Goal: Task Accomplishment & Management: Manage account settings

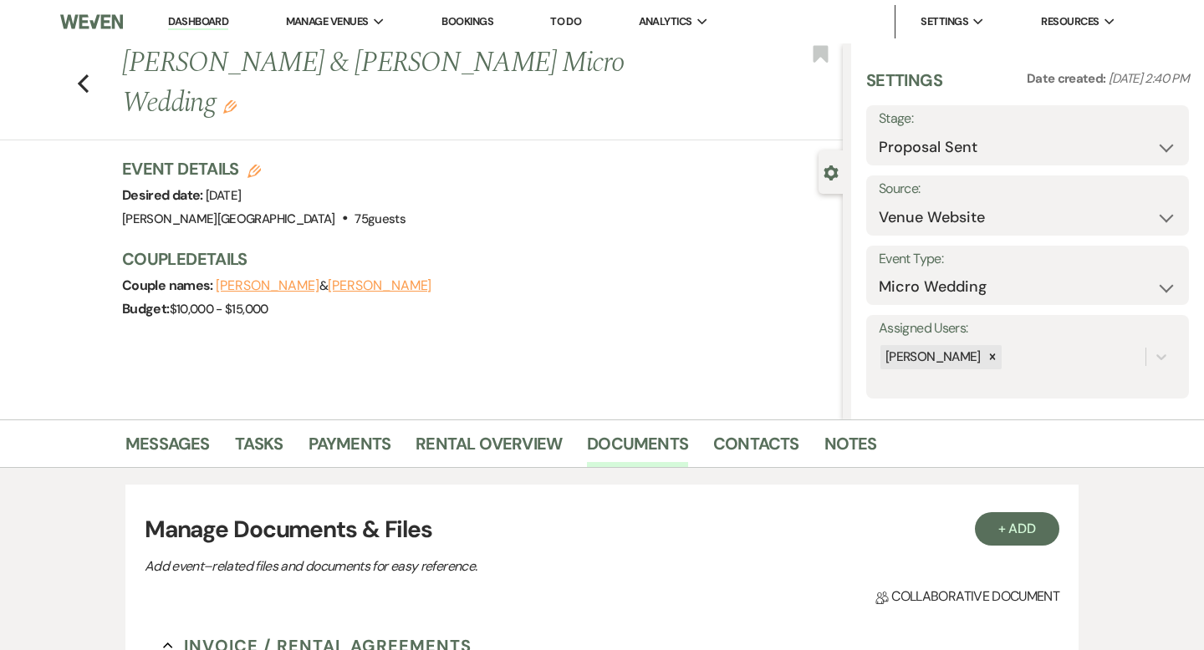
select select "6"
select select "5"
select select "16"
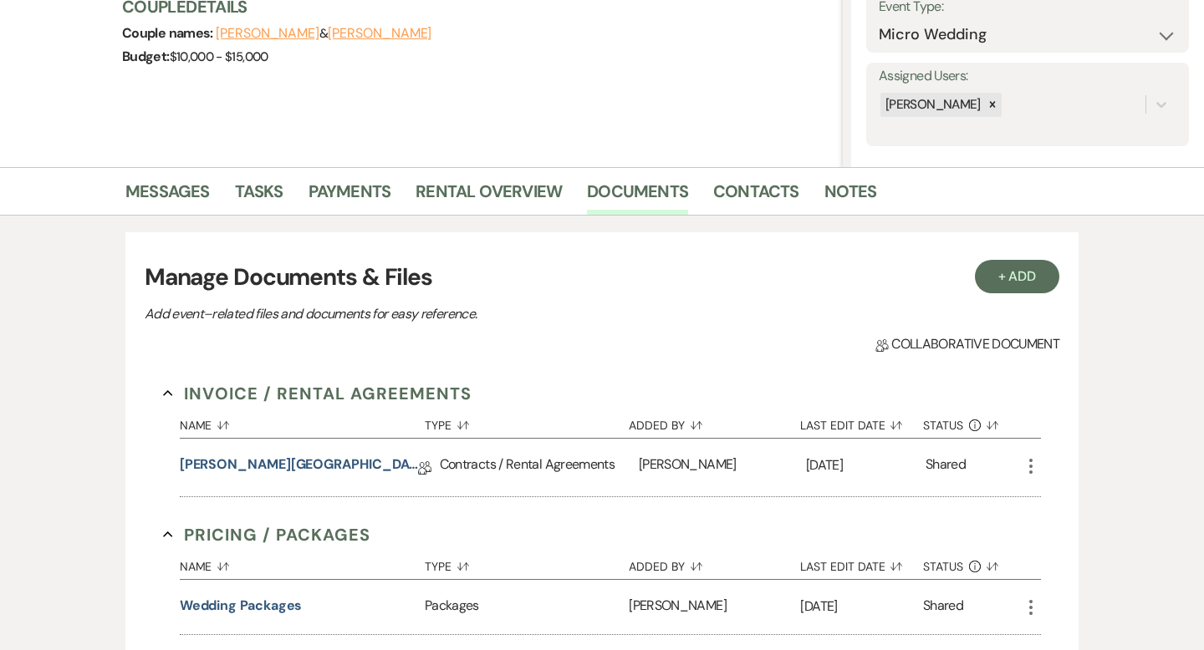
scroll to position [254, 0]
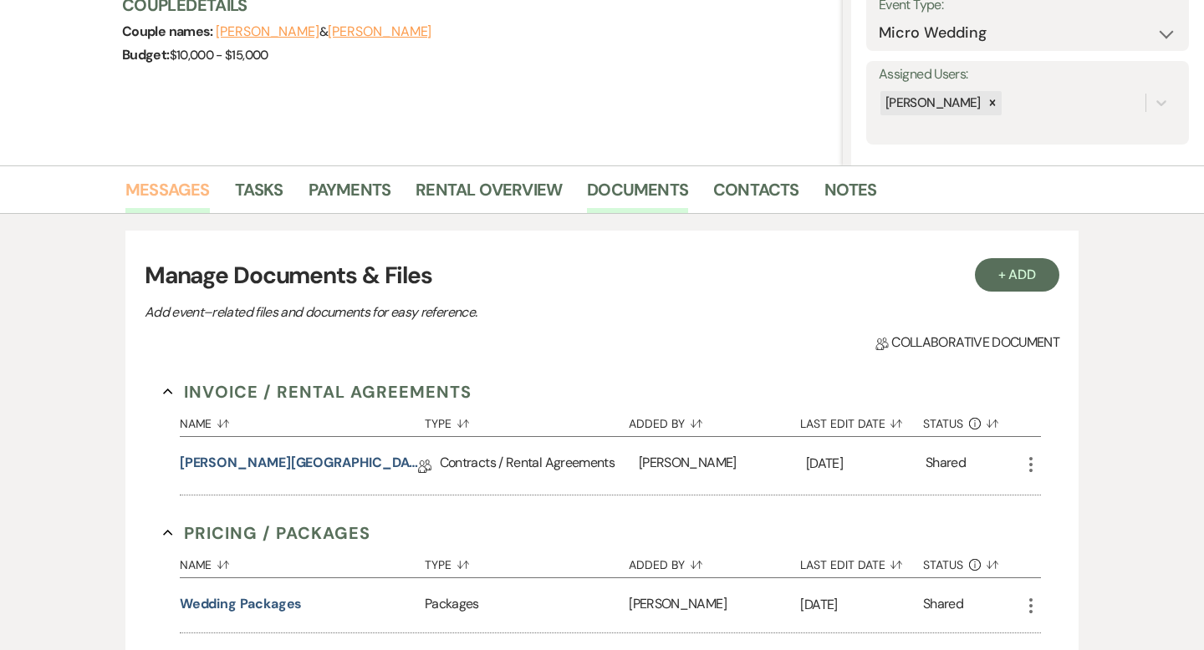
click at [196, 188] on link "Messages" at bounding box center [167, 194] width 84 height 37
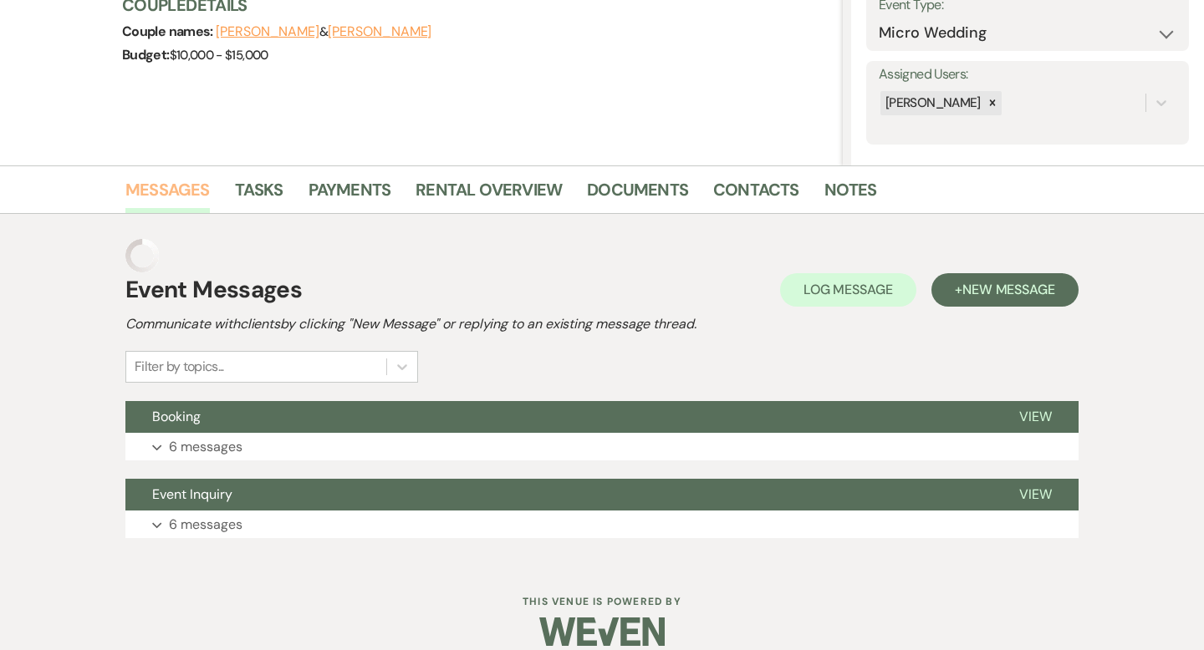
scroll to position [242, 0]
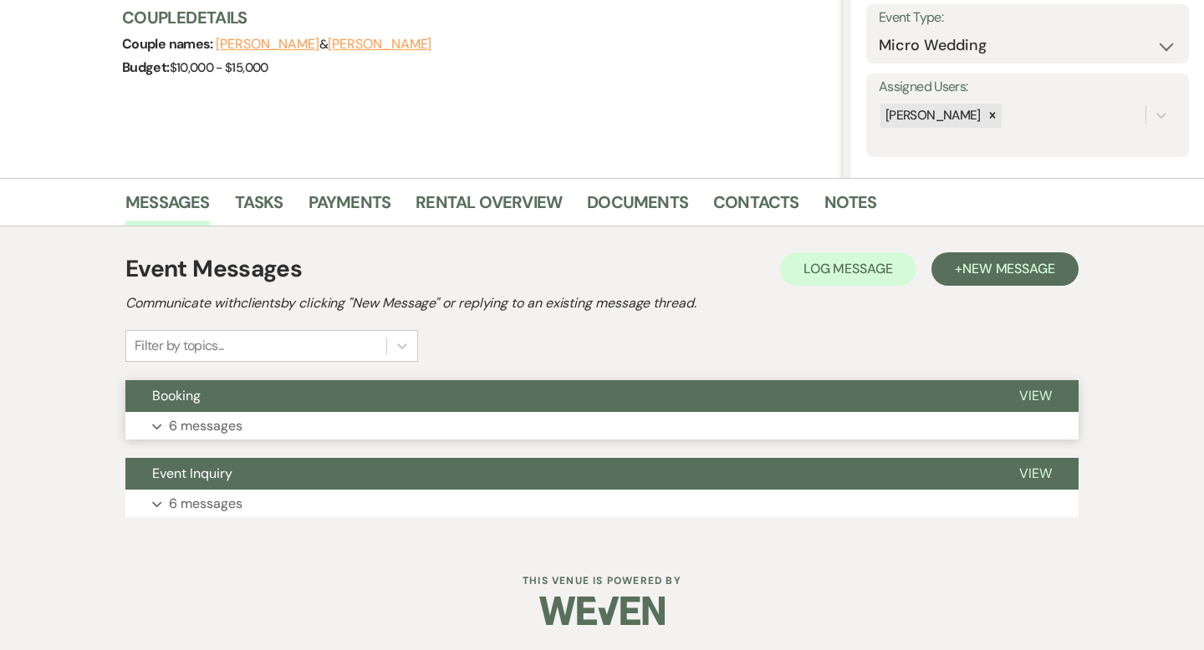
click at [523, 396] on button "Booking" at bounding box center [558, 396] width 867 height 32
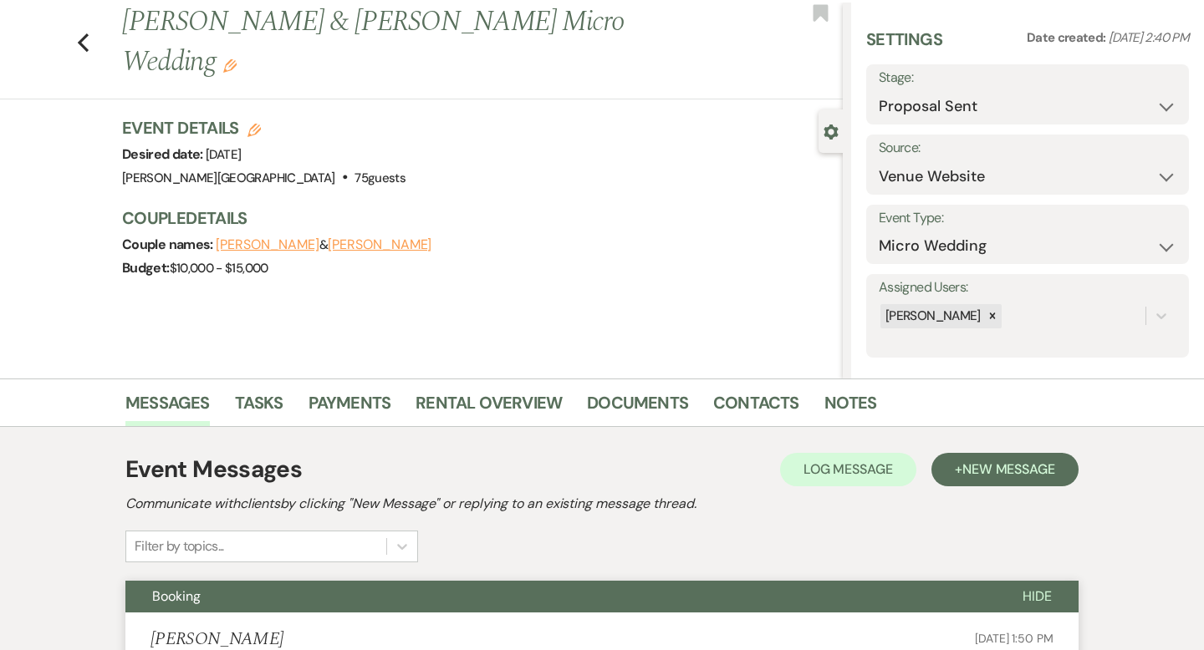
scroll to position [0, 0]
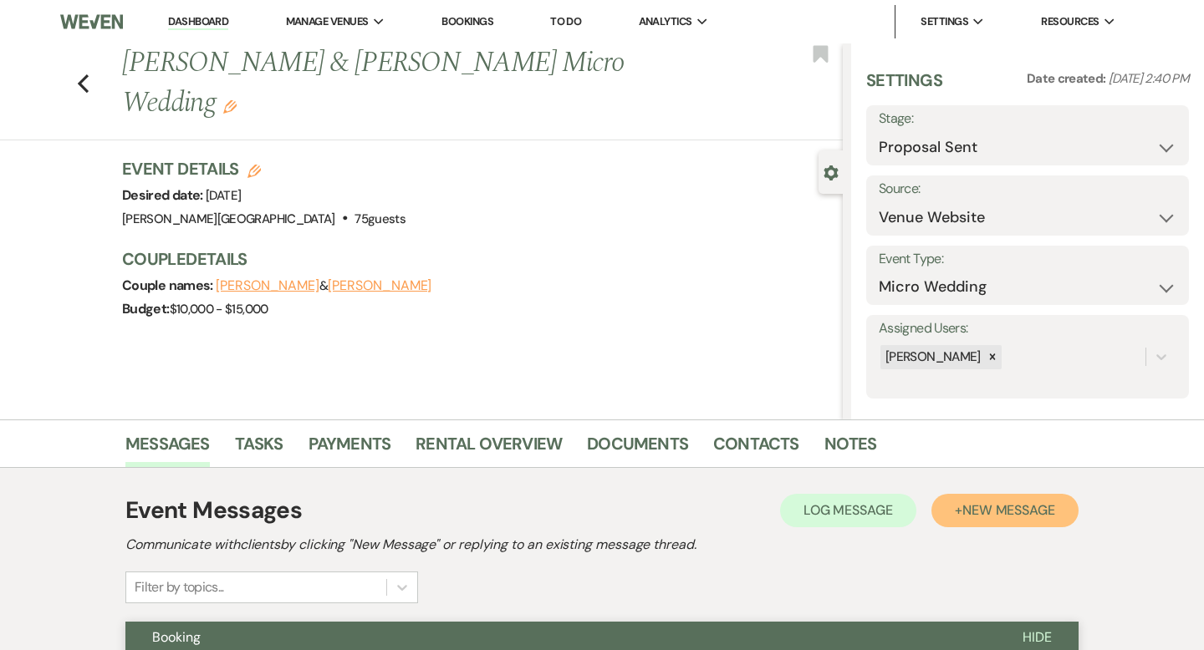
click at [993, 504] on span "New Message" at bounding box center [1008, 511] width 93 height 18
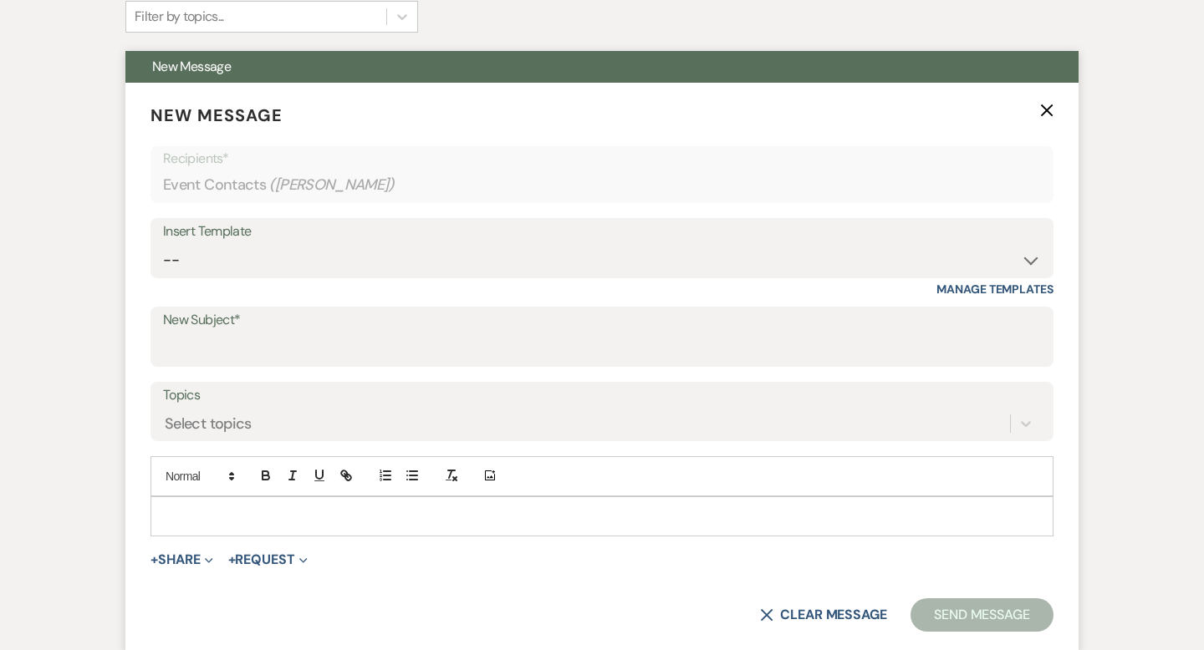
scroll to position [585, 0]
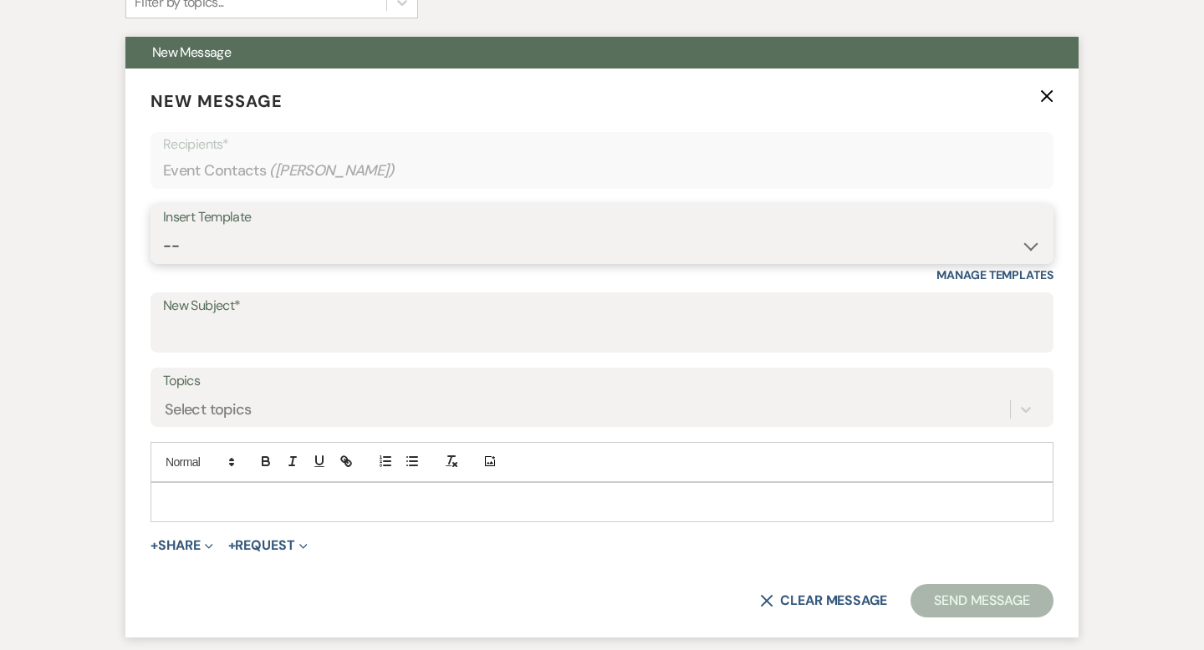
click at [339, 234] on select "-- Weven Planning Portal Introduction (Booked Events) Wedding Packages Booking …" at bounding box center [602, 246] width 878 height 33
select select "5141"
type input "You’re Officially Booked! Here’s What’s Next 🎉"
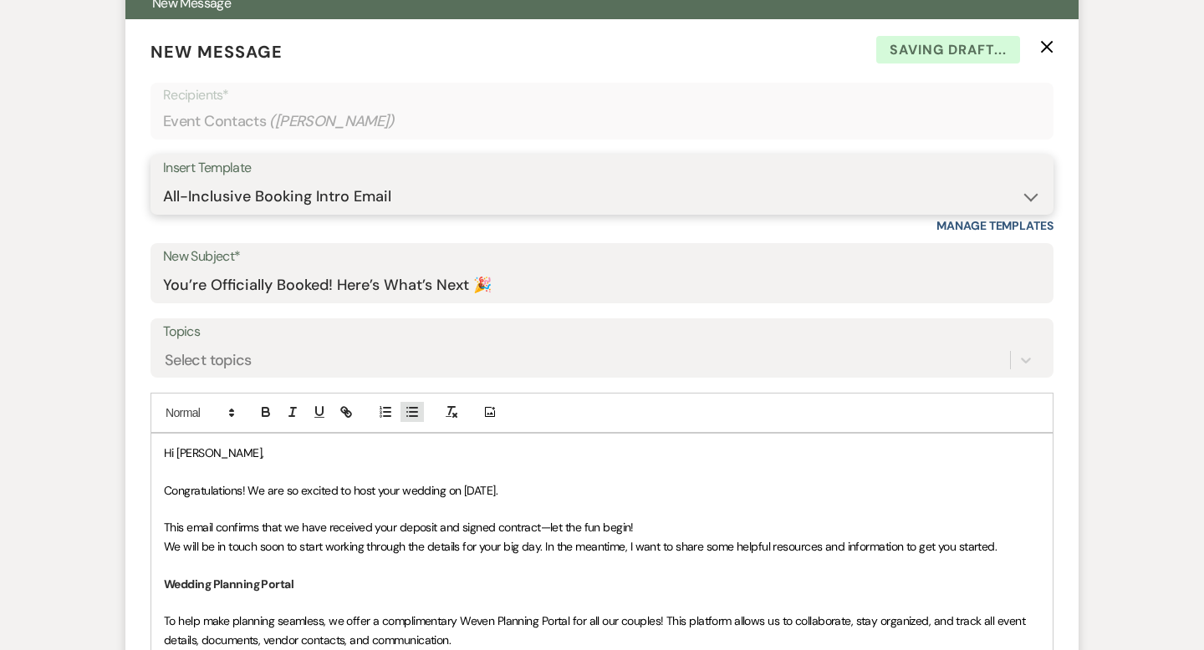
scroll to position [680, 0]
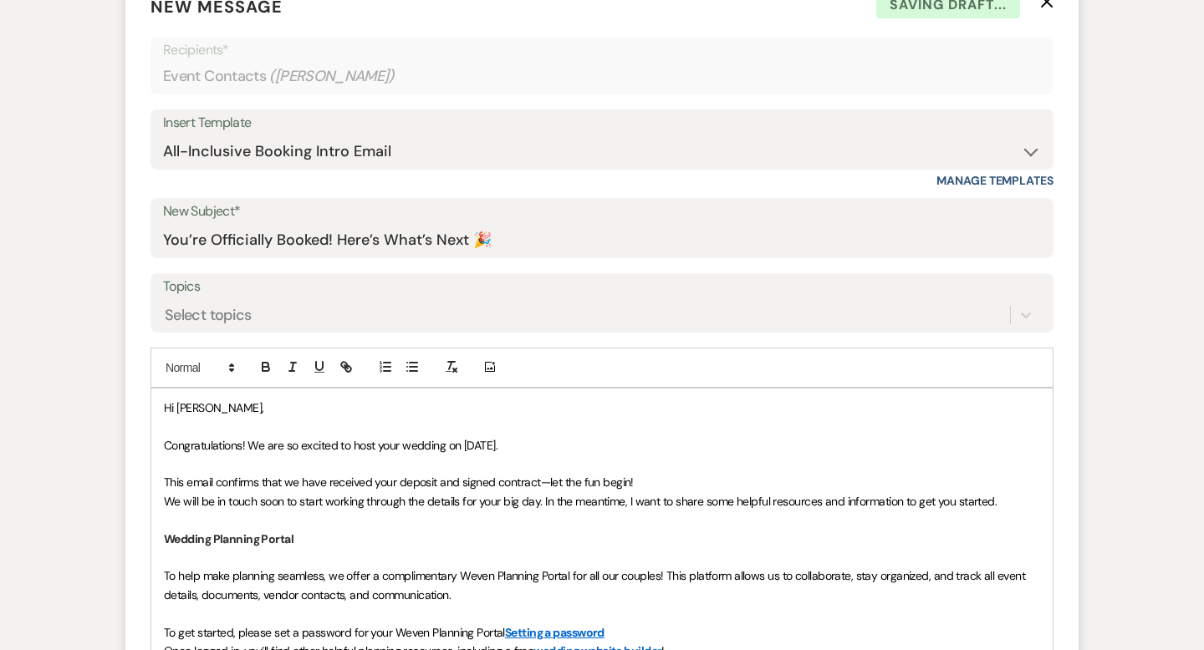
click at [321, 413] on p "Hi [PERSON_NAME]," at bounding box center [602, 408] width 876 height 18
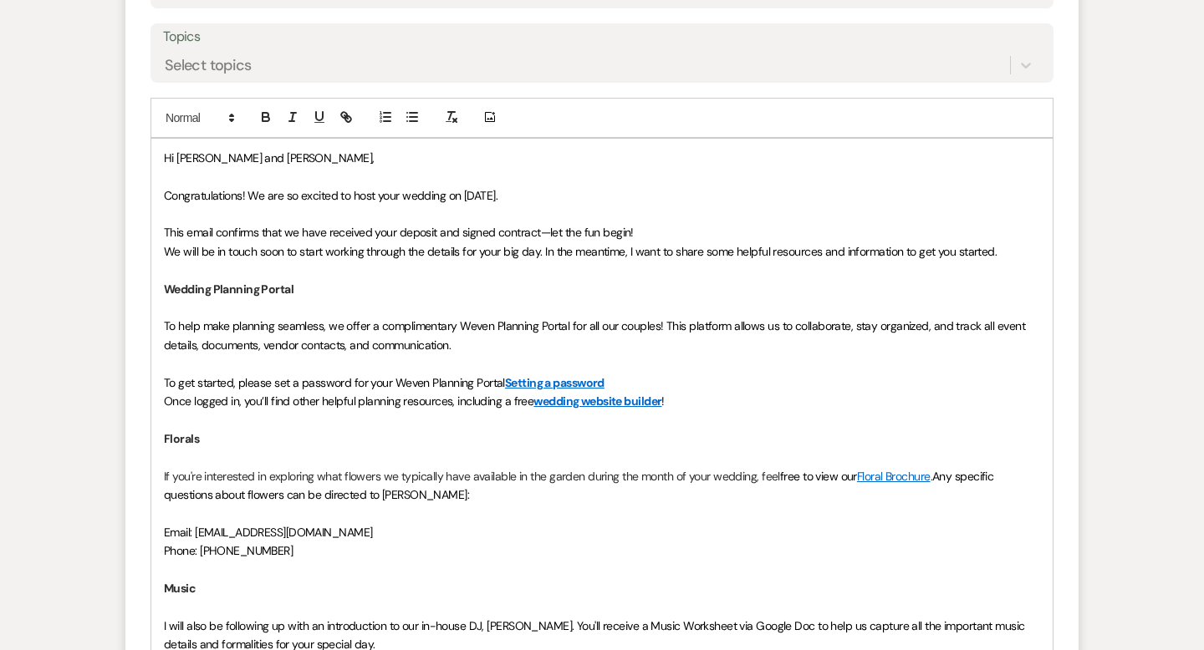
scroll to position [932, 0]
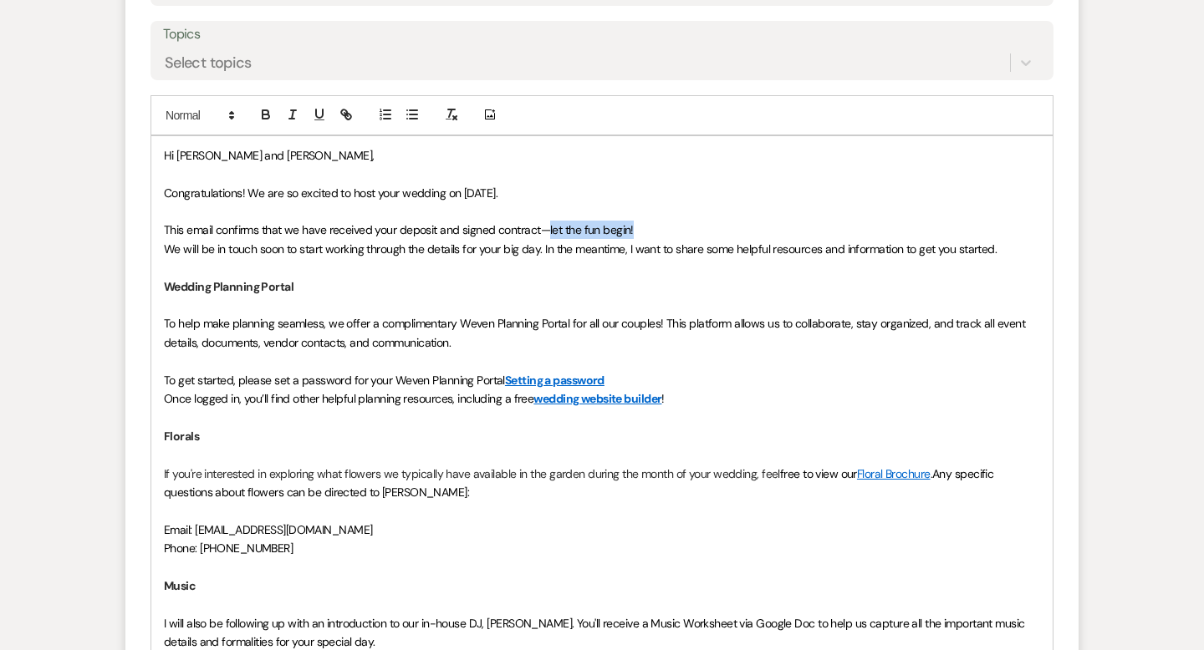
drag, startPoint x: 644, startPoint y: 230, endPoint x: 548, endPoint y: 229, distance: 96.1
click at [548, 229] on p "This email confirms that we have received your deposit and signed contract—let …" at bounding box center [602, 230] width 876 height 18
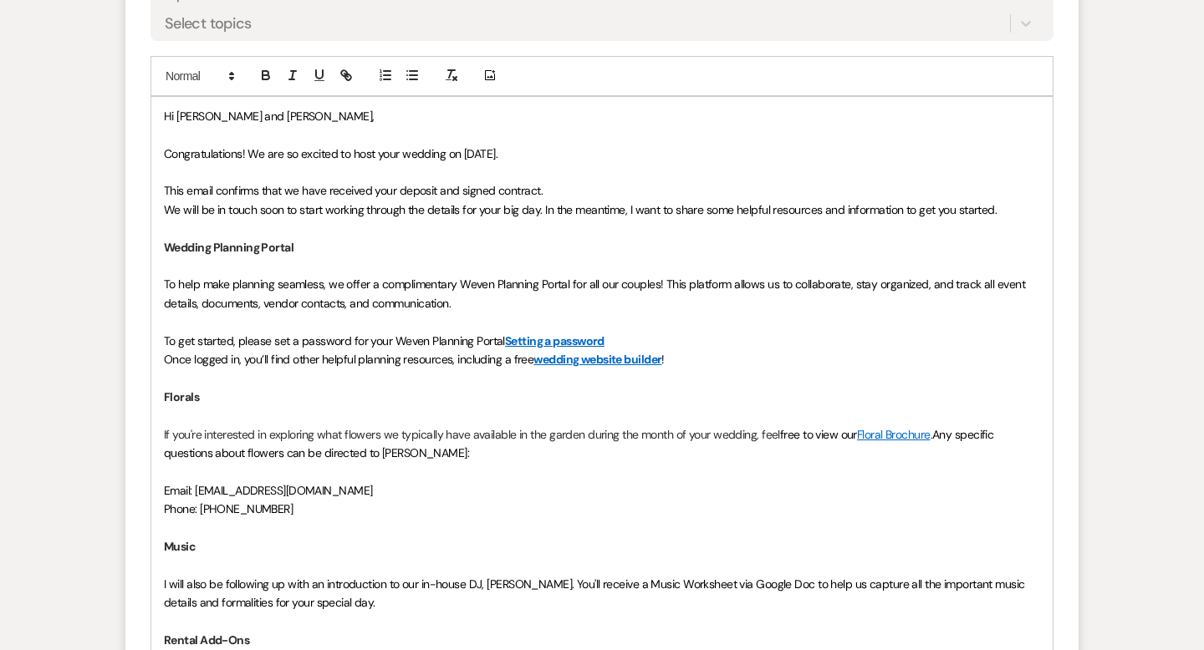
scroll to position [972, 0]
click at [283, 209] on span "We will be in touch soon to start working through the details for your big day.…" at bounding box center [580, 208] width 833 height 15
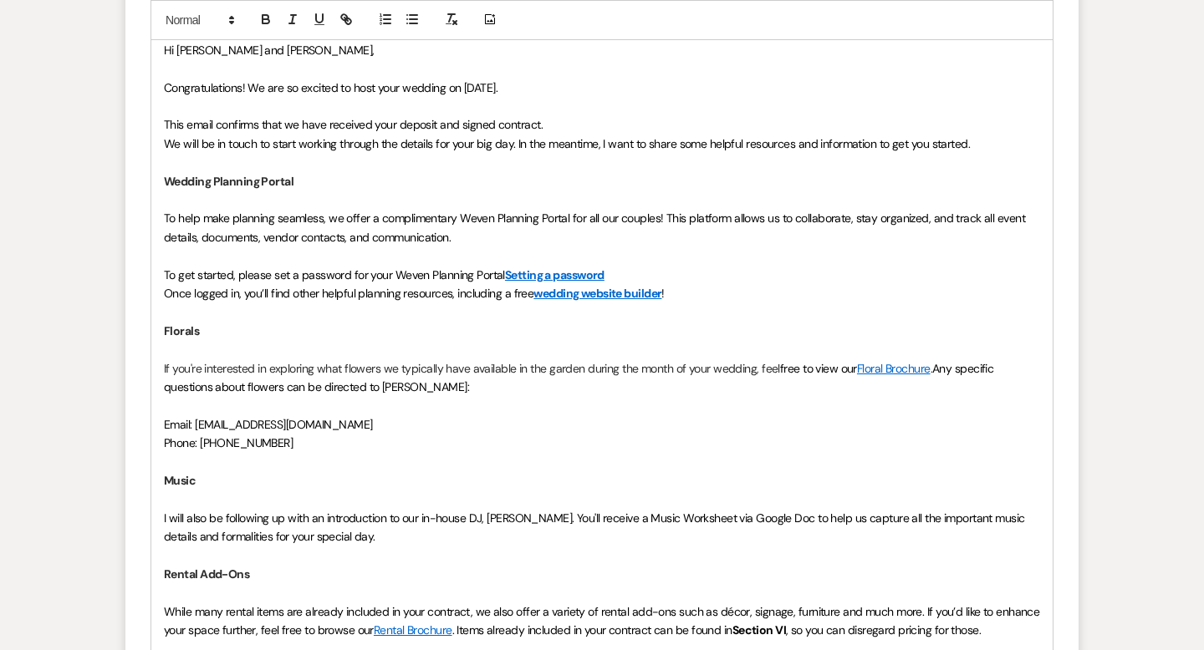
scroll to position [1061, 0]
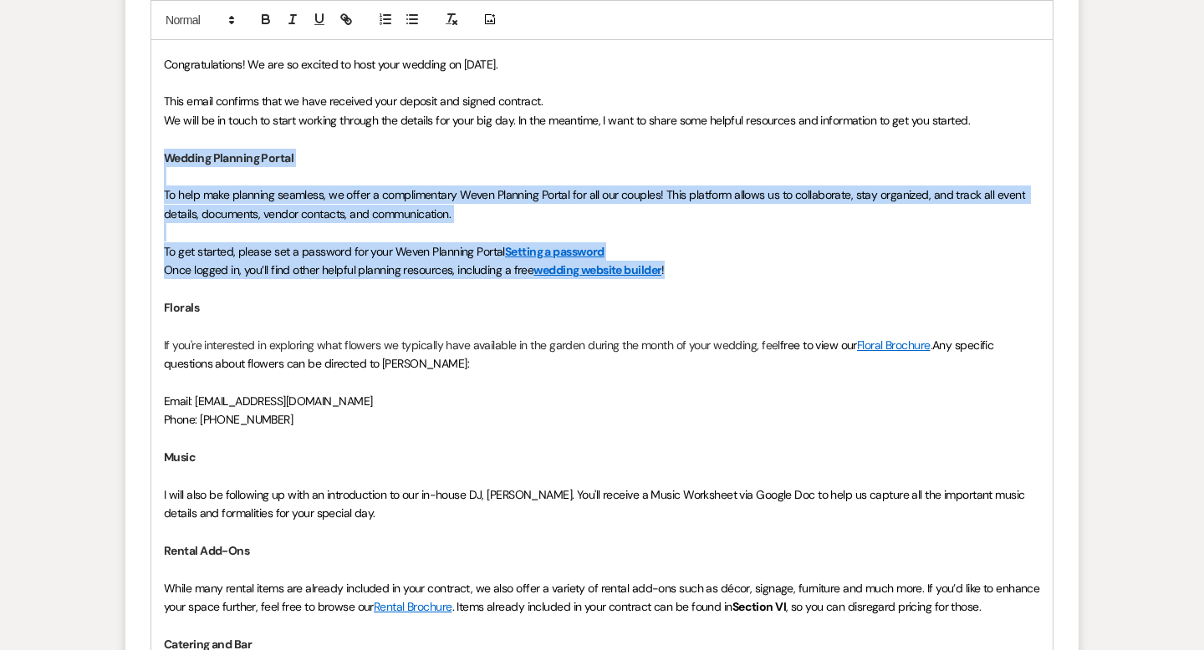
drag, startPoint x: 681, startPoint y: 268, endPoint x: 165, endPoint y: 162, distance: 527.4
click at [165, 162] on div "Hi [PERSON_NAME] and [PERSON_NAME], Congratulations! We are so excited to host …" at bounding box center [601, 411] width 901 height 806
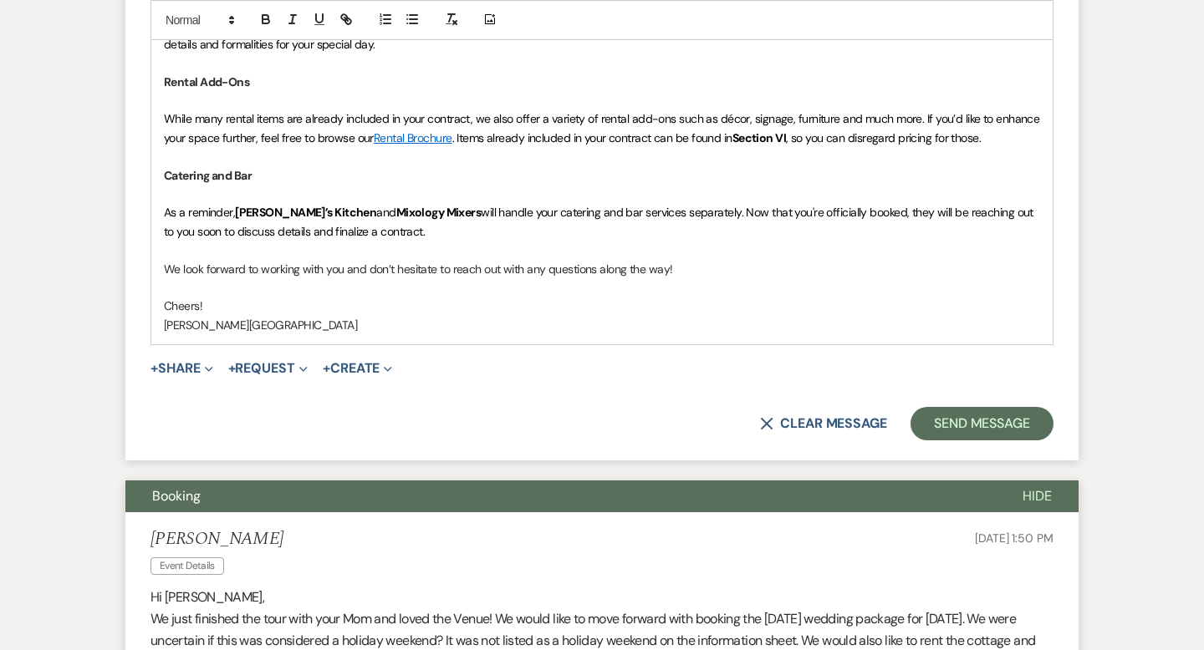
scroll to position [1381, 0]
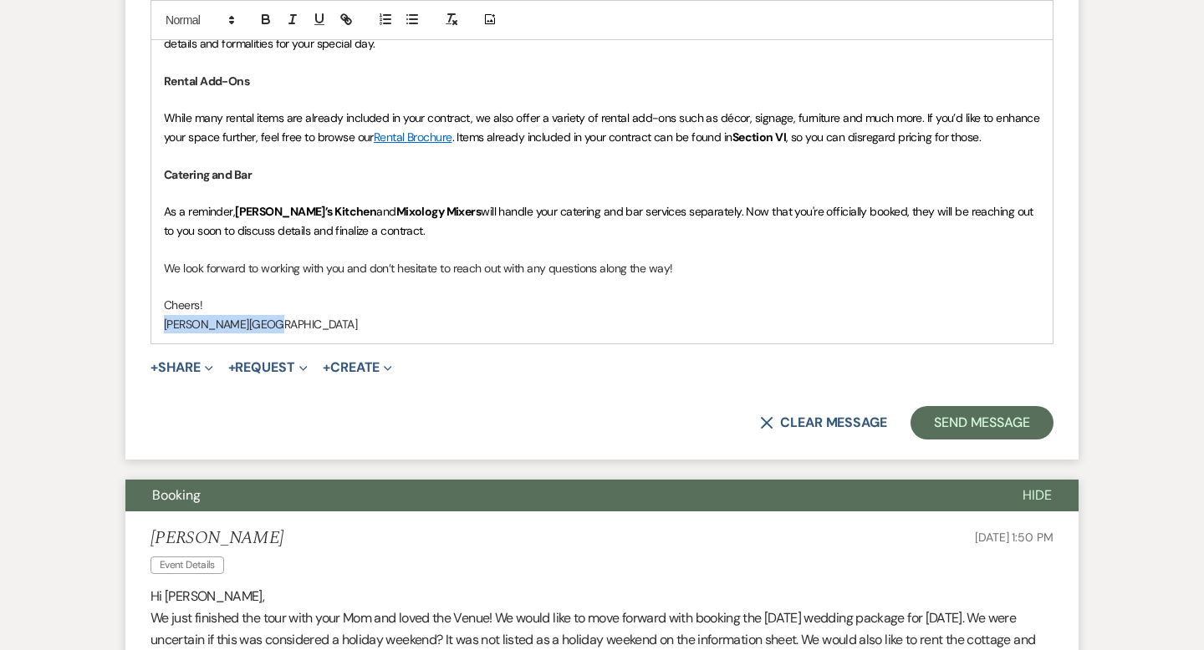
drag, startPoint x: 281, startPoint y: 318, endPoint x: 130, endPoint y: 318, distance: 151.3
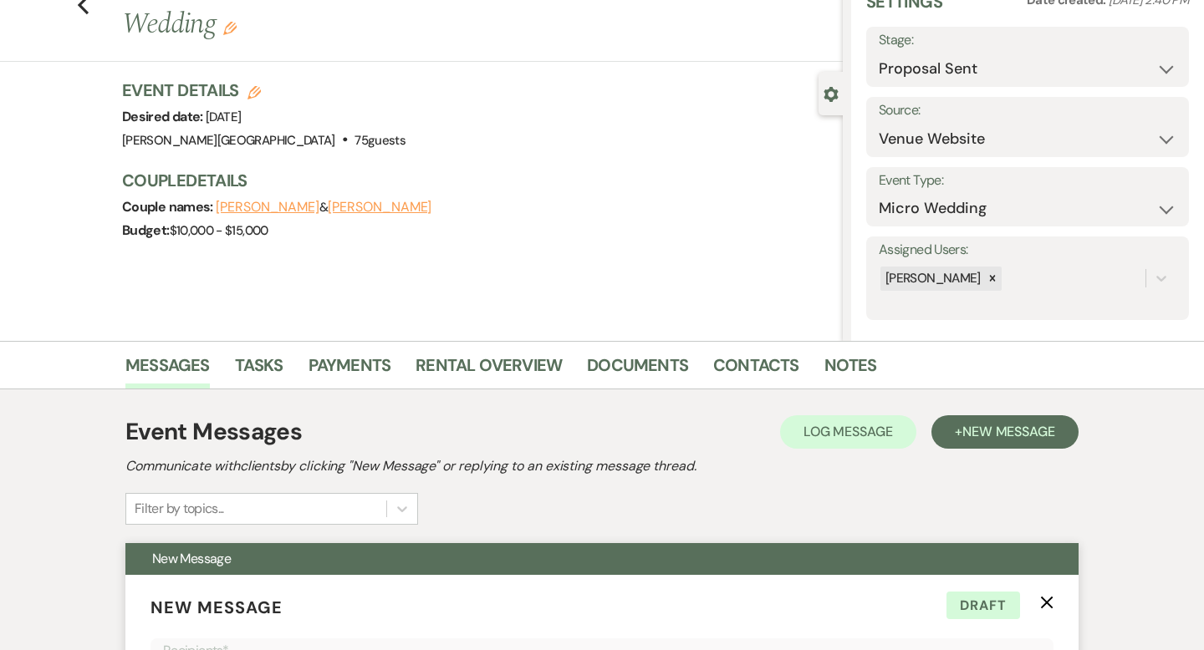
scroll to position [0, 0]
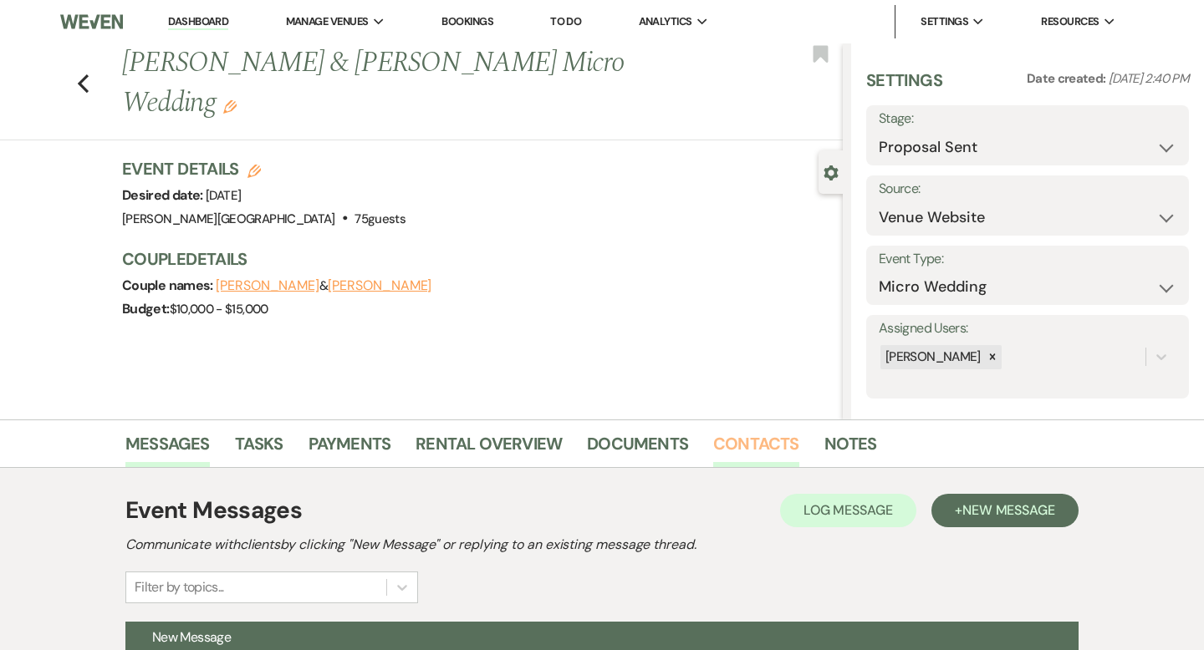
click at [724, 439] on link "Contacts" at bounding box center [756, 449] width 86 height 37
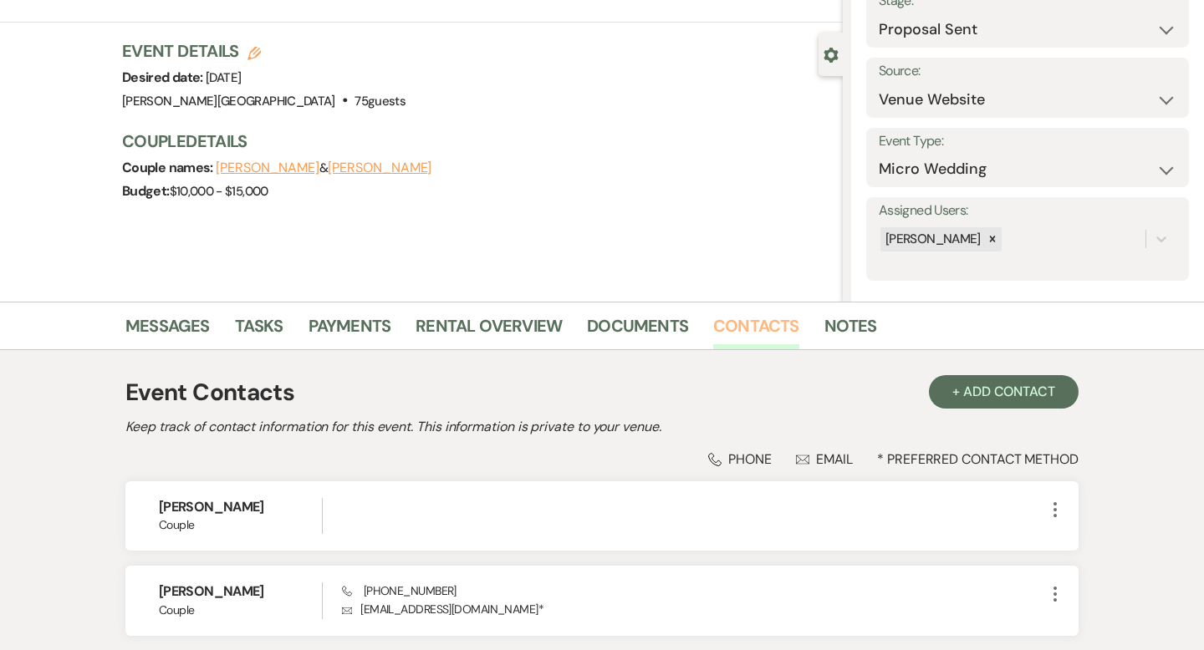
scroll to position [251, 0]
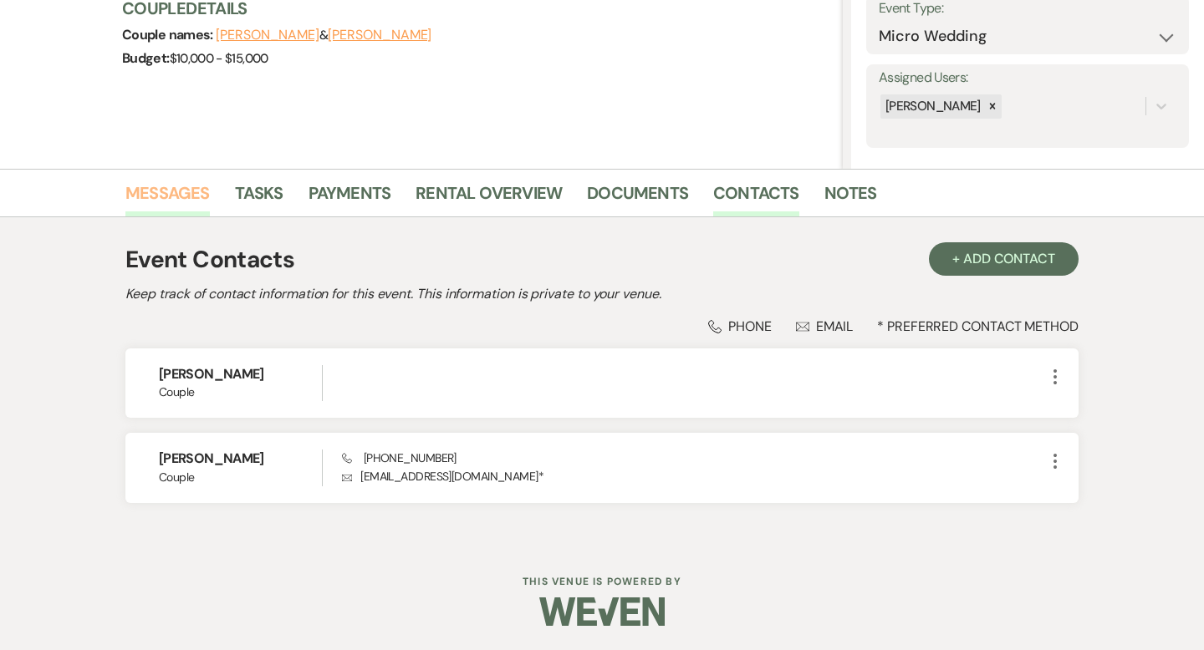
click at [191, 199] on link "Messages" at bounding box center [167, 198] width 84 height 37
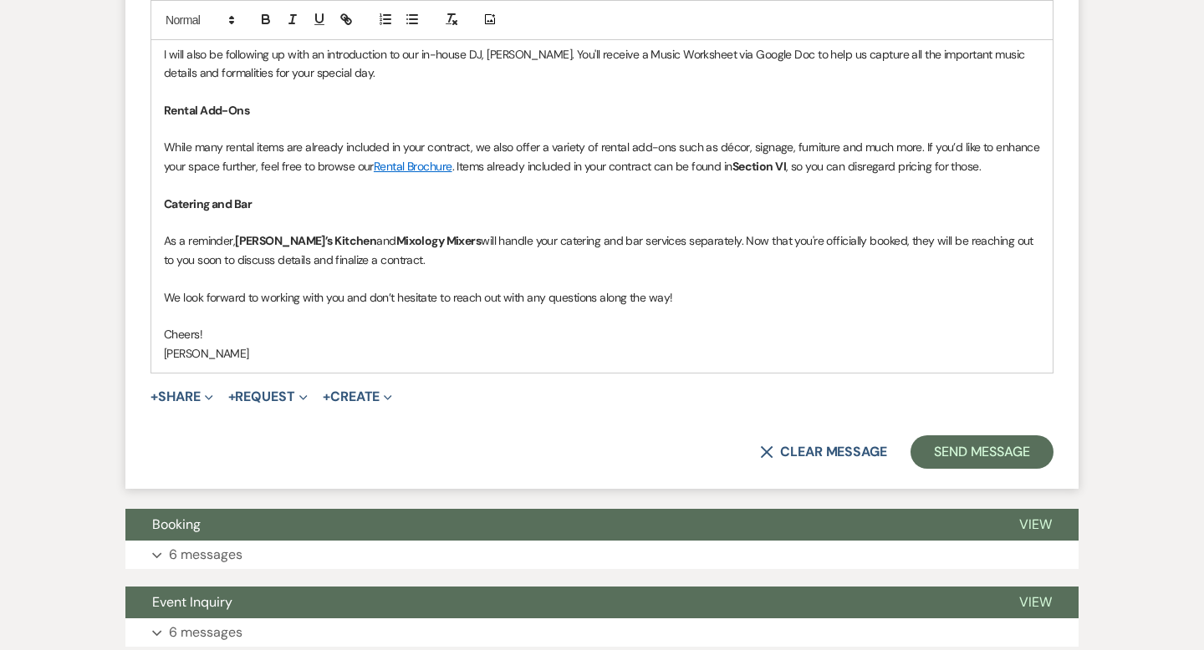
scroll to position [1376, 0]
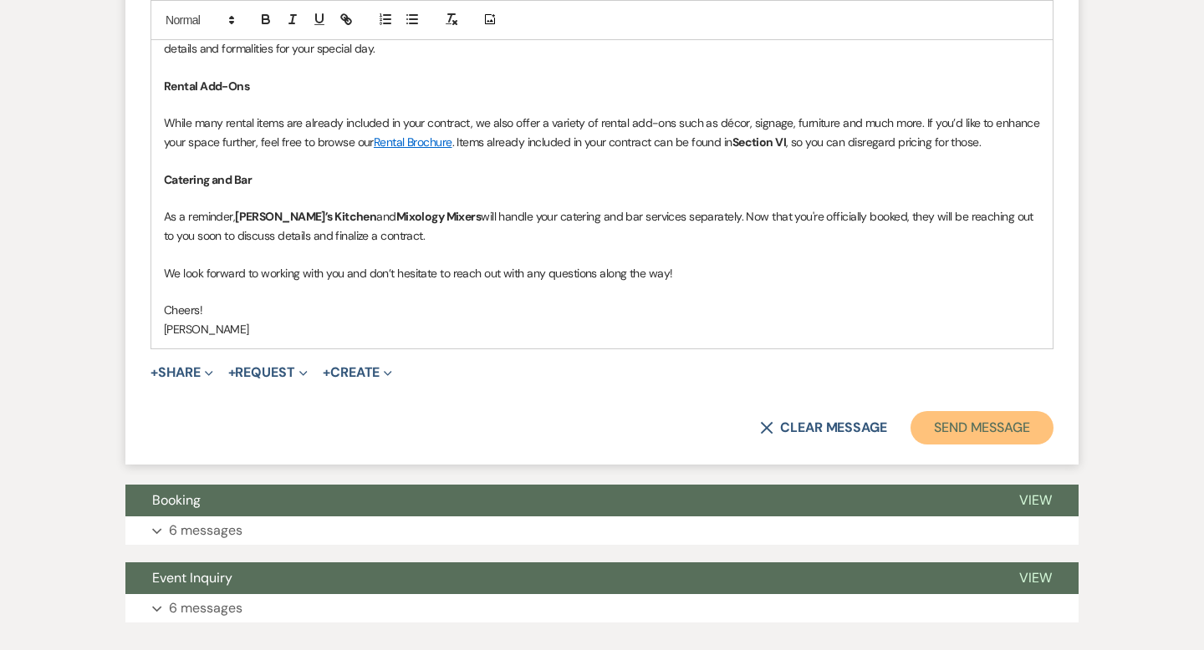
click at [950, 431] on button "Send Message" at bounding box center [981, 427] width 143 height 33
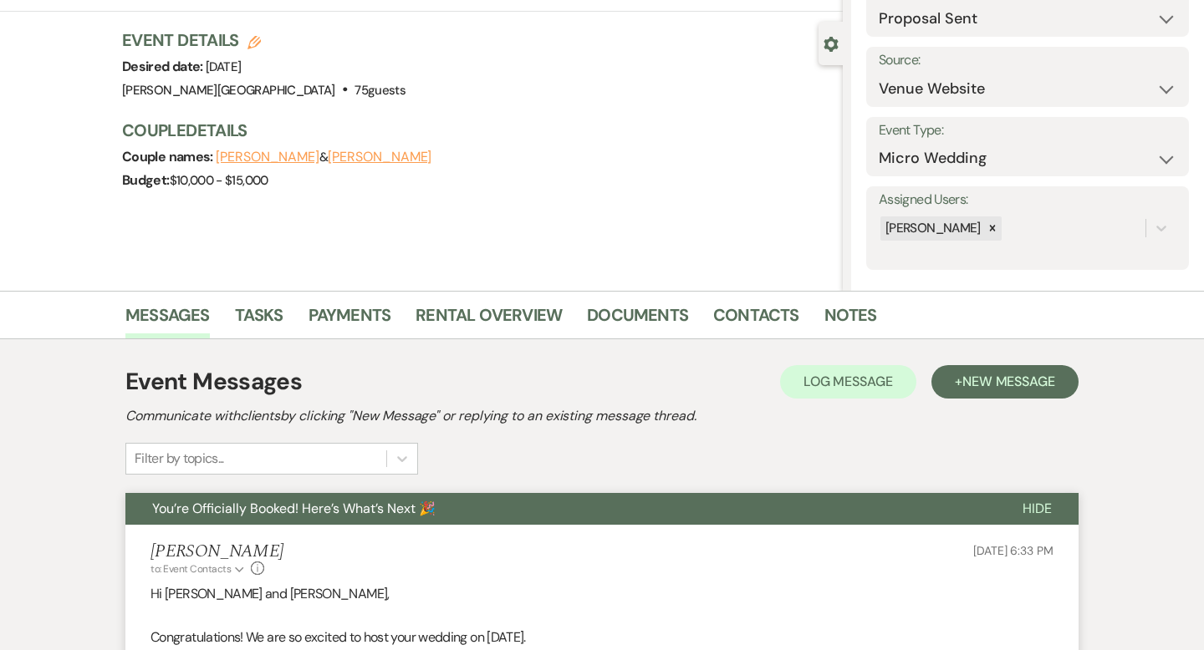
scroll to position [0, 0]
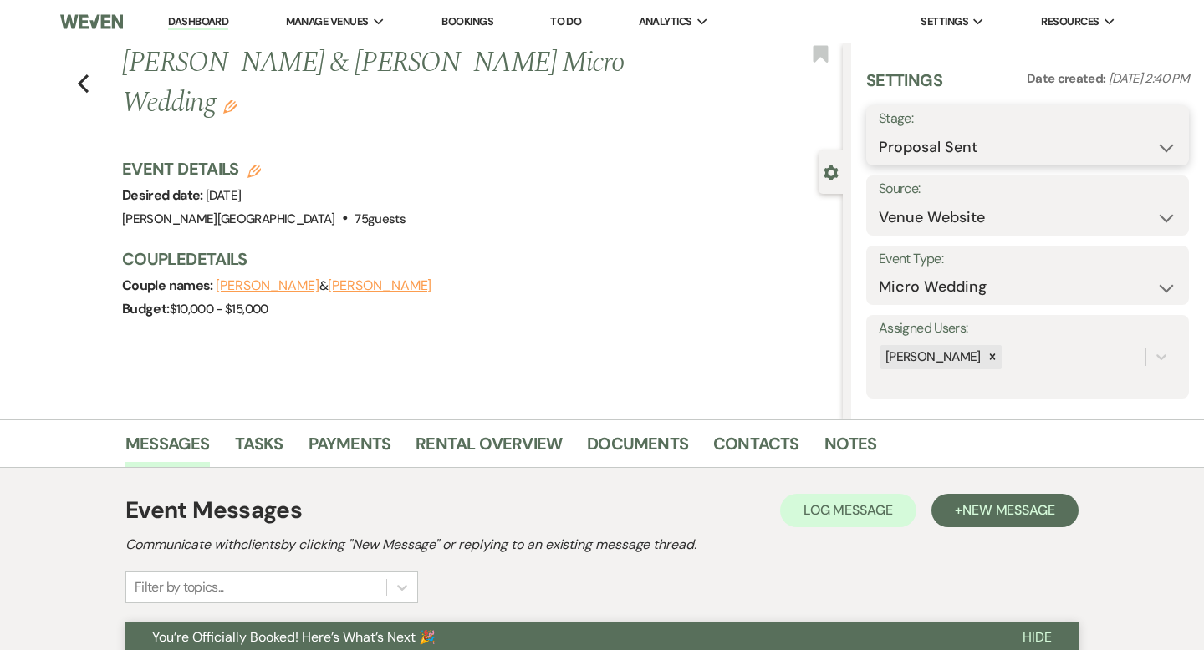
click at [959, 139] on select "Inquiry Follow Up Tour Requested Tour Confirmed Toured Proposal Sent Booked Lost" at bounding box center [1028, 147] width 298 height 33
select select "7"
click at [1141, 139] on button "Save" at bounding box center [1156, 135] width 66 height 33
select select "16"
select select "84"
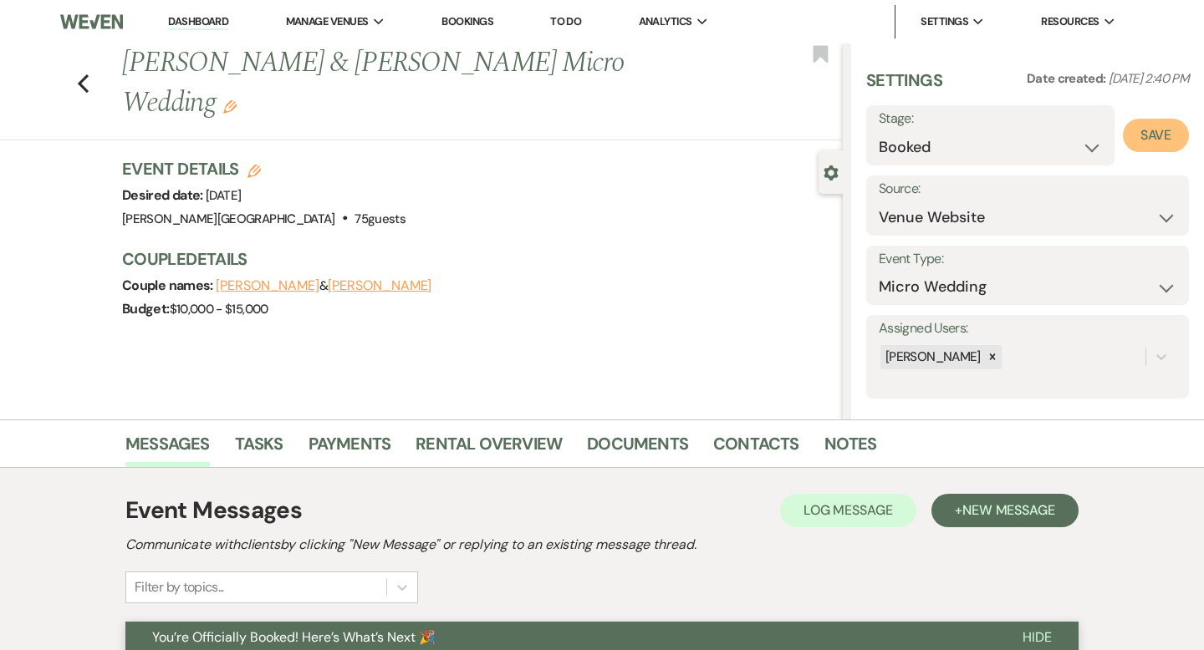
select select "false"
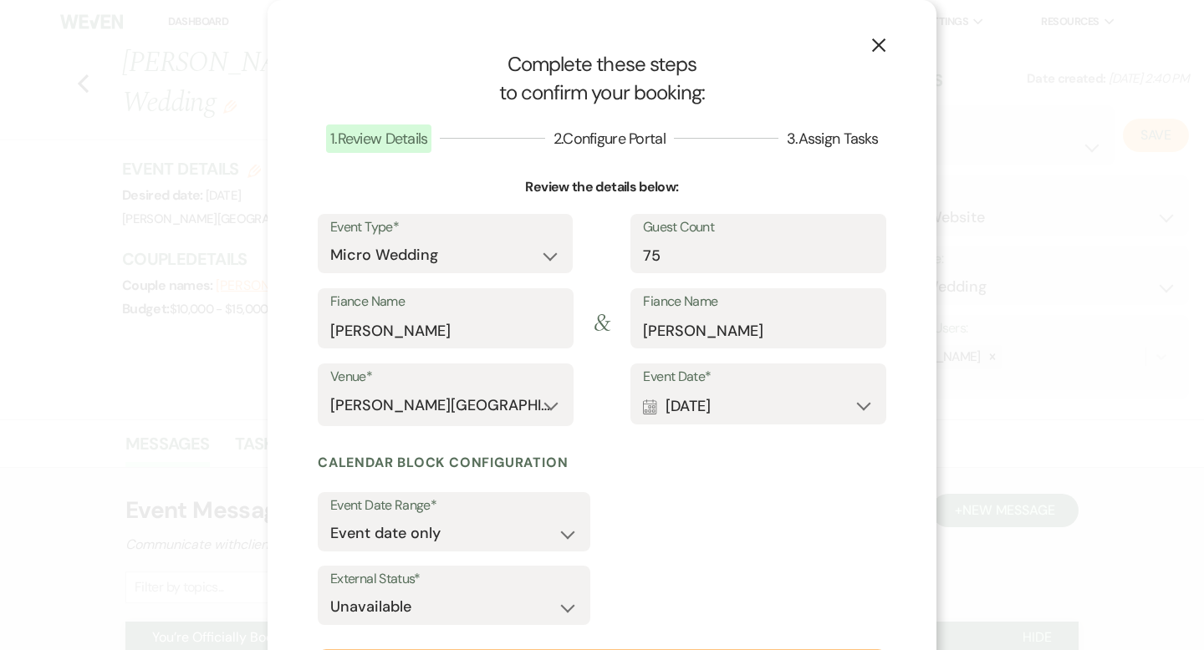
scroll to position [191, 0]
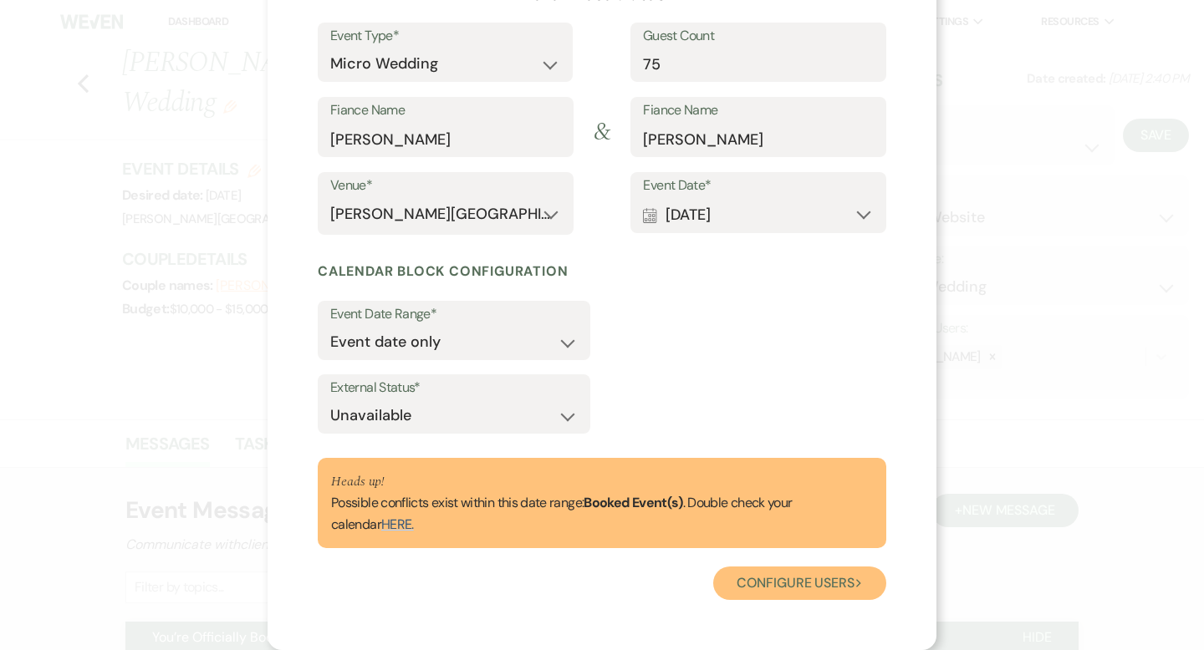
click at [783, 589] on button "Configure users Next" at bounding box center [799, 583] width 173 height 33
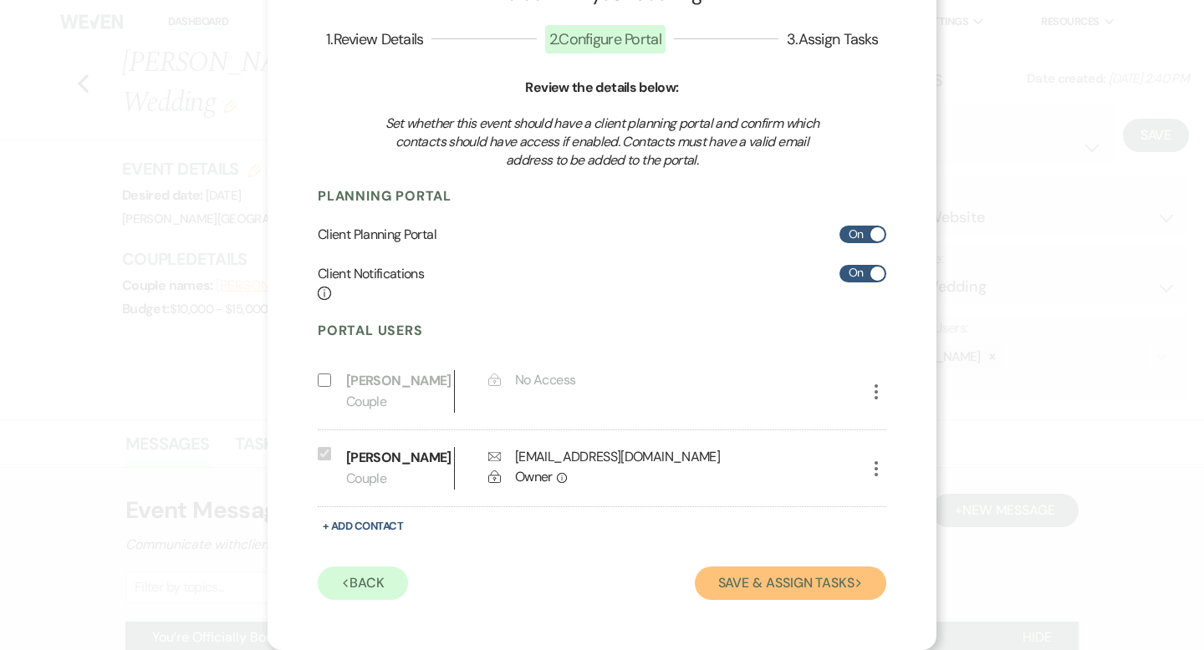
click at [767, 573] on button "Save & Assign Tasks Next" at bounding box center [790, 583] width 191 height 33
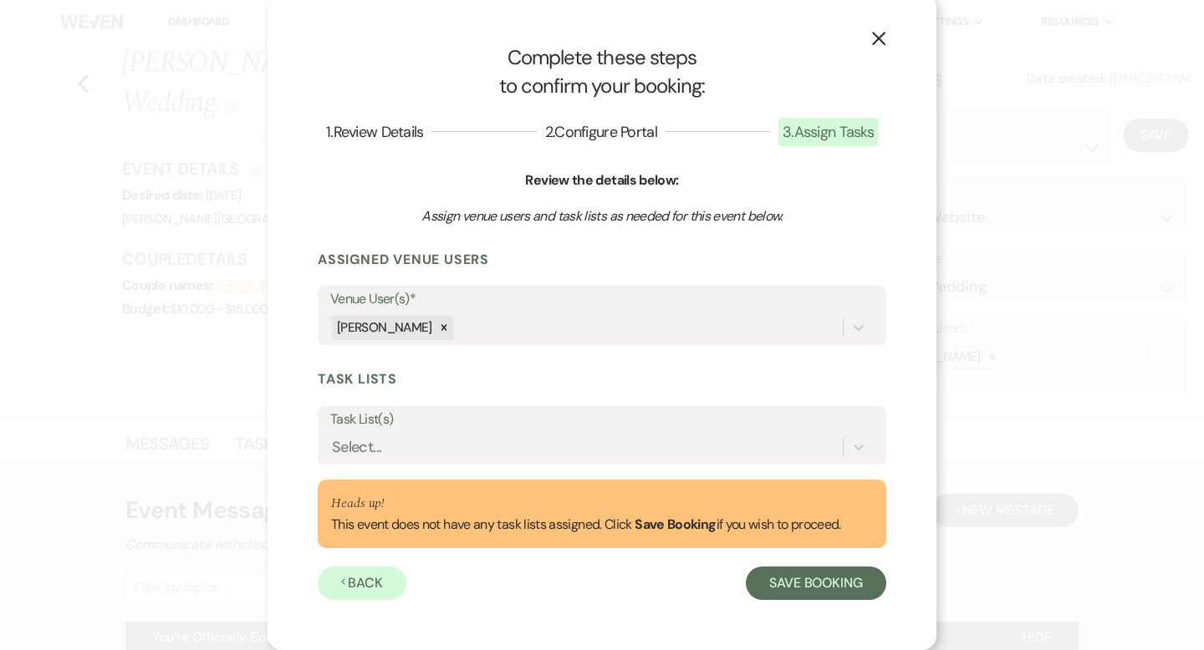
scroll to position [7, 0]
click at [770, 577] on button "Save Booking" at bounding box center [816, 583] width 140 height 33
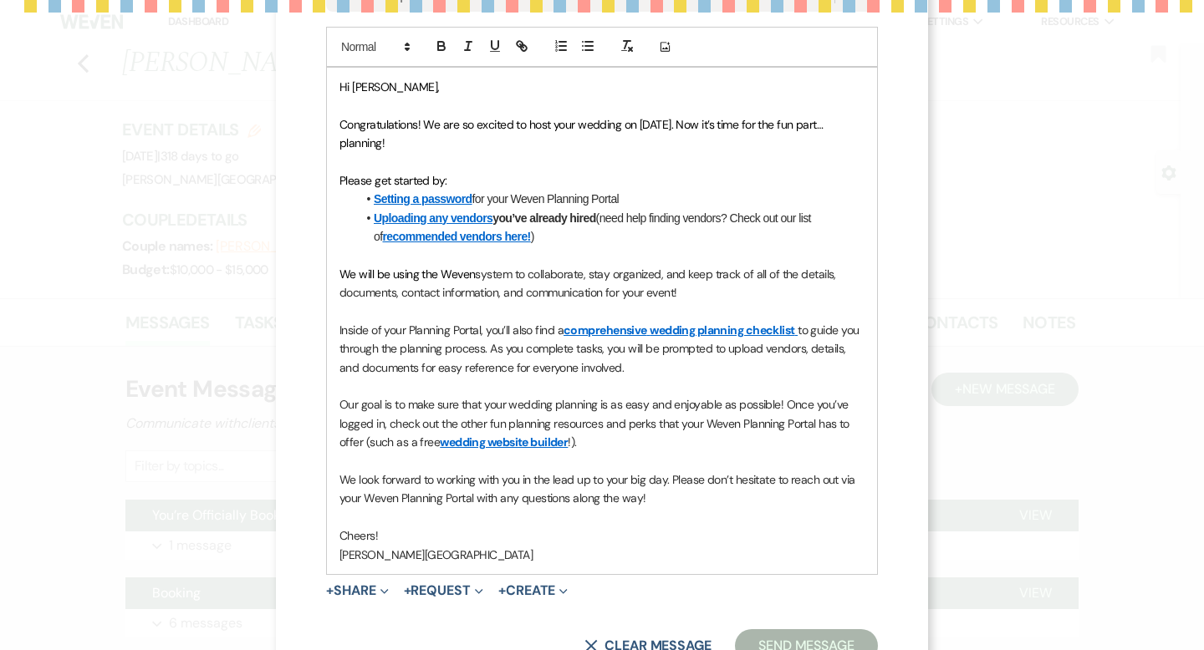
scroll to position [464, 0]
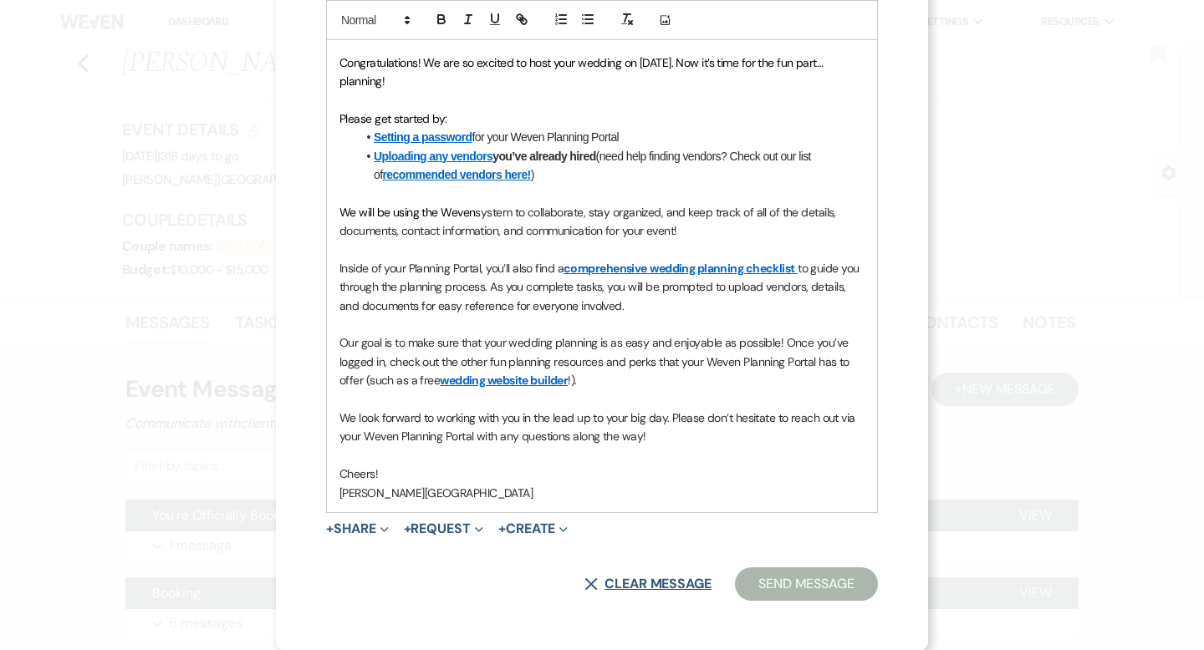
click at [628, 583] on button "X Clear message" at bounding box center [647, 584] width 127 height 13
select select "0"
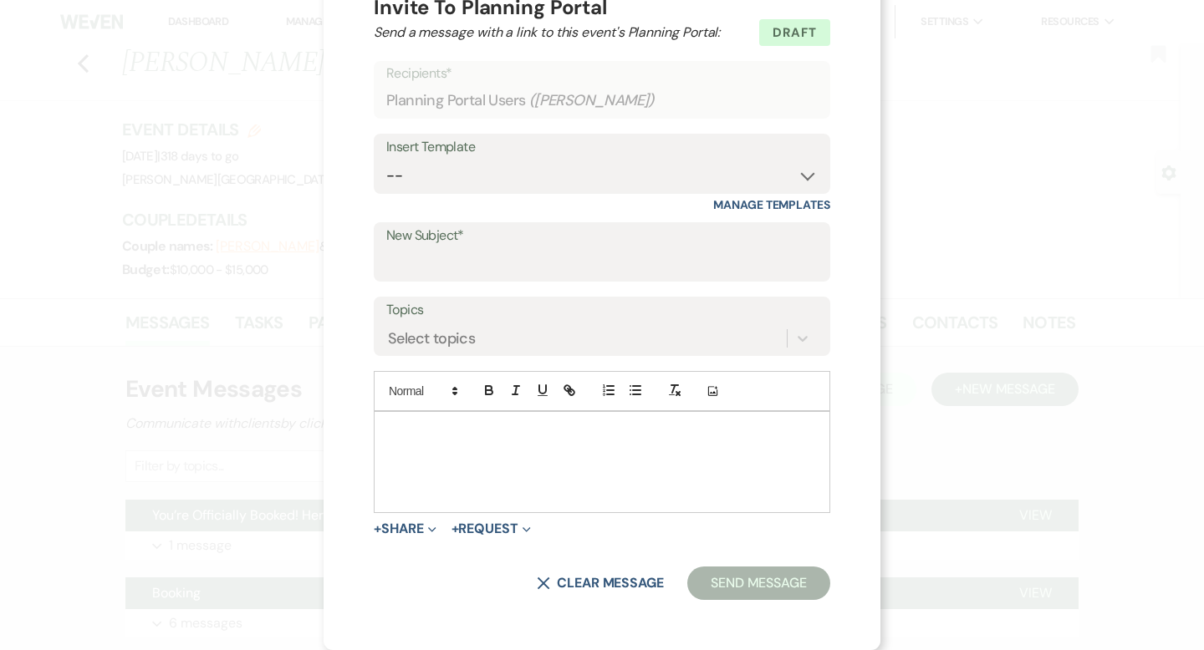
scroll to position [0, 0]
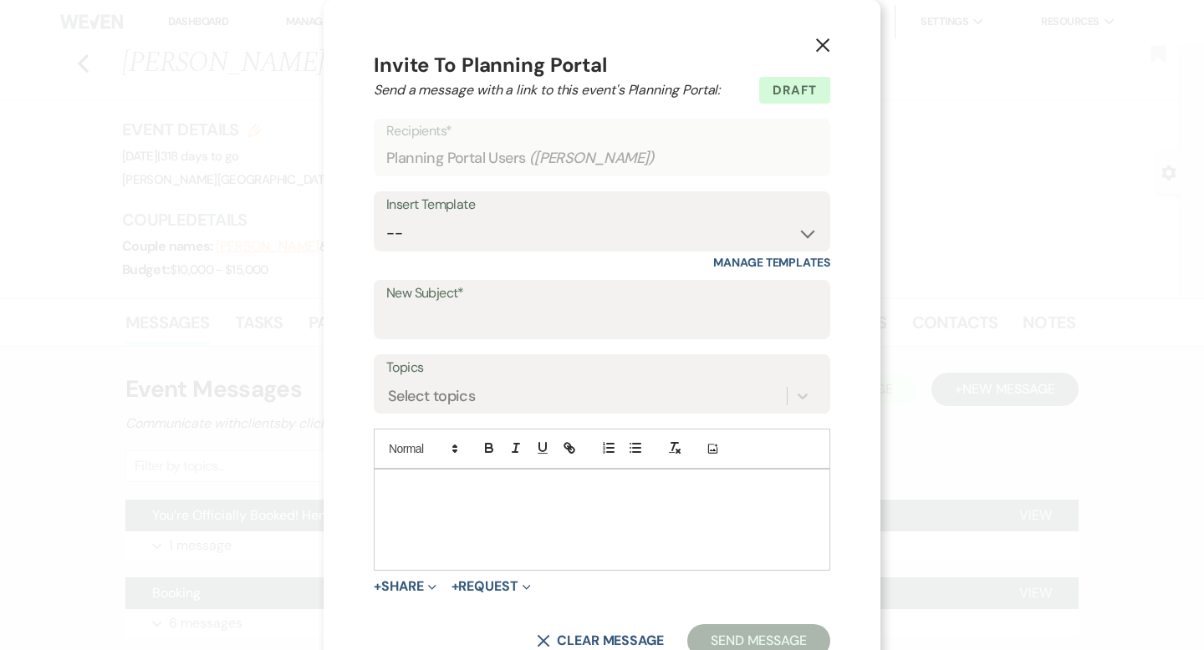
click at [820, 40] on icon "X" at bounding box center [822, 45] width 15 height 15
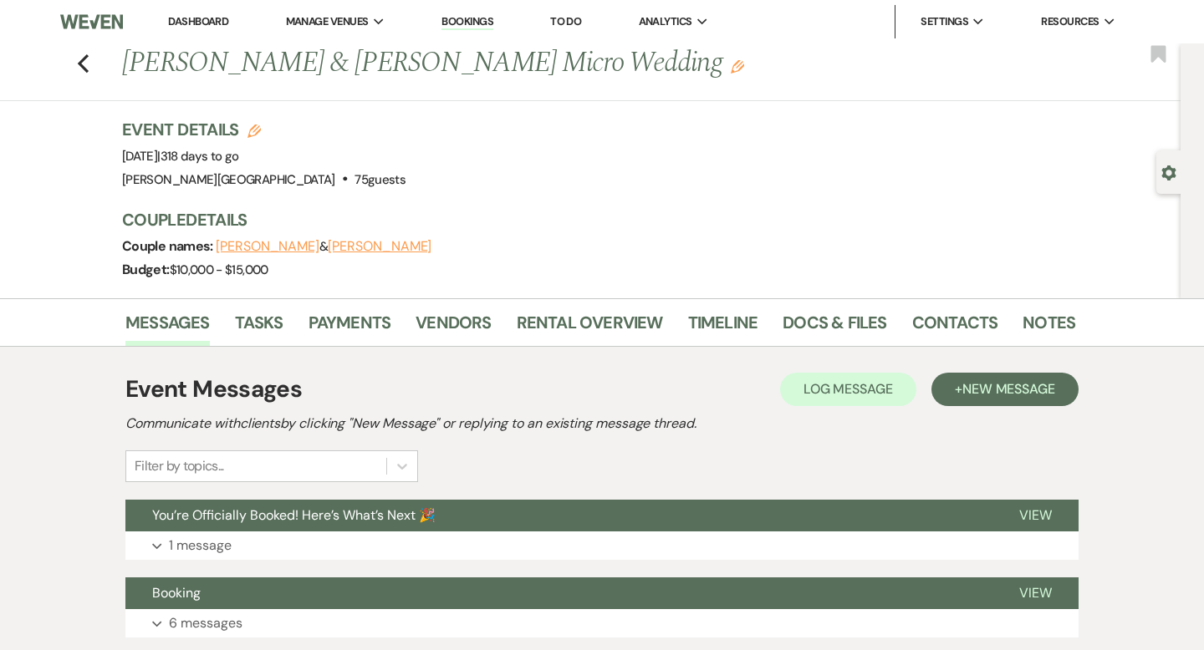
click at [186, 18] on link "Dashboard" at bounding box center [198, 21] width 60 height 14
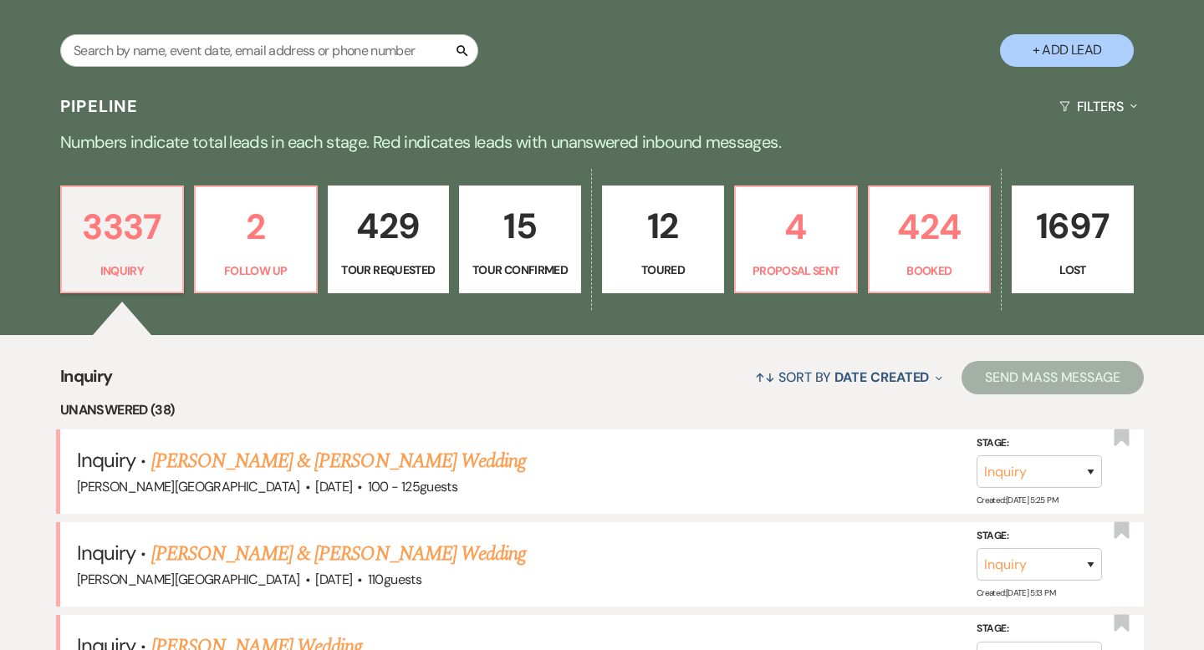
scroll to position [395, 0]
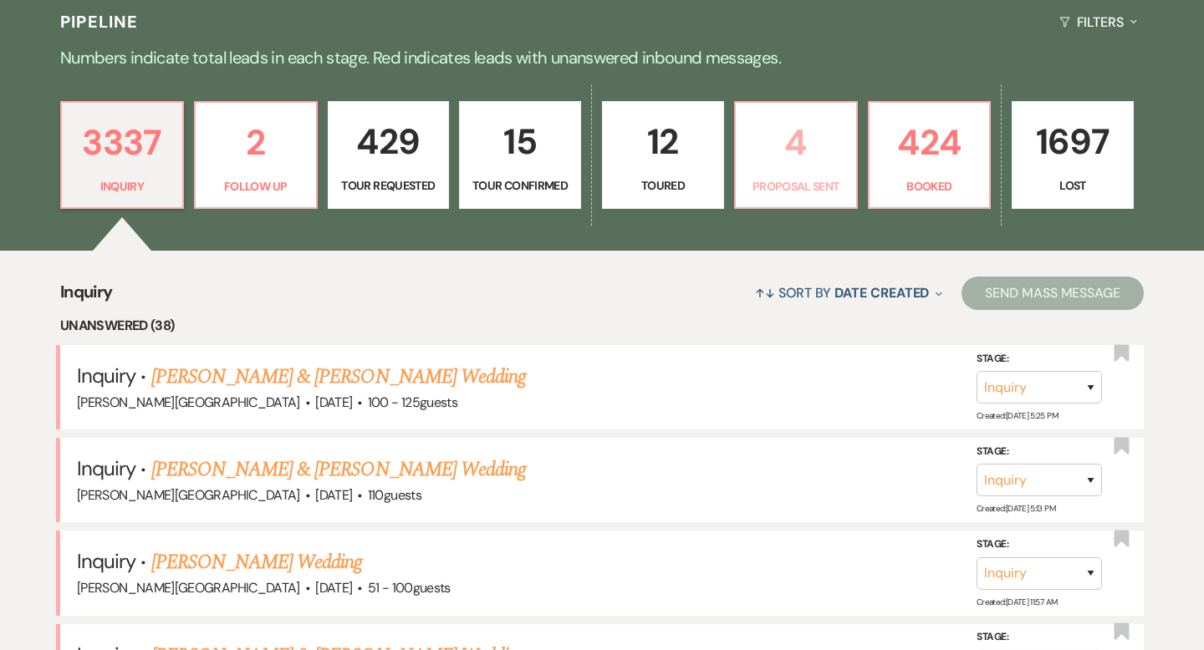
click at [798, 153] on p "4" at bounding box center [796, 143] width 100 height 56
select select "6"
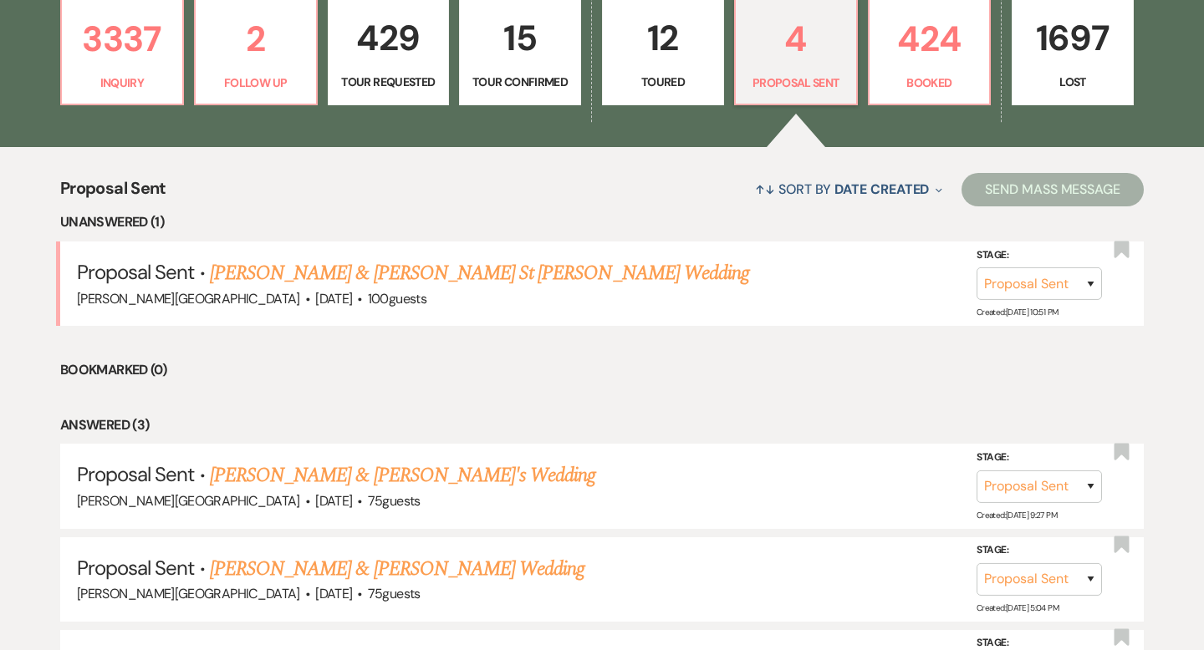
scroll to position [469, 0]
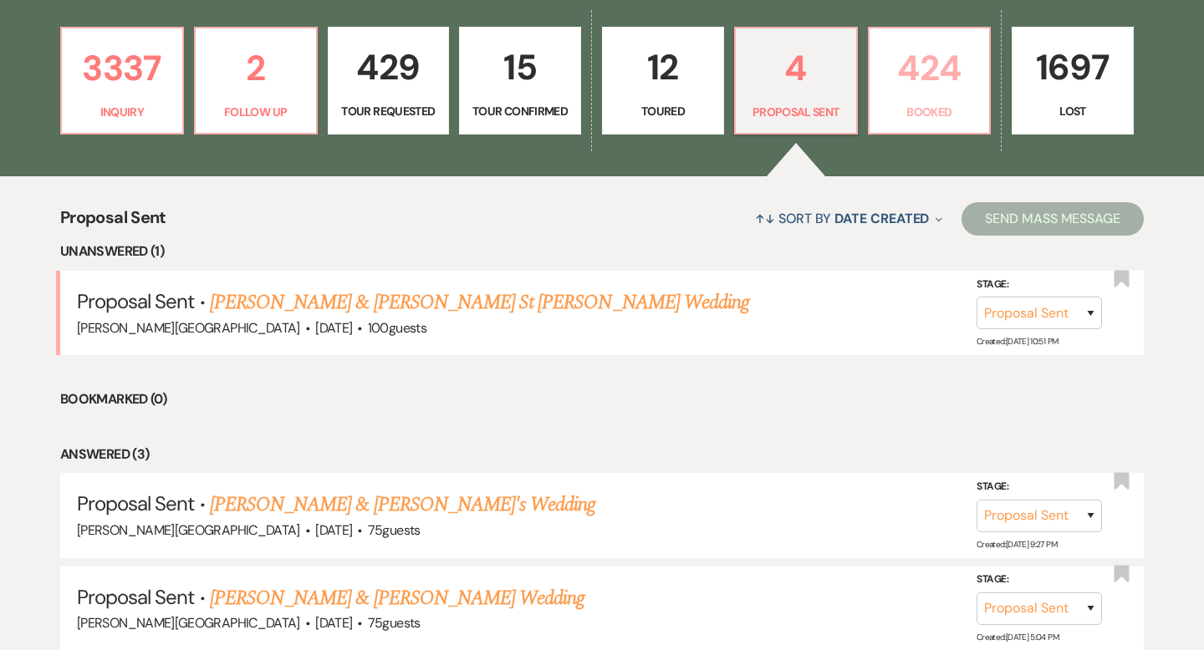
click at [926, 90] on p "424" at bounding box center [929, 68] width 100 height 56
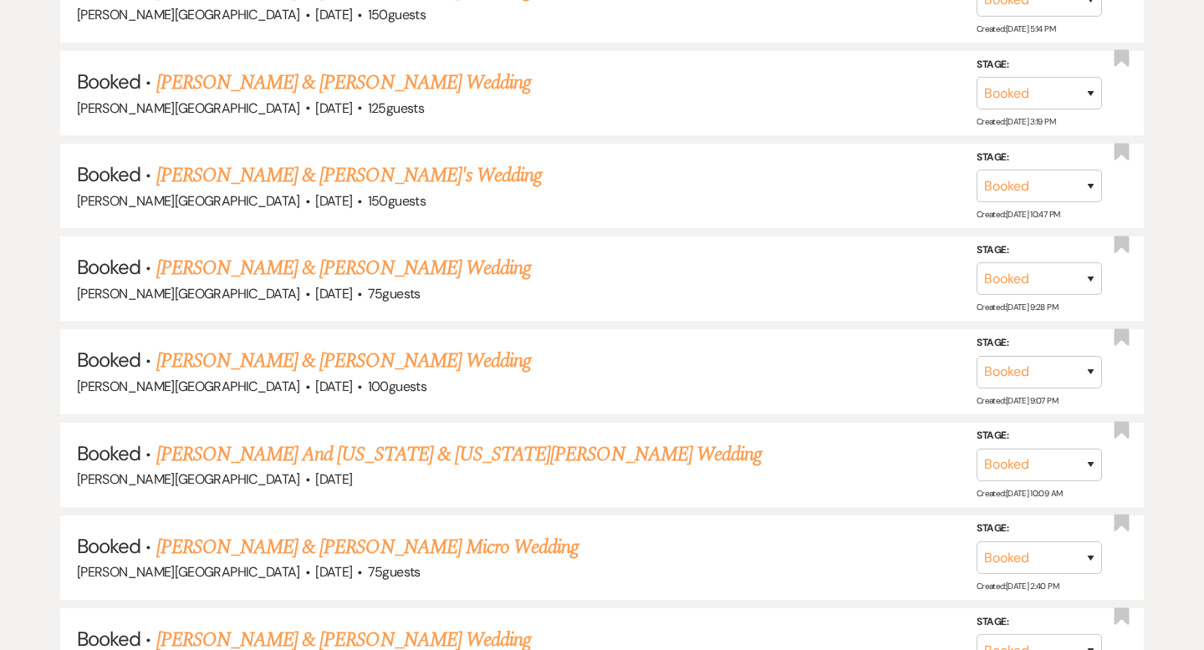
scroll to position [6100, 0]
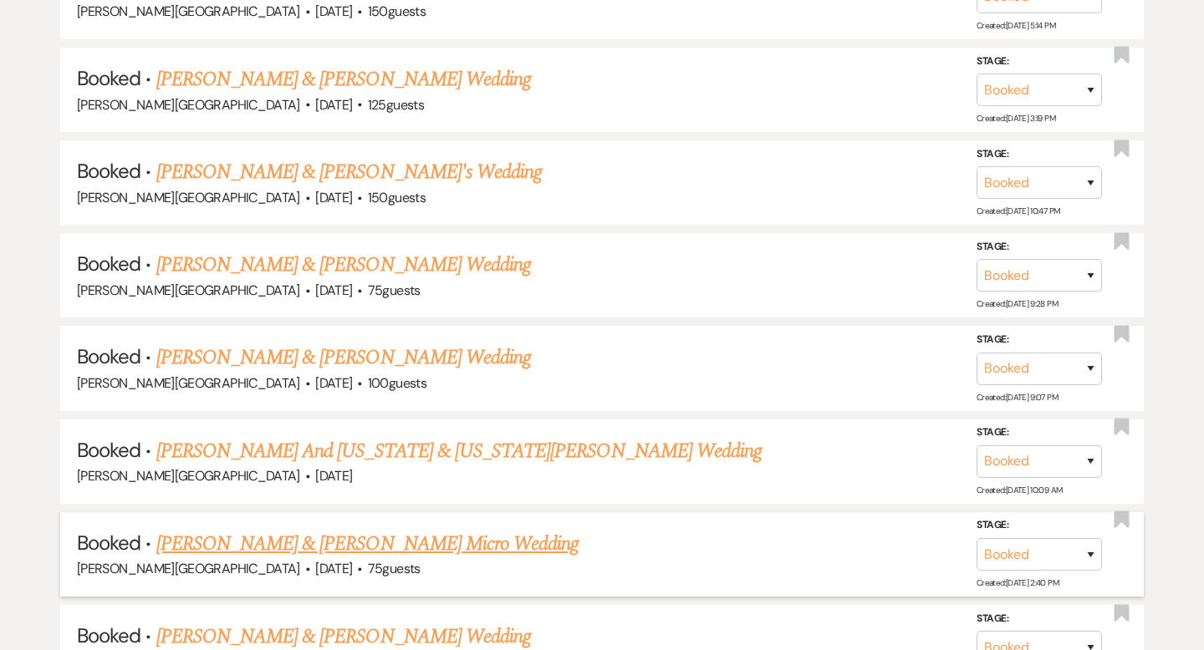
click at [395, 529] on link "[PERSON_NAME] & [PERSON_NAME] Micro Wedding" at bounding box center [367, 544] width 423 height 30
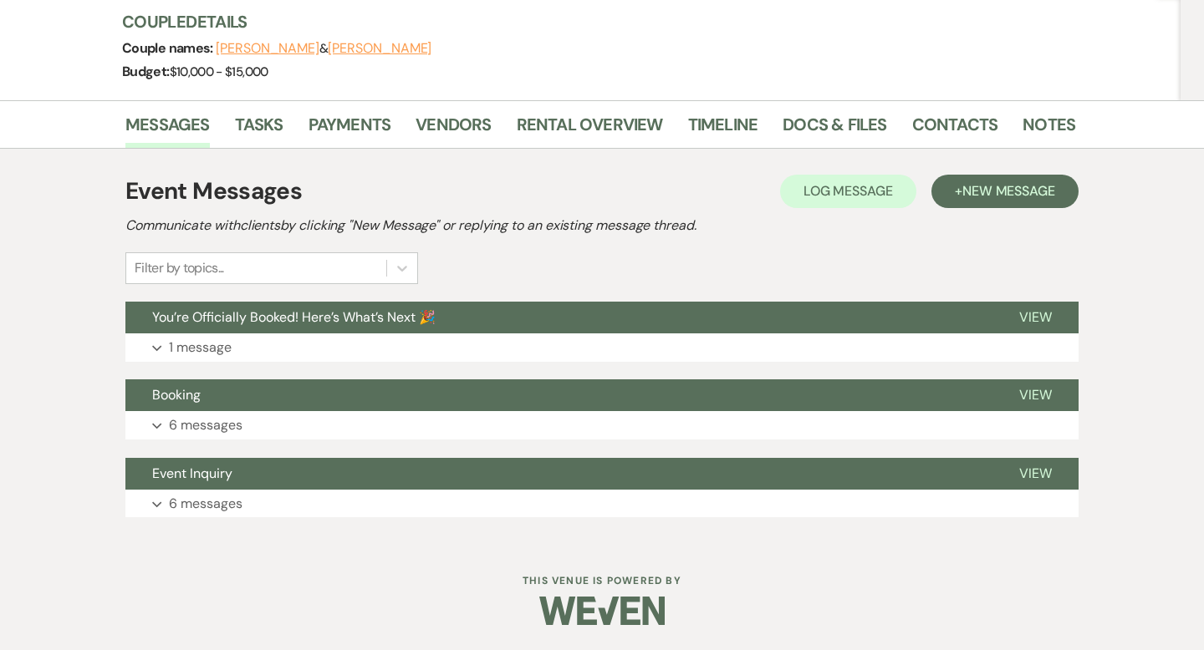
scroll to position [198, 0]
click at [445, 316] on button "You’re Officially Booked! Here’s What’s Next 🎉" at bounding box center [558, 318] width 867 height 32
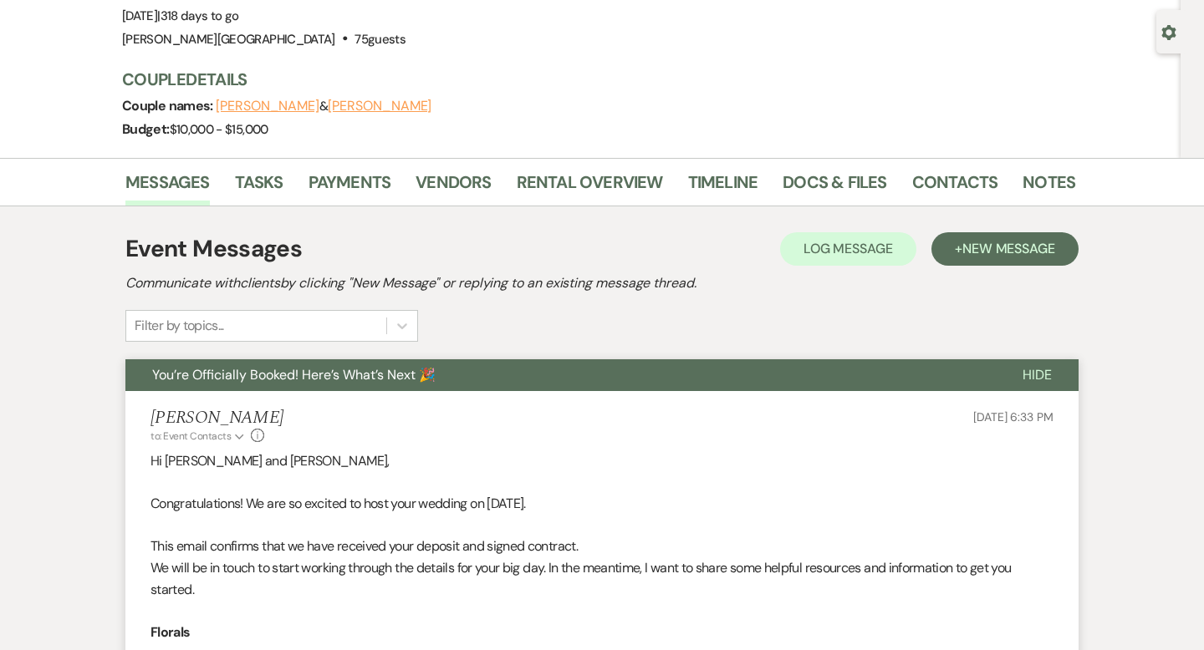
scroll to position [0, 0]
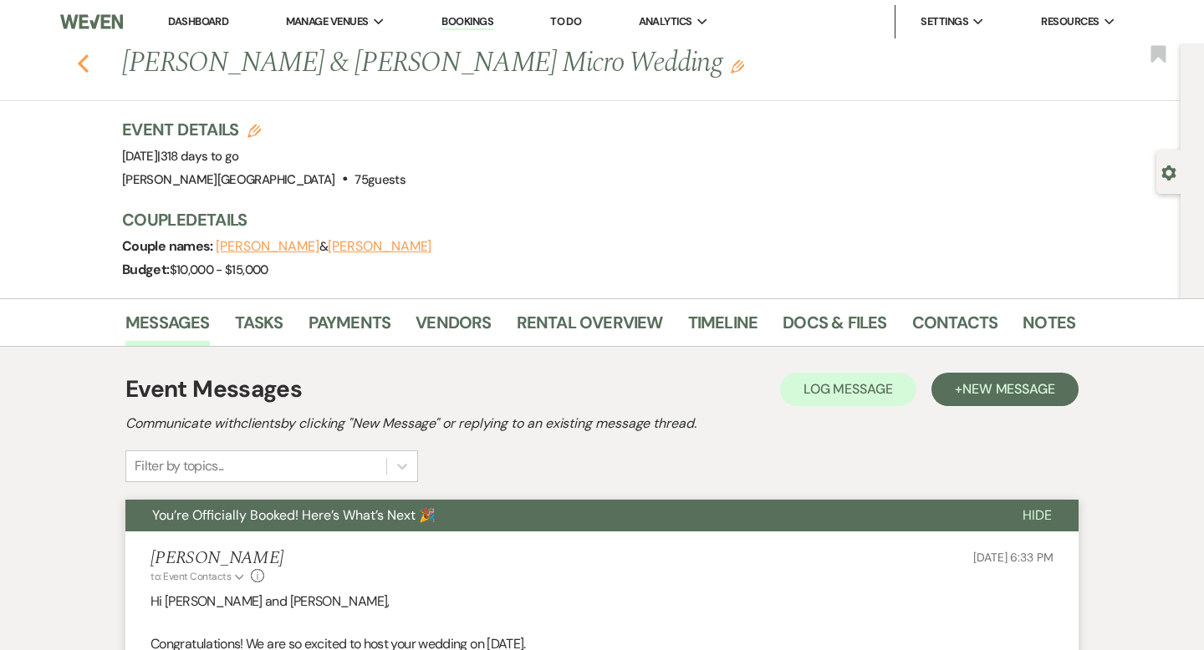
click at [84, 65] on icon "Previous" at bounding box center [83, 64] width 13 height 20
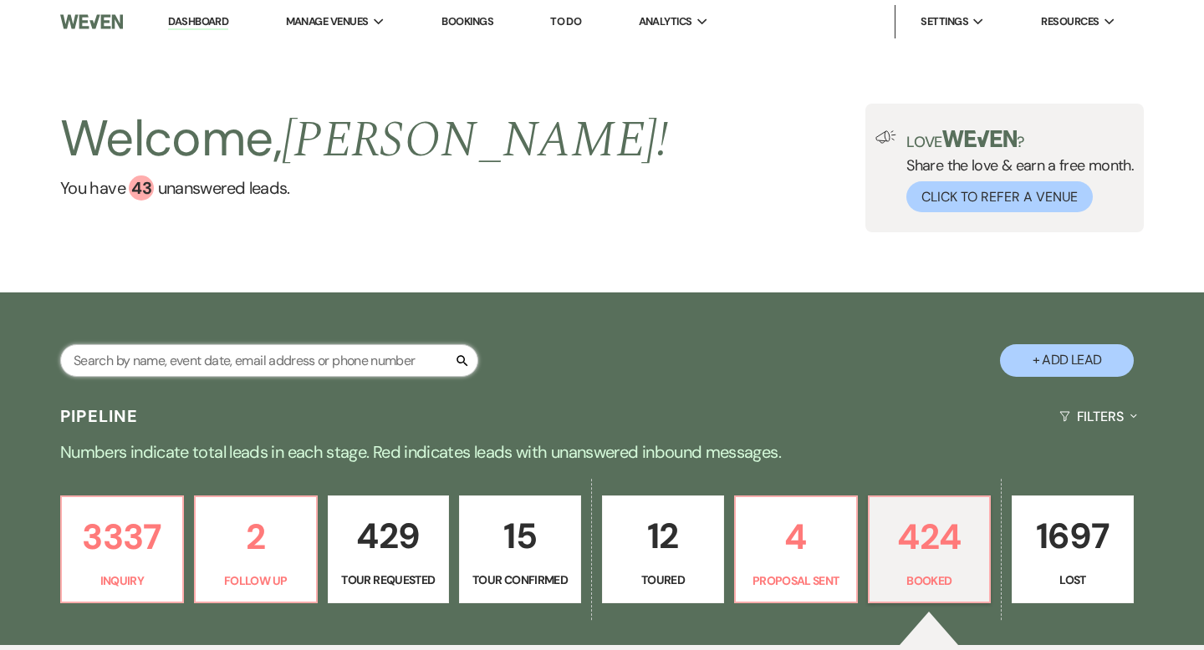
click at [222, 356] on input "text" at bounding box center [269, 360] width 418 height 33
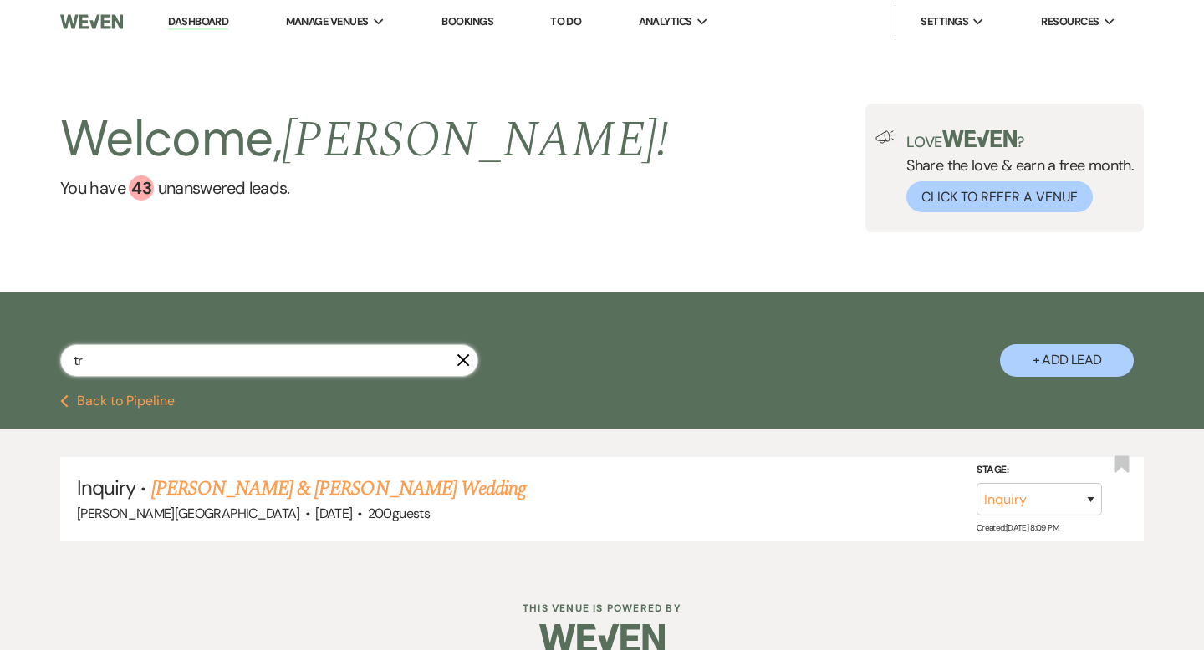
type input "t"
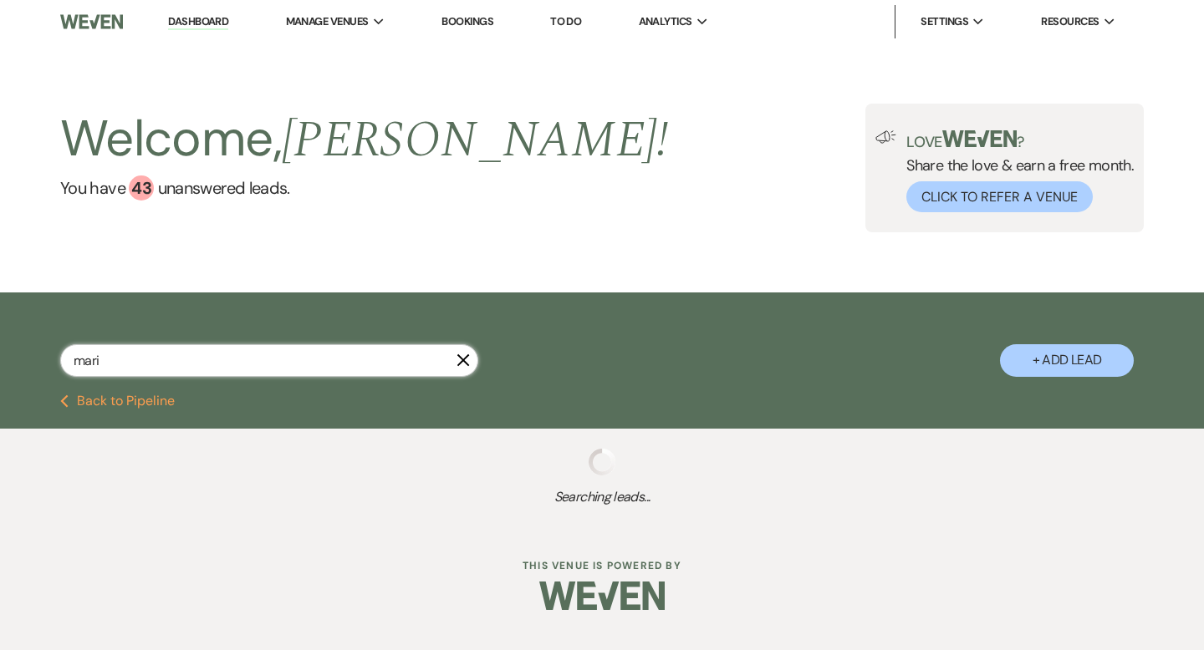
type input "[PERSON_NAME]"
select select "2"
select select "8"
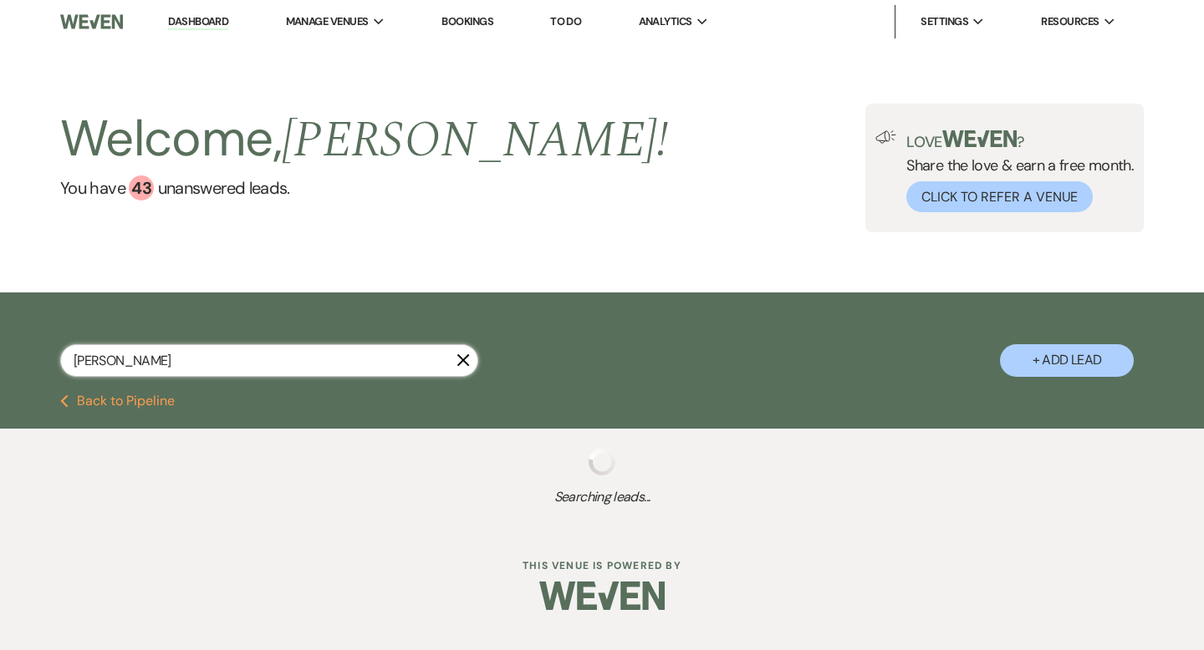
select select "2"
select select "8"
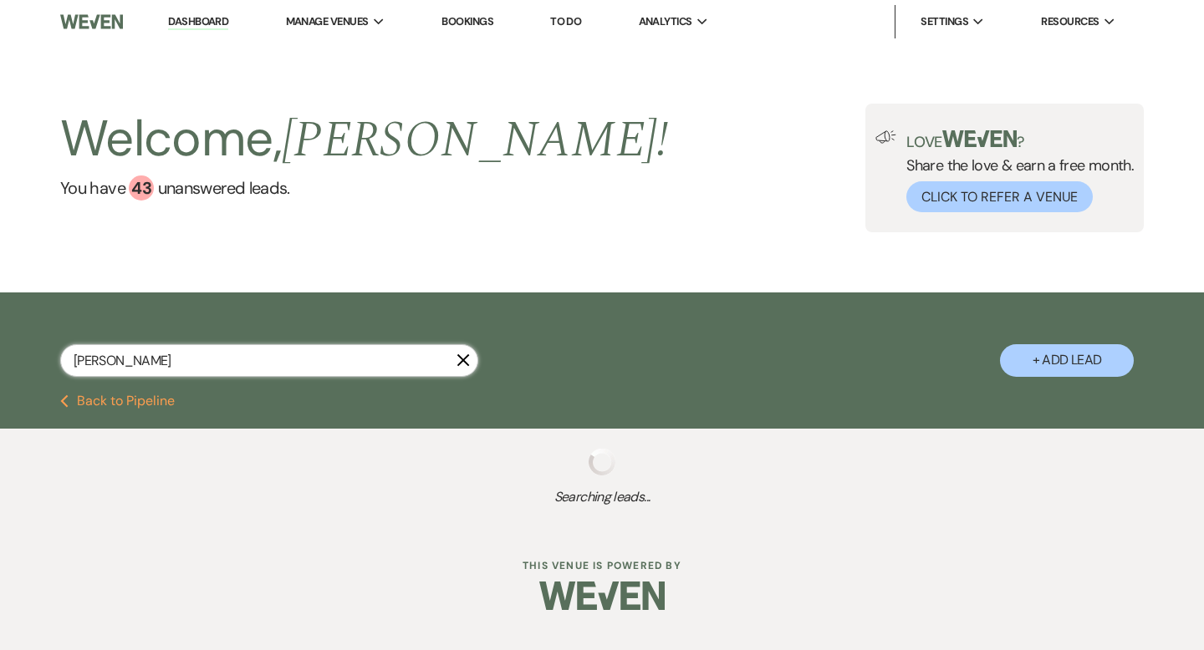
select select "8"
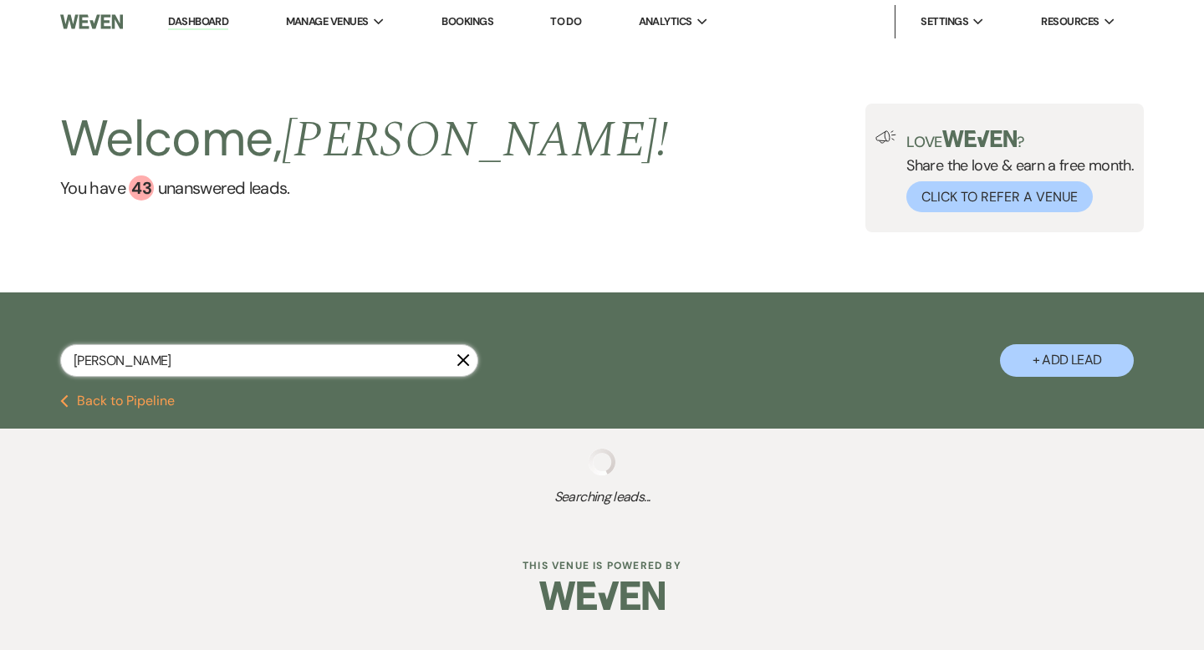
select select "2"
select select "8"
select select "2"
select select "8"
select select "2"
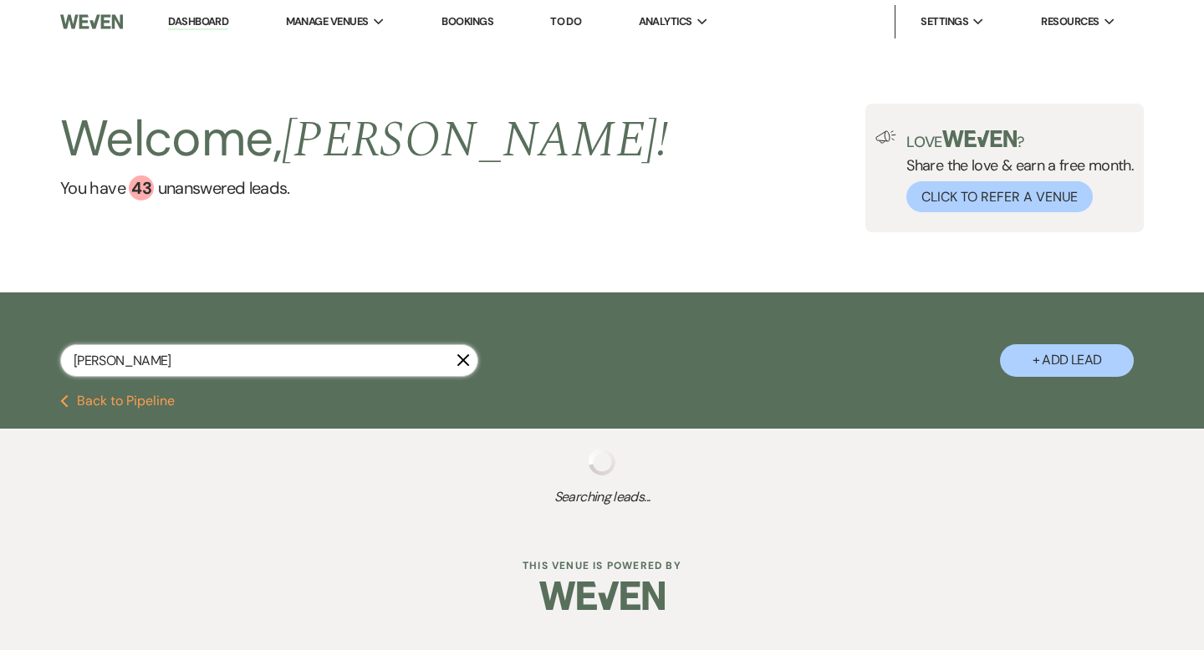
select select "8"
select select "2"
select select "8"
select select "2"
select select "8"
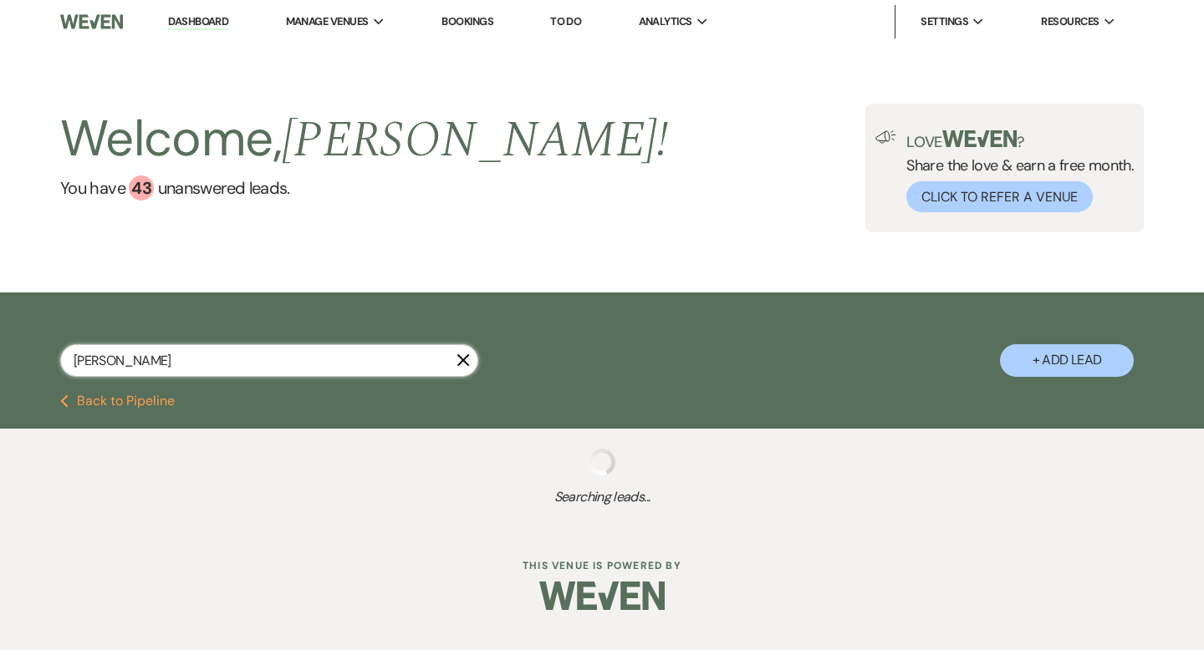
select select "2"
select select "8"
select select "2"
select select "8"
select select "2"
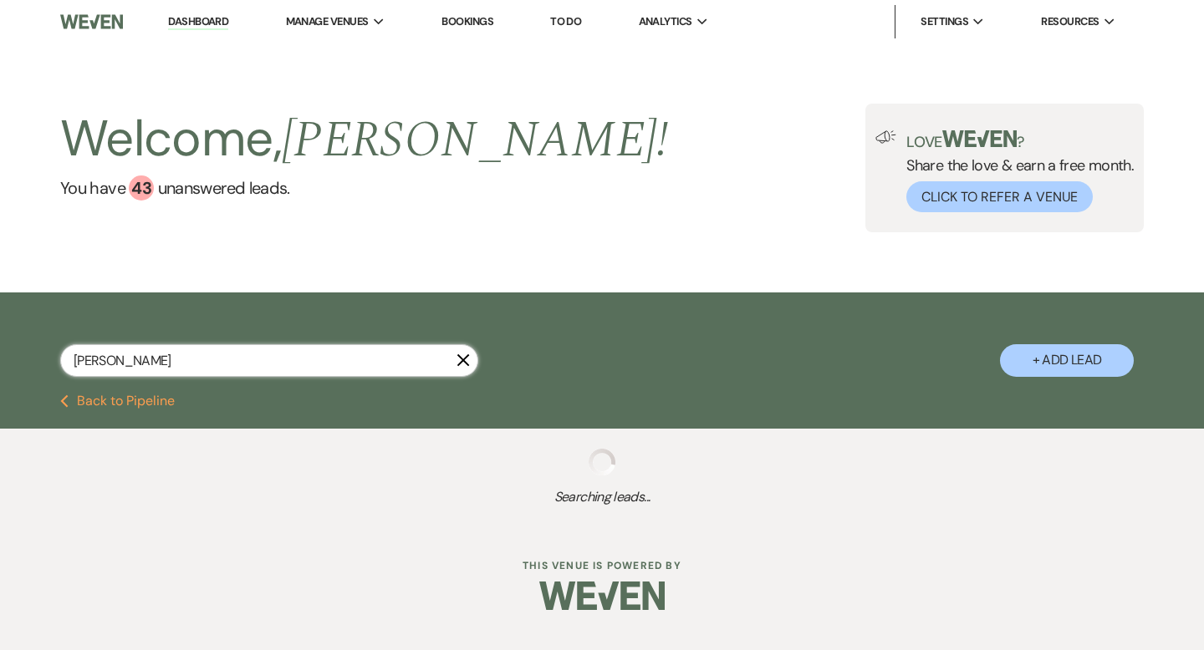
select select "8"
select select "2"
select select "8"
select select "2"
select select "8"
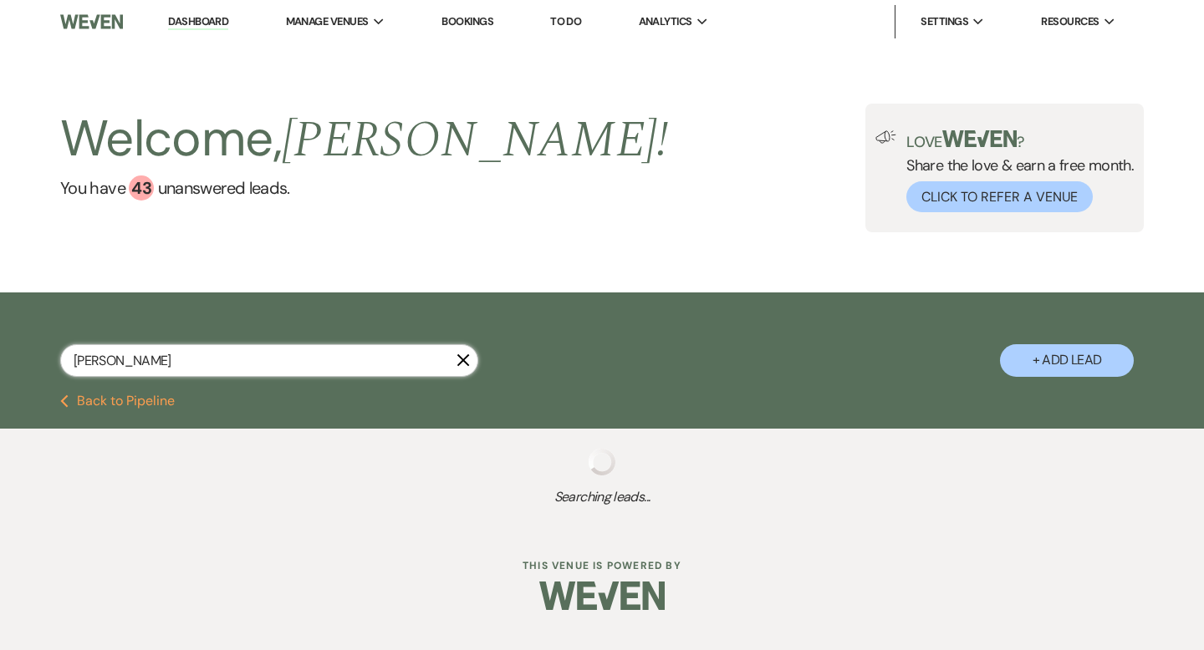
select select "2"
select select "8"
select select "2"
select select "8"
select select "2"
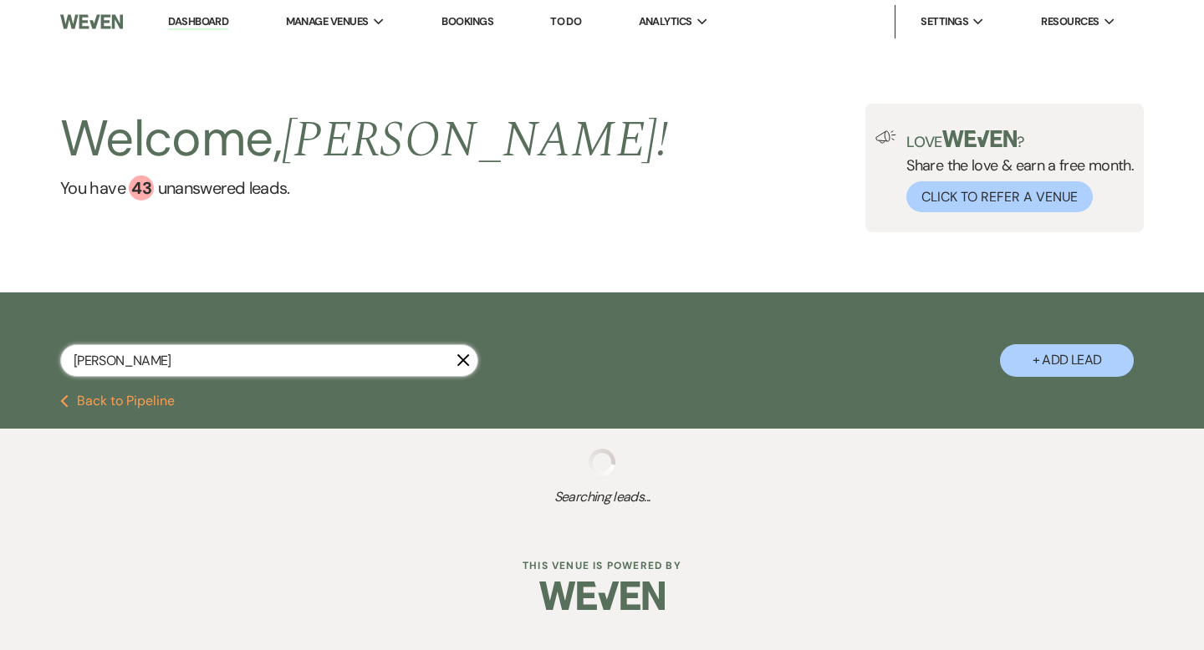
select select "8"
select select "2"
select select "8"
select select "2"
select select "8"
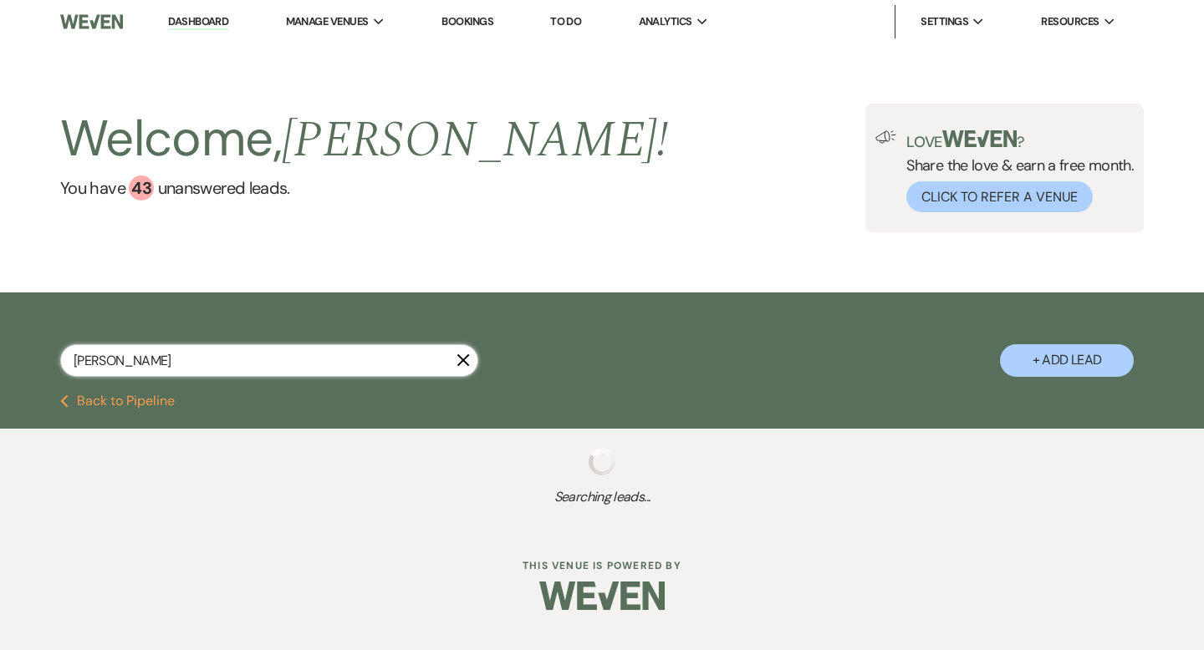
select select "2"
select select "8"
select select "2"
select select "8"
select select "2"
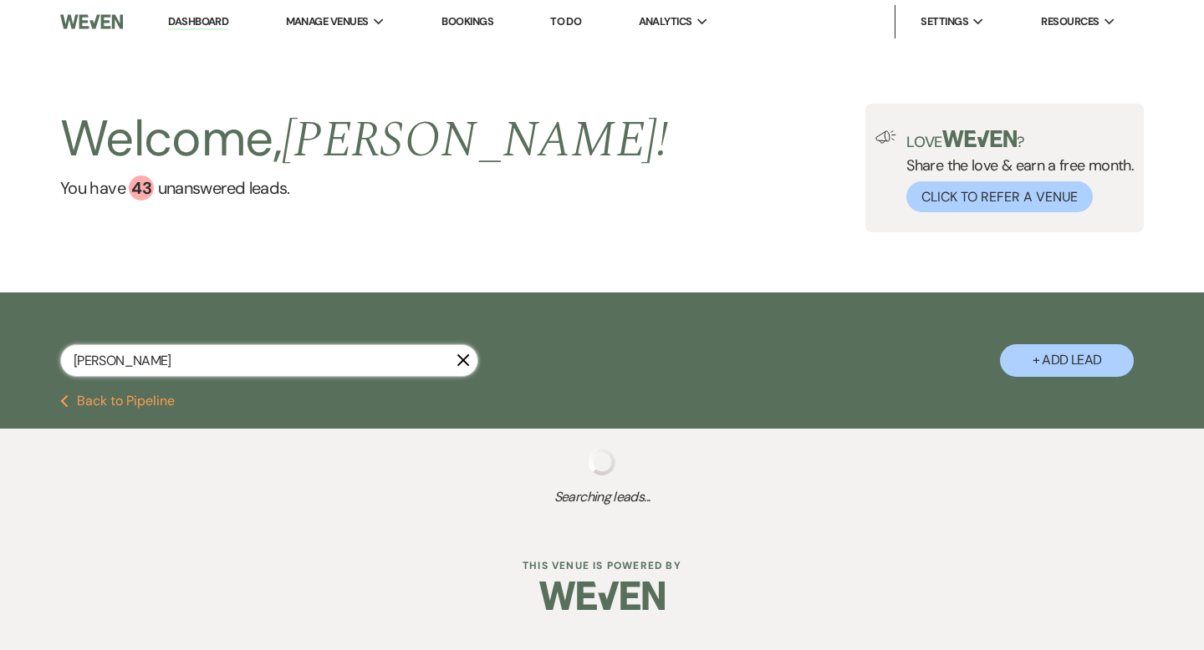
select select "8"
select select "2"
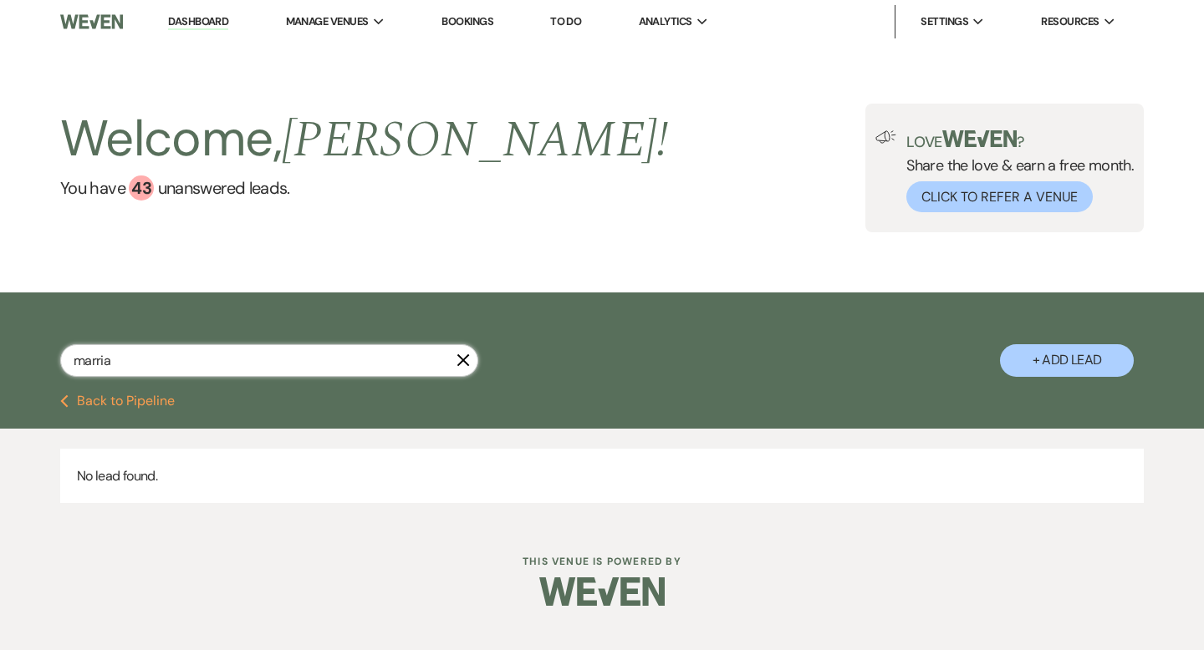
type input "marri"
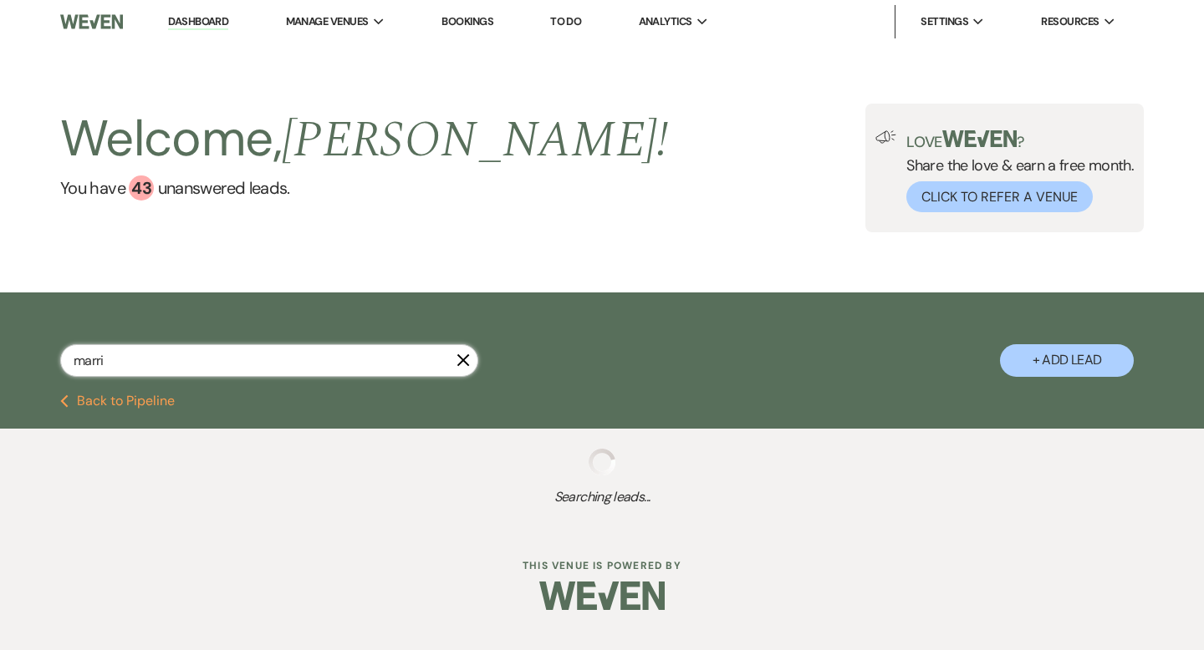
select select "2"
select select "8"
select select "2"
select select "8"
select select "2"
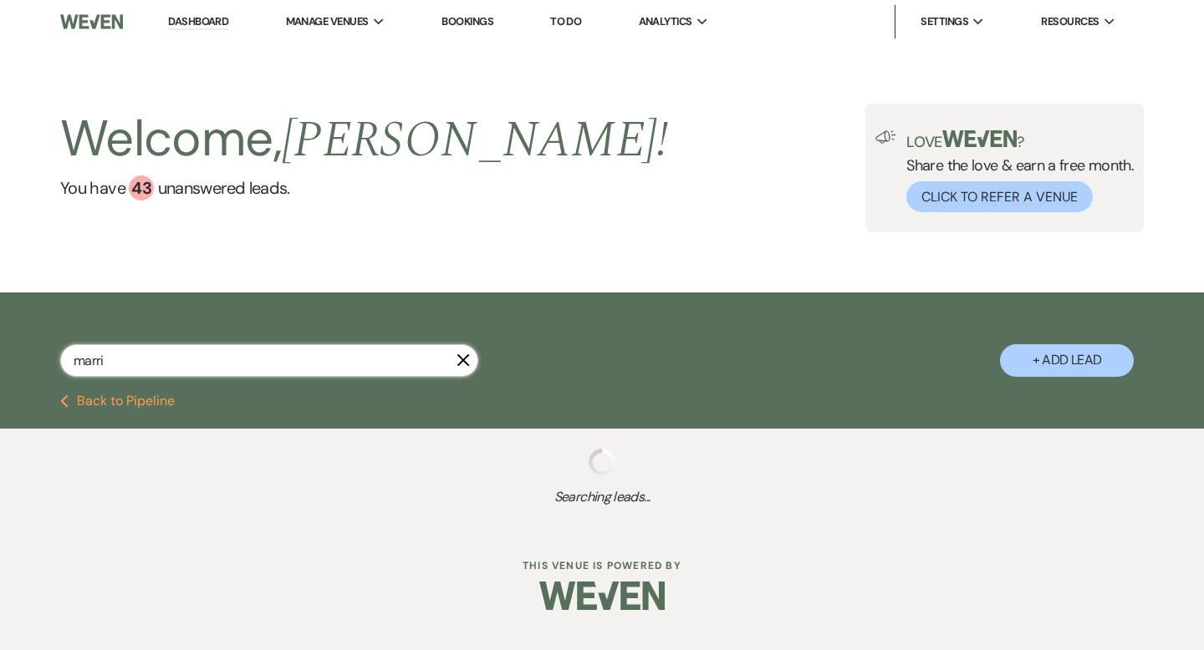
select select "8"
select select "2"
type input "m"
click at [340, 366] on input "ttrian" at bounding box center [269, 360] width 418 height 33
click at [168, 352] on input "tt" at bounding box center [269, 360] width 418 height 33
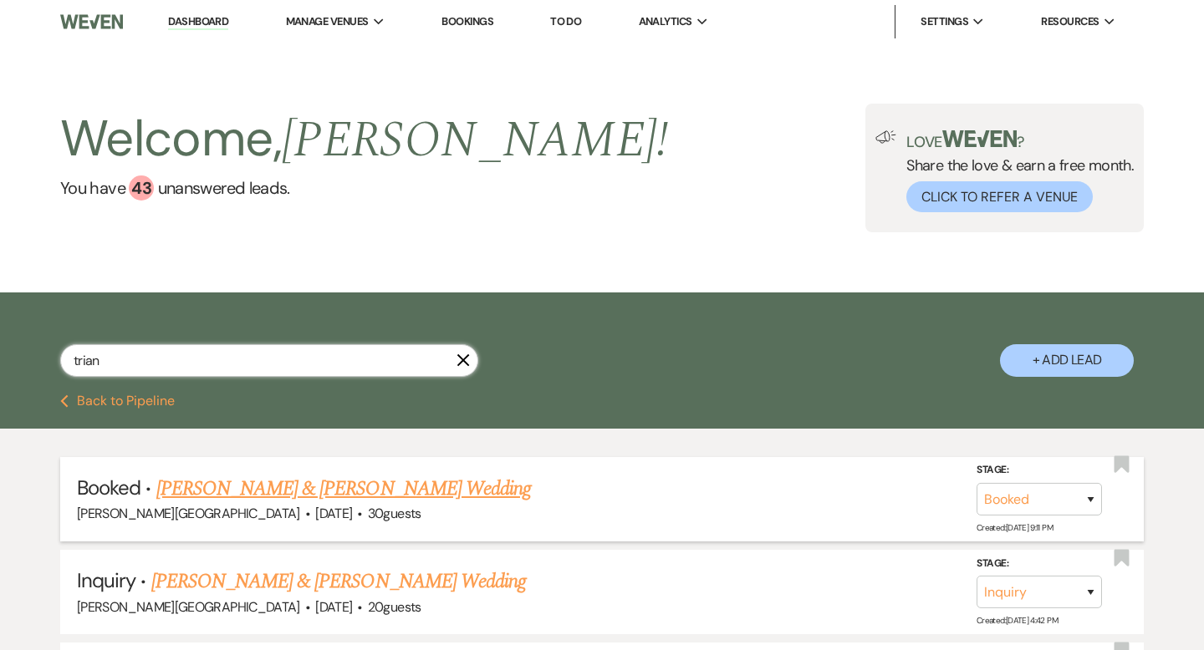
type input "trian"
click at [383, 487] on link "[PERSON_NAME] & [PERSON_NAME] Wedding" at bounding box center [343, 489] width 375 height 30
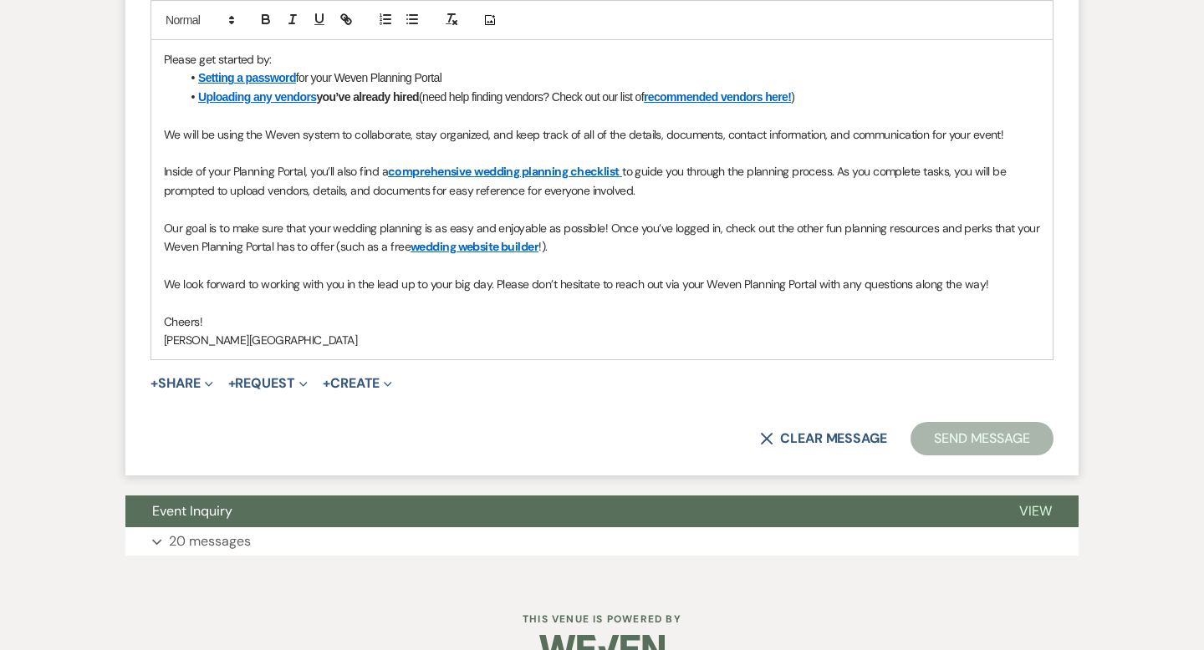
scroll to position [1014, 0]
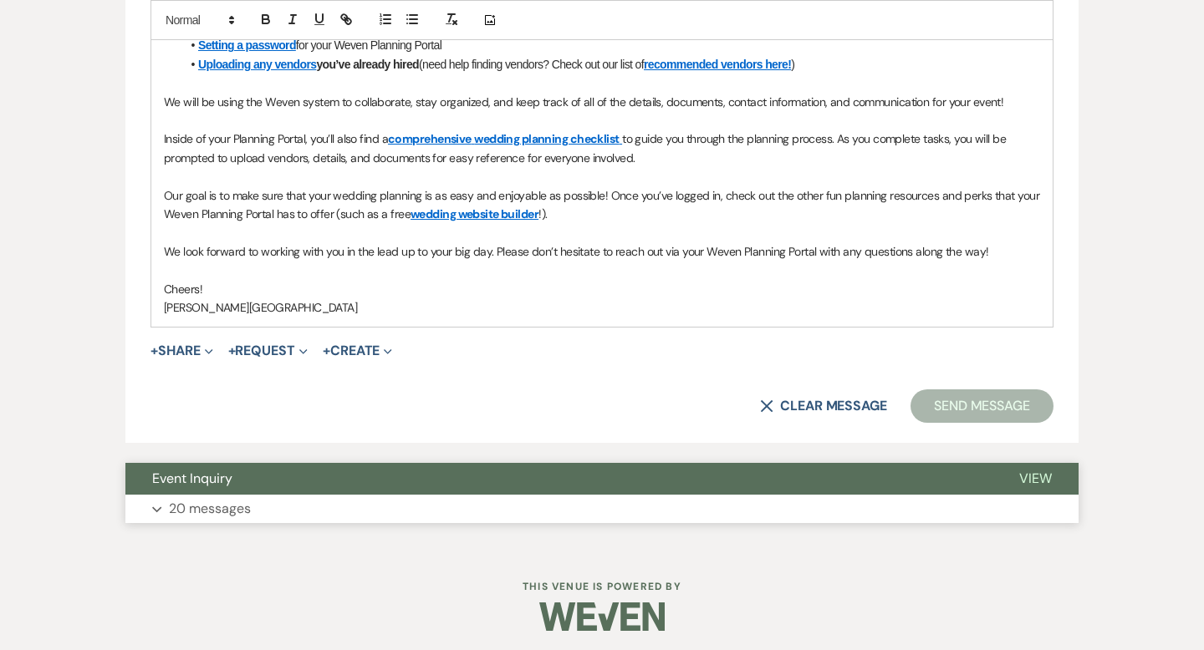
click at [576, 471] on button "Event Inquiry" at bounding box center [558, 479] width 867 height 32
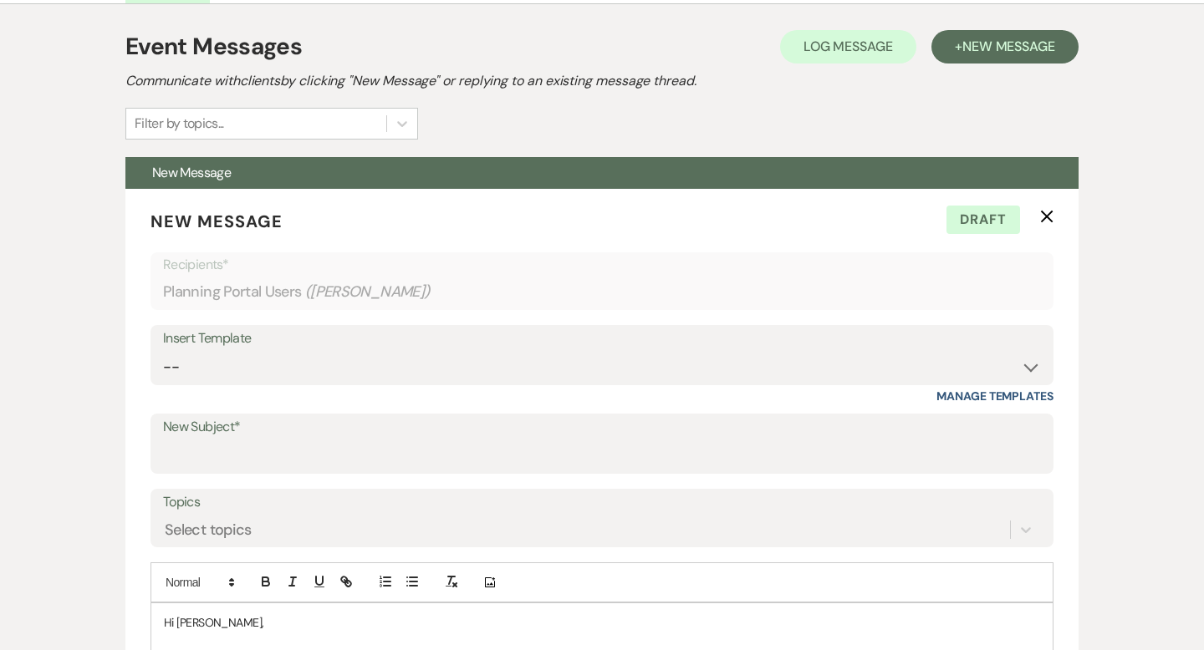
scroll to position [0, 0]
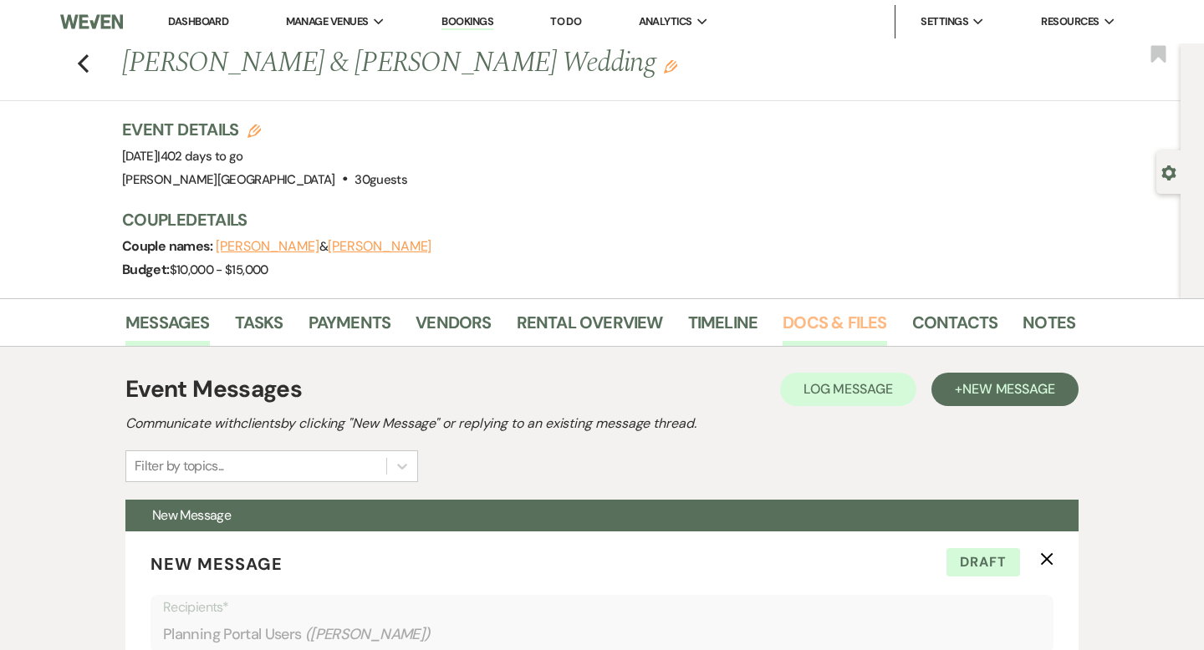
click at [811, 325] on link "Docs & Files" at bounding box center [834, 327] width 104 height 37
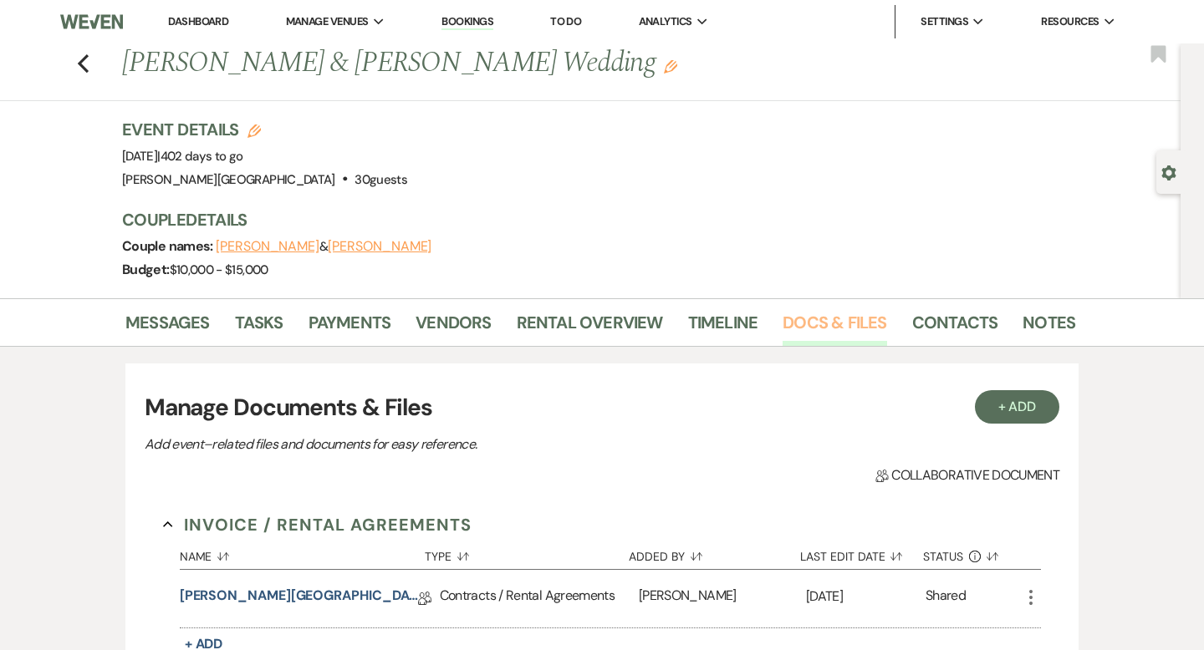
scroll to position [278, 0]
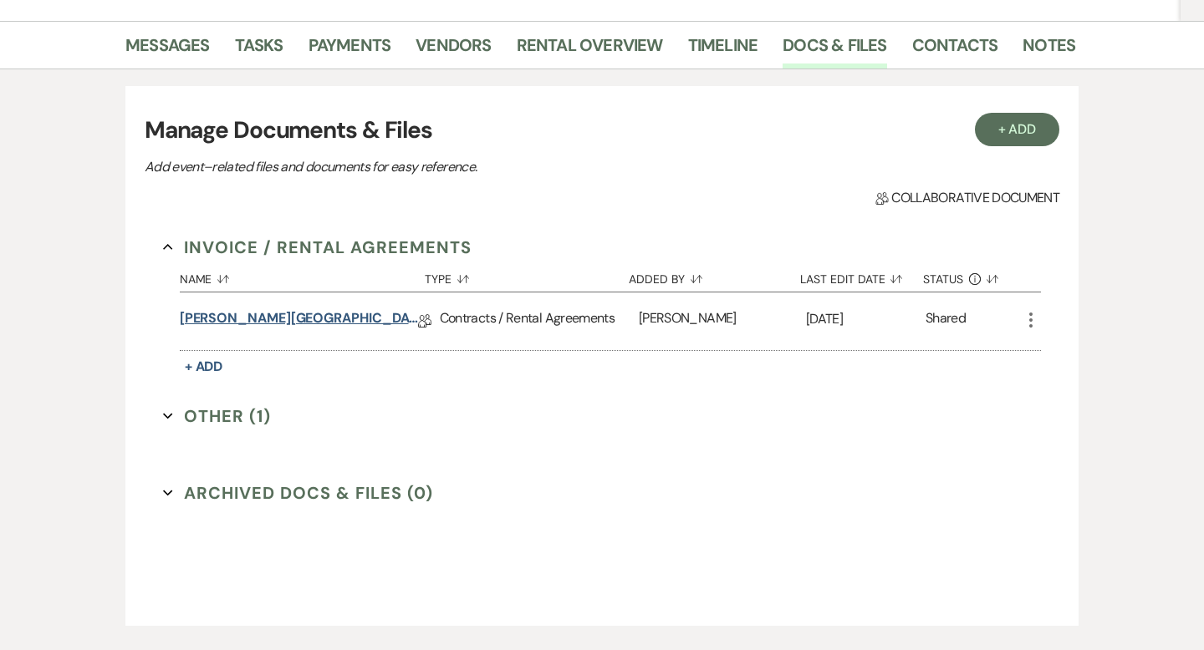
click at [329, 319] on link "[PERSON_NAME][GEOGRAPHIC_DATA] Contract" at bounding box center [299, 321] width 238 height 26
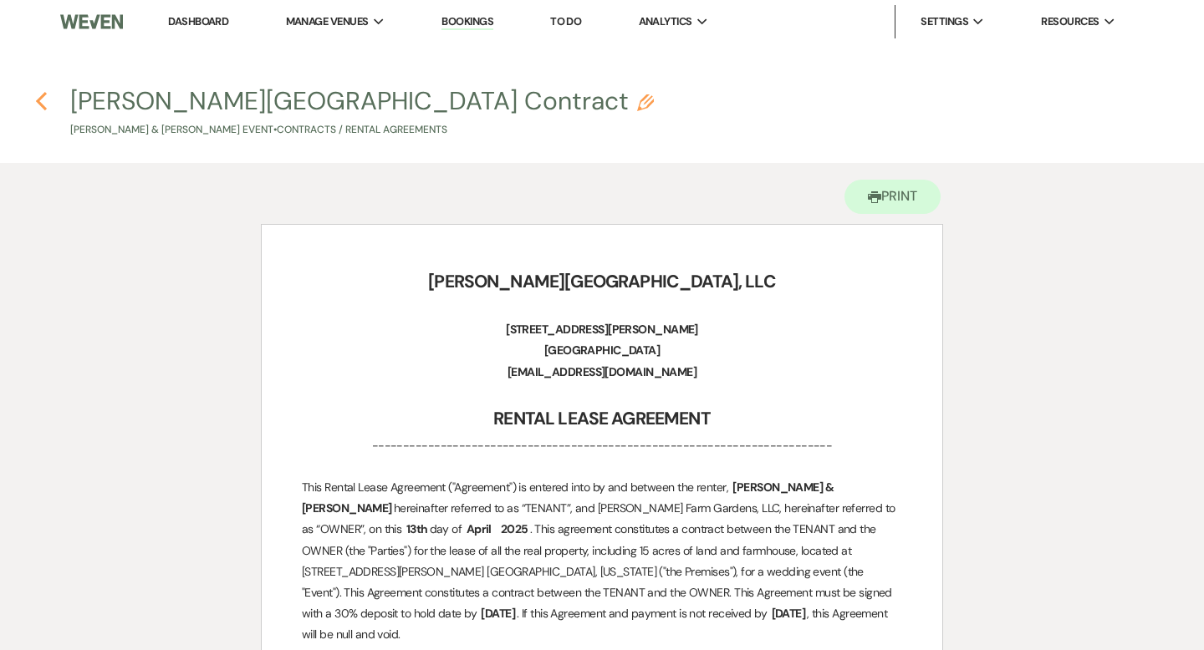
click at [46, 96] on icon "Previous" at bounding box center [41, 101] width 13 height 20
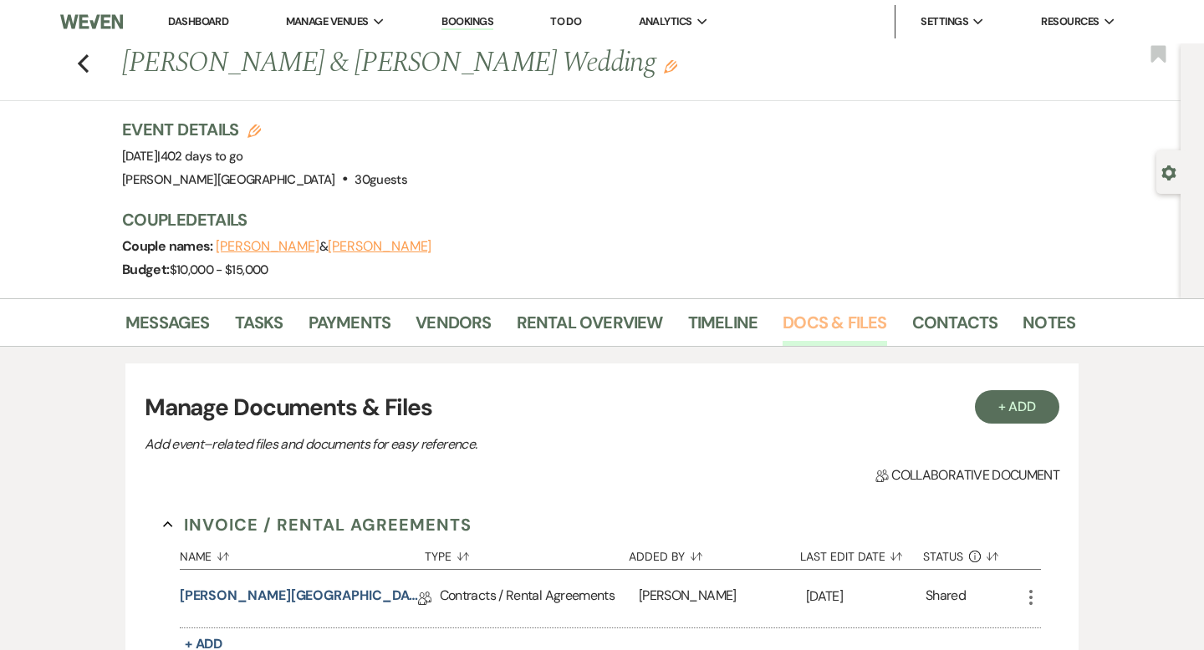
click at [806, 323] on link "Docs & Files" at bounding box center [834, 327] width 104 height 37
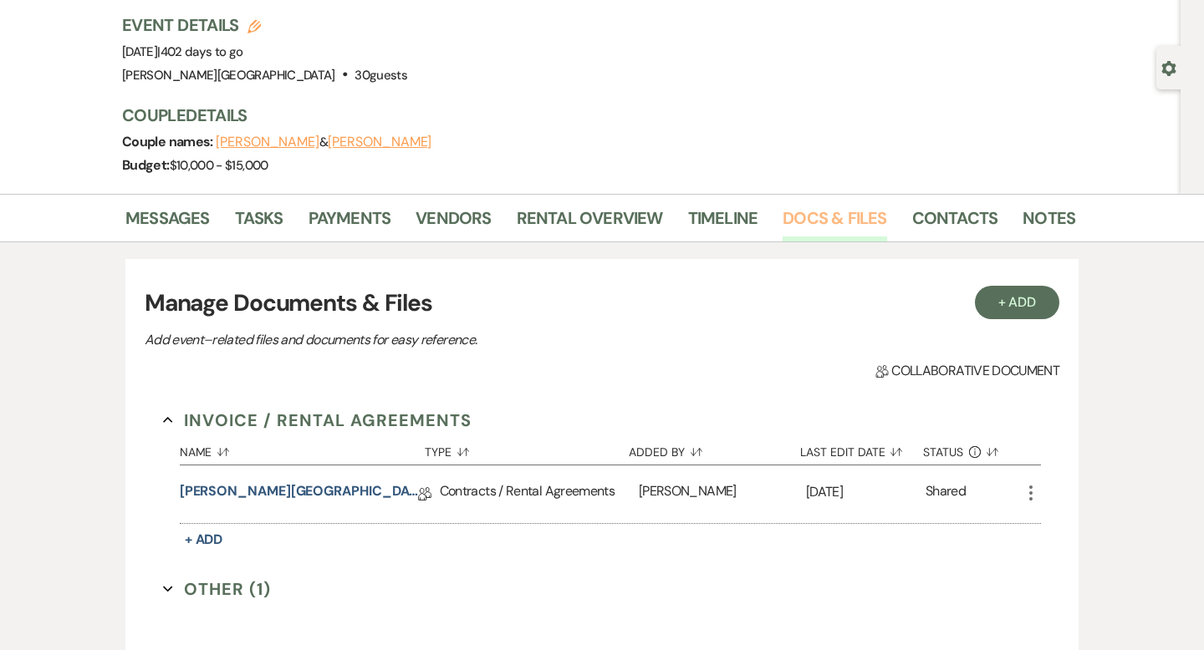
scroll to position [252, 0]
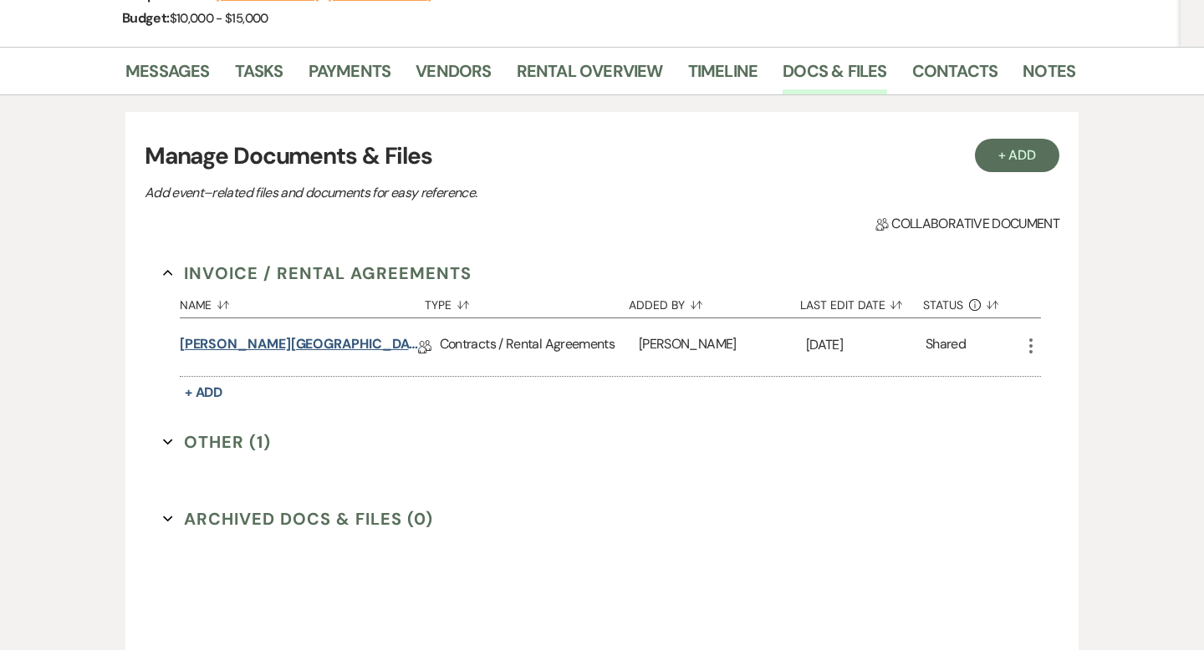
click at [354, 343] on link "[PERSON_NAME][GEOGRAPHIC_DATA] Contract" at bounding box center [299, 347] width 238 height 26
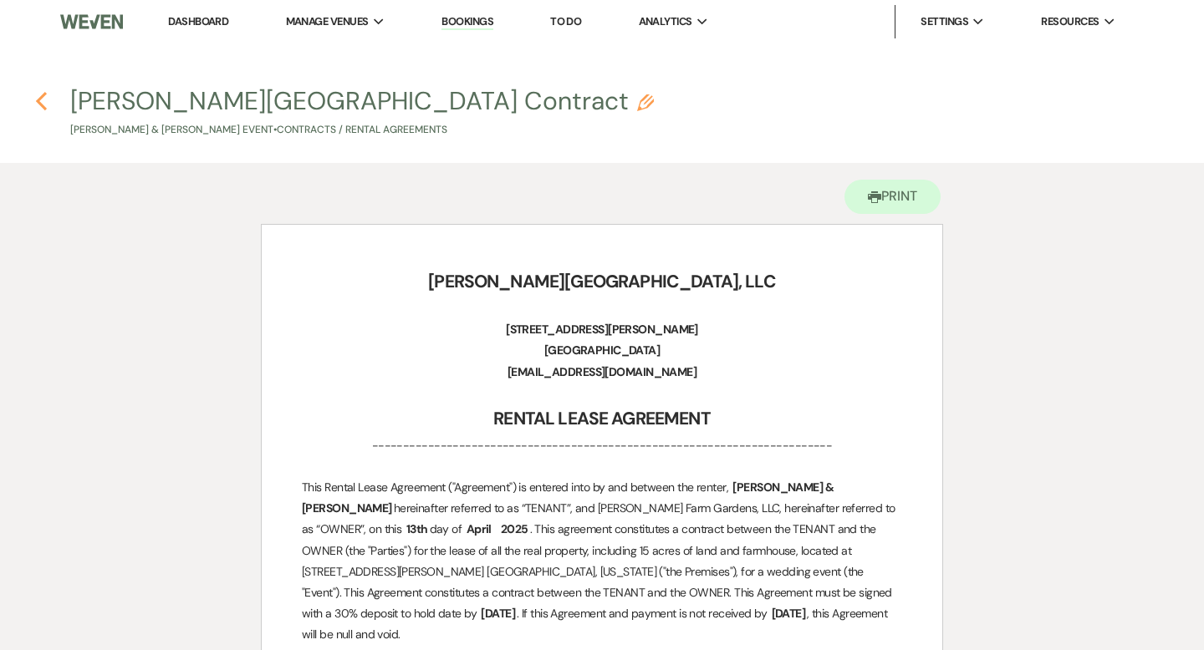
click at [39, 100] on icon "Previous" at bounding box center [41, 101] width 13 height 20
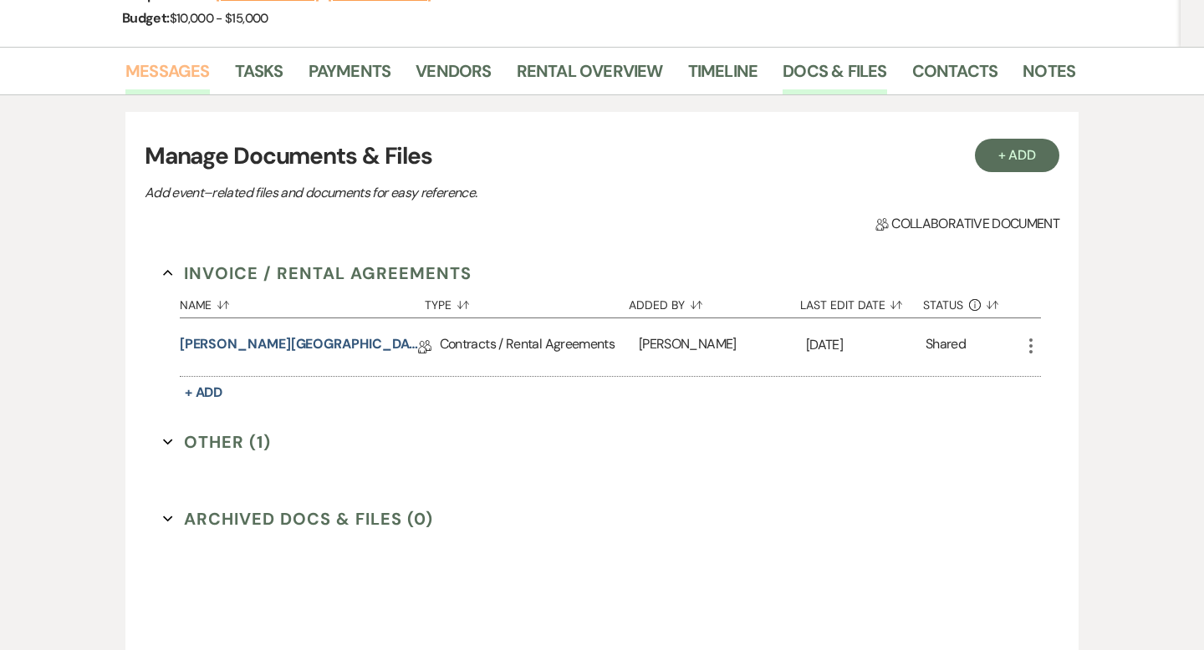
click at [176, 67] on link "Messages" at bounding box center [167, 76] width 84 height 37
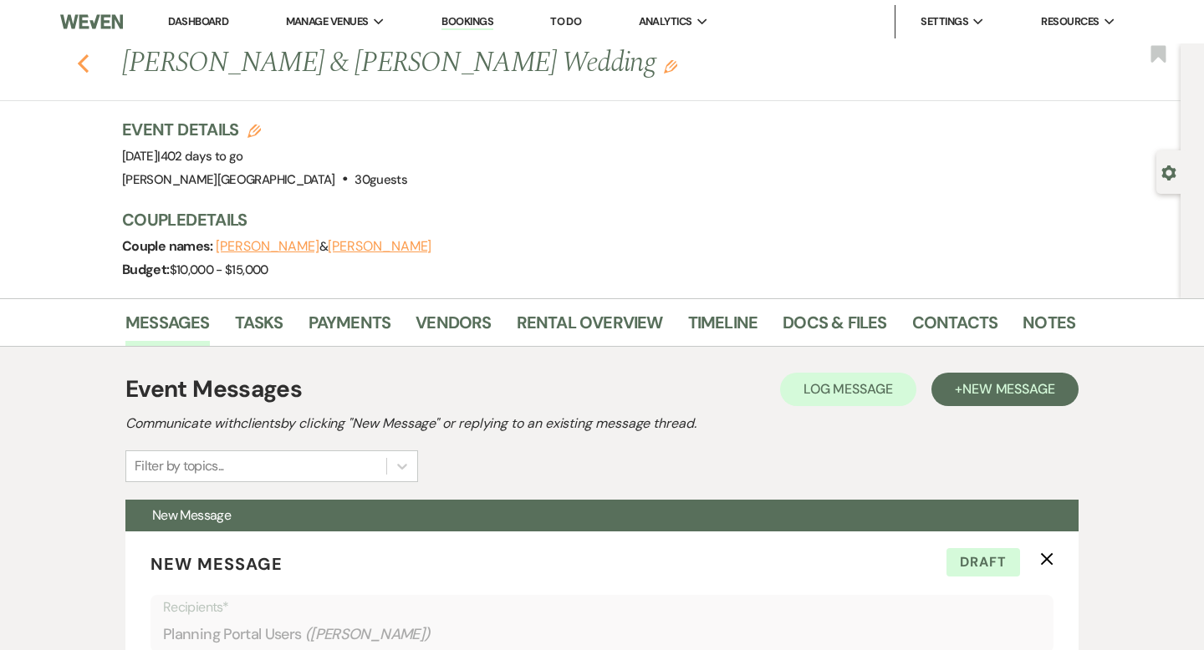
click at [83, 62] on icon "Previous" at bounding box center [83, 64] width 13 height 20
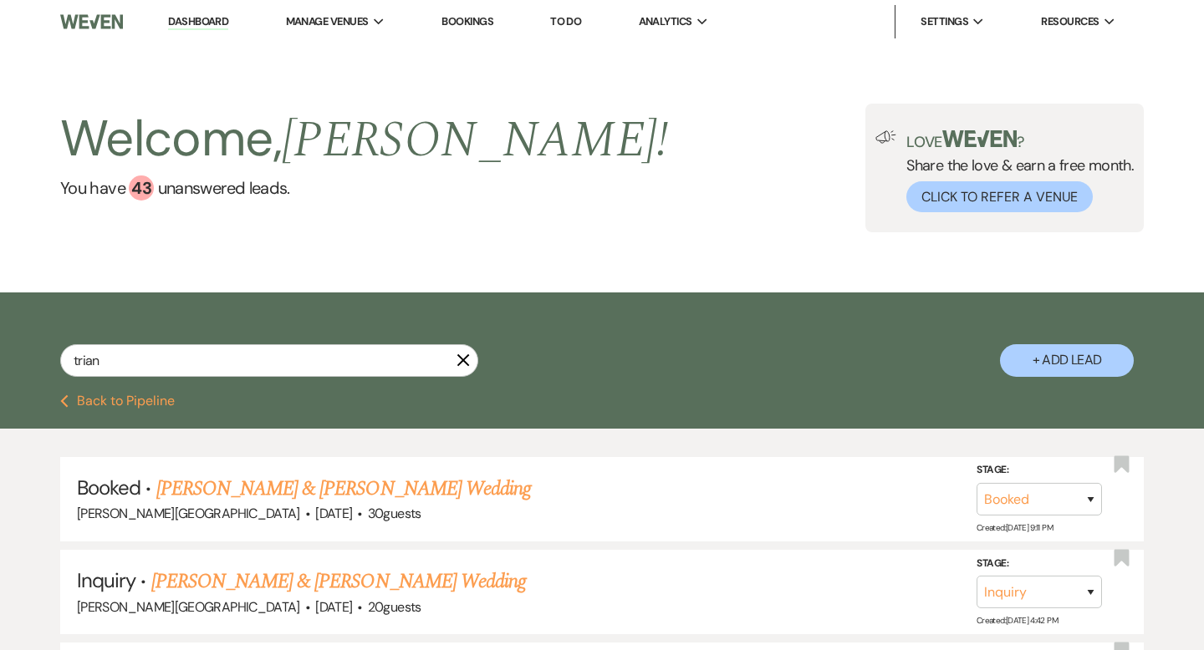
click at [216, 19] on link "Dashboard" at bounding box center [198, 22] width 60 height 16
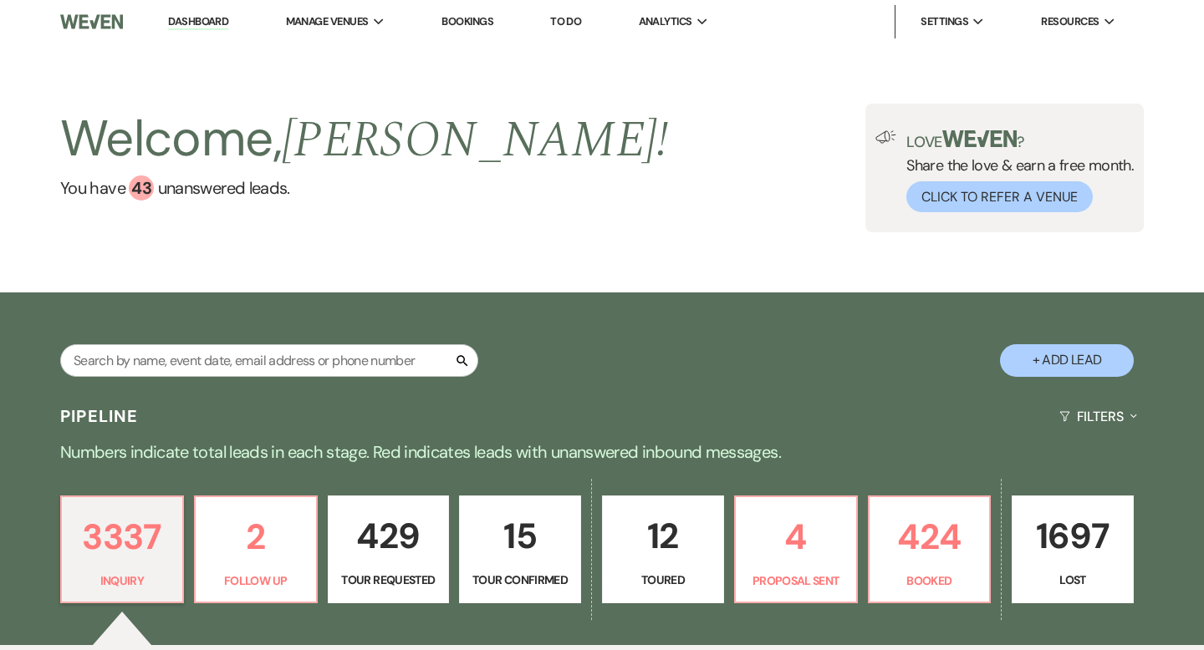
scroll to position [157, 0]
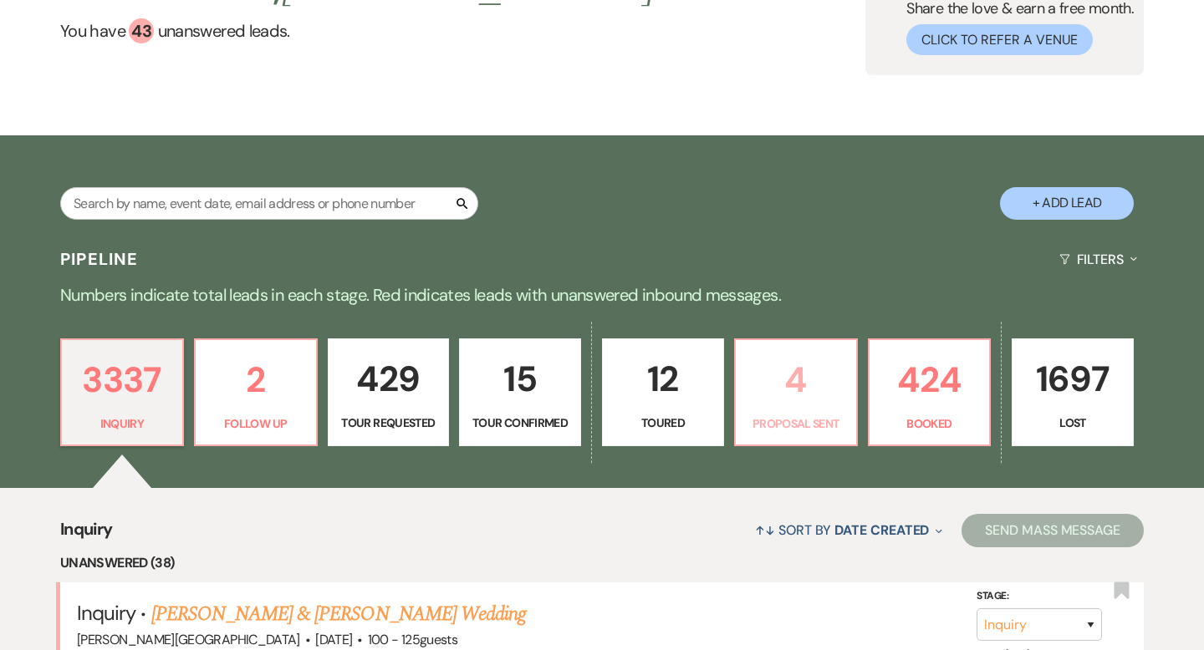
click at [791, 397] on p "4" at bounding box center [796, 380] width 100 height 56
select select "6"
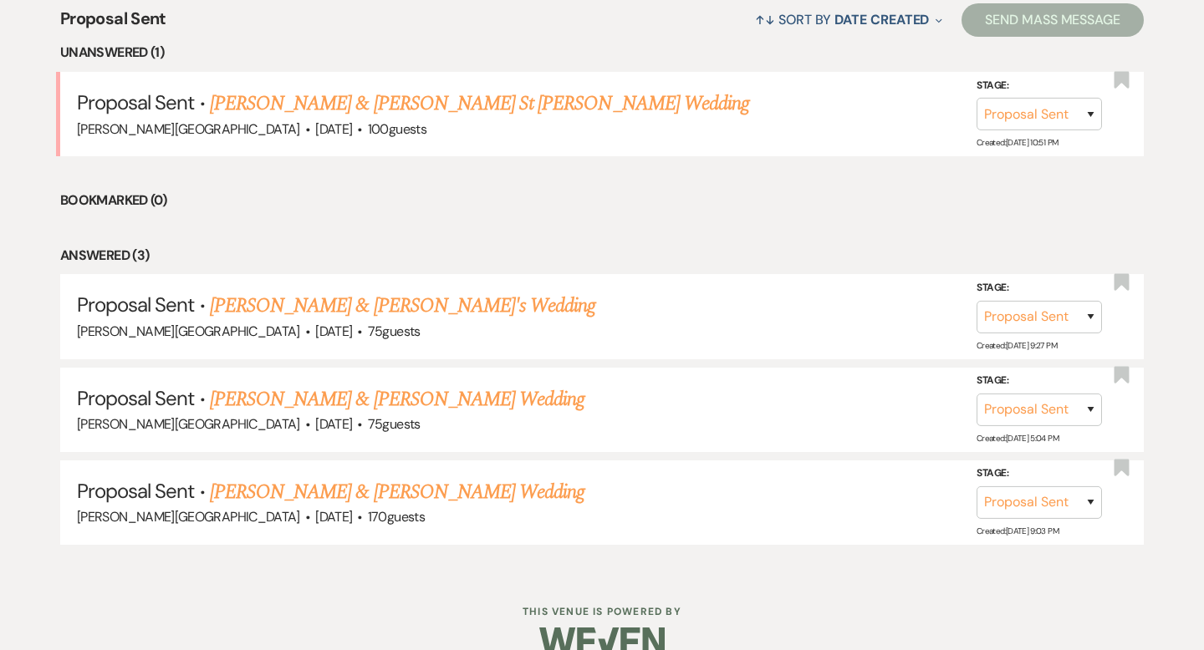
scroll to position [696, 0]
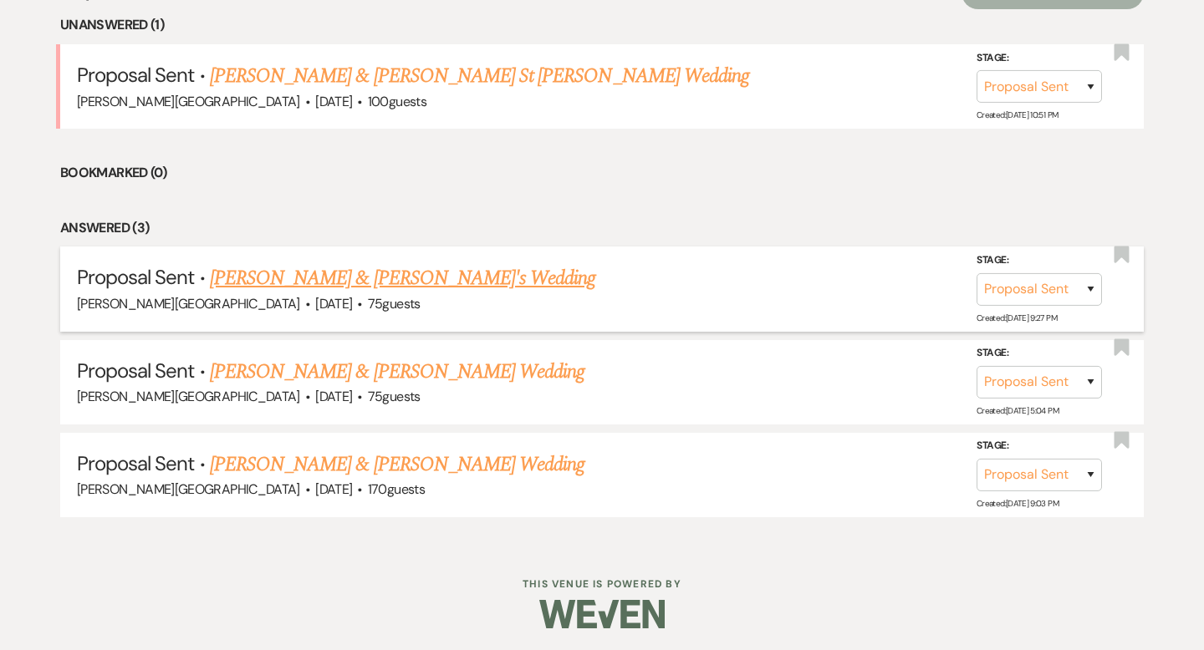
click at [354, 278] on link "[PERSON_NAME] & [PERSON_NAME]'s Wedding" at bounding box center [403, 278] width 386 height 30
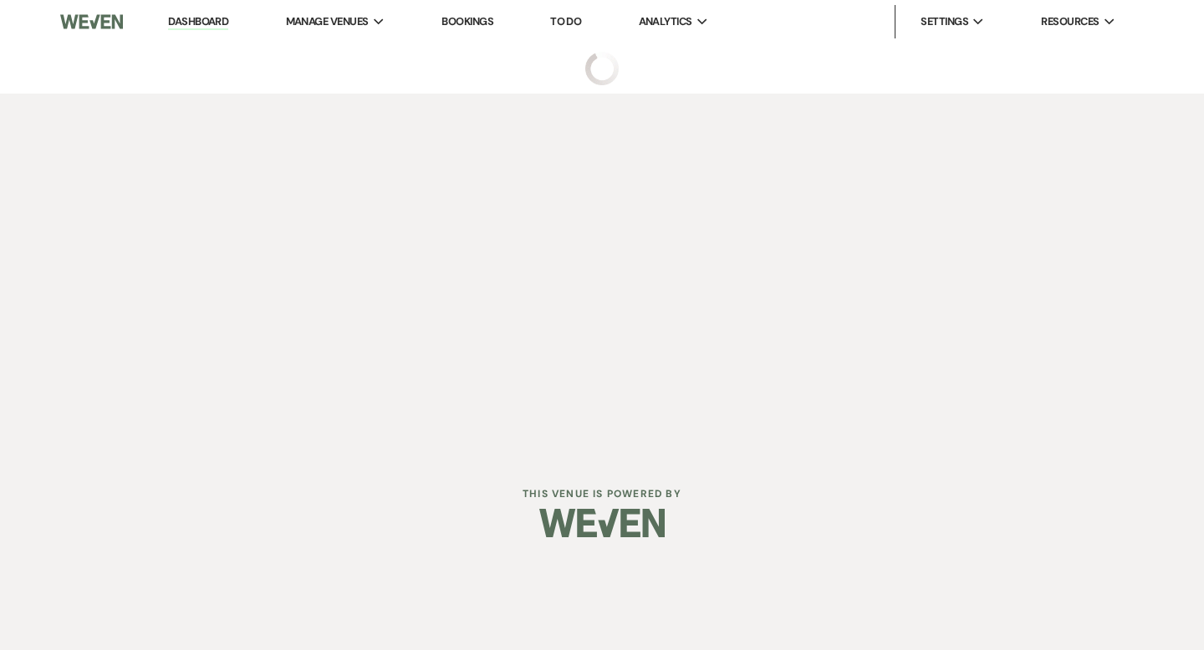
select select "6"
select select "5"
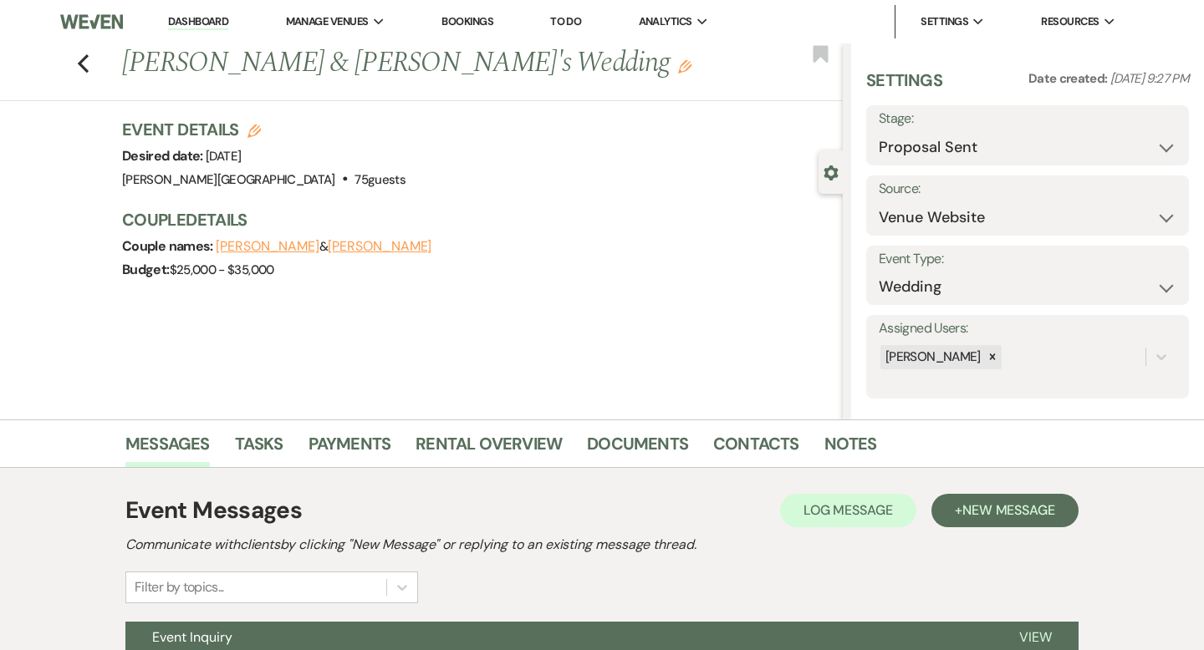
scroll to position [164, 0]
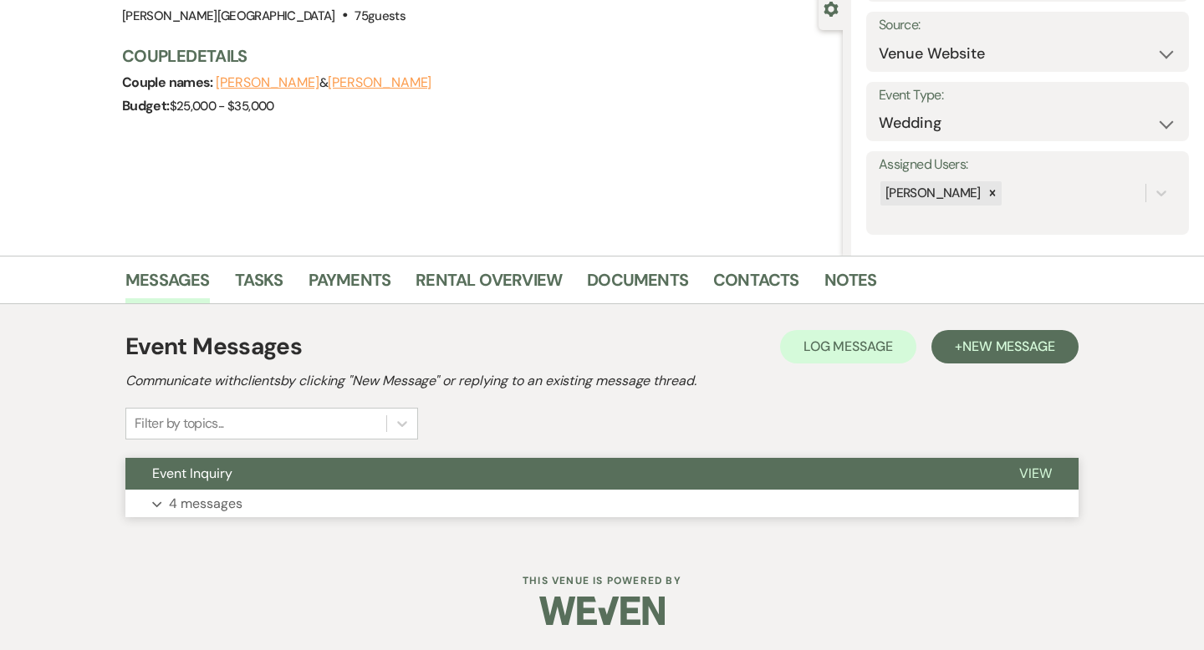
click at [607, 484] on button "Event Inquiry" at bounding box center [558, 474] width 867 height 32
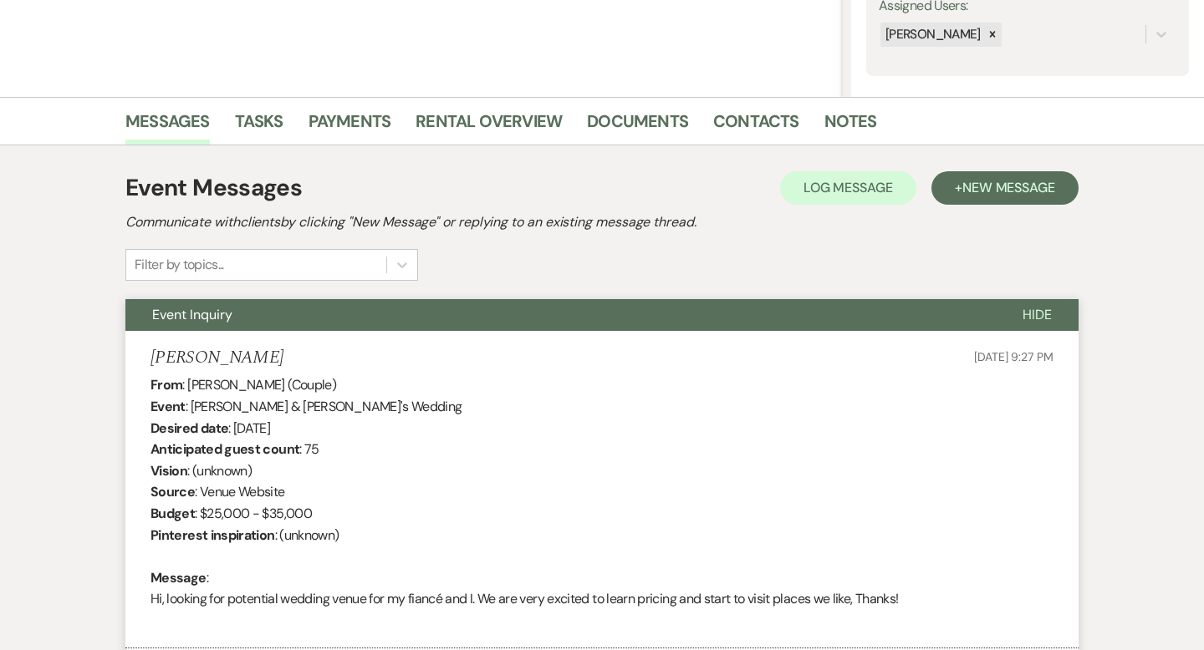
scroll to position [0, 0]
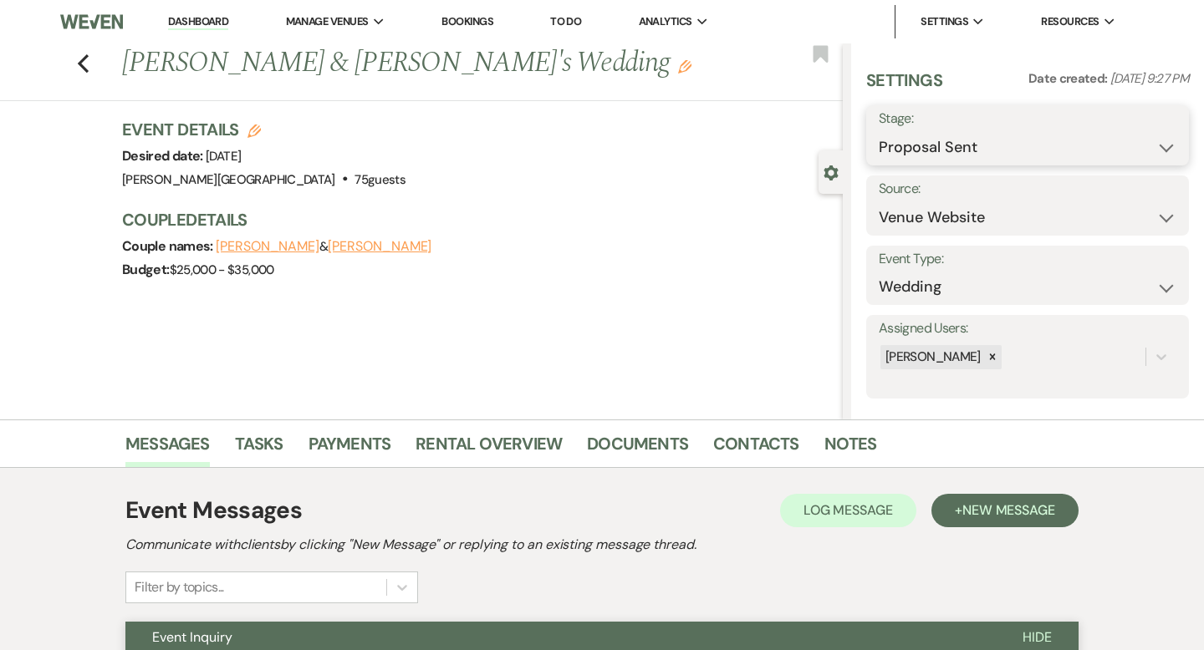
click at [1070, 144] on select "Inquiry Follow Up Tour Requested Tour Confirmed Toured Proposal Sent Booked Lost" at bounding box center [1028, 147] width 298 height 33
select select "8"
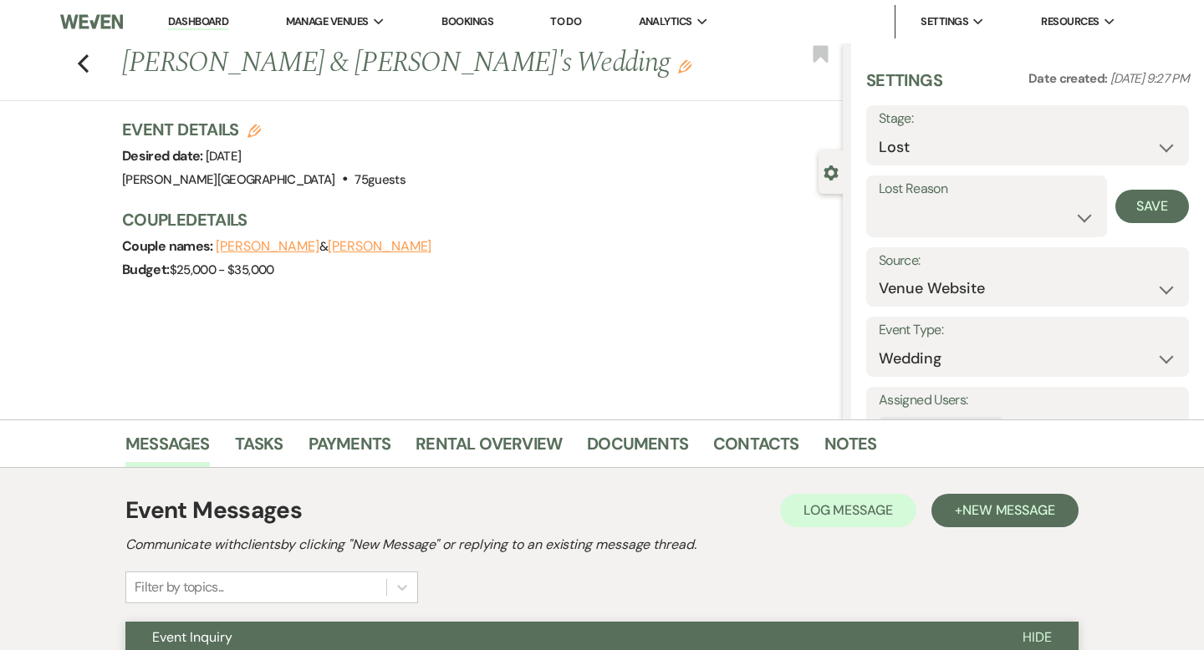
click at [715, 260] on div "Budget: $25,000 - $35,000" at bounding box center [474, 269] width 704 height 23
click at [655, 436] on link "Documents" at bounding box center [637, 449] width 101 height 37
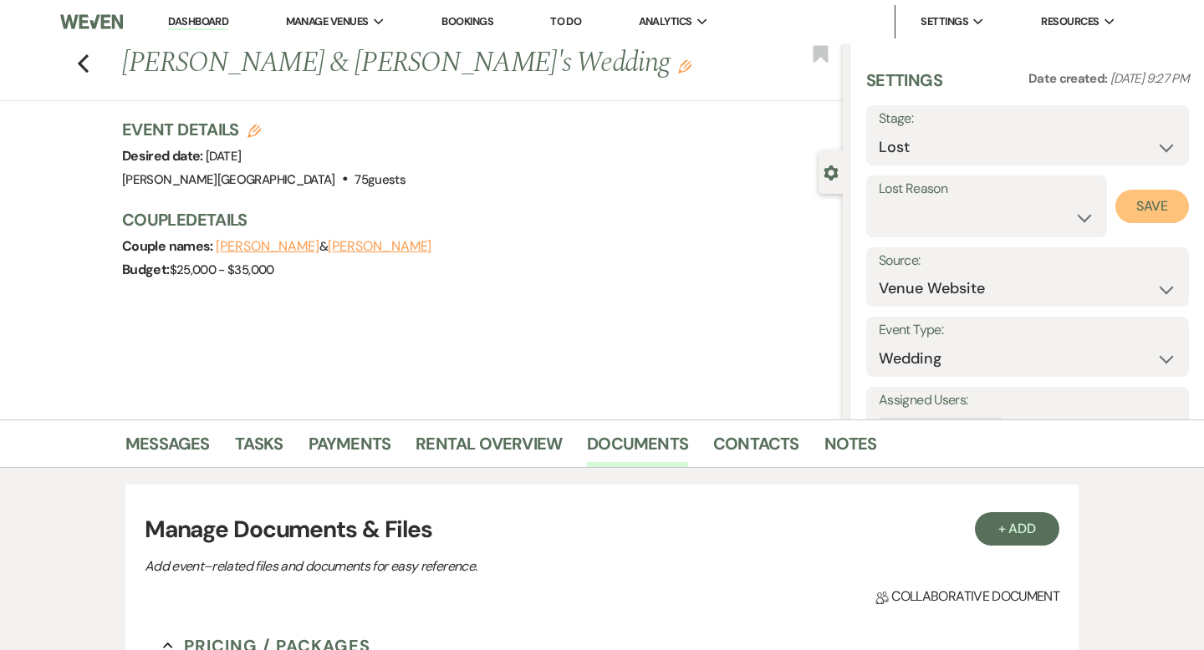
click at [1134, 197] on button "Save" at bounding box center [1152, 206] width 74 height 33
click at [77, 59] on icon "Previous" at bounding box center [83, 64] width 13 height 20
select select "6"
select select "8"
select select "6"
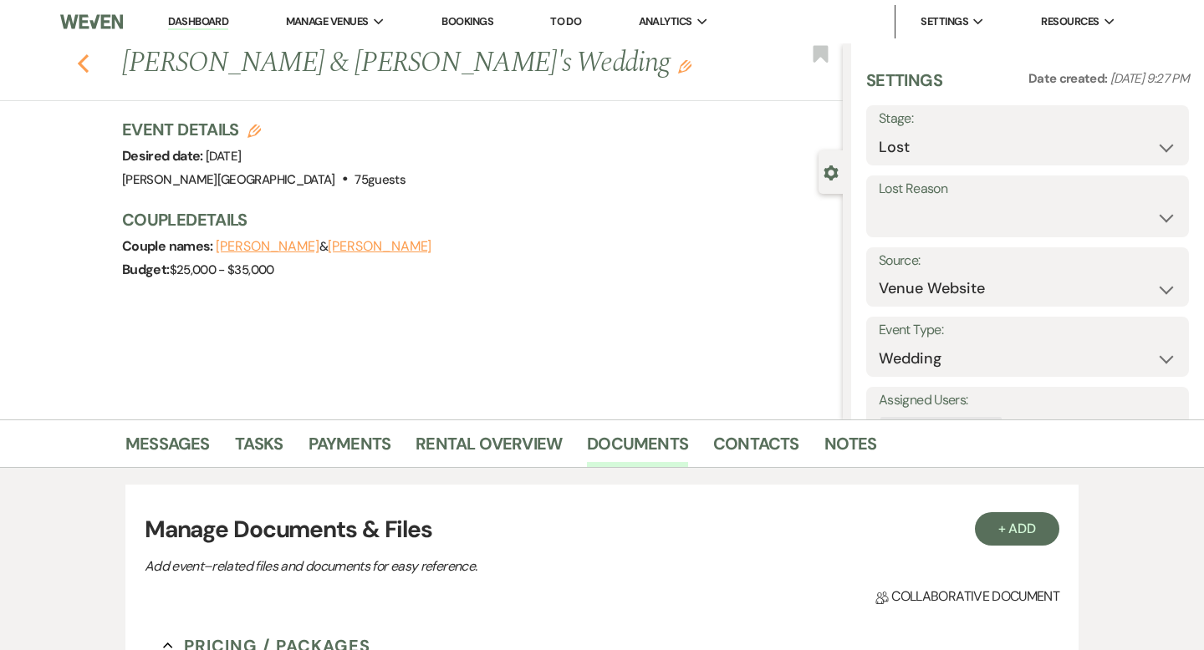
select select "6"
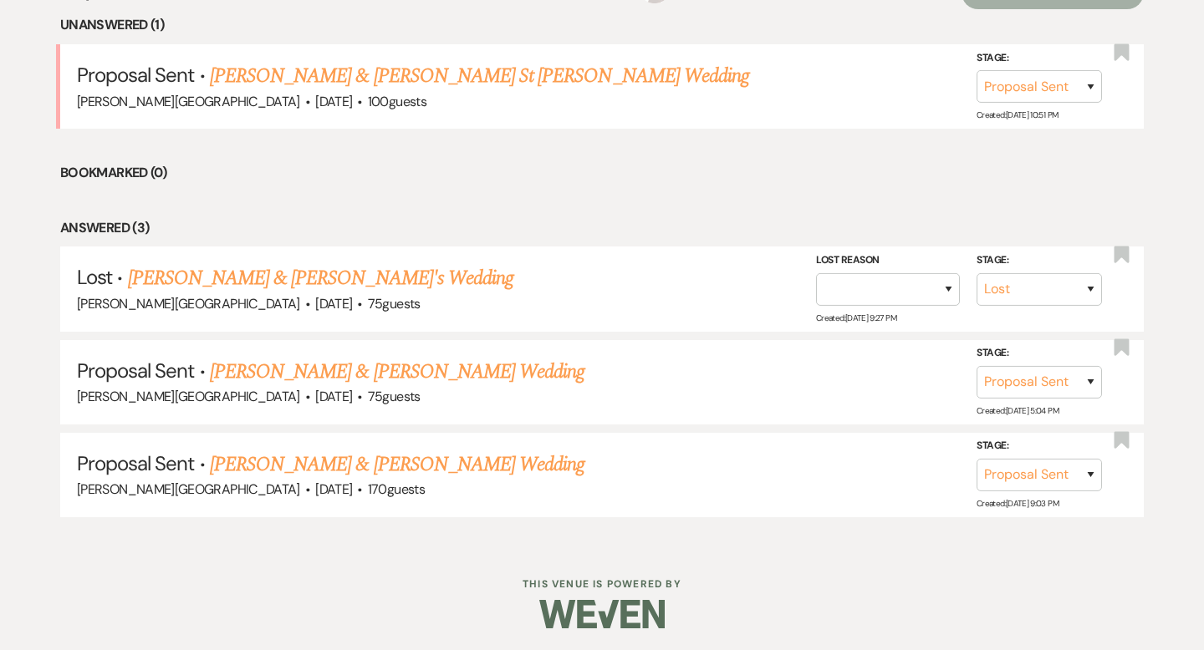
scroll to position [604, 0]
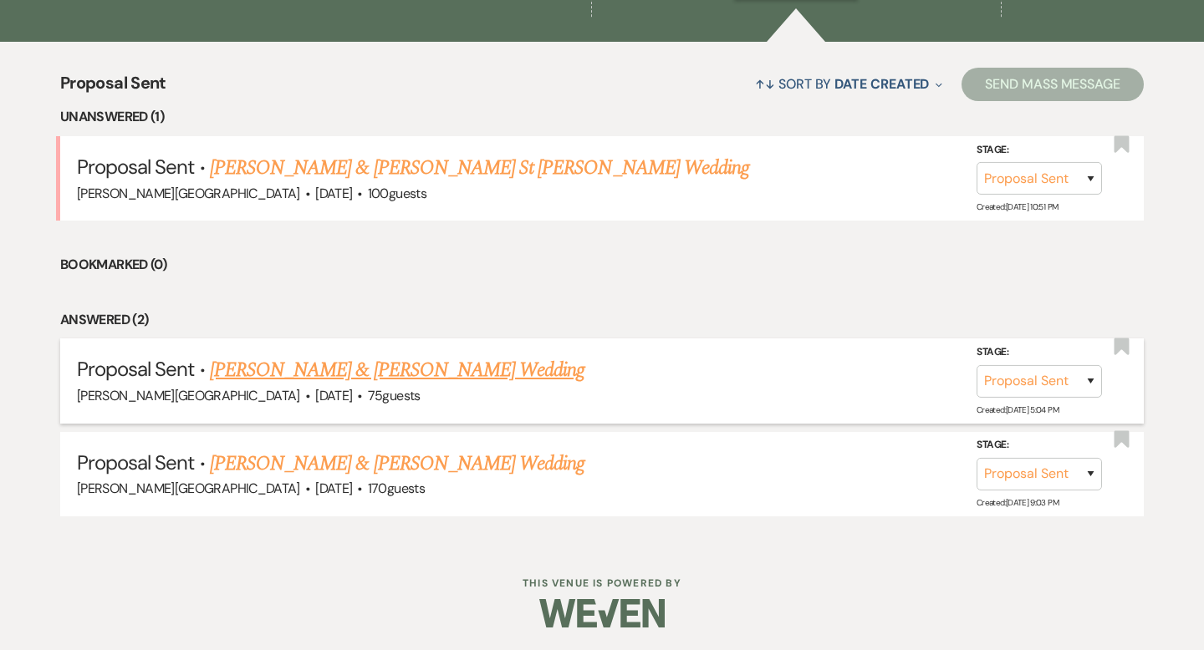
click at [398, 369] on link "[PERSON_NAME] & [PERSON_NAME] Wedding" at bounding box center [397, 370] width 375 height 30
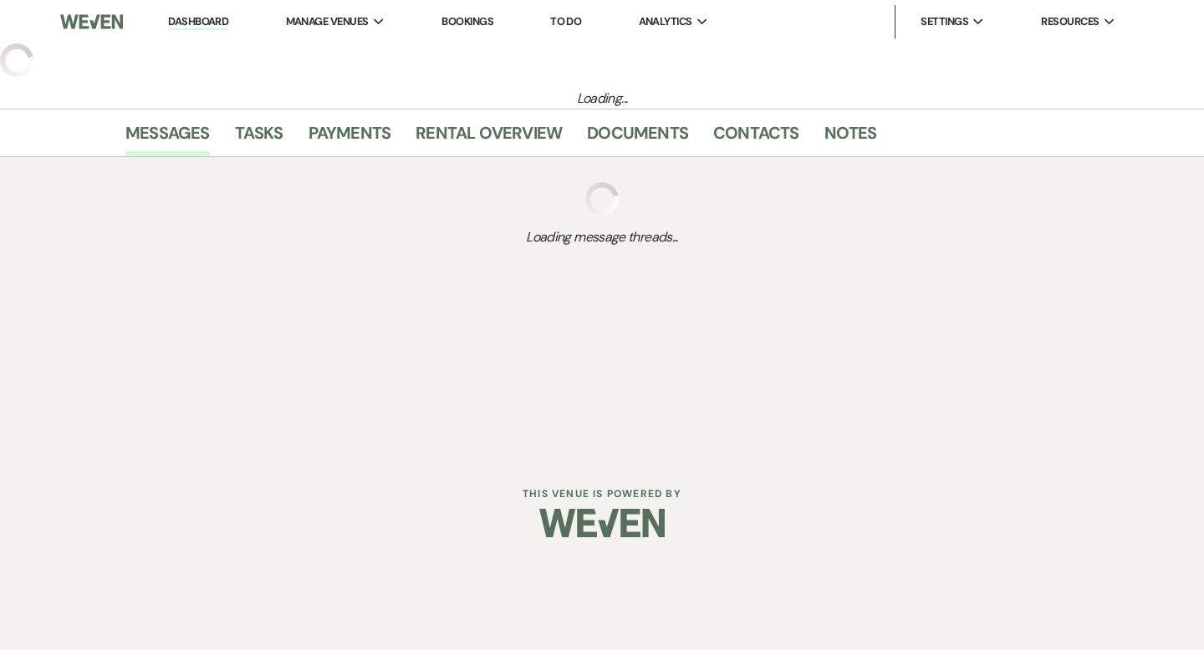
select select "6"
select select "5"
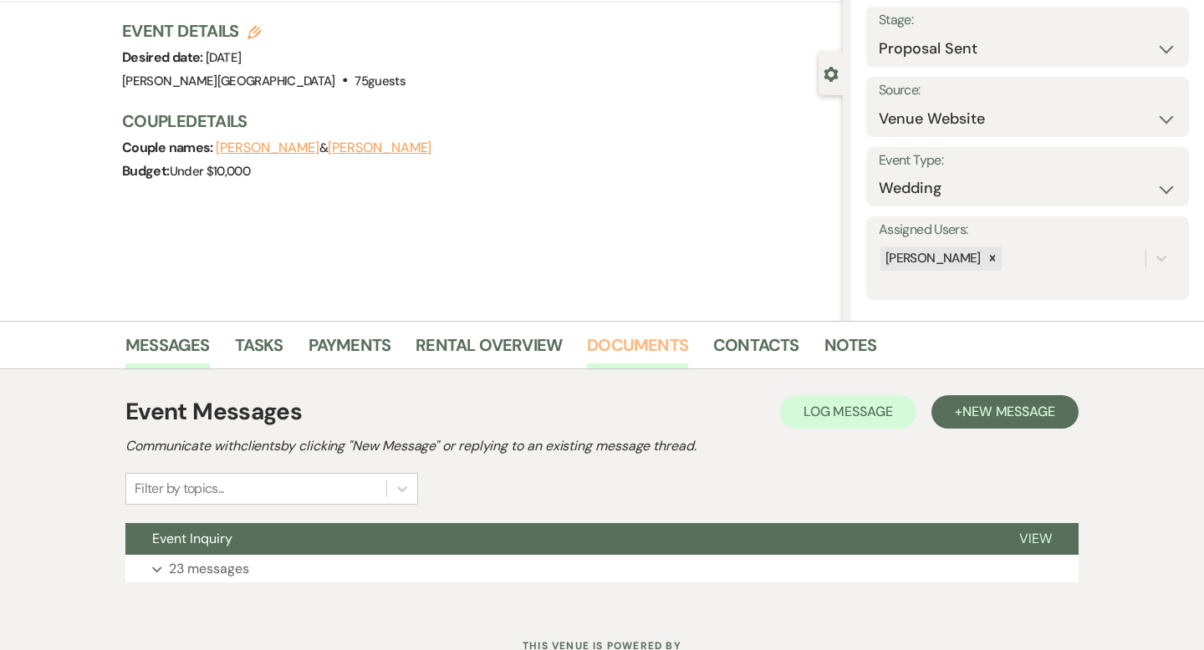
scroll to position [164, 0]
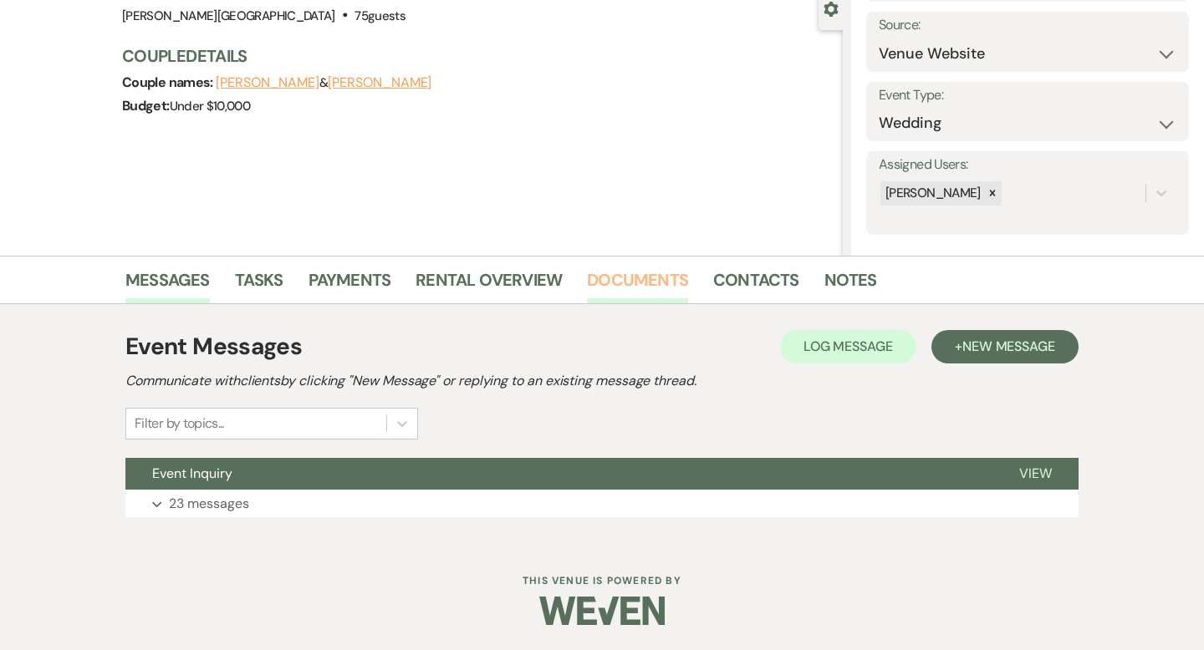
click at [655, 285] on link "Documents" at bounding box center [637, 285] width 101 height 37
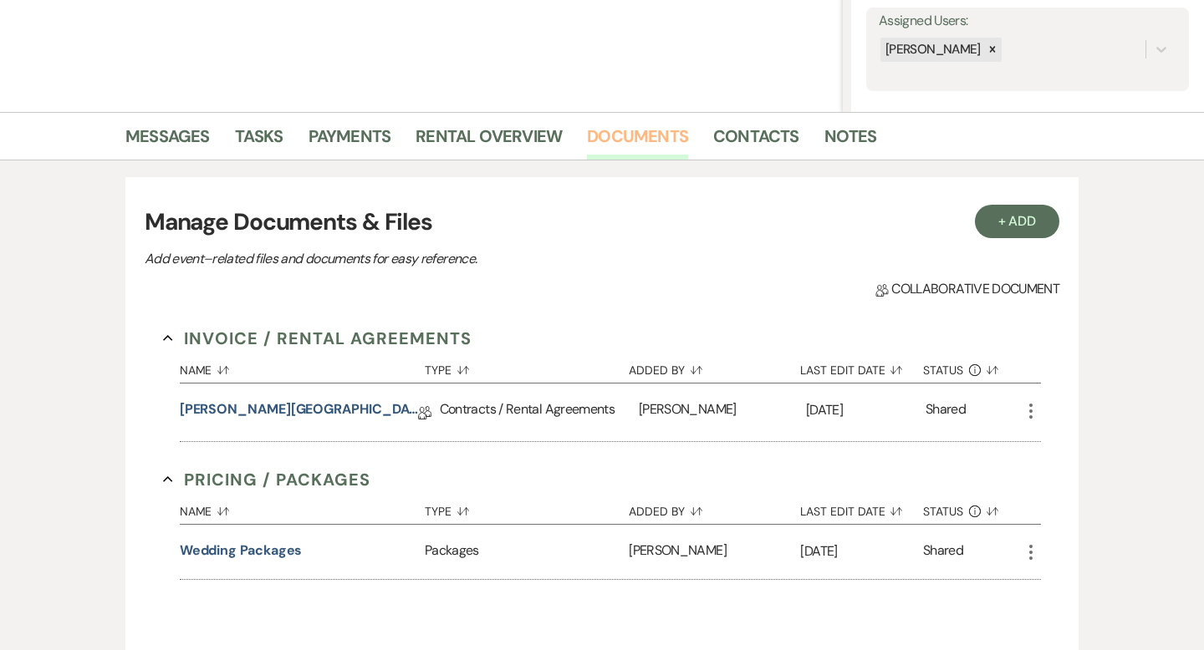
scroll to position [368, 0]
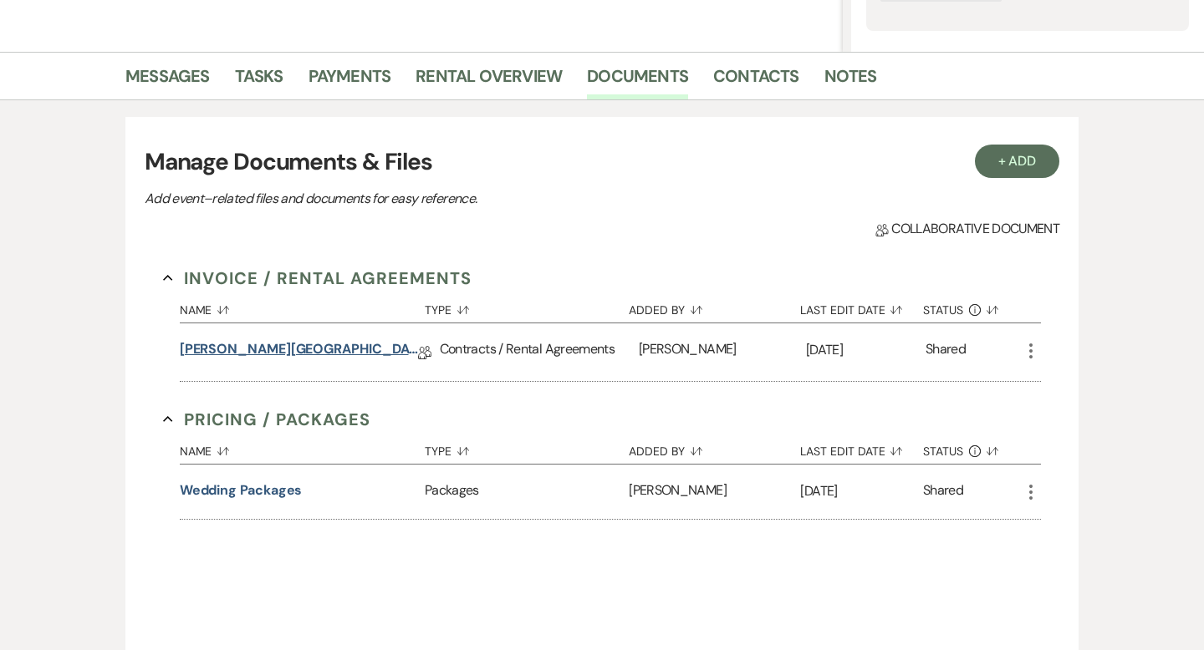
click at [378, 348] on link "[PERSON_NAME][GEOGRAPHIC_DATA] Contract (All-Inclusive)" at bounding box center [299, 352] width 238 height 26
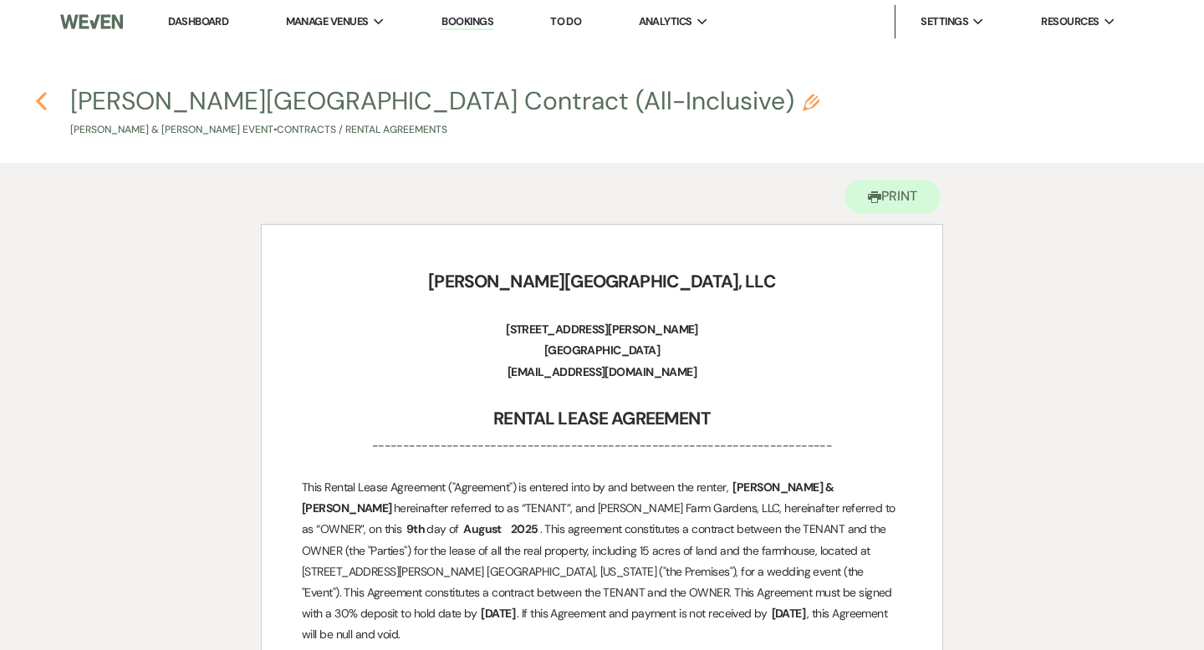
click at [43, 103] on icon "Previous" at bounding box center [41, 101] width 13 height 20
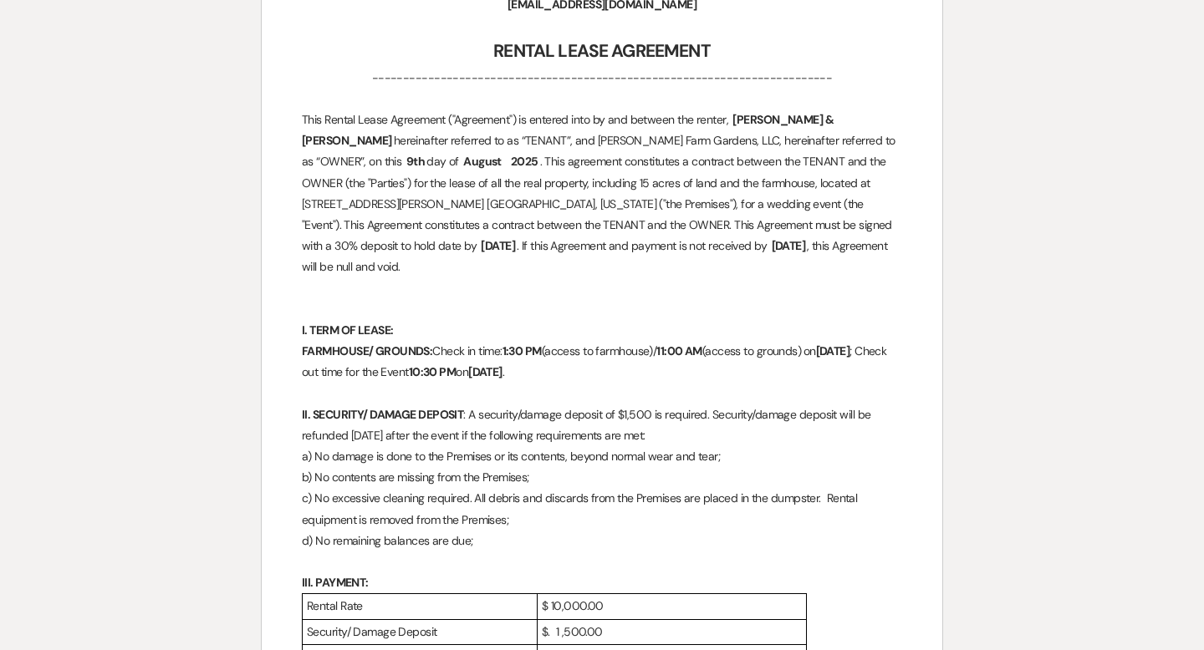
select select "6"
select select "5"
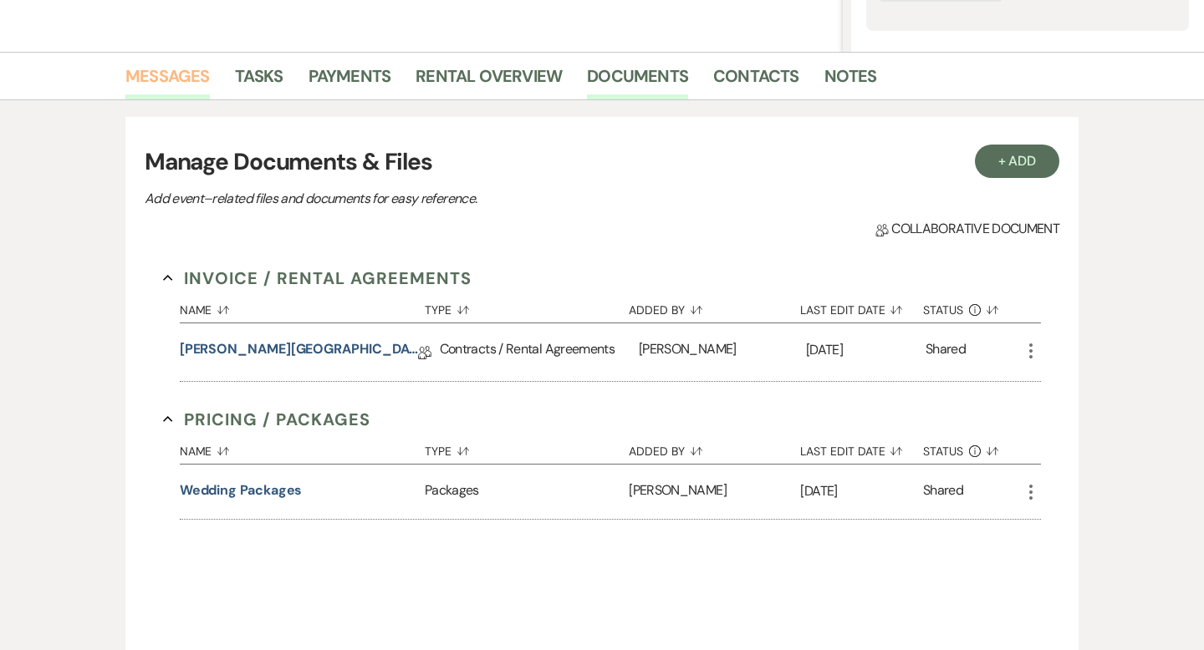
click at [179, 78] on link "Messages" at bounding box center [167, 81] width 84 height 37
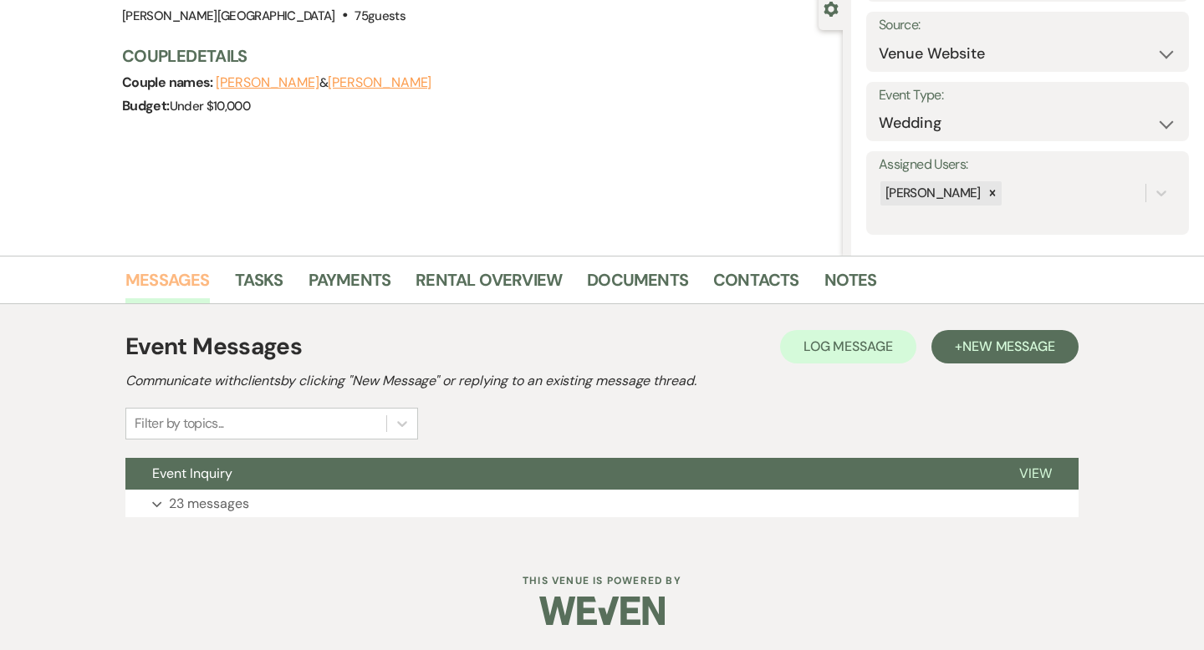
scroll to position [164, 0]
click at [566, 472] on button "Event Inquiry" at bounding box center [558, 474] width 867 height 32
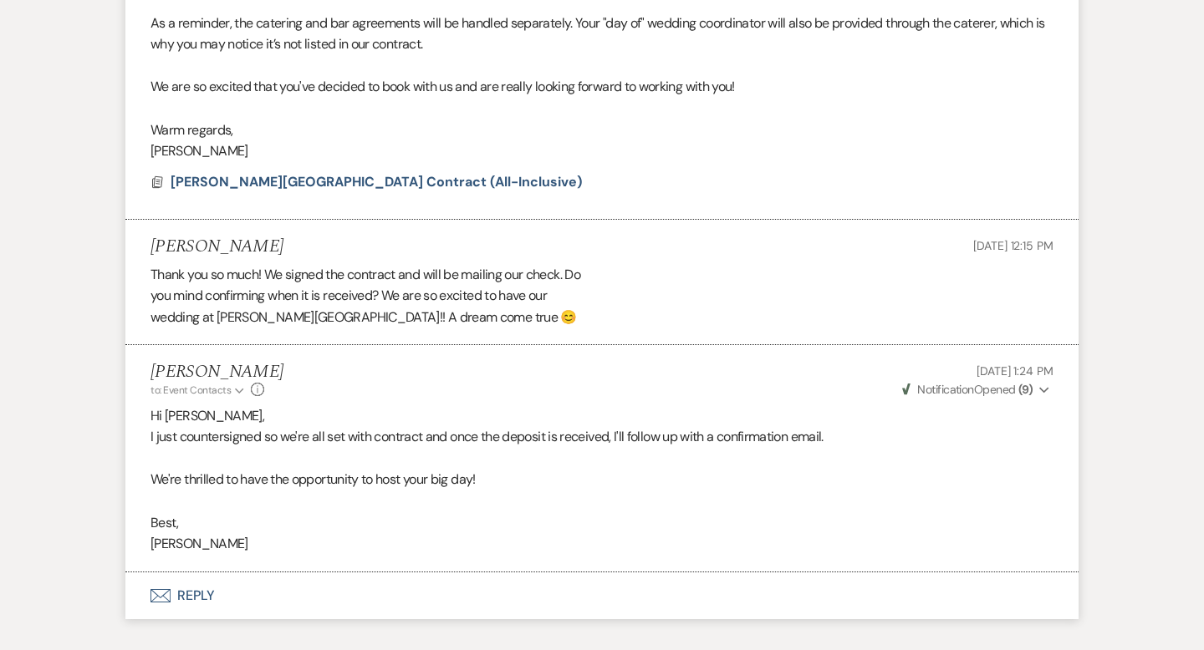
scroll to position [6601, 0]
click at [405, 172] on span "[PERSON_NAME][GEOGRAPHIC_DATA] Contract (All-Inclusive)" at bounding box center [376, 181] width 411 height 18
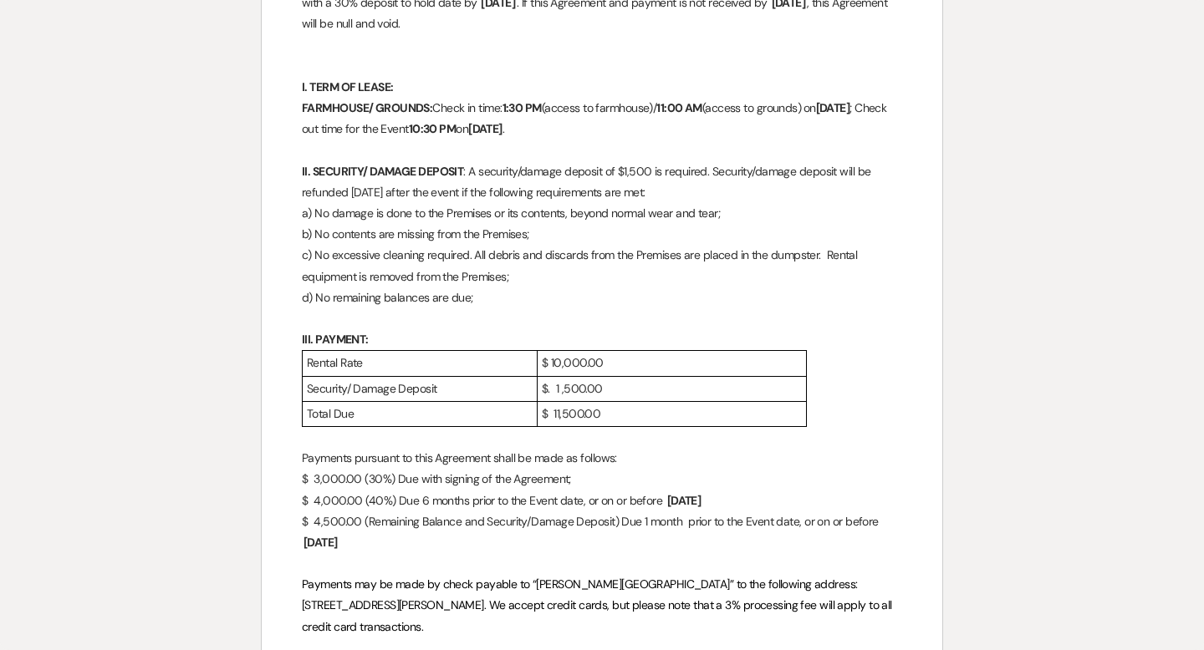
scroll to position [0, 0]
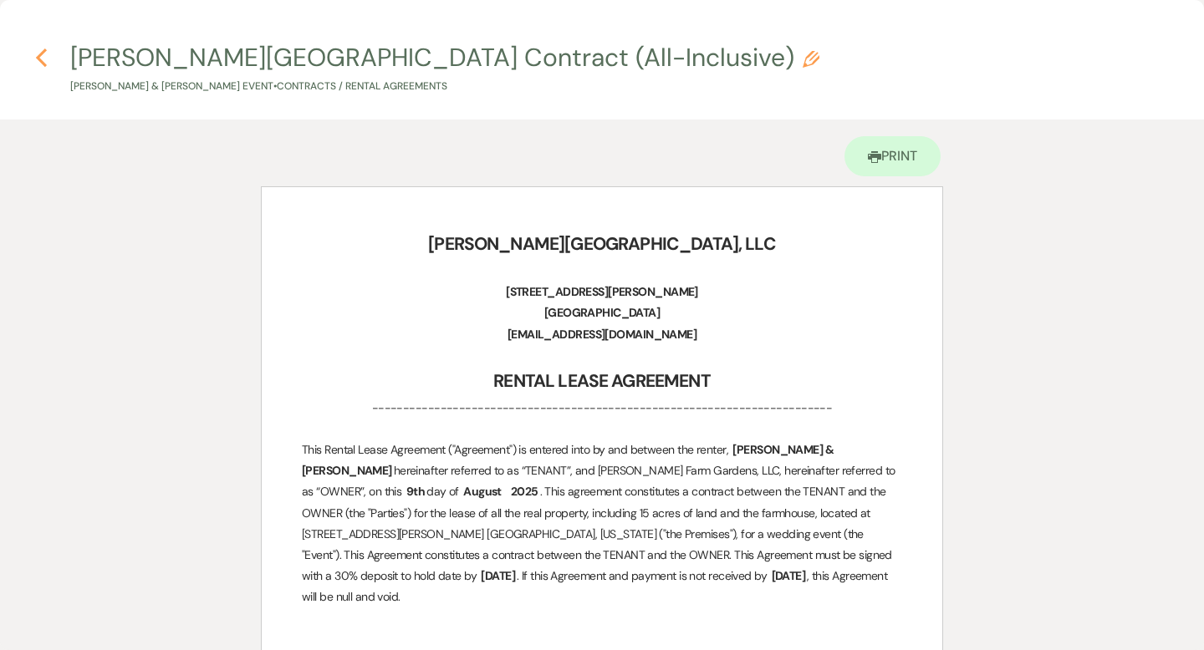
click at [44, 53] on icon "Previous" at bounding box center [41, 58] width 13 height 20
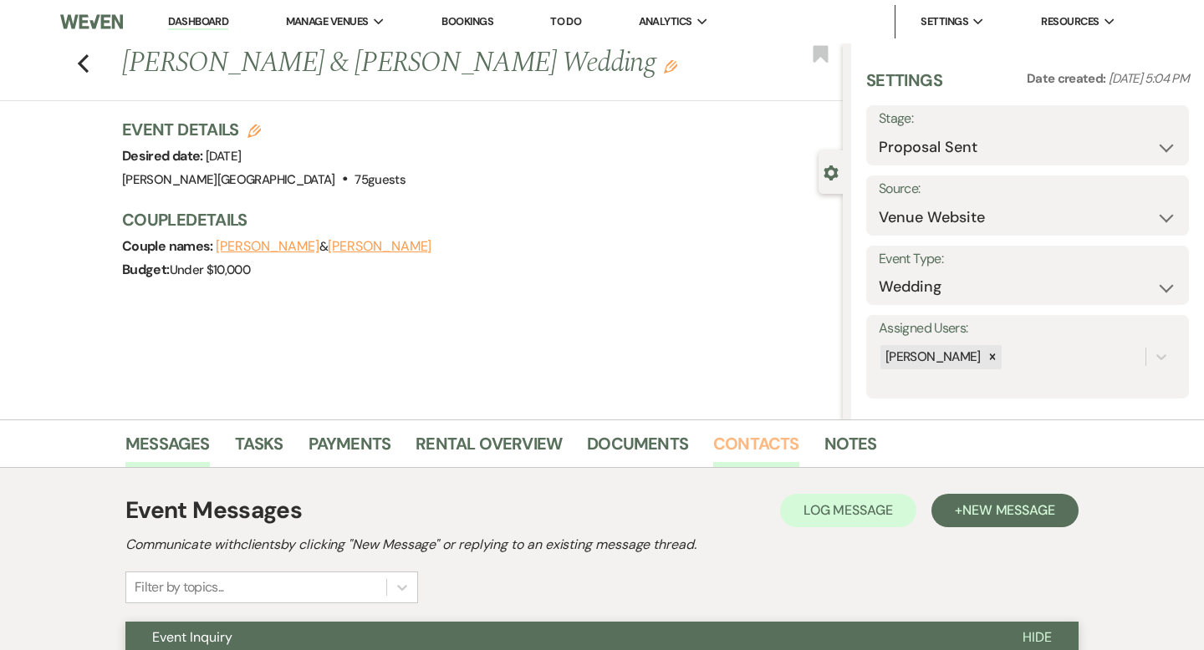
click at [753, 451] on link "Contacts" at bounding box center [756, 449] width 86 height 37
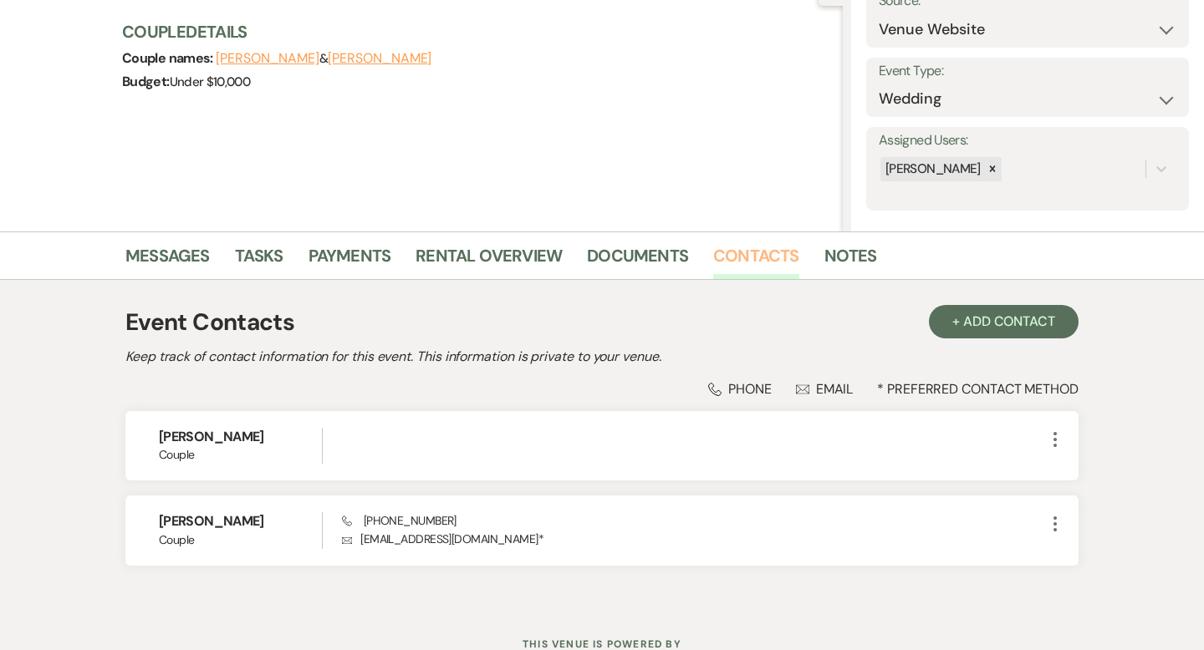
scroll to position [251, 0]
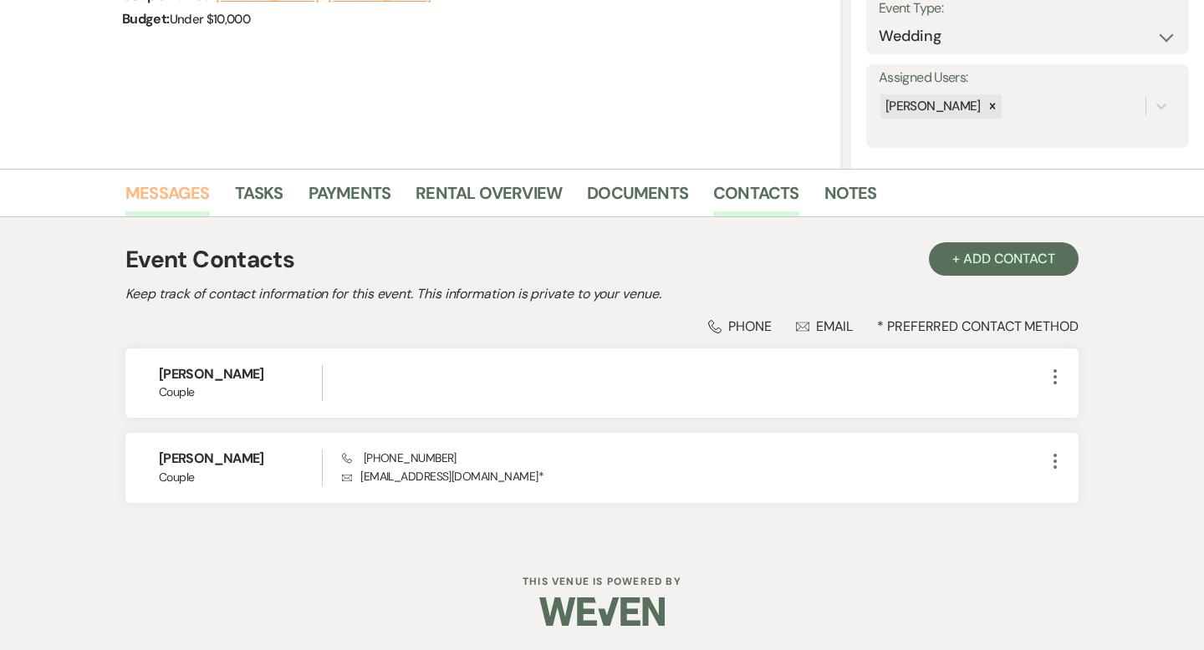
click at [186, 196] on link "Messages" at bounding box center [167, 198] width 84 height 37
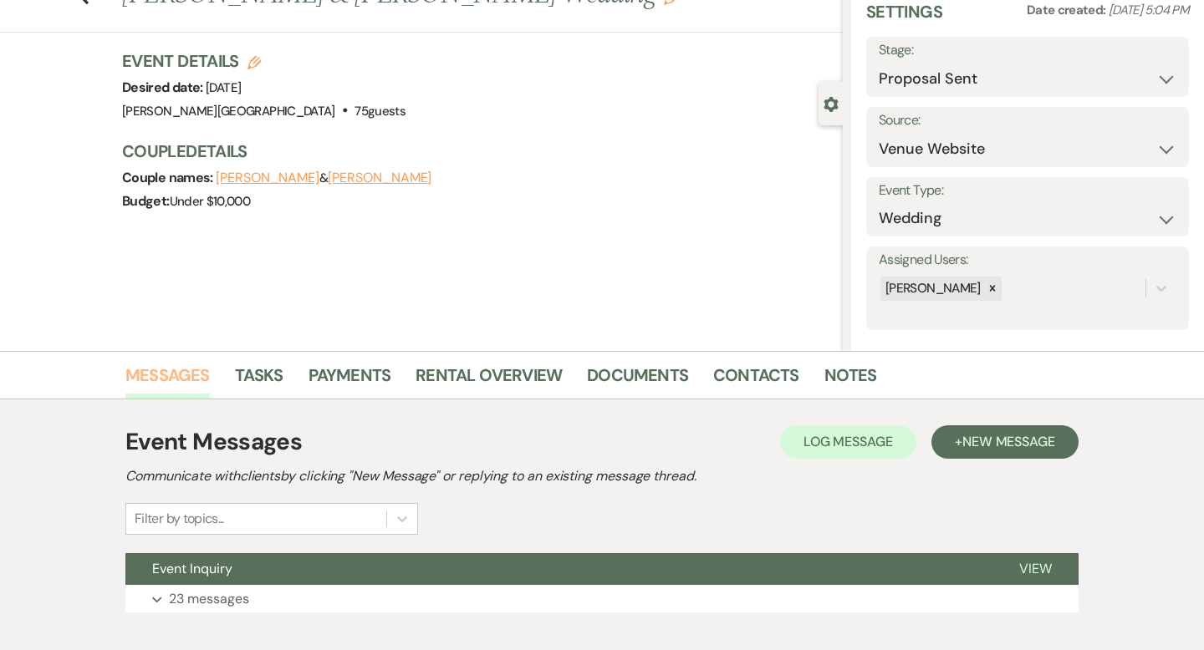
scroll to position [164, 0]
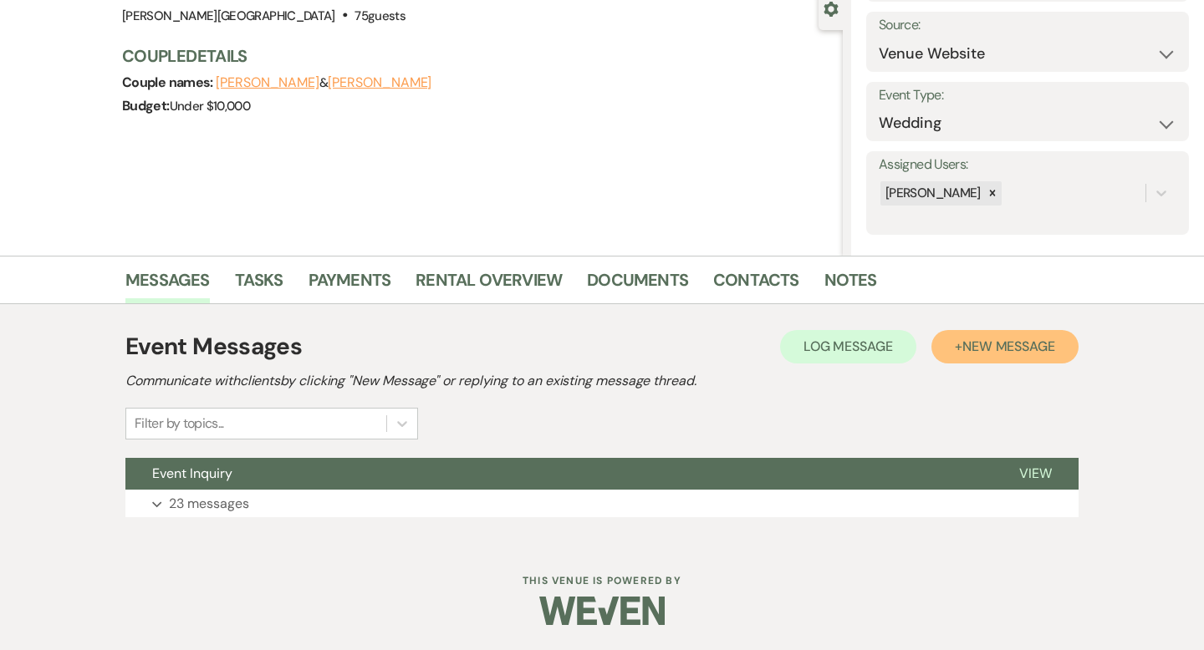
click at [974, 342] on span "New Message" at bounding box center [1008, 347] width 93 height 18
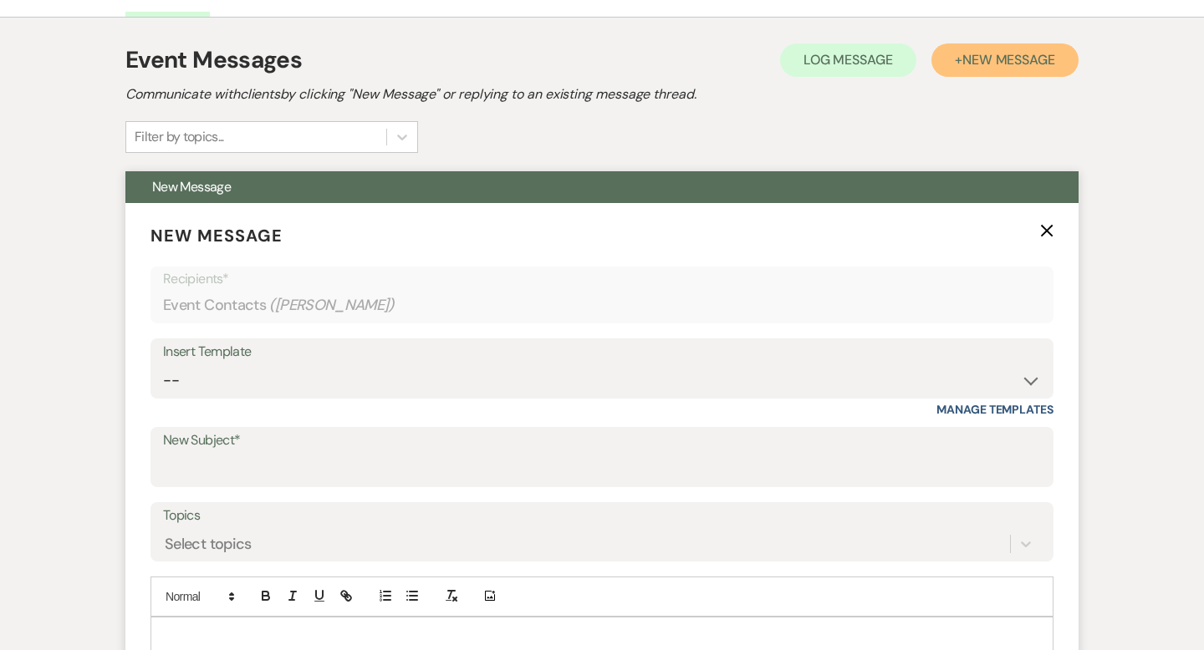
scroll to position [510, 0]
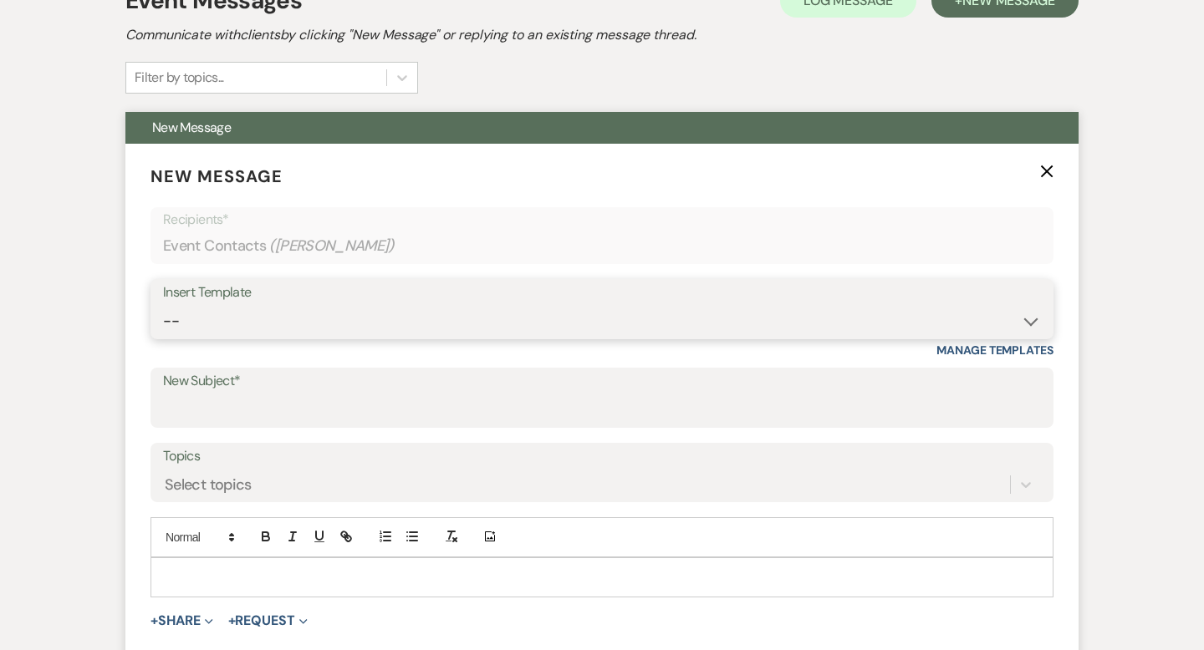
click at [293, 311] on select "-- Weven Planning Portal Introduction (Booked Events) Wedding Packages Booking …" at bounding box center [602, 321] width 878 height 33
select select "5141"
type input "You’re Officially Booked! Here’s What’s Next 🎉"
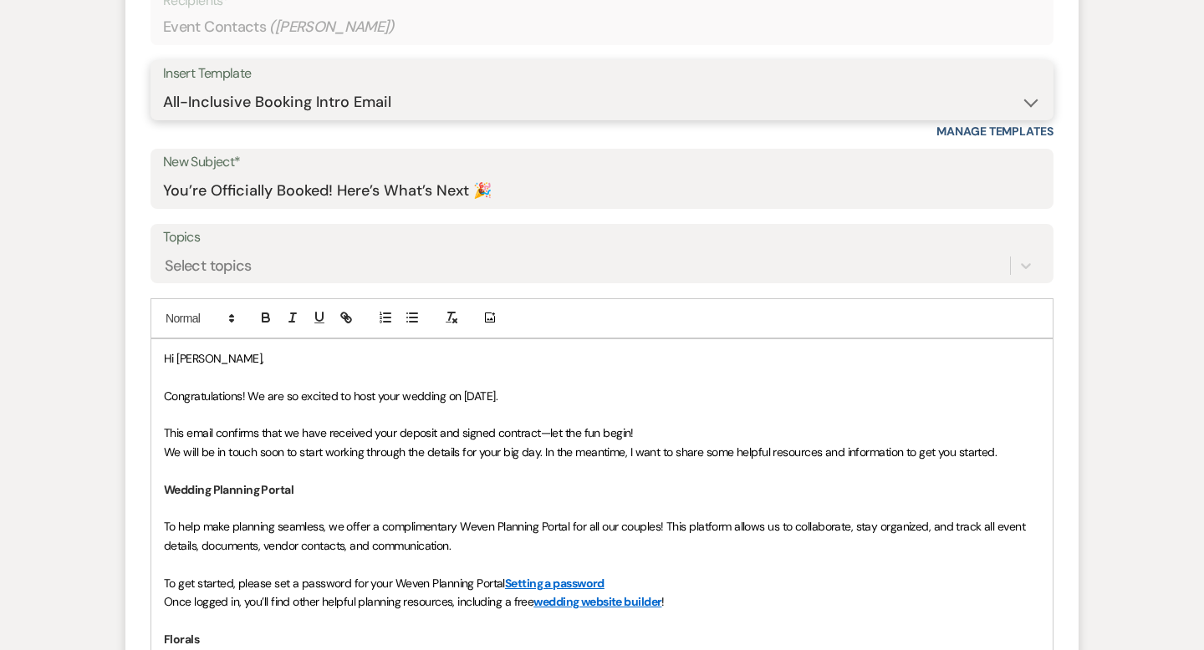
scroll to position [752, 0]
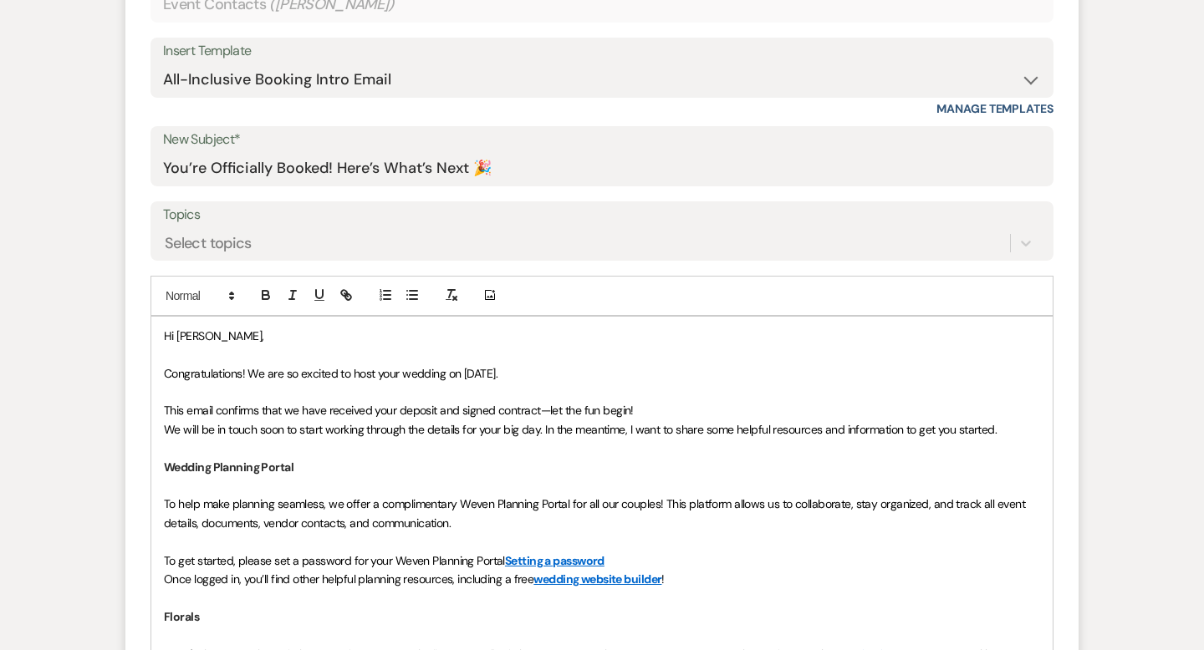
click at [268, 333] on p "Hi [PERSON_NAME]," at bounding box center [602, 336] width 876 height 18
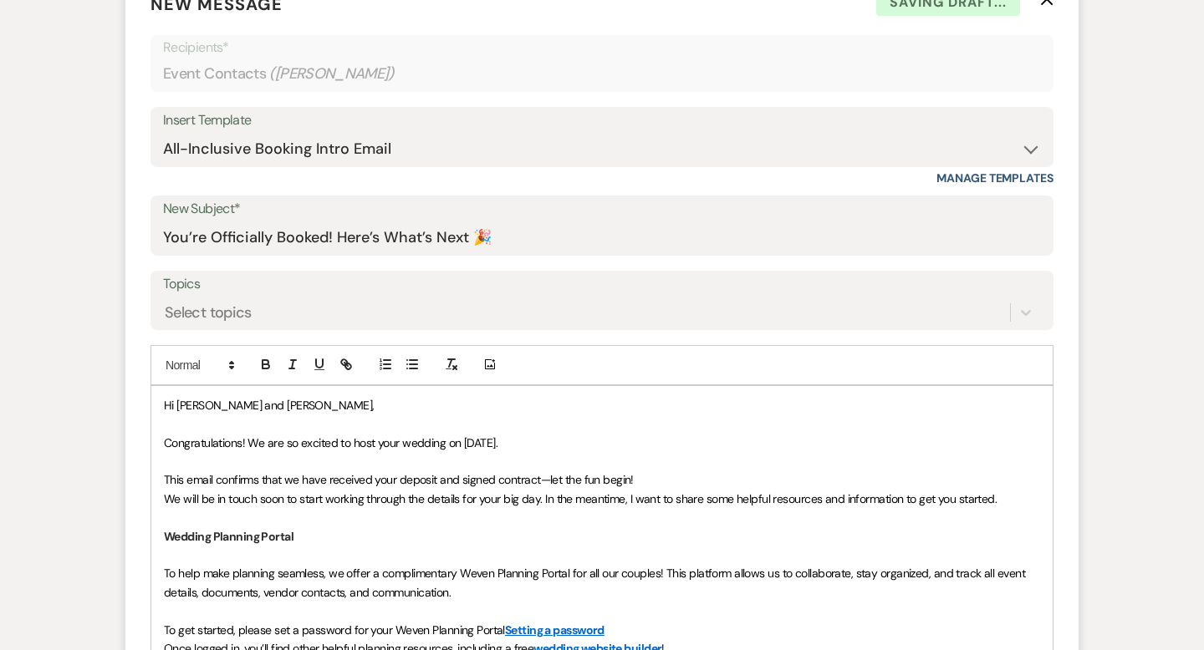
scroll to position [697, 0]
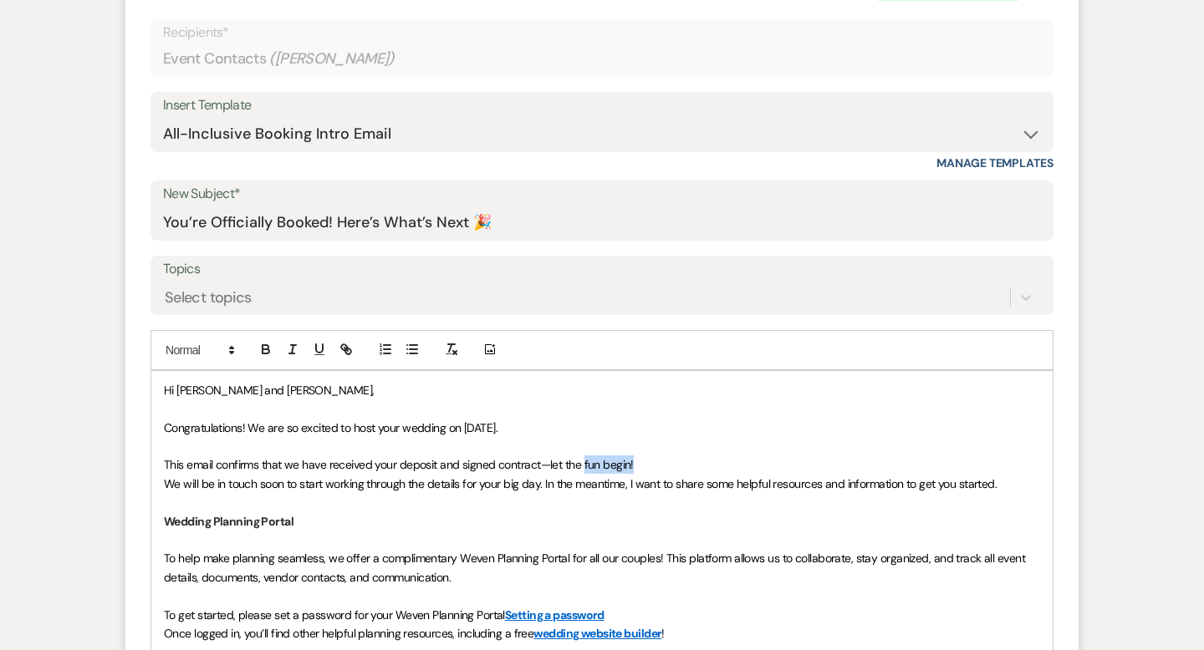
drag, startPoint x: 643, startPoint y: 457, endPoint x: 584, endPoint y: 457, distance: 58.5
click at [584, 457] on p "This email confirms that we have received your deposit and signed contract—let …" at bounding box center [602, 465] width 876 height 18
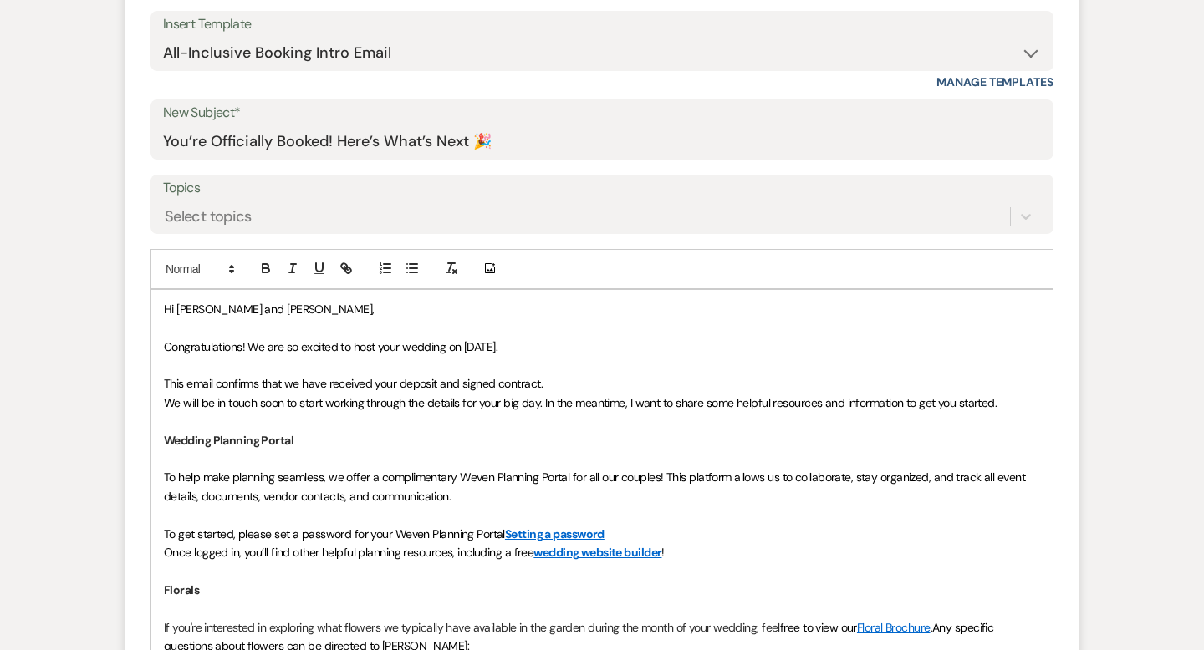
scroll to position [805, 0]
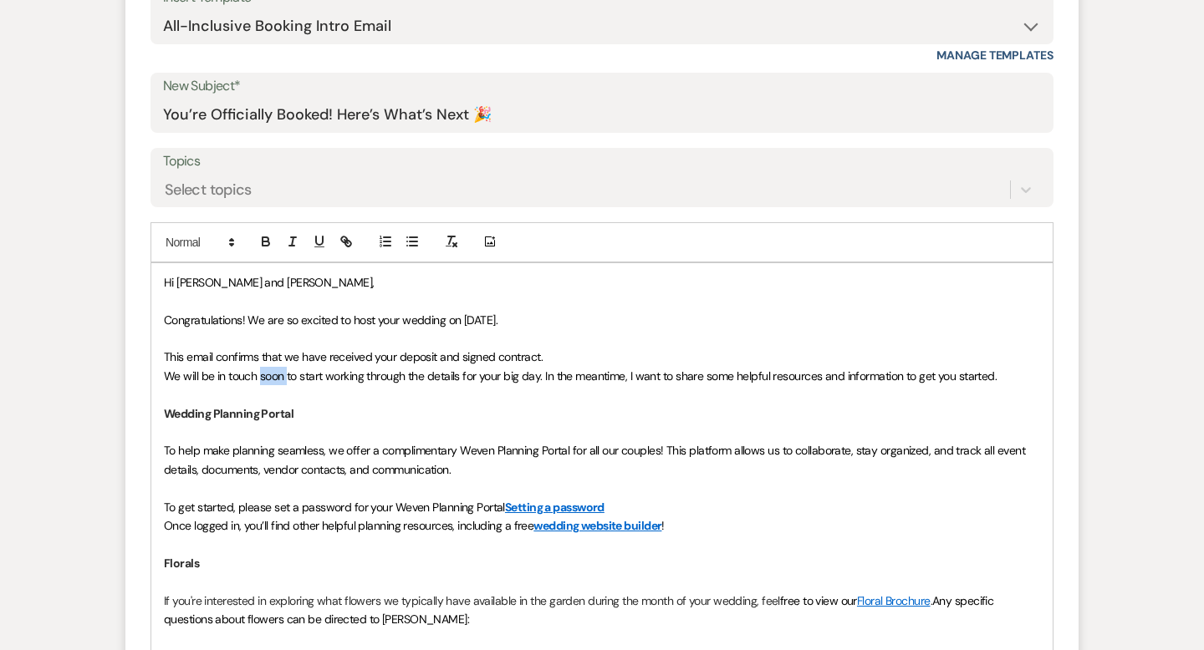
drag, startPoint x: 285, startPoint y: 375, endPoint x: 261, endPoint y: 375, distance: 24.2
click at [261, 375] on span "We will be in touch soon to start working through the details for your big day.…" at bounding box center [580, 376] width 833 height 15
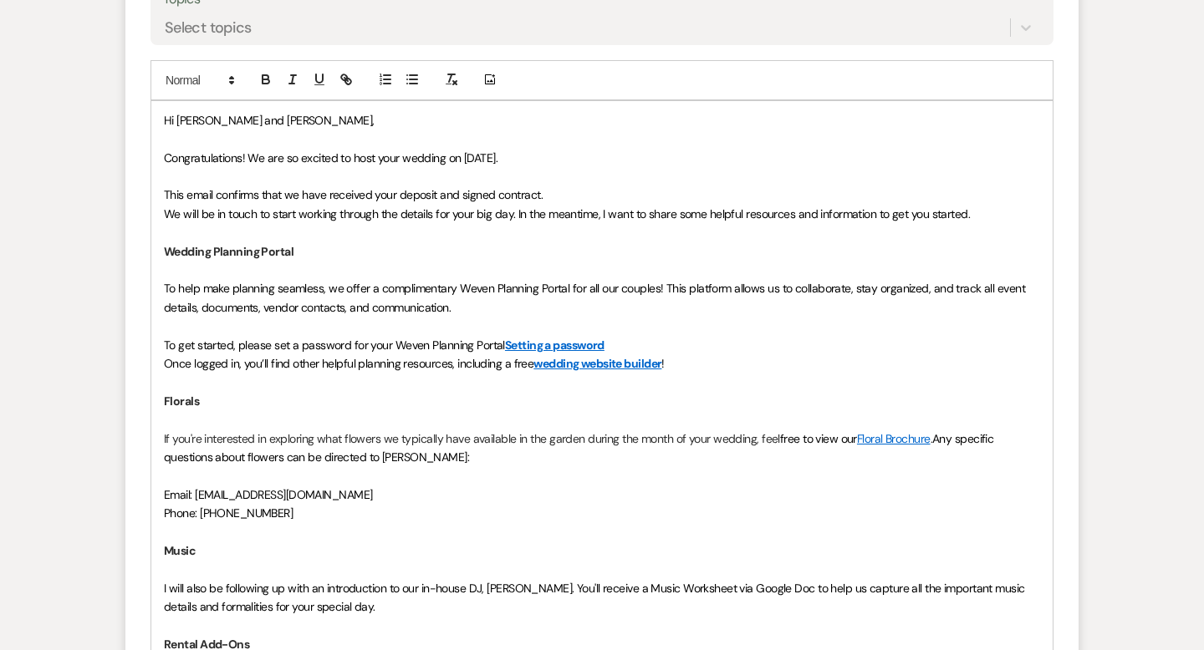
scroll to position [985, 0]
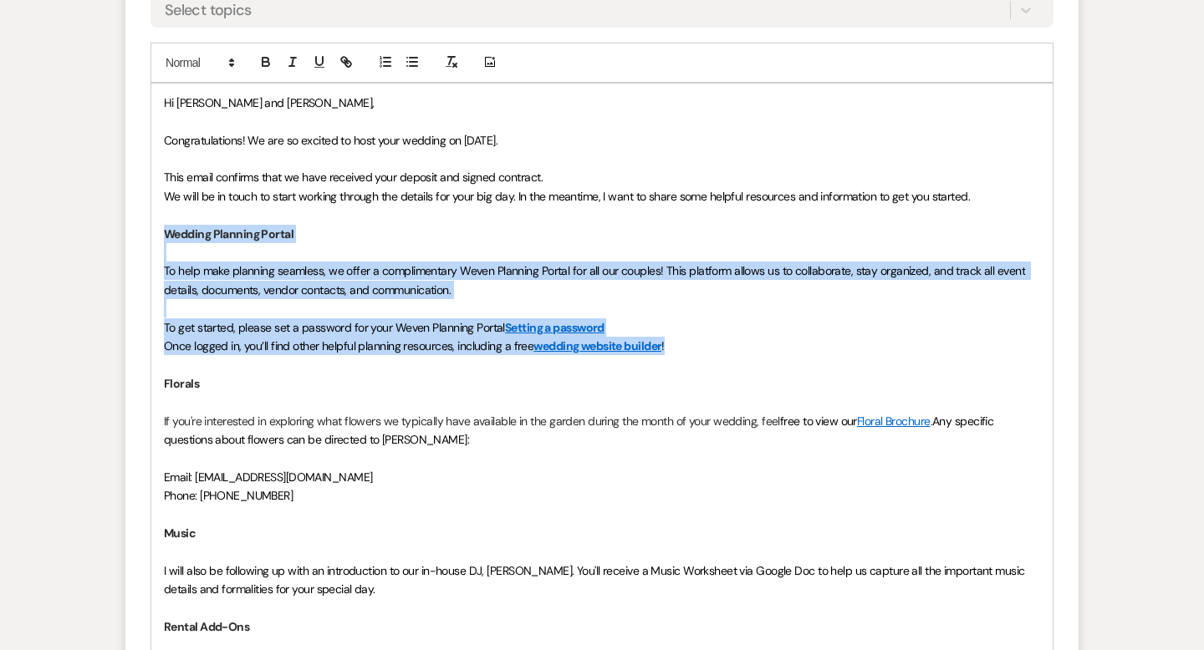
drag, startPoint x: 640, startPoint y: 345, endPoint x: 146, endPoint y: 234, distance: 506.4
click at [146, 234] on form "New Message X Draft saved! Recipients* Event Contacts ( [PERSON_NAME] ) Insert …" at bounding box center [601, 338] width 953 height 1338
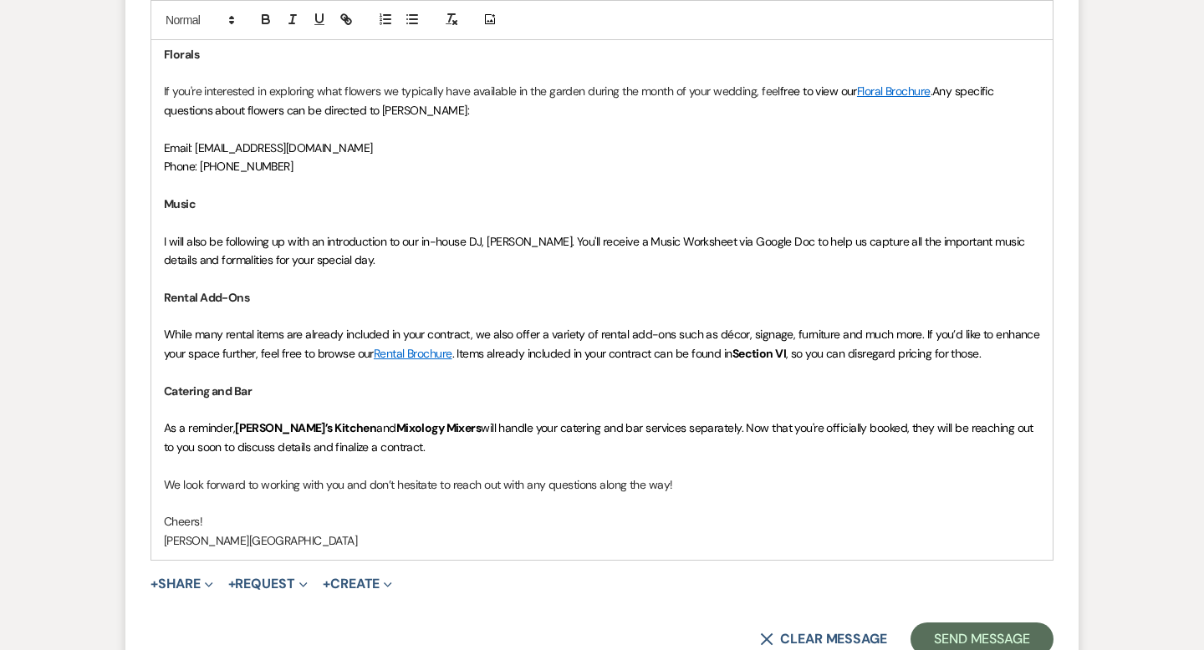
scroll to position [1187, 0]
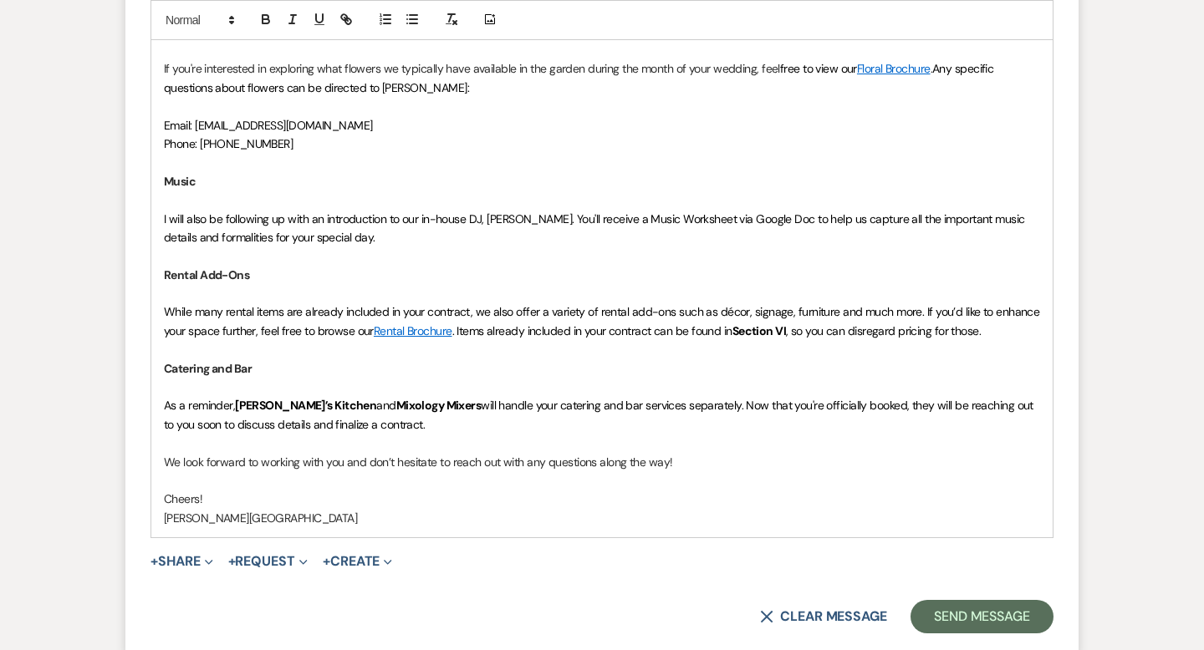
click at [473, 405] on span "will handle your catering and bar services separately. Now that you're official…" at bounding box center [600, 414] width 872 height 33
drag, startPoint x: 475, startPoint y: 402, endPoint x: 272, endPoint y: 398, distance: 203.2
click at [272, 398] on p "As a reminder, [PERSON_NAME]’s Kitchen and Mixology Mixers will handle your cat…" at bounding box center [602, 415] width 876 height 38
click at [284, 410] on strong "[PERSON_NAME]’s Kitchen" at bounding box center [305, 405] width 141 height 15
click at [235, 407] on span "As a reminder," at bounding box center [199, 405] width 71 height 15
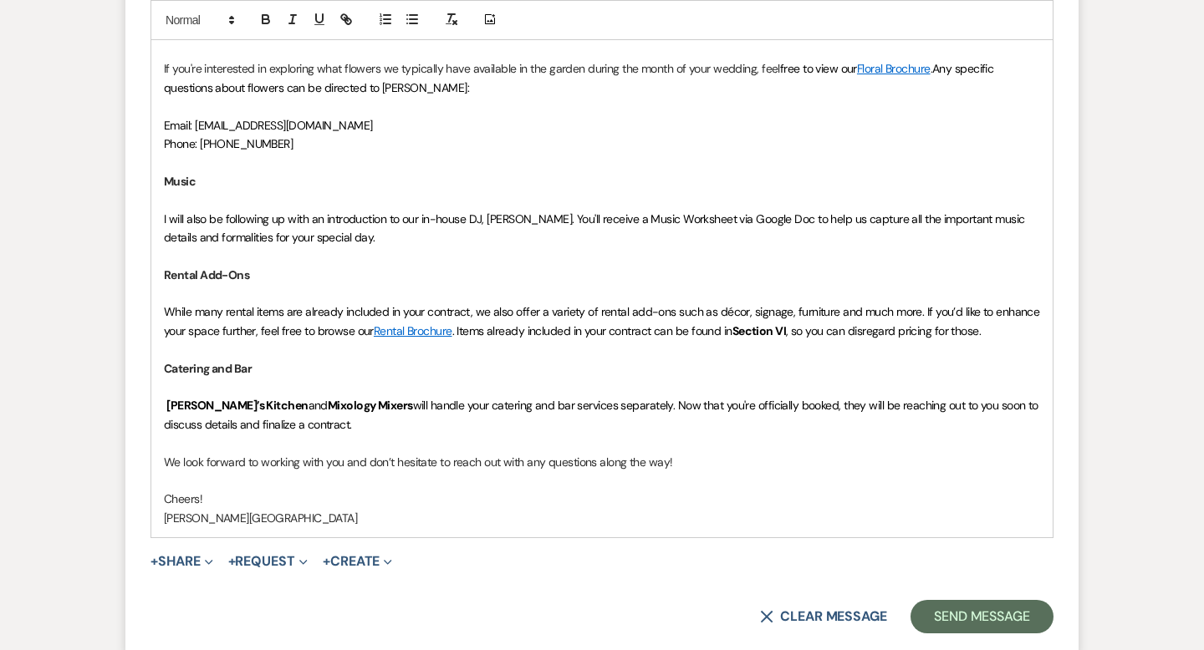
click at [612, 406] on span "will handle your catering and bar services separately. Now that you're official…" at bounding box center [602, 414] width 877 height 33
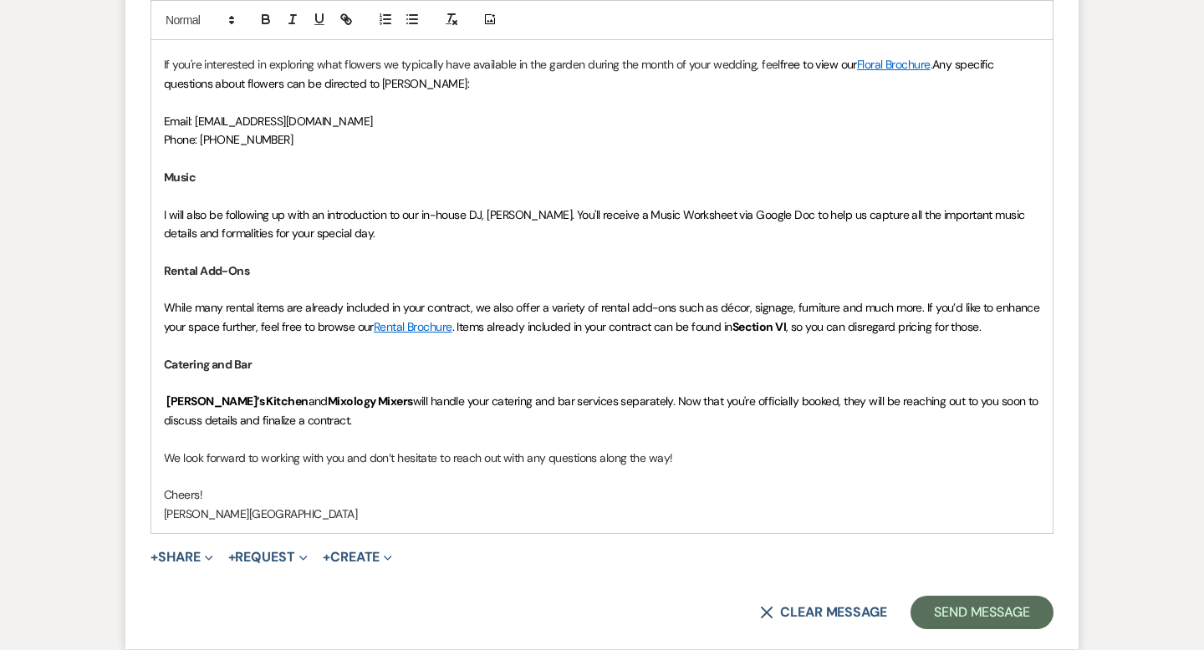
scroll to position [1192, 0]
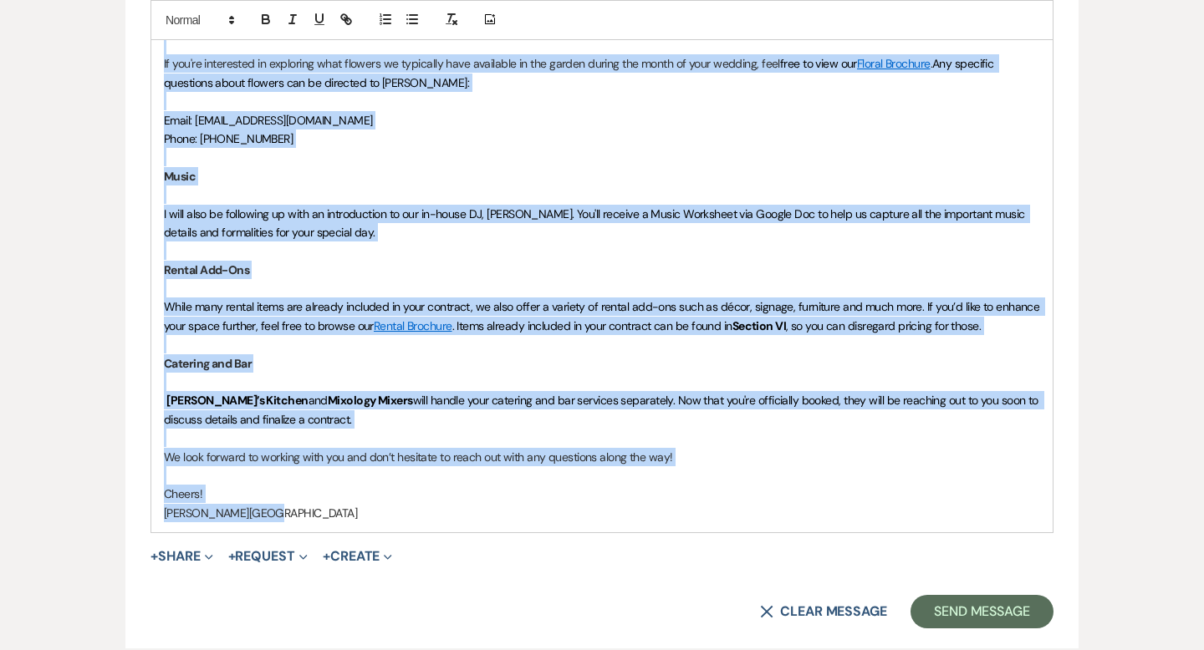
drag, startPoint x: 281, startPoint y: 517, endPoint x: 85, endPoint y: 22, distance: 532.1
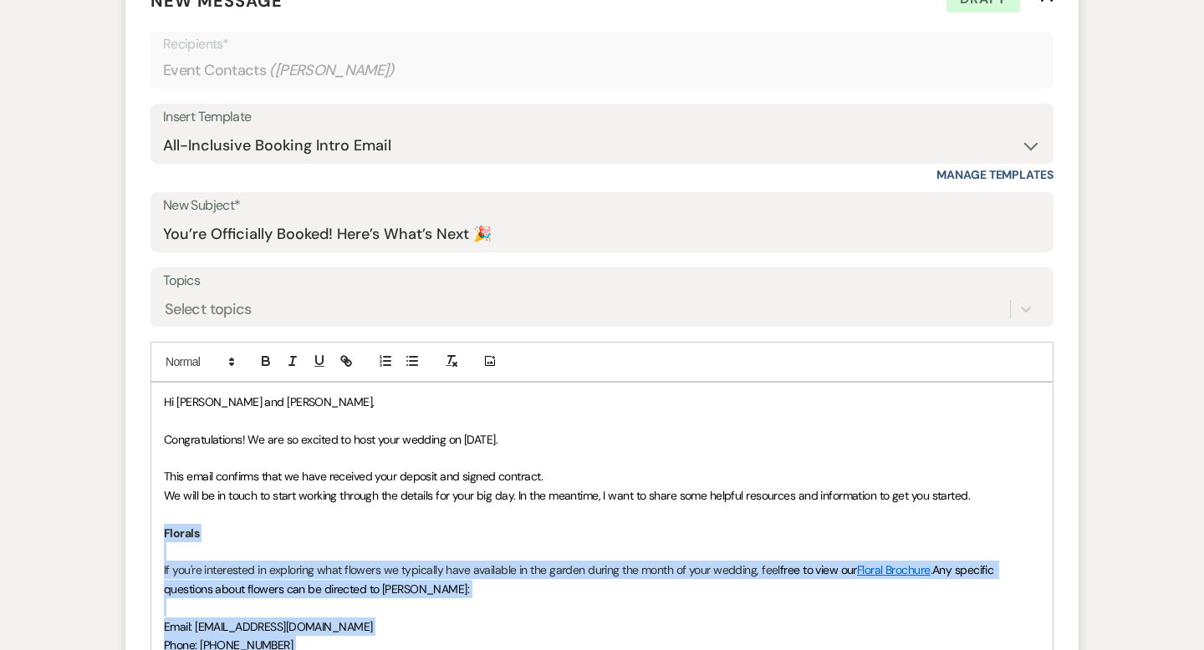
scroll to position [714, 0]
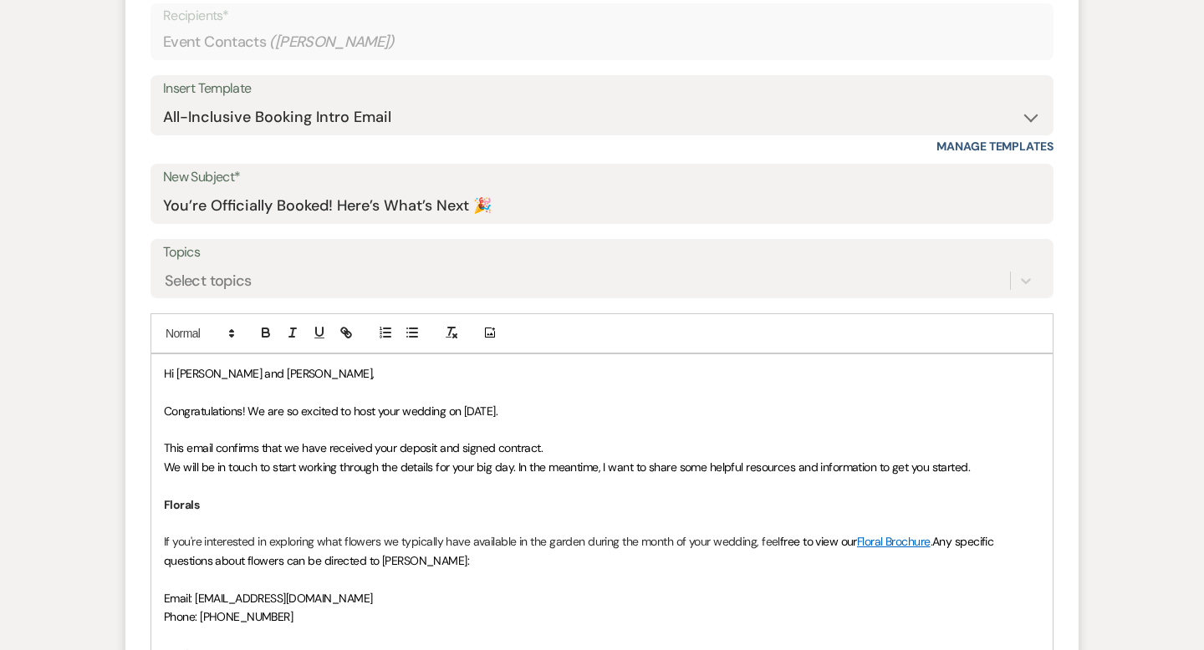
click at [431, 443] on span "This email confirms that we have received your deposit and signed contract." at bounding box center [353, 448] width 379 height 15
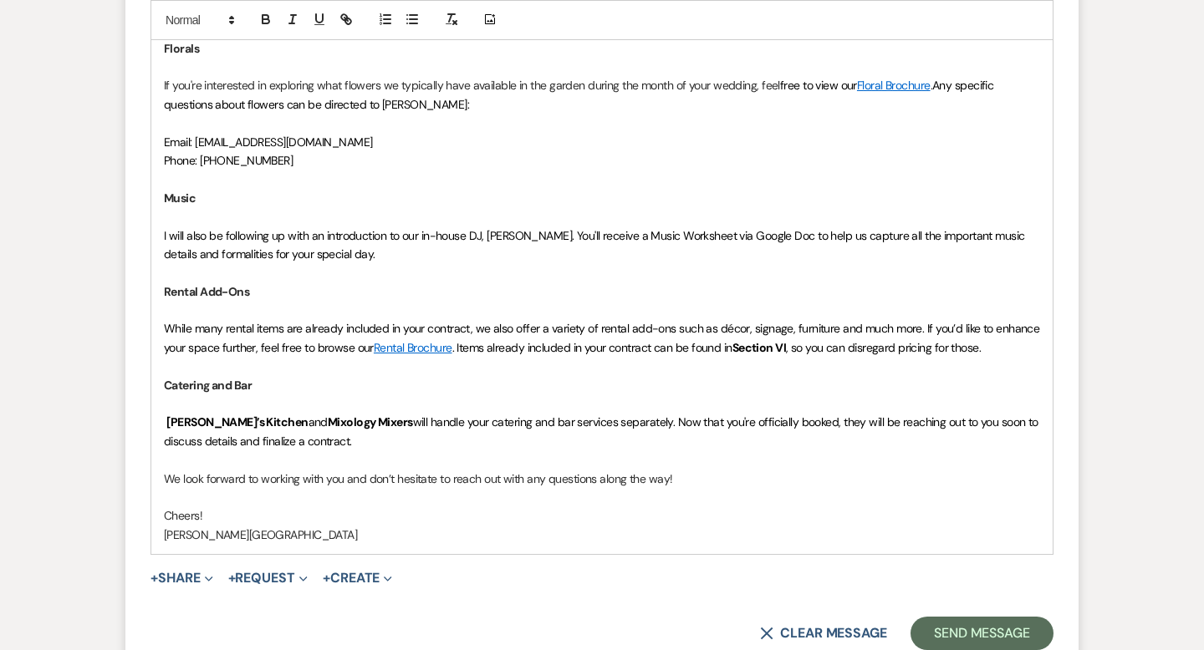
scroll to position [1172, 0]
click at [165, 415] on span at bounding box center [165, 420] width 3 height 15
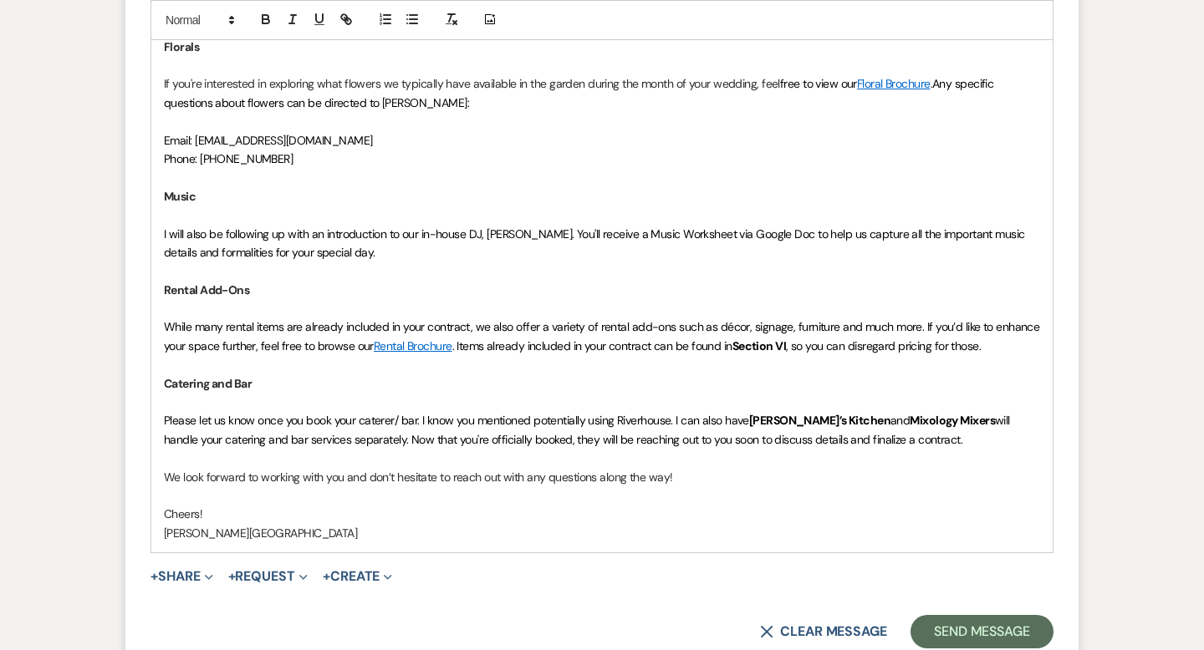
click at [671, 417] on span "Please let us know once you book your caterer/ bar. I know you mentioned potent…" at bounding box center [456, 420] width 585 height 15
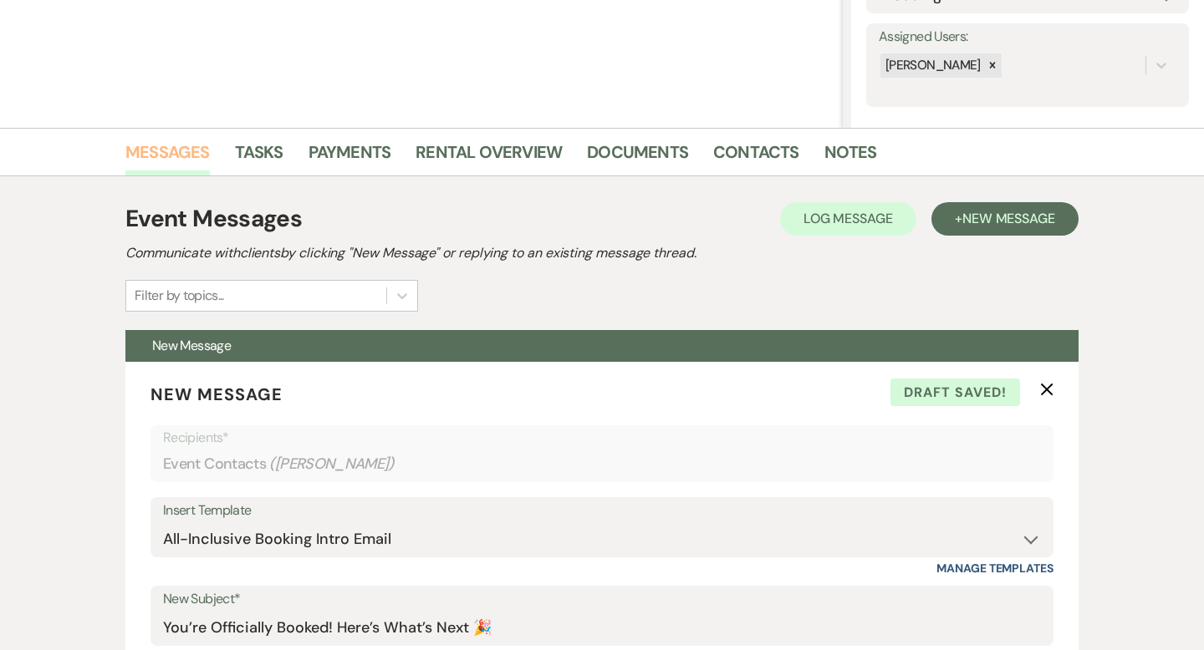
scroll to position [283, 0]
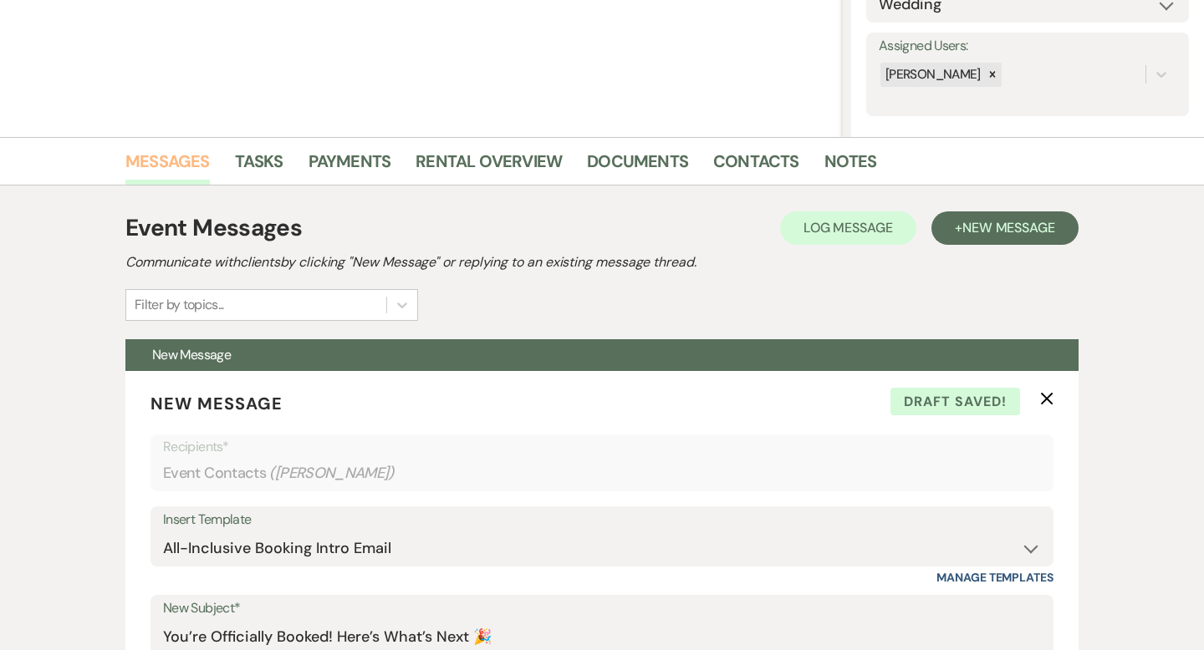
click at [180, 155] on link "Messages" at bounding box center [167, 166] width 84 height 37
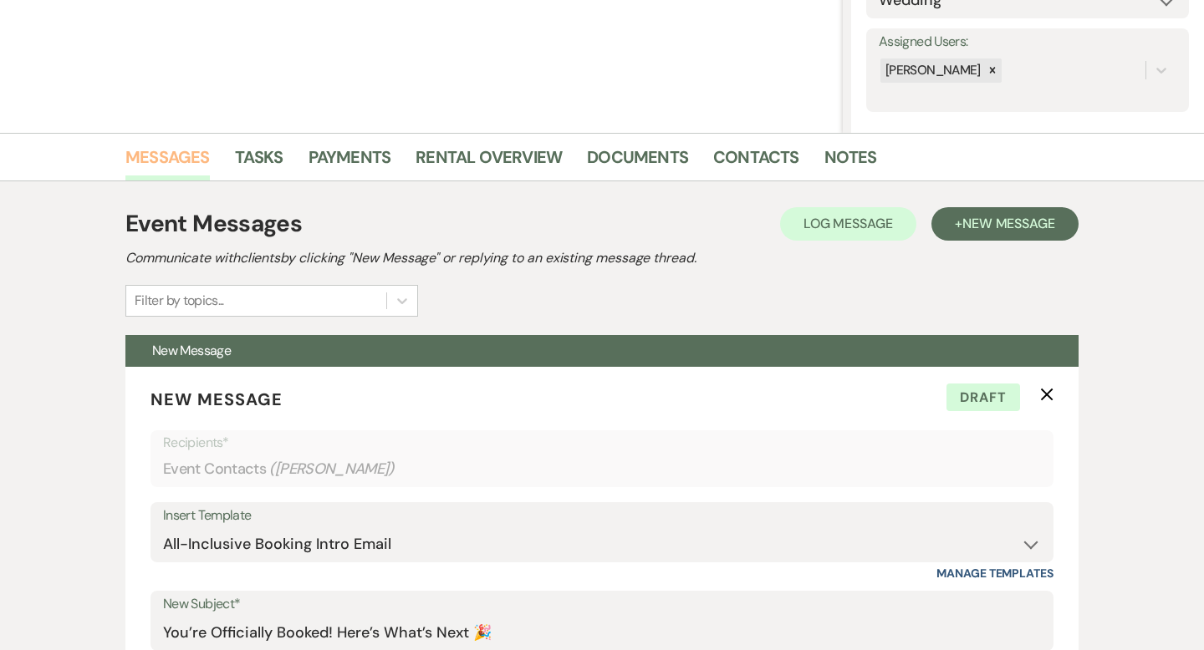
click at [180, 151] on link "Messages" at bounding box center [167, 162] width 84 height 37
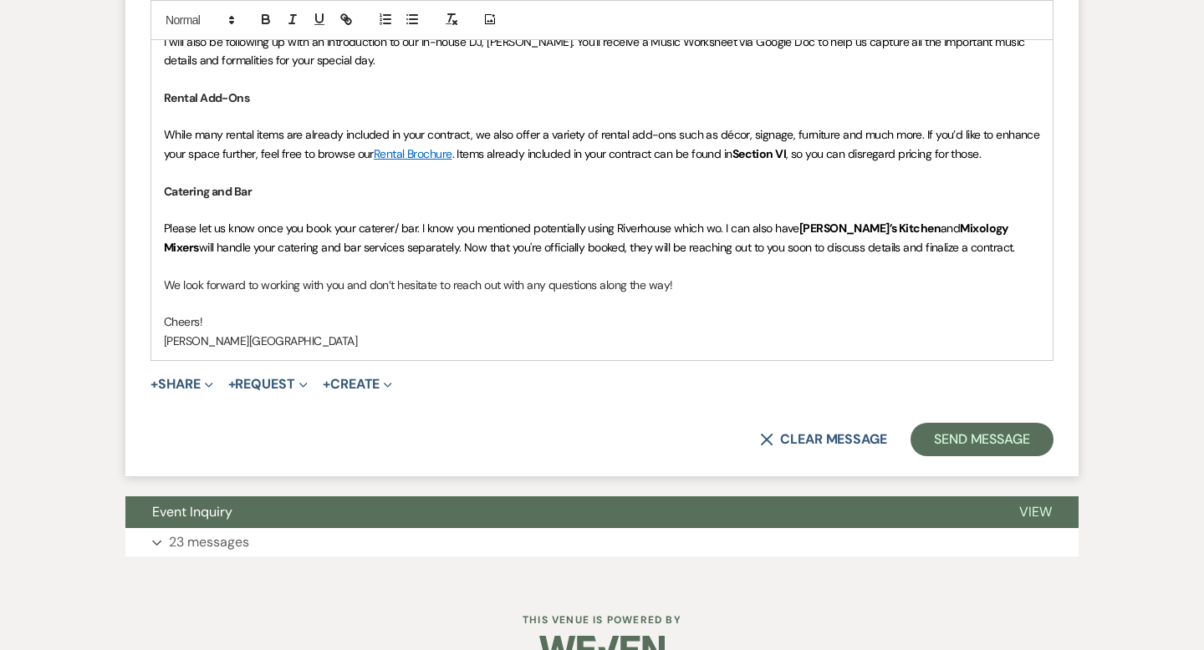
scroll to position [1403, 0]
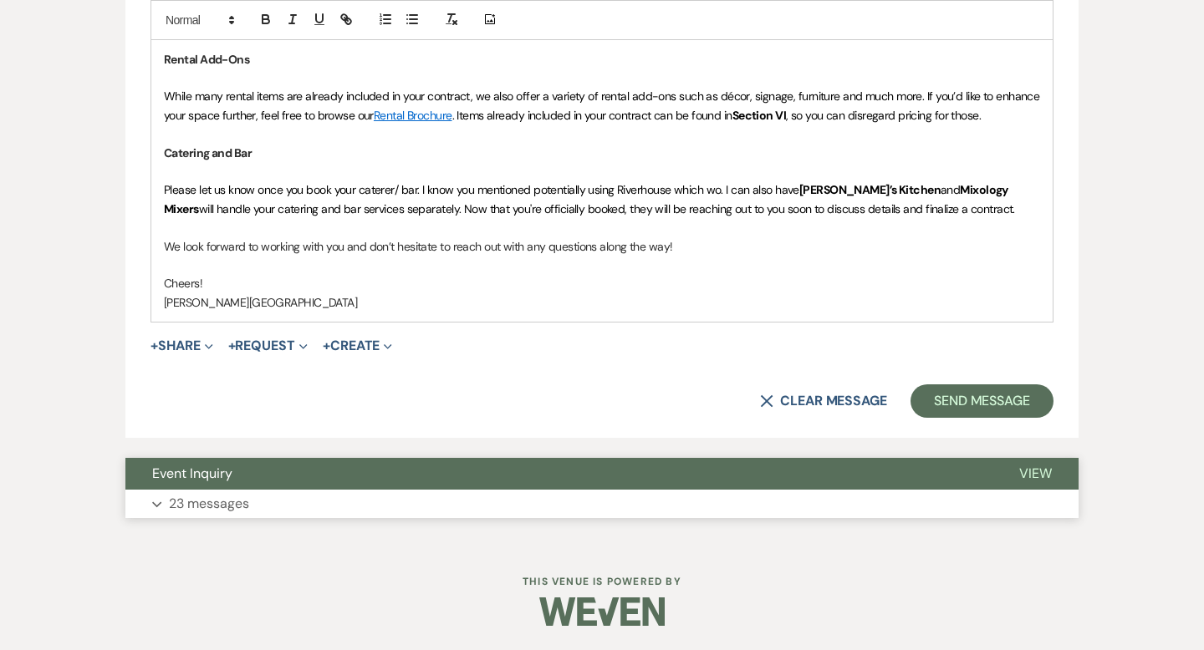
click at [620, 465] on button "Event Inquiry" at bounding box center [558, 474] width 867 height 32
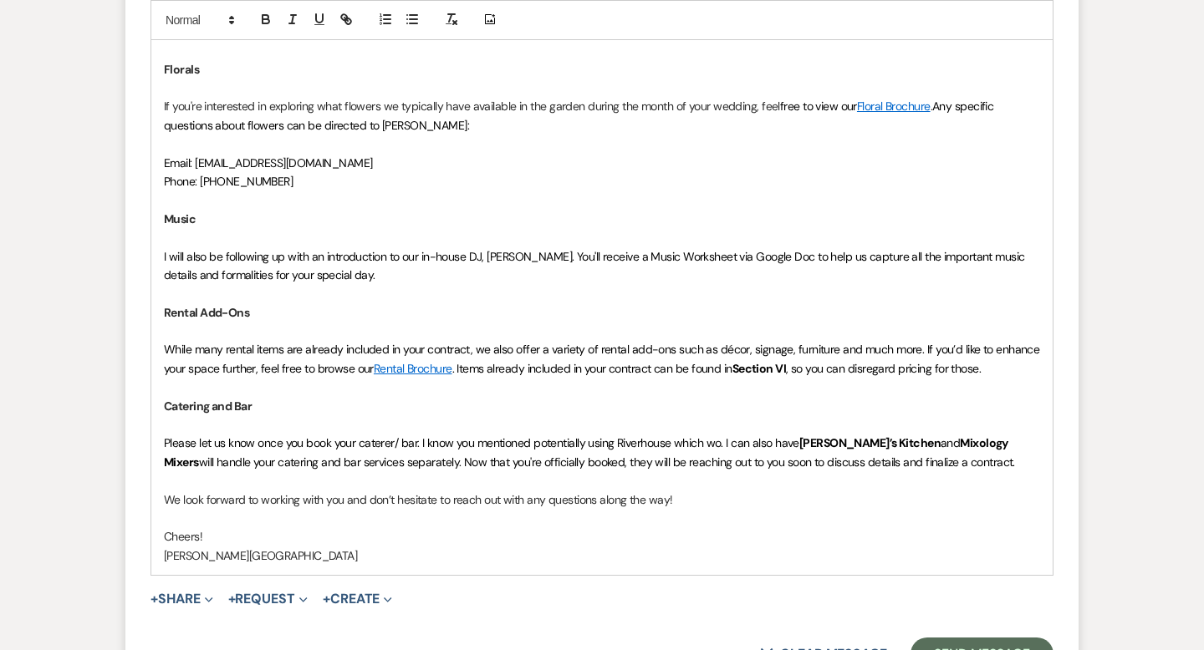
scroll to position [1205, 0]
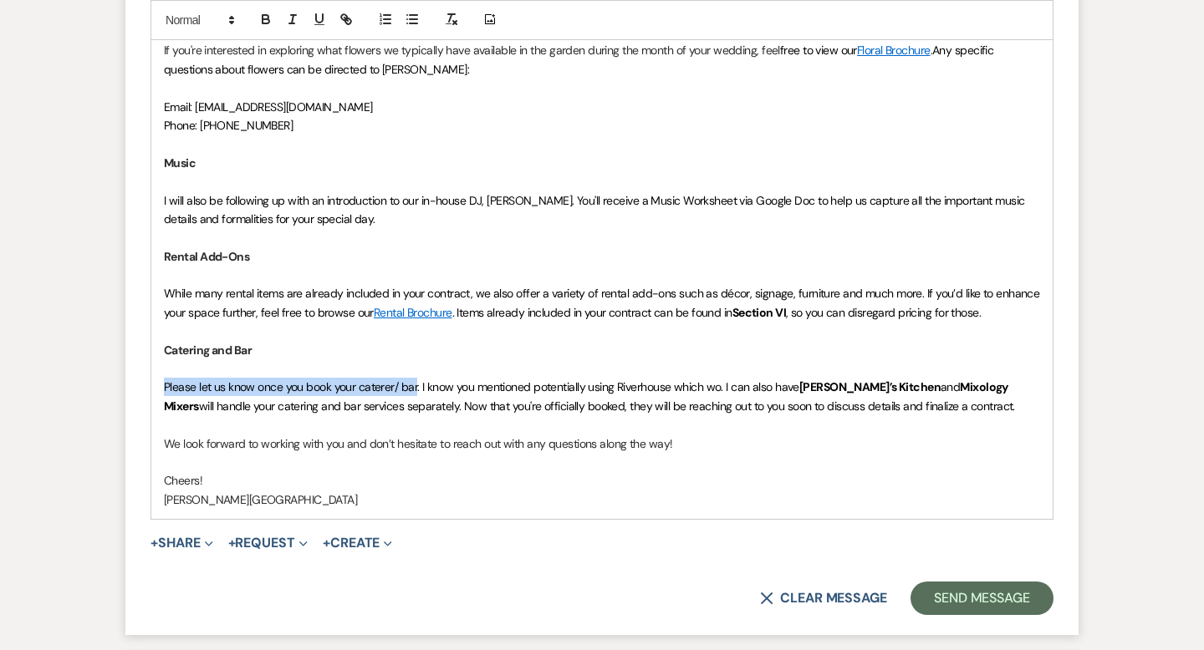
drag, startPoint x: 416, startPoint y: 386, endPoint x: 161, endPoint y: 384, distance: 255.8
click at [161, 384] on div "Hi [PERSON_NAME] and [PERSON_NAME], Congratulations! We are so excited to host …" at bounding box center [601, 191] width 901 height 656
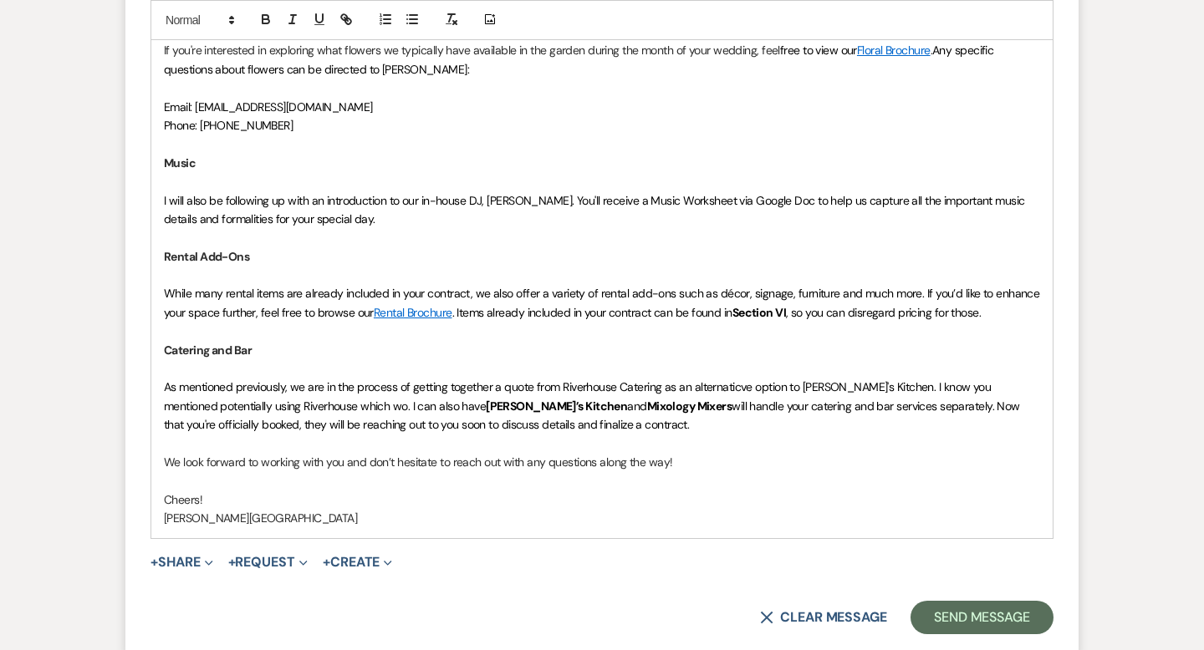
click at [872, 385] on span "As mentioned previously, we are in the process of getting together a quote from…" at bounding box center [579, 396] width 830 height 33
click at [877, 382] on span "As mentioned previously, we are in the process of getting together a quote from…" at bounding box center [579, 396] width 830 height 33
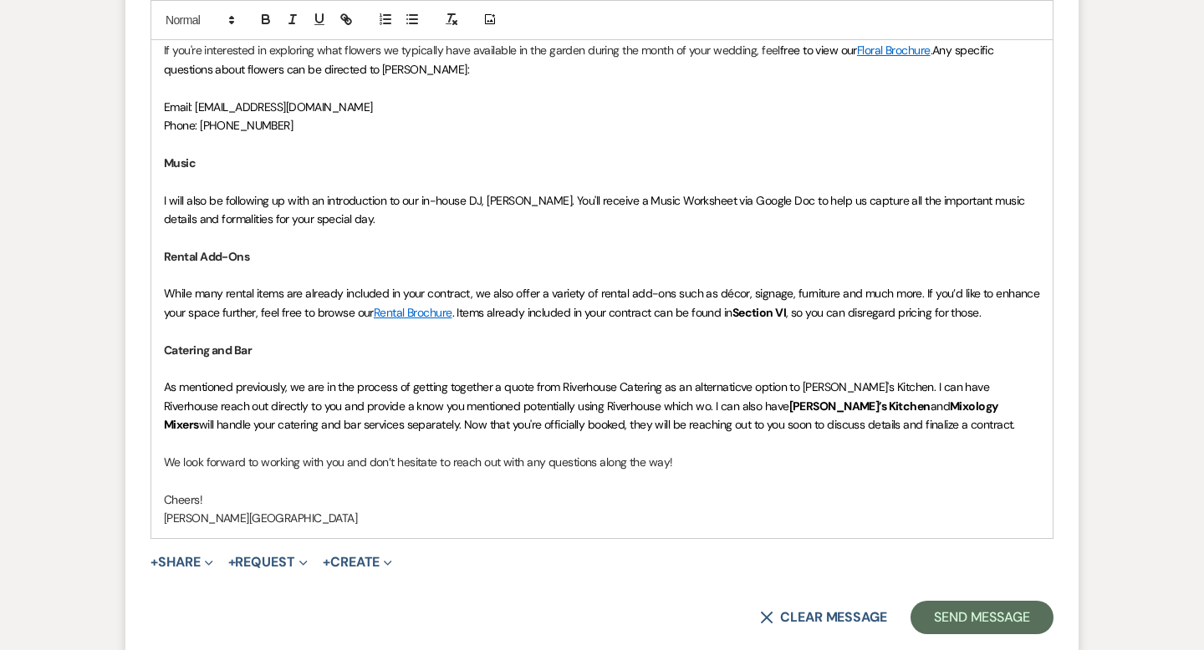
click at [502, 389] on span "As mentioned previously, we are in the process of getting together a quote from…" at bounding box center [578, 396] width 828 height 33
click at [660, 388] on span "As mentioned previously, we are in the process of getting together a quote from…" at bounding box center [578, 396] width 828 height 33
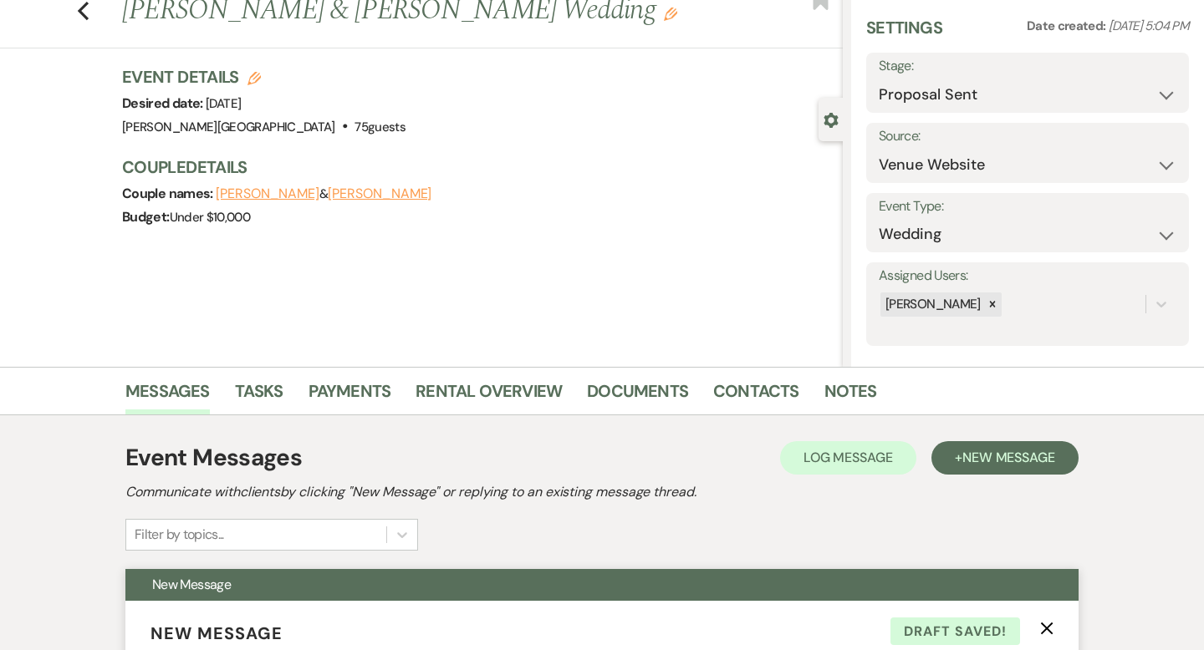
scroll to position [0, 0]
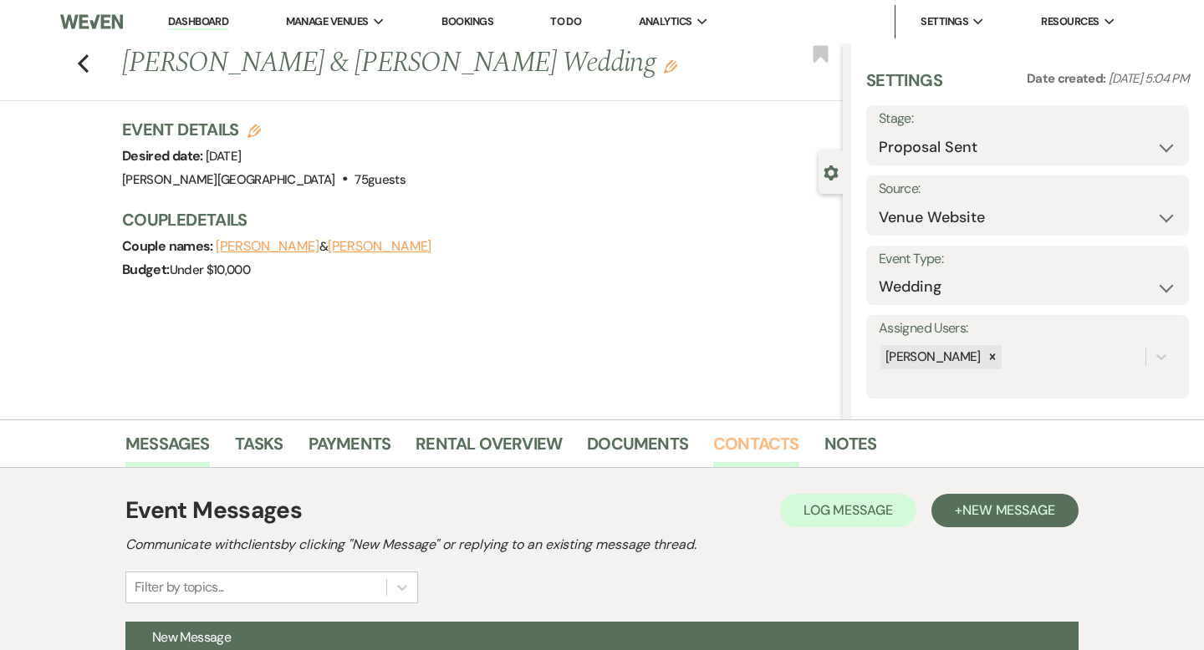
click at [728, 448] on link "Contacts" at bounding box center [756, 449] width 86 height 37
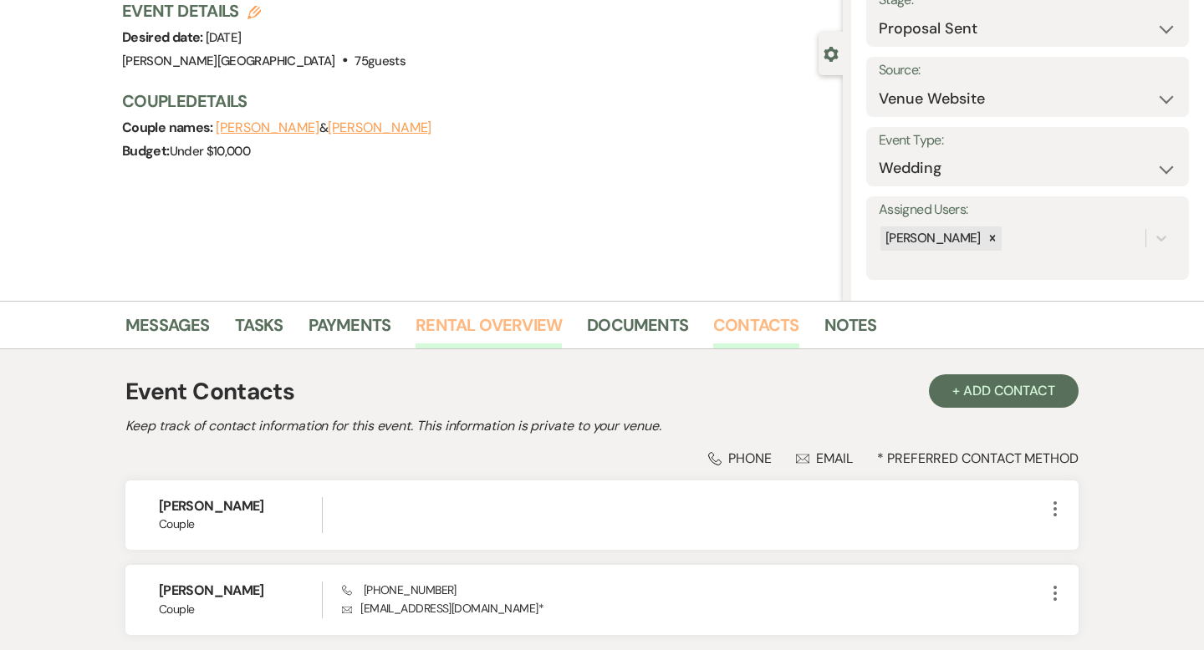
scroll to position [251, 0]
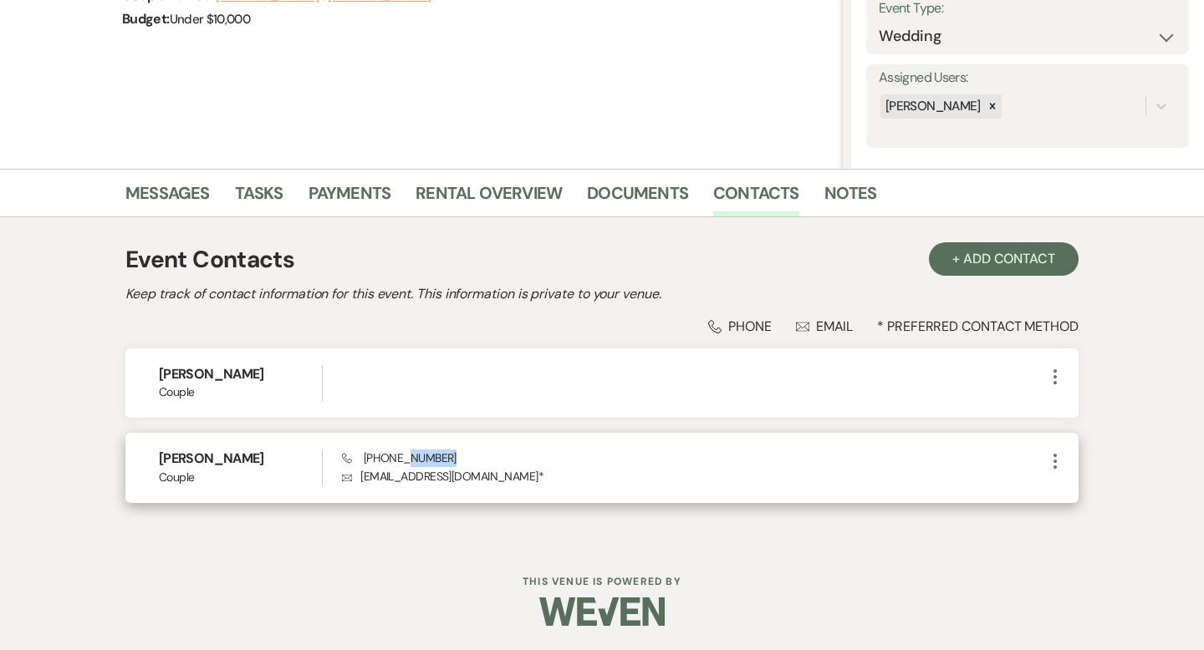
drag, startPoint x: 462, startPoint y: 451, endPoint x: 400, endPoint y: 451, distance: 62.7
click at [400, 451] on div "Phone [PHONE_NUMBER] Envelope [EMAIL_ADDRESS][DOMAIN_NAME] *" at bounding box center [693, 468] width 703 height 36
click at [525, 471] on p "Envelope [EMAIL_ADDRESS][DOMAIN_NAME] *" at bounding box center [693, 476] width 703 height 18
drag, startPoint x: 481, startPoint y: 472, endPoint x: 361, endPoint y: 456, distance: 120.7
click at [361, 456] on div "Phone [PHONE_NUMBER] Envelope [EMAIL_ADDRESS][DOMAIN_NAME] *" at bounding box center [693, 468] width 703 height 36
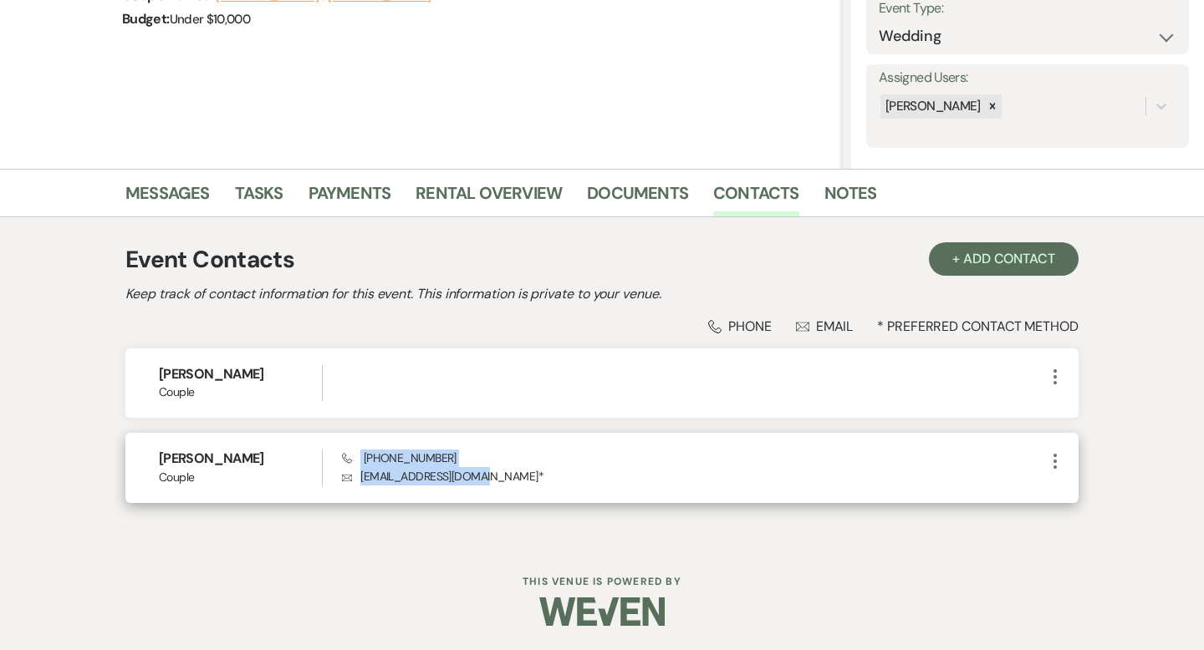
copy div "[PHONE_NUMBER] Envelope [EMAIL_ADDRESS][DOMAIN_NAME]"
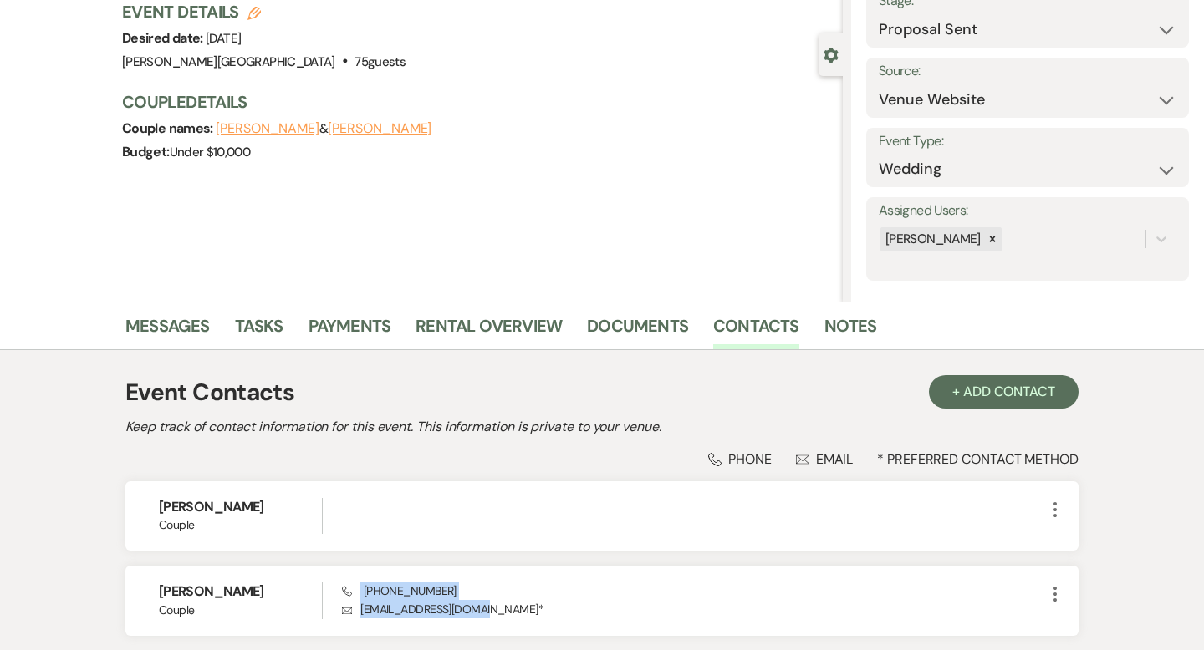
scroll to position [115, 0]
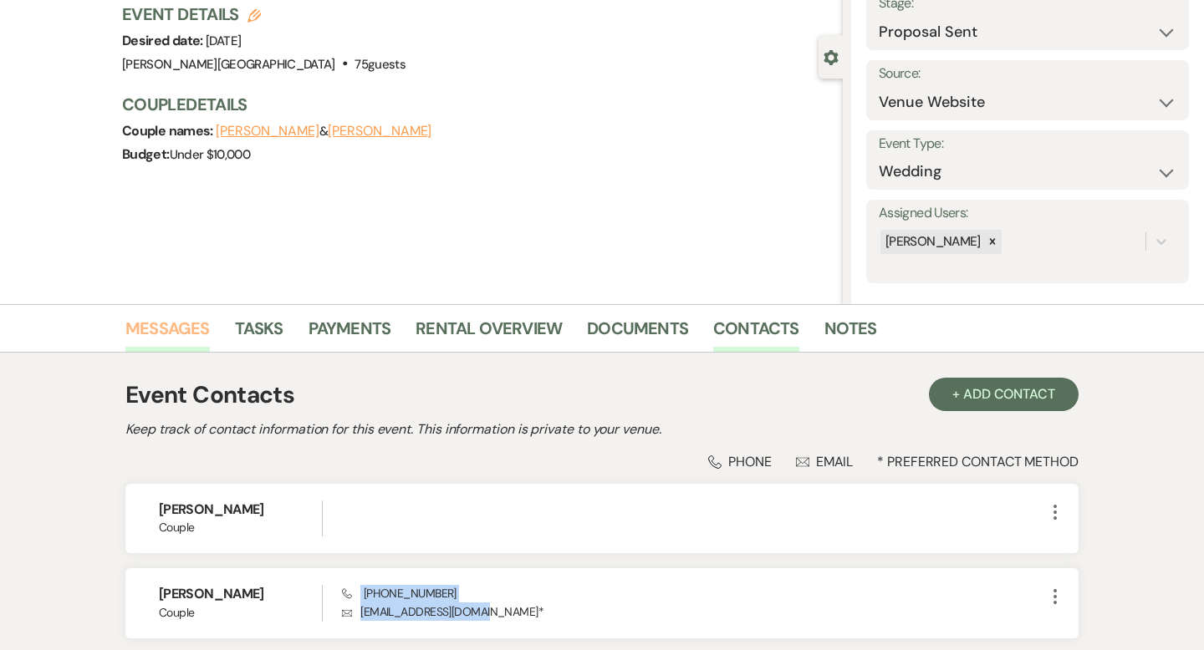
click at [206, 324] on link "Messages" at bounding box center [167, 333] width 84 height 37
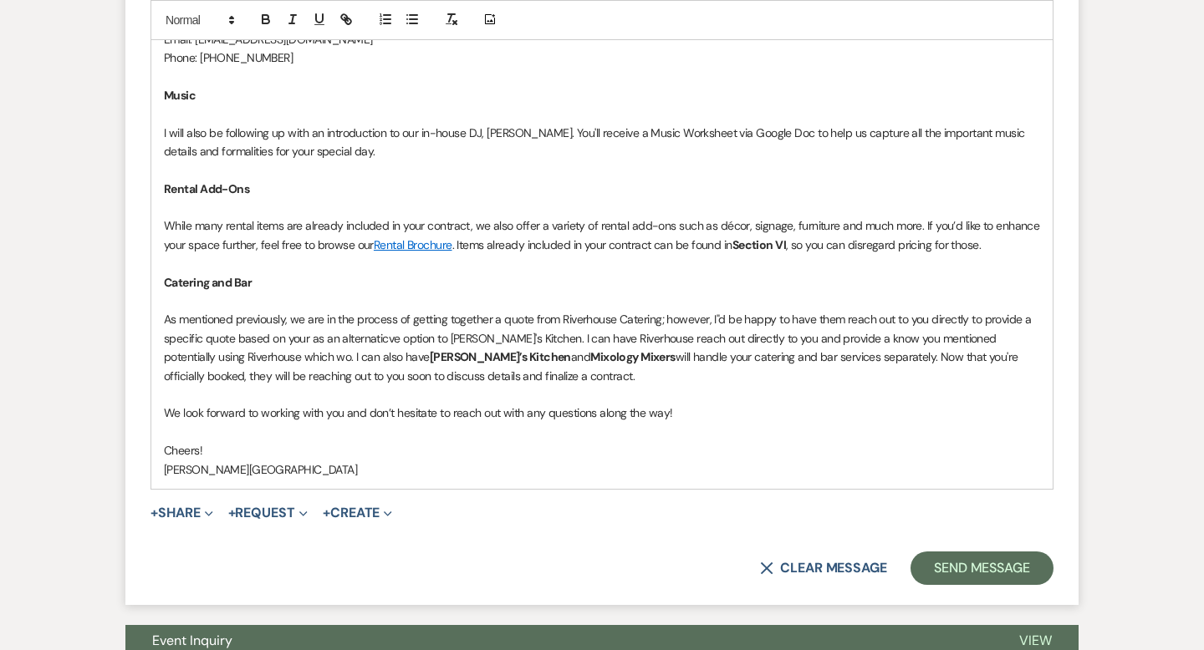
scroll to position [1277, 0]
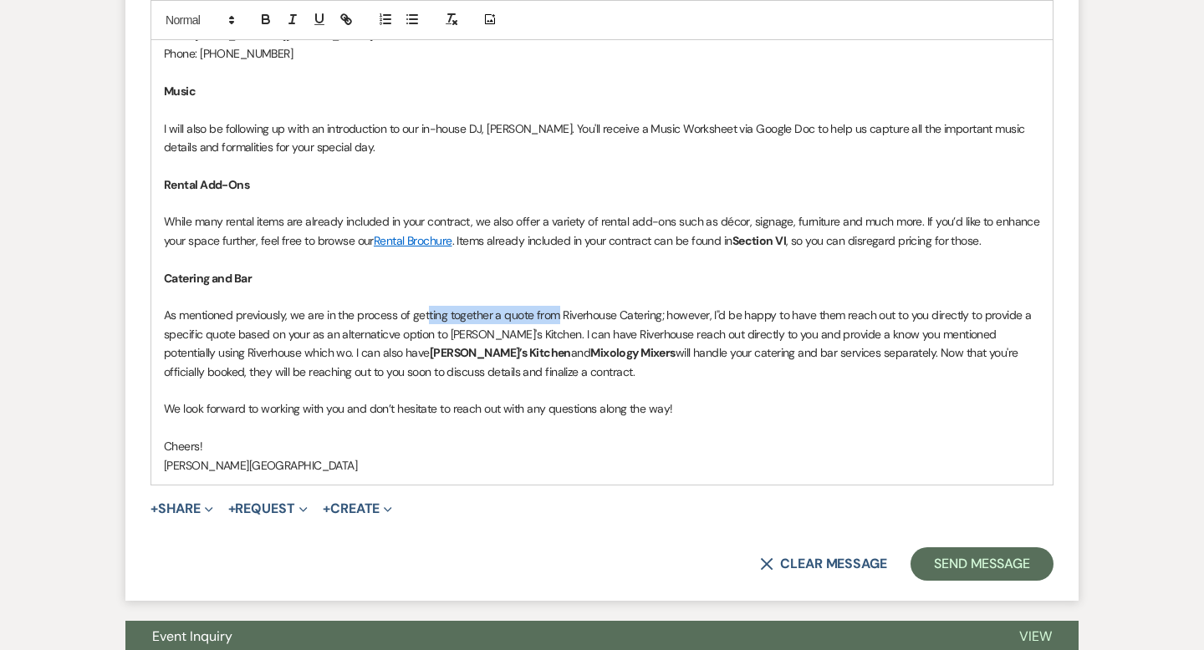
drag, startPoint x: 557, startPoint y: 313, endPoint x: 430, endPoint y: 311, distance: 127.1
click at [430, 311] on p "As mentioned previously, we are in the process of getting together a quote from…" at bounding box center [602, 343] width 876 height 75
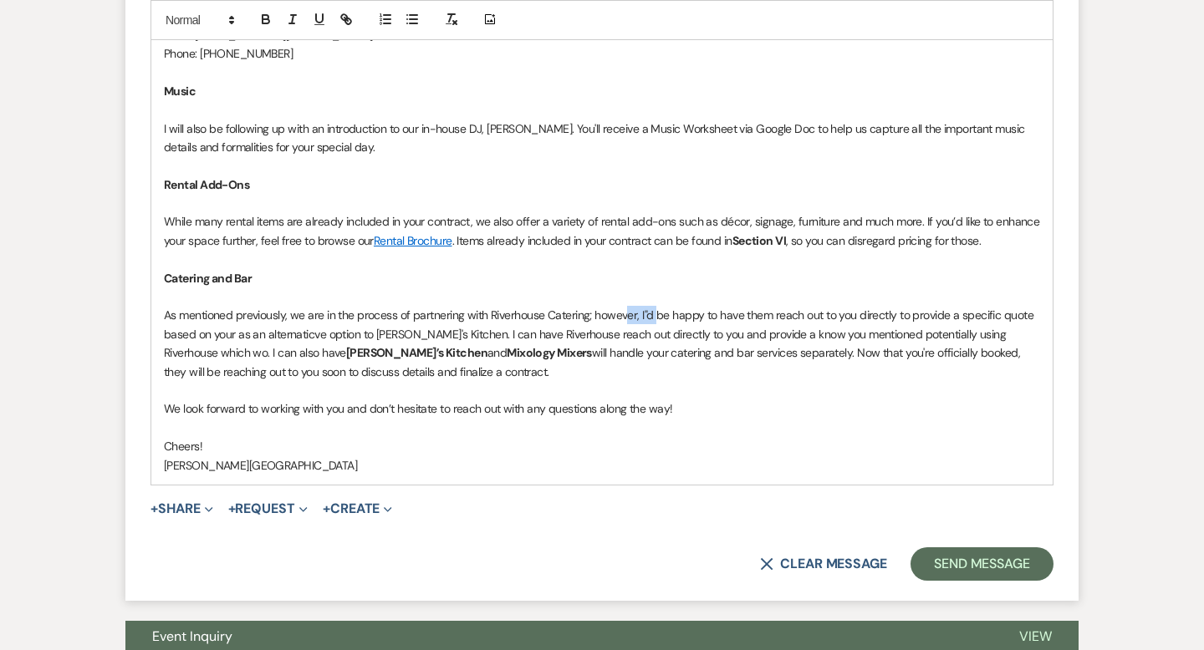
drag, startPoint x: 655, startPoint y: 317, endPoint x: 628, endPoint y: 317, distance: 26.8
click at [628, 317] on p "As mentioned previously, we are in the process of partnering with Riverhouse Ca…" at bounding box center [602, 343] width 876 height 75
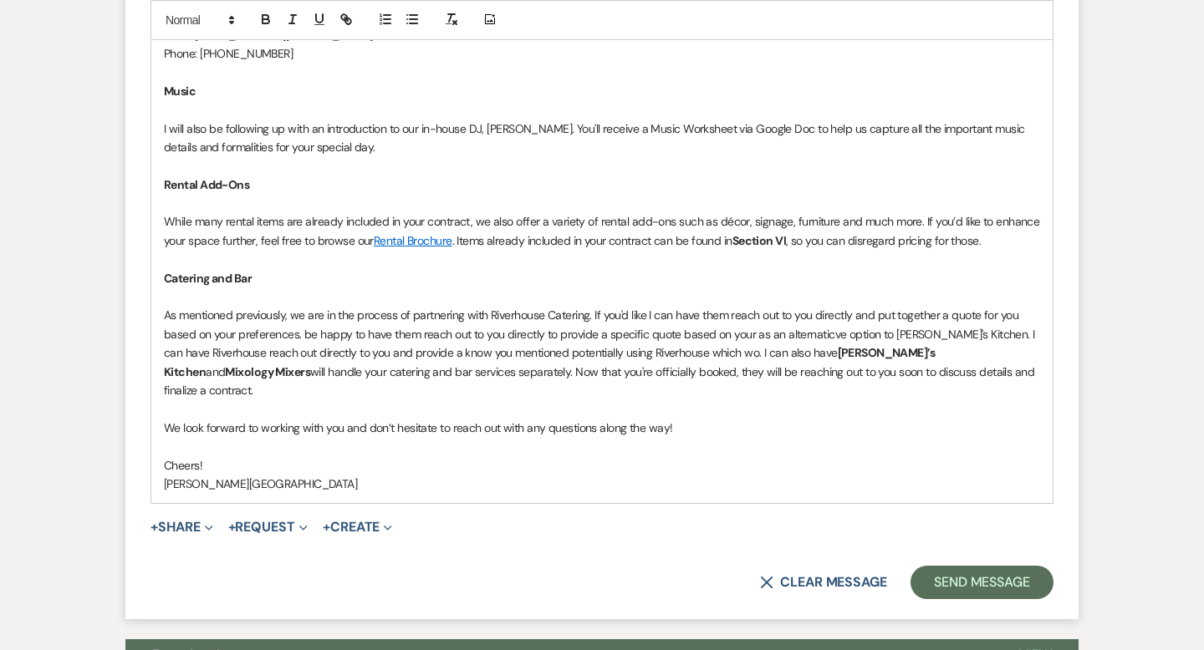
click at [240, 334] on p "As mentioned previously, we are in the process of partnering with Riverhouse Ca…" at bounding box center [602, 353] width 876 height 94
click at [278, 330] on p "As mentioned previously, we are in the process of partnering with Riverhouse Ca…" at bounding box center [602, 353] width 876 height 94
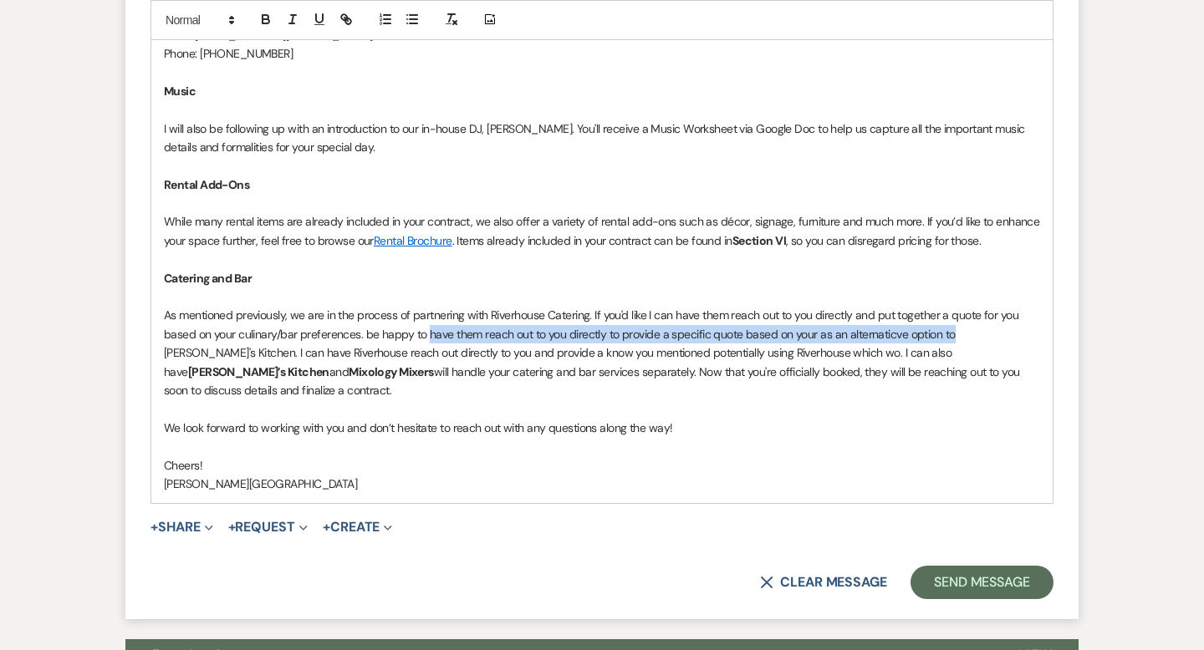
drag, startPoint x: 951, startPoint y: 333, endPoint x: 426, endPoint y: 329, distance: 525.0
click at [426, 329] on p "As mentioned previously, we are in the process of partnering with Riverhouse Ca…" at bounding box center [602, 353] width 876 height 94
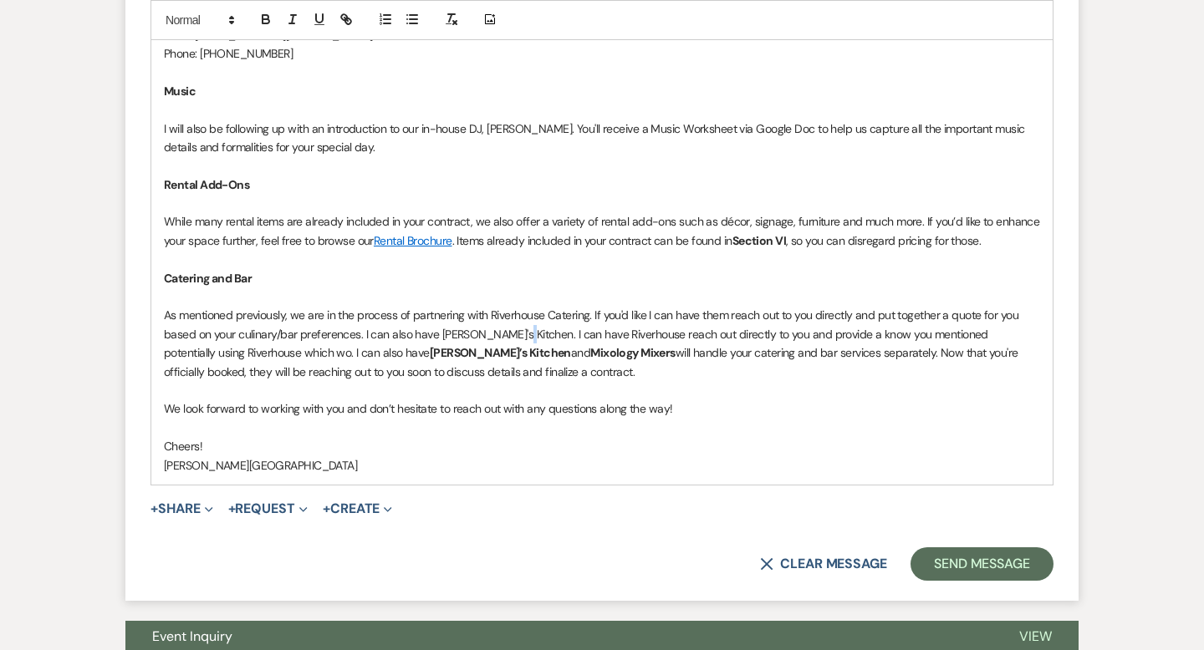
click at [505, 339] on p "As mentioned previously, we are in the process of partnering with Riverhouse Ca…" at bounding box center [602, 343] width 876 height 75
click at [359, 332] on p "As mentioned previously, we are in the process of partnering with Riverhouse Ca…" at bounding box center [602, 343] width 876 height 75
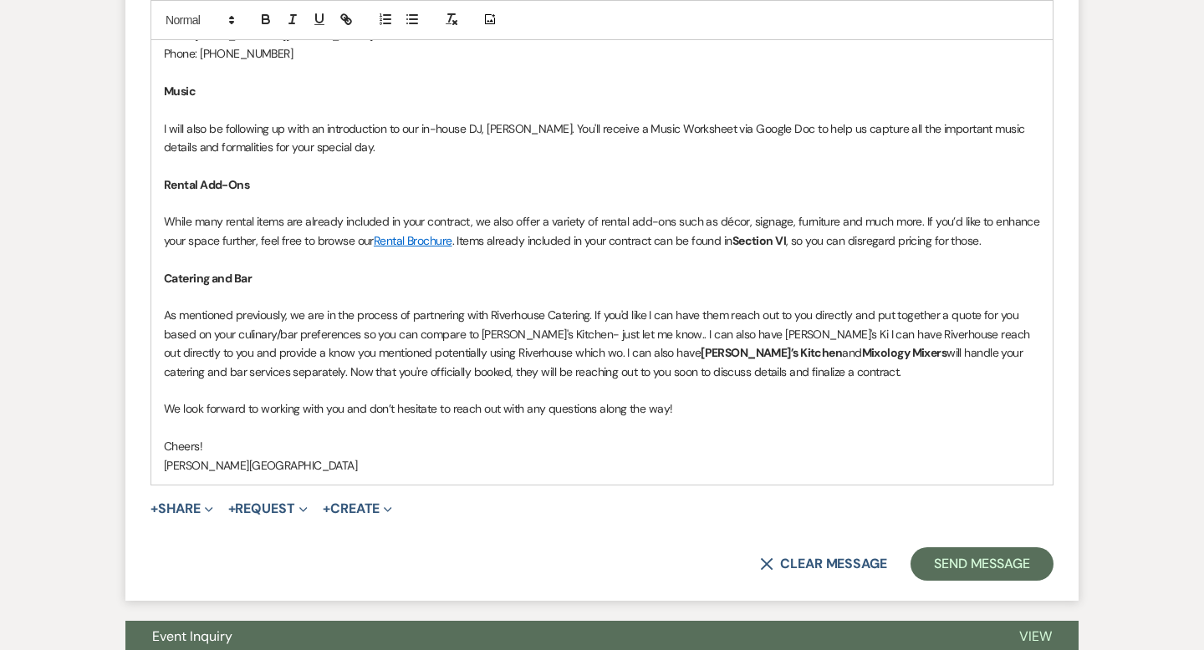
drag, startPoint x: 762, startPoint y: 369, endPoint x: 662, endPoint y: 336, distance: 104.7
click at [662, 336] on p "As mentioned previously, we are in the process of partnering with Riverhouse Ca…" at bounding box center [602, 343] width 876 height 75
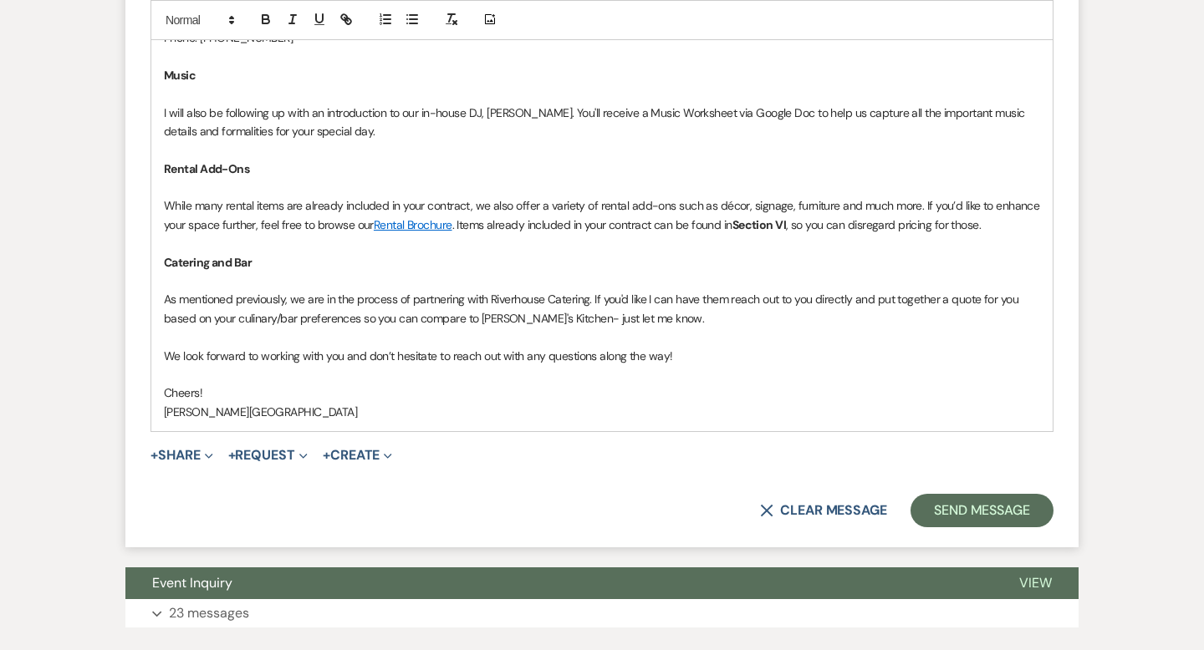
scroll to position [1325, 0]
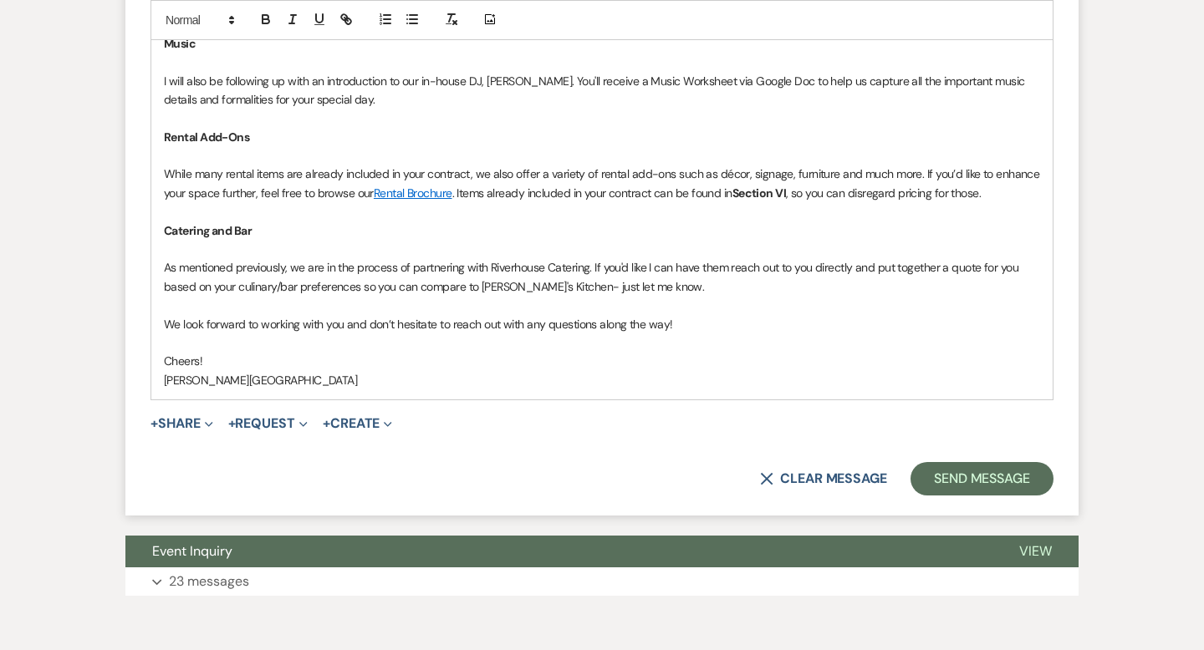
click at [543, 286] on p "As mentioned previously, we are in the process of partnering with Riverhouse Ca…" at bounding box center [602, 277] width 876 height 38
click at [740, 284] on p "As mentioned previously, we are in the process of partnering with Riverhouse Ca…" at bounding box center [602, 277] width 876 height 38
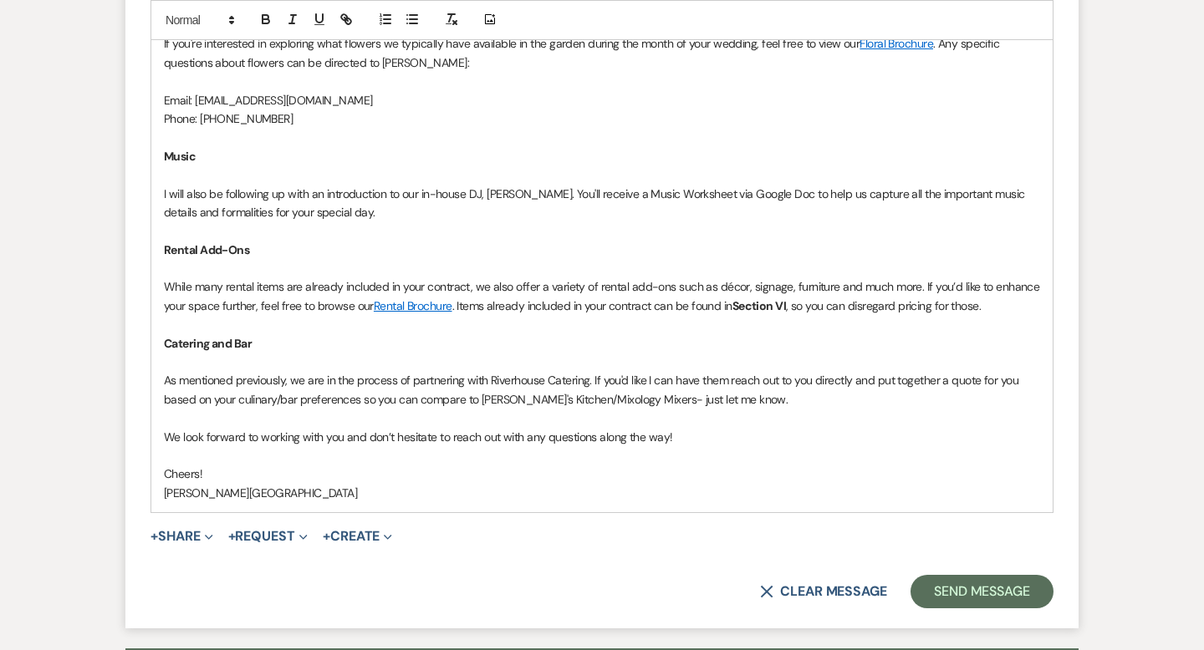
scroll to position [1214, 0]
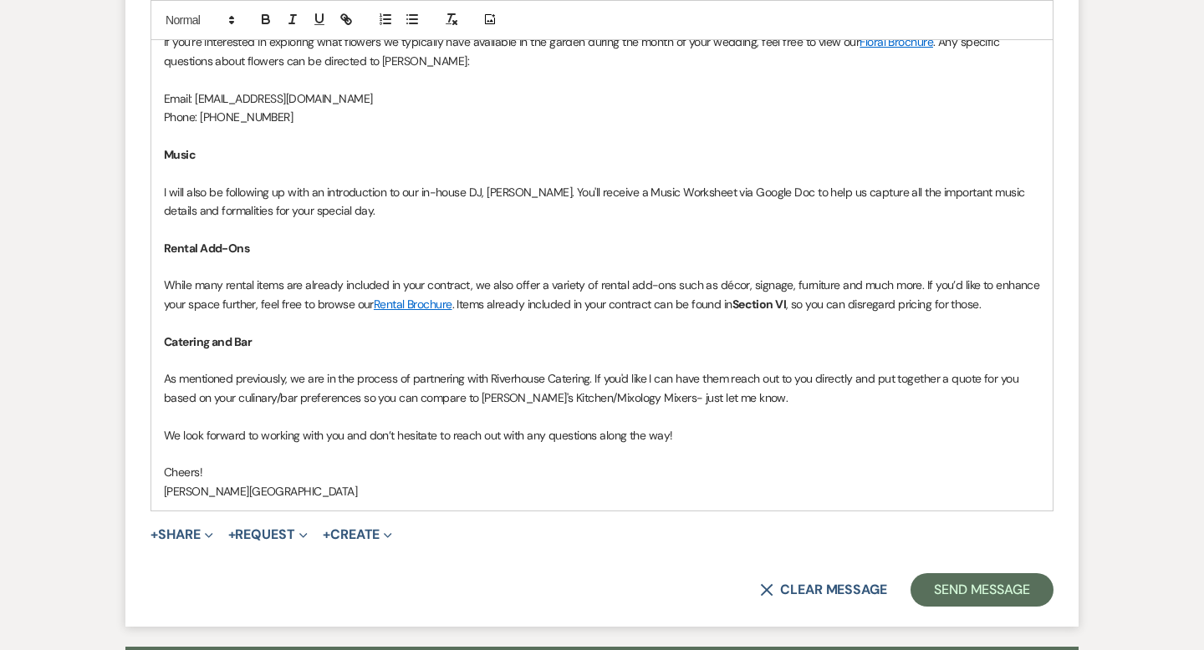
click at [649, 380] on p "As mentioned previously, we are in the process of partnering with Riverhouse Ca…" at bounding box center [602, 388] width 876 height 38
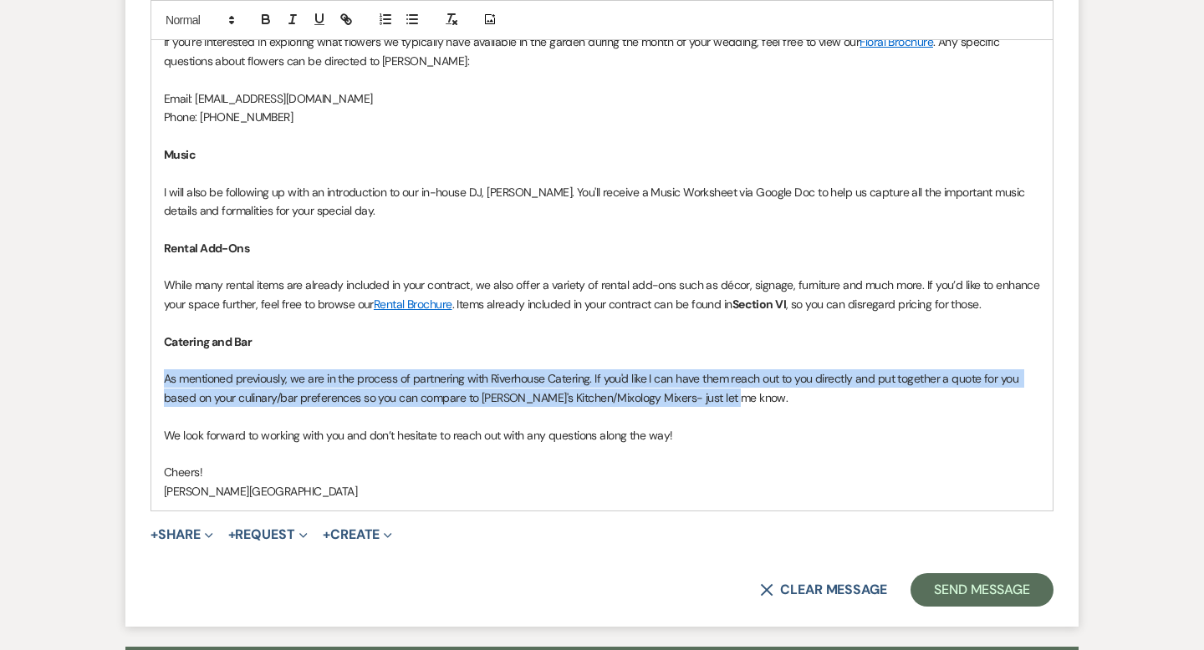
drag, startPoint x: 738, startPoint y: 399, endPoint x: 160, endPoint y: 380, distance: 578.8
click at [160, 380] on div "Hi [PERSON_NAME] and [PERSON_NAME], Congratulations! We are so excited to host …" at bounding box center [601, 183] width 901 height 656
copy p "As mentioned previously, we are in the process of partnering with Riverhouse Ca…"
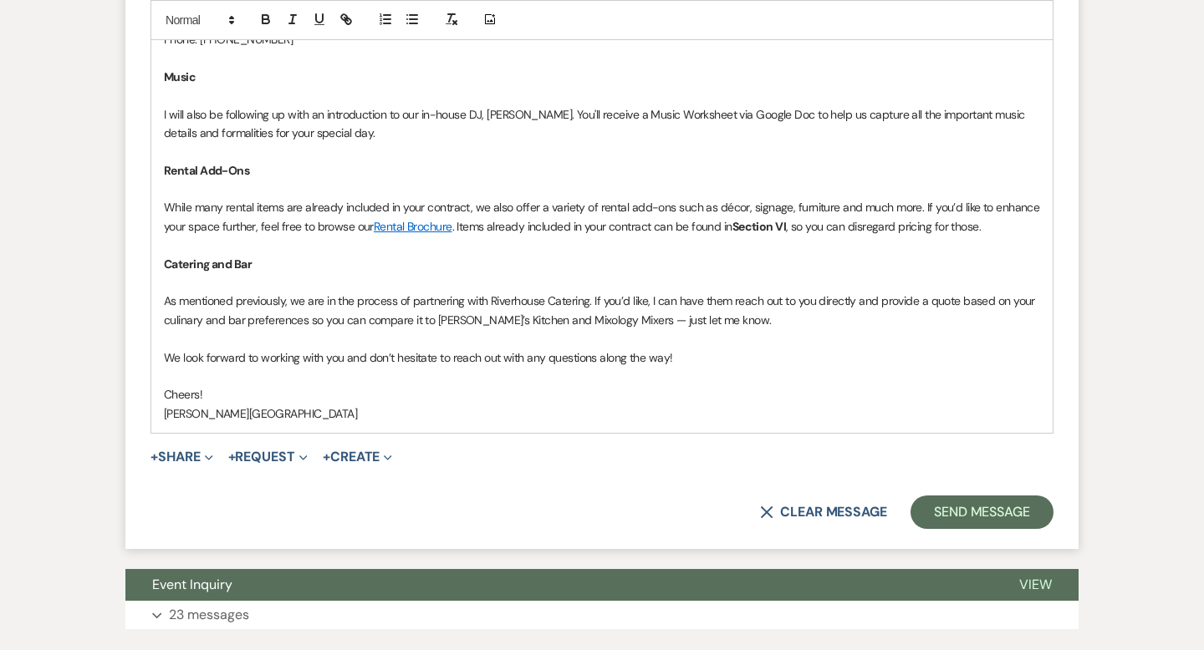
scroll to position [1315, 0]
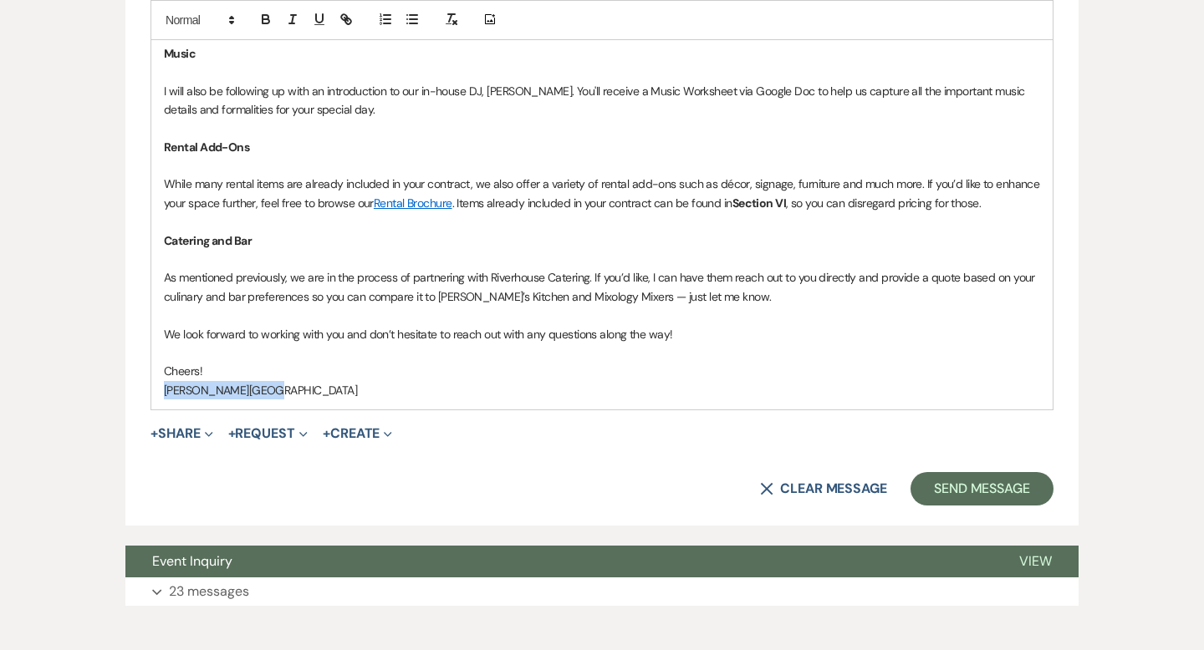
drag, startPoint x: 89, startPoint y: 389, endPoint x: 61, endPoint y: 388, distance: 27.6
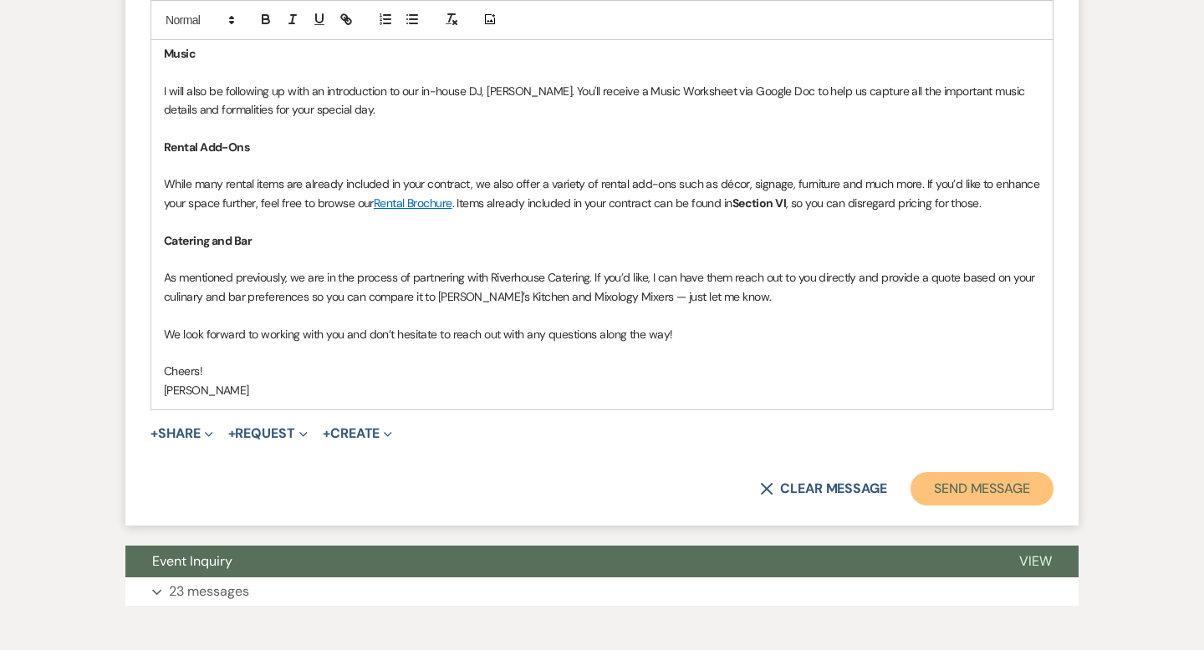
click at [965, 494] on button "Send Message" at bounding box center [981, 488] width 143 height 33
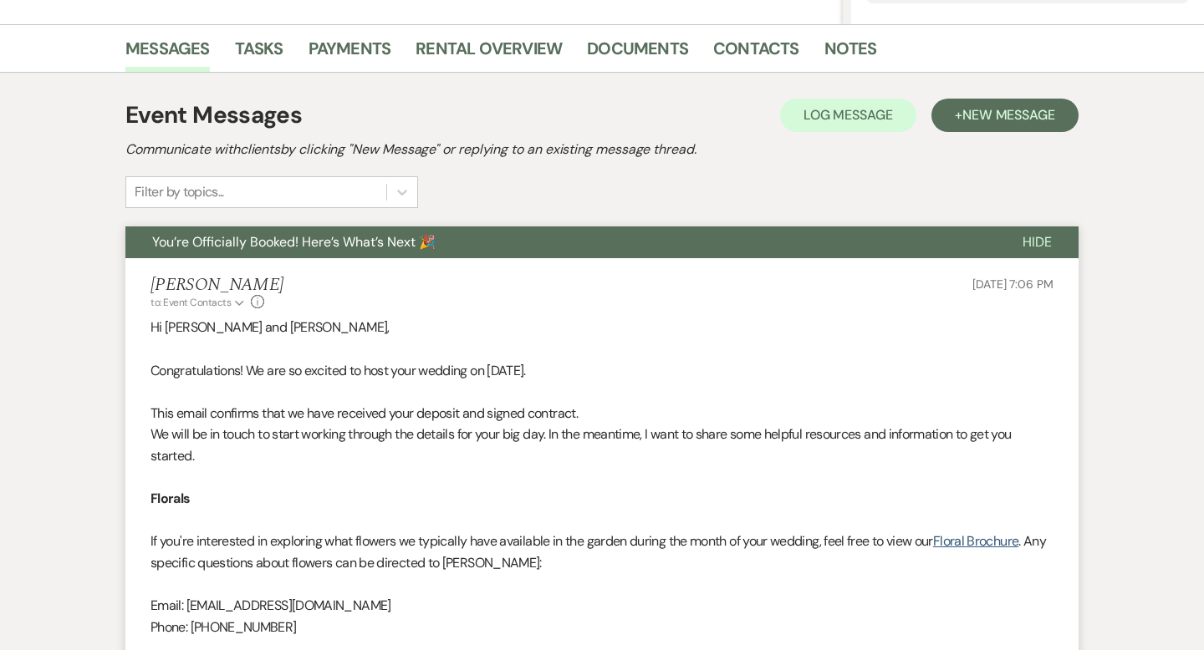
scroll to position [0, 0]
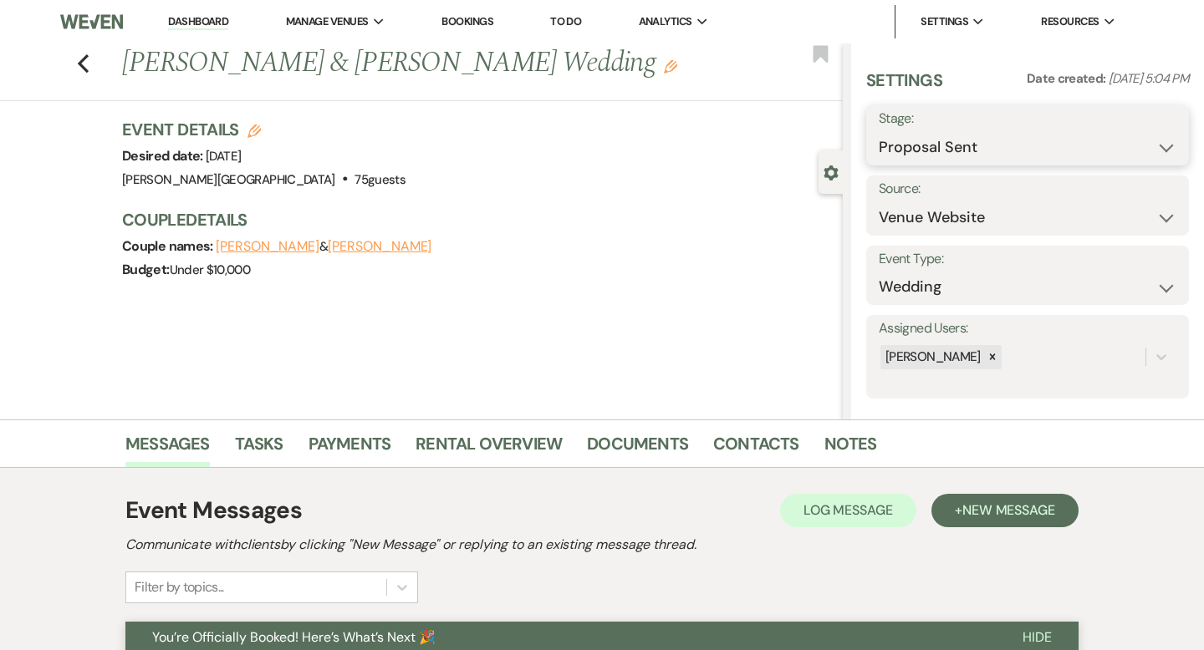
click at [991, 141] on select "Inquiry Follow Up Tour Requested Tour Confirmed Toured Proposal Sent Booked Lost" at bounding box center [1028, 147] width 298 height 33
select select "7"
click at [1153, 144] on button "Save" at bounding box center [1156, 135] width 66 height 33
select select "1"
select select "84"
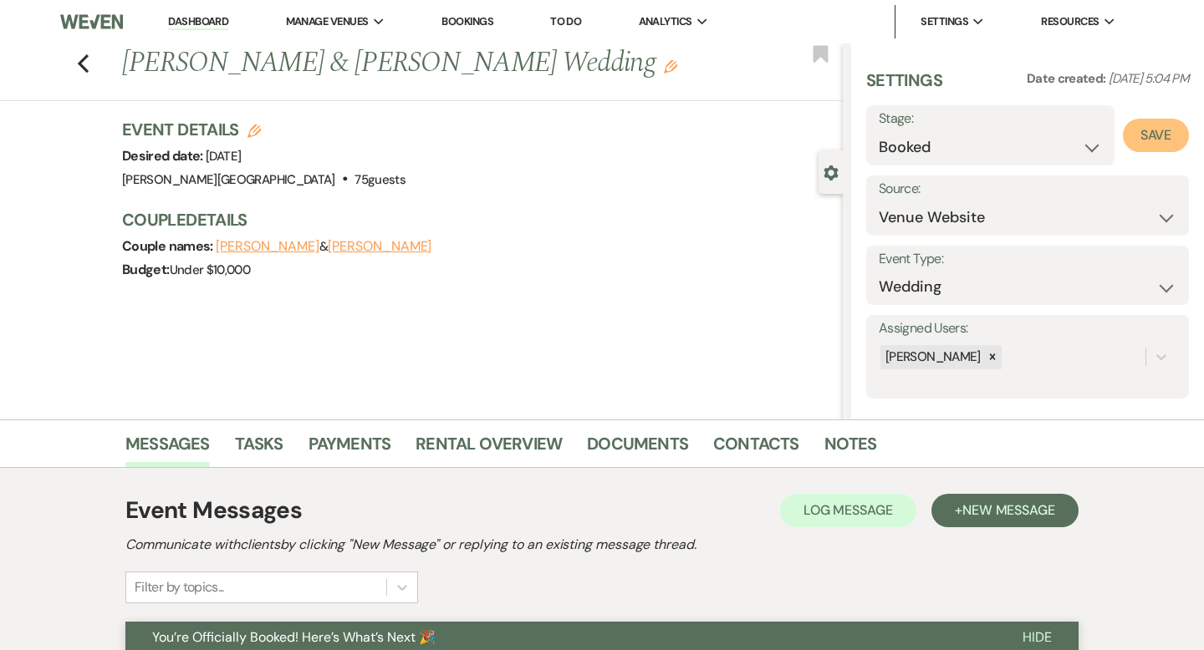
select select "false"
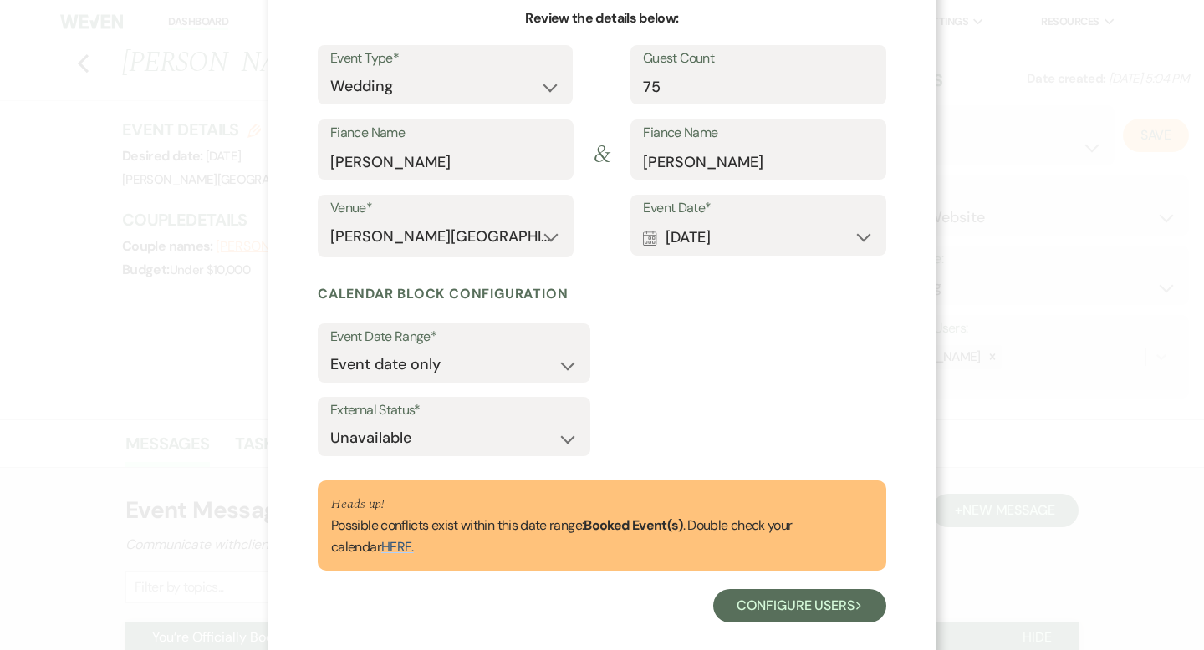
scroll to position [191, 0]
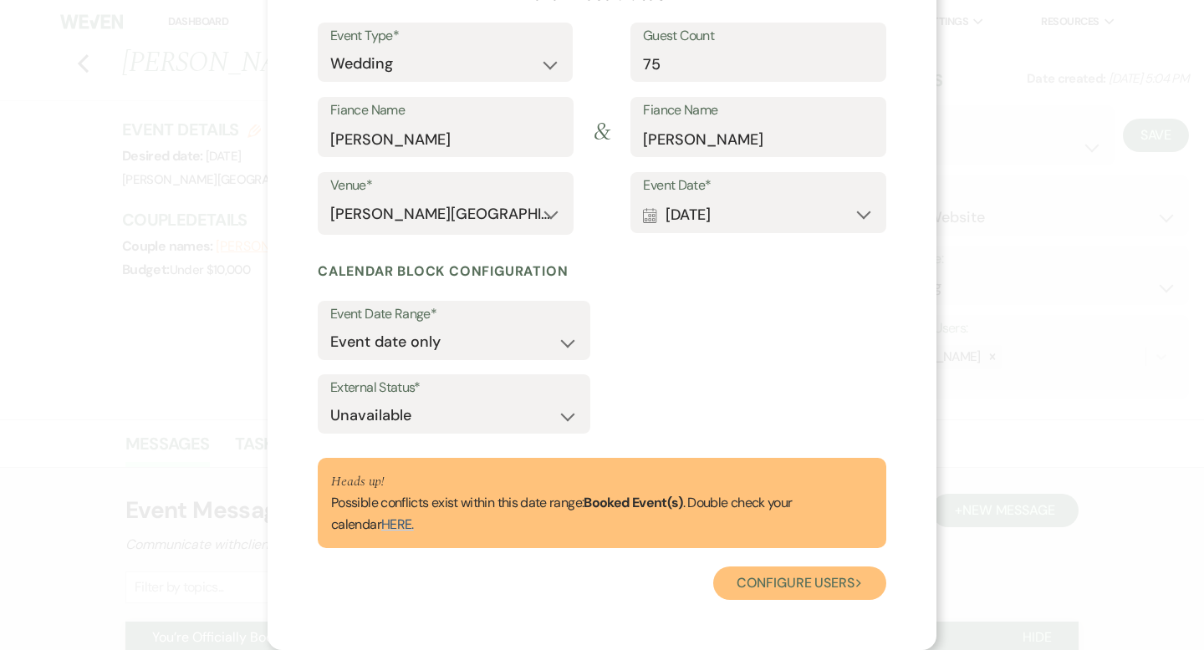
click at [782, 589] on button "Configure users Next" at bounding box center [799, 583] width 173 height 33
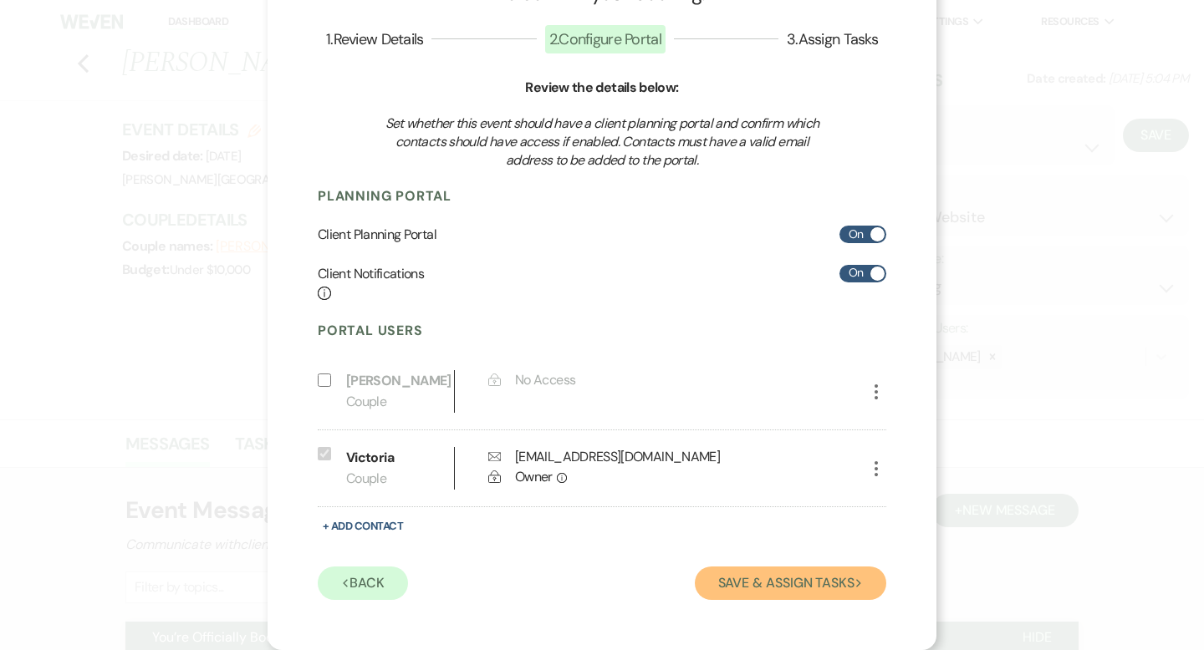
click at [782, 589] on button "Save & Assign Tasks Next" at bounding box center [790, 583] width 191 height 33
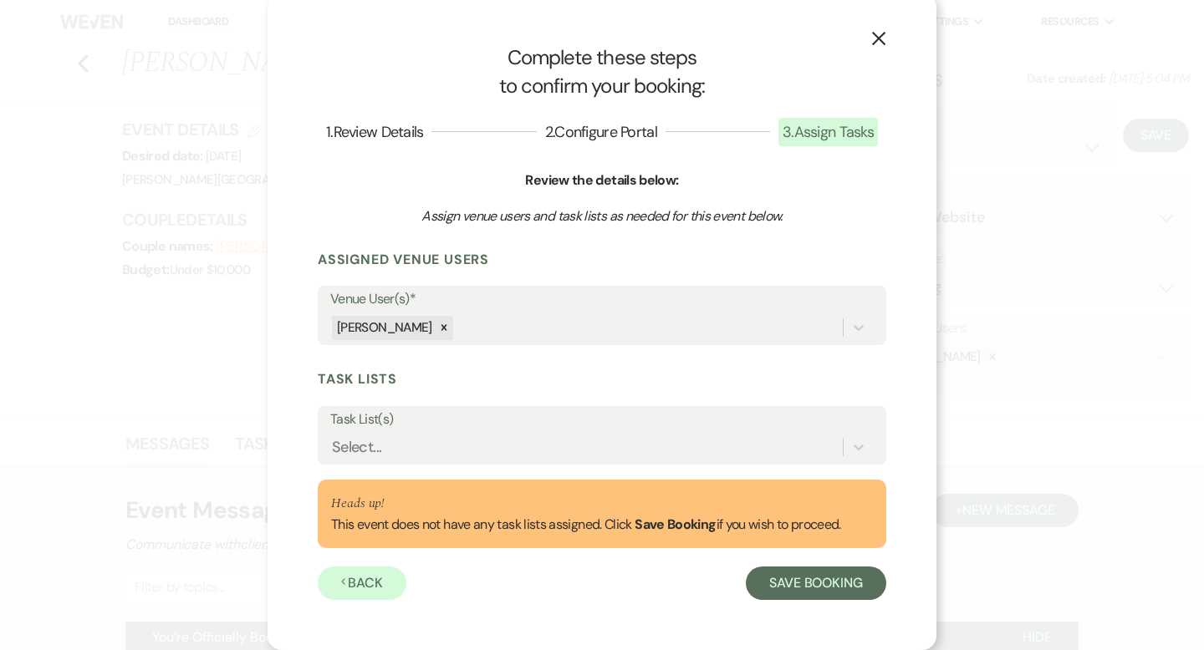
scroll to position [7, 0]
click at [782, 589] on button "Save Booking" at bounding box center [816, 583] width 140 height 33
select select "14"
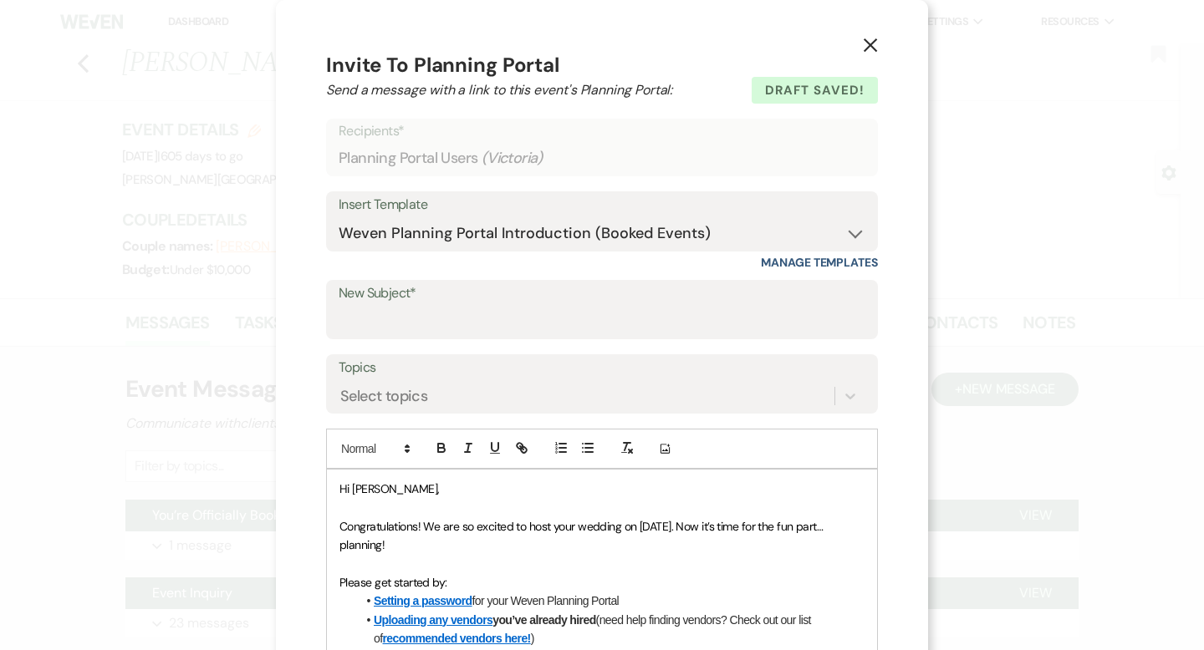
click at [873, 54] on button "X" at bounding box center [870, 44] width 25 height 29
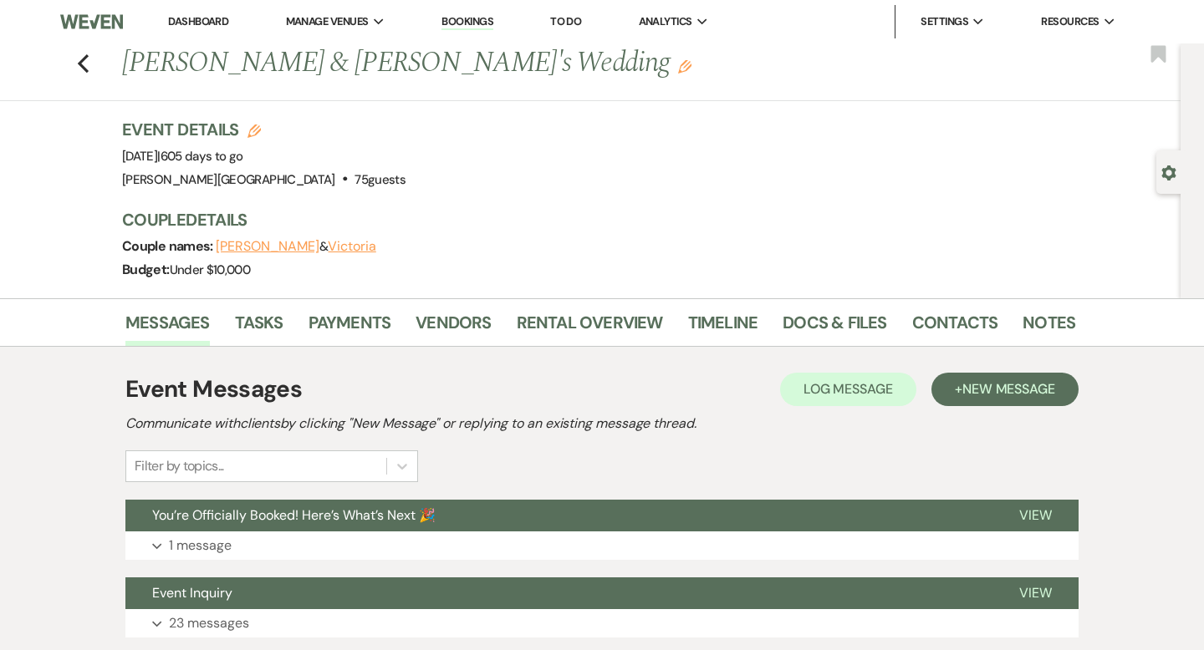
click at [210, 22] on link "Dashboard" at bounding box center [198, 21] width 60 height 14
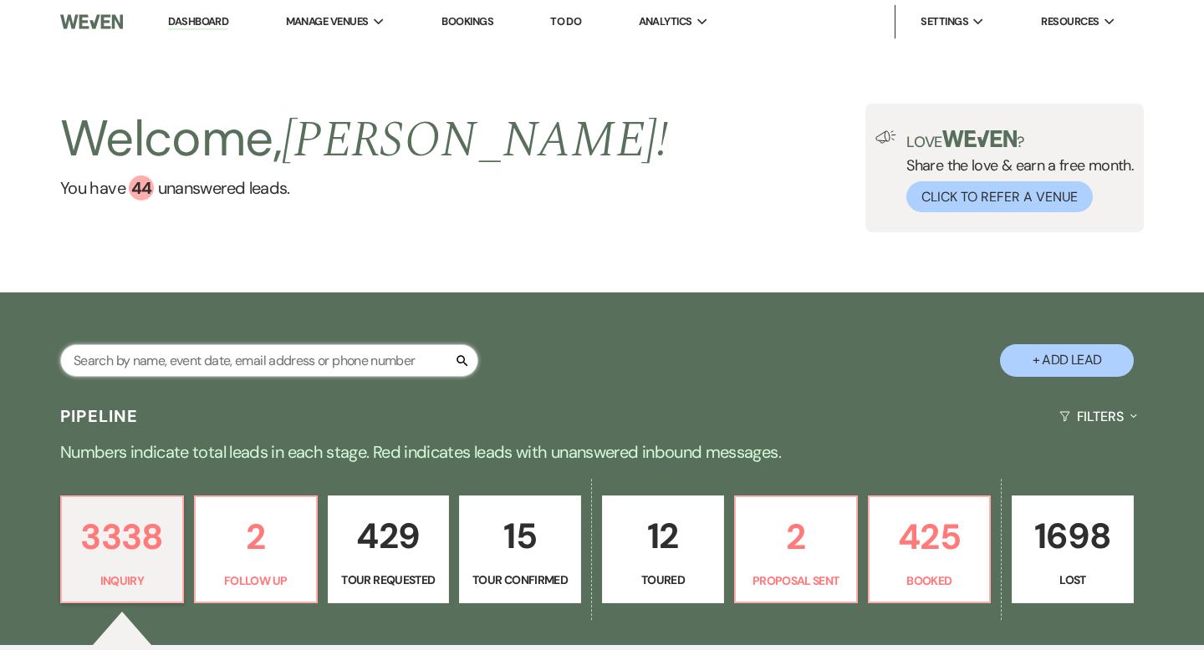
click at [287, 354] on input "text" at bounding box center [269, 360] width 418 height 33
type input "trent"
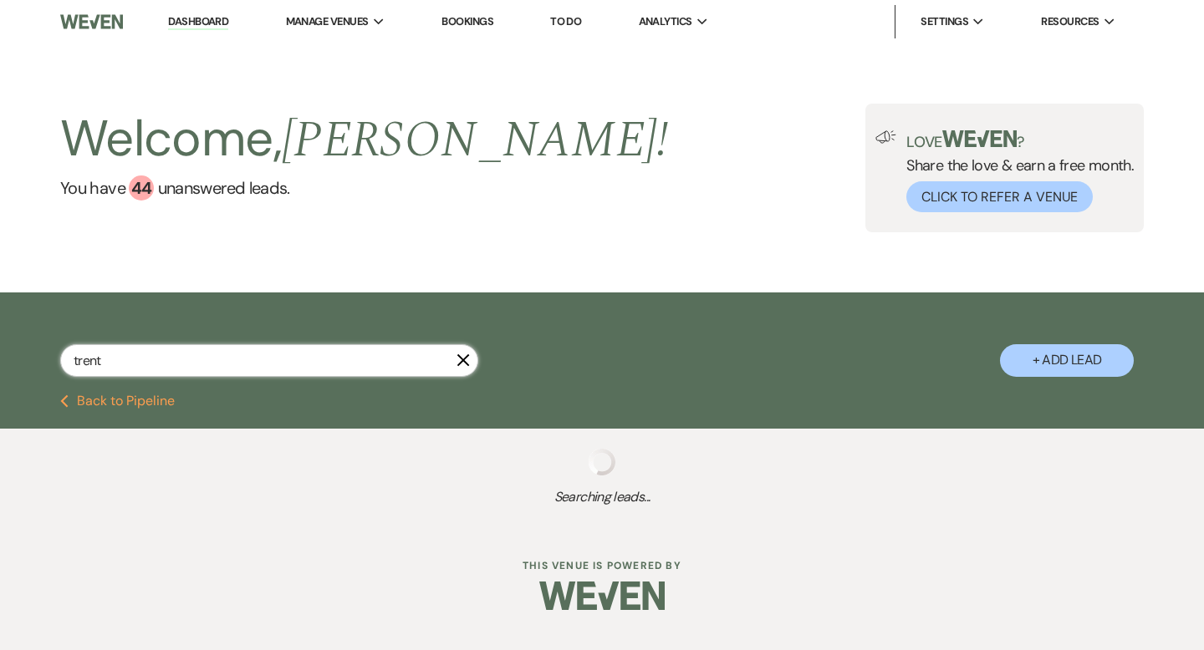
select select "2"
select select "8"
select select "2"
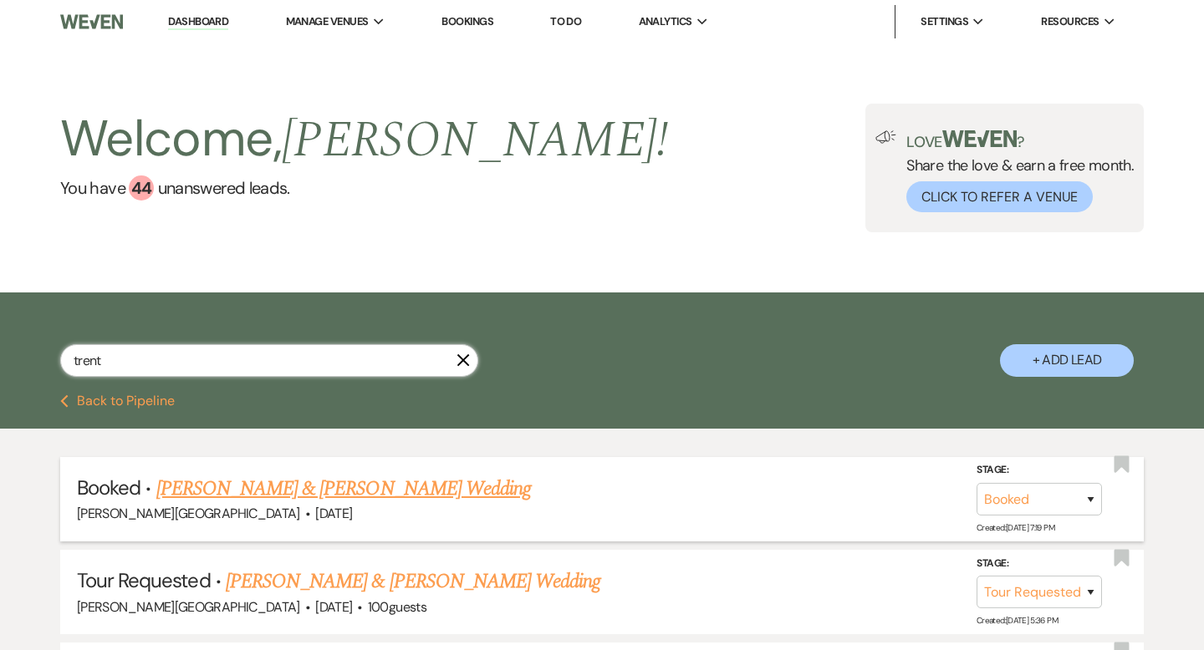
type input "trent"
click at [381, 486] on link "[PERSON_NAME] & [PERSON_NAME] Wedding" at bounding box center [343, 489] width 375 height 30
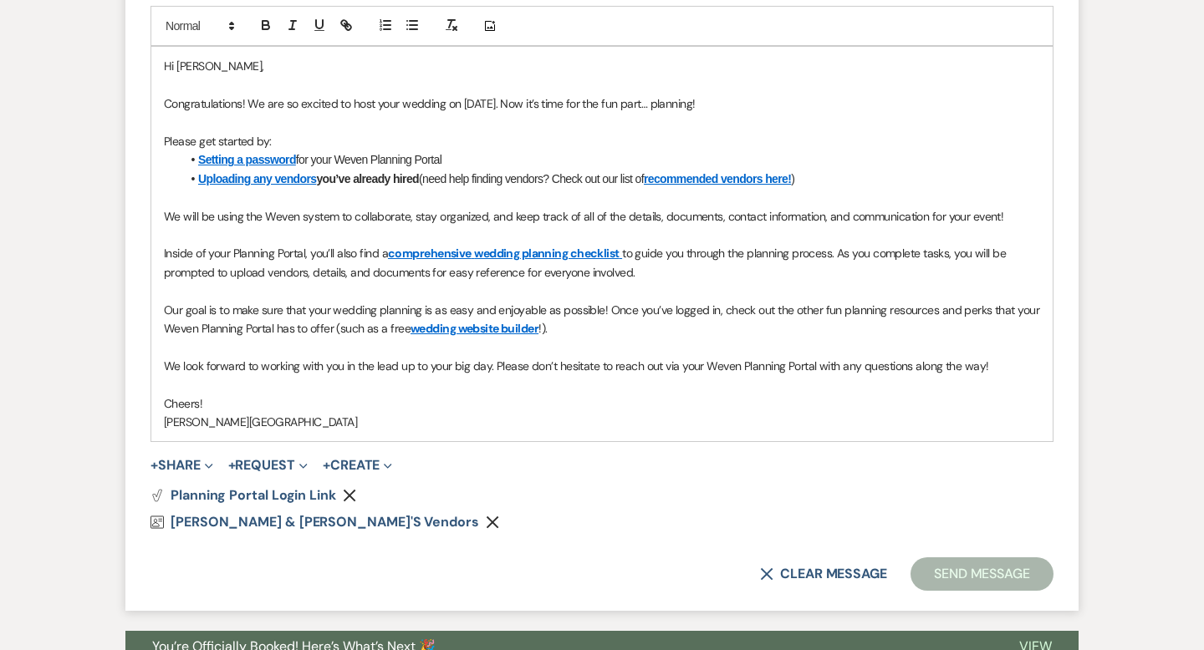
scroll to position [1127, 0]
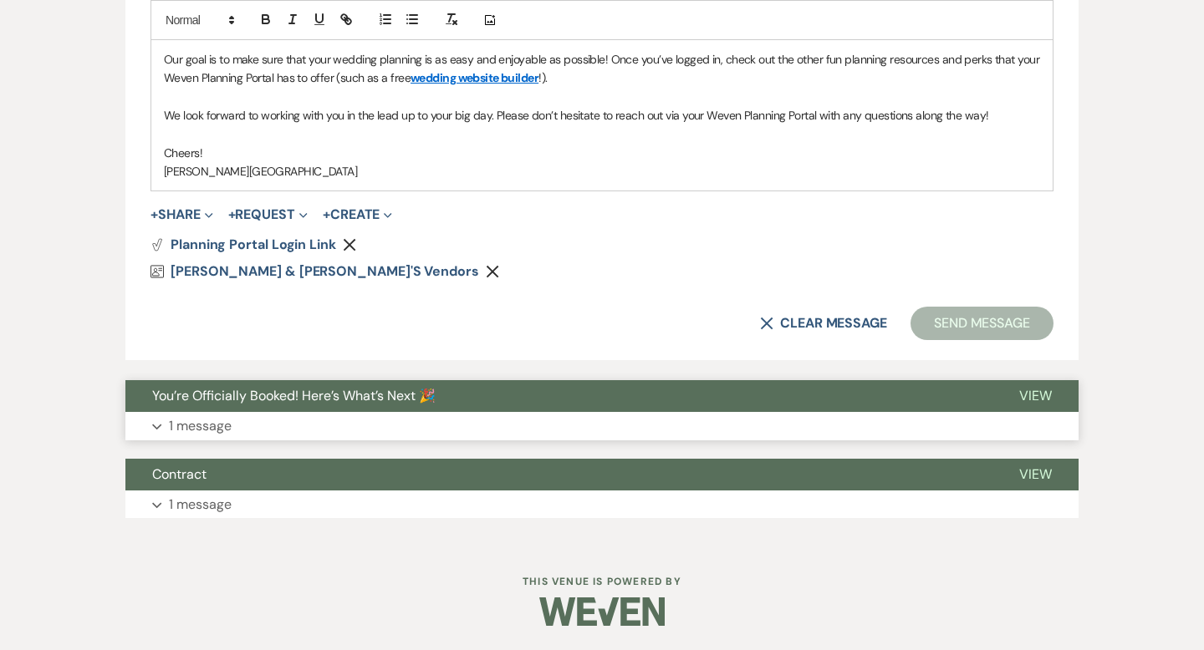
click at [532, 392] on button "You’re Officially Booked! Here’s What’s Next 🎉" at bounding box center [558, 396] width 867 height 32
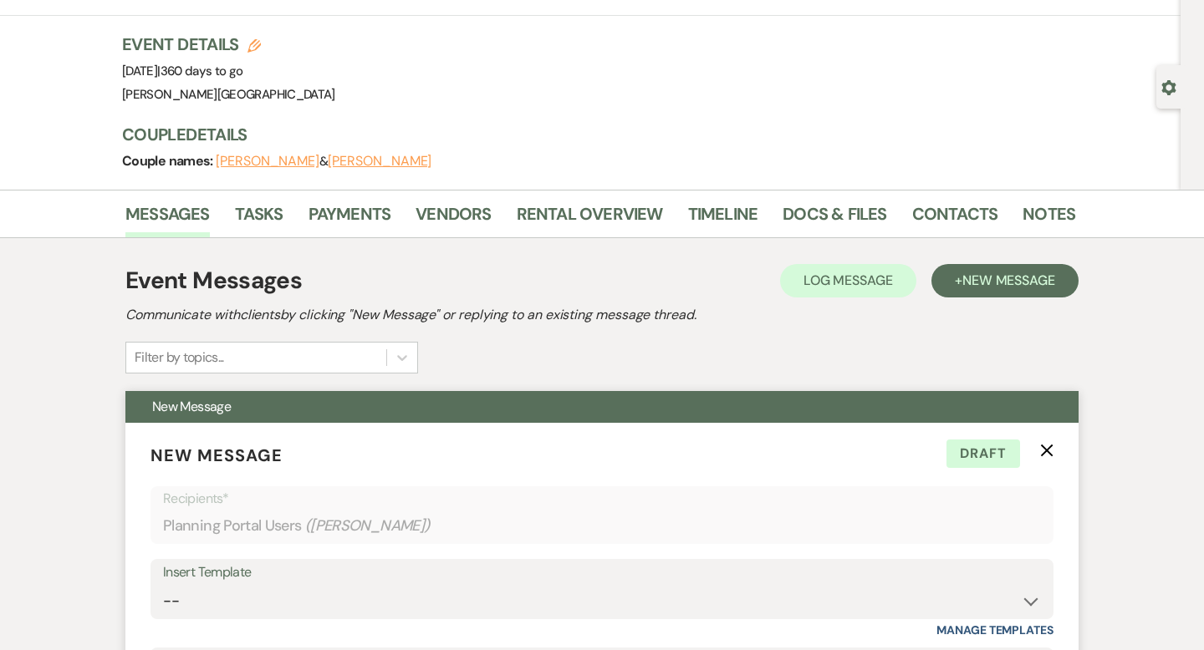
scroll to position [0, 0]
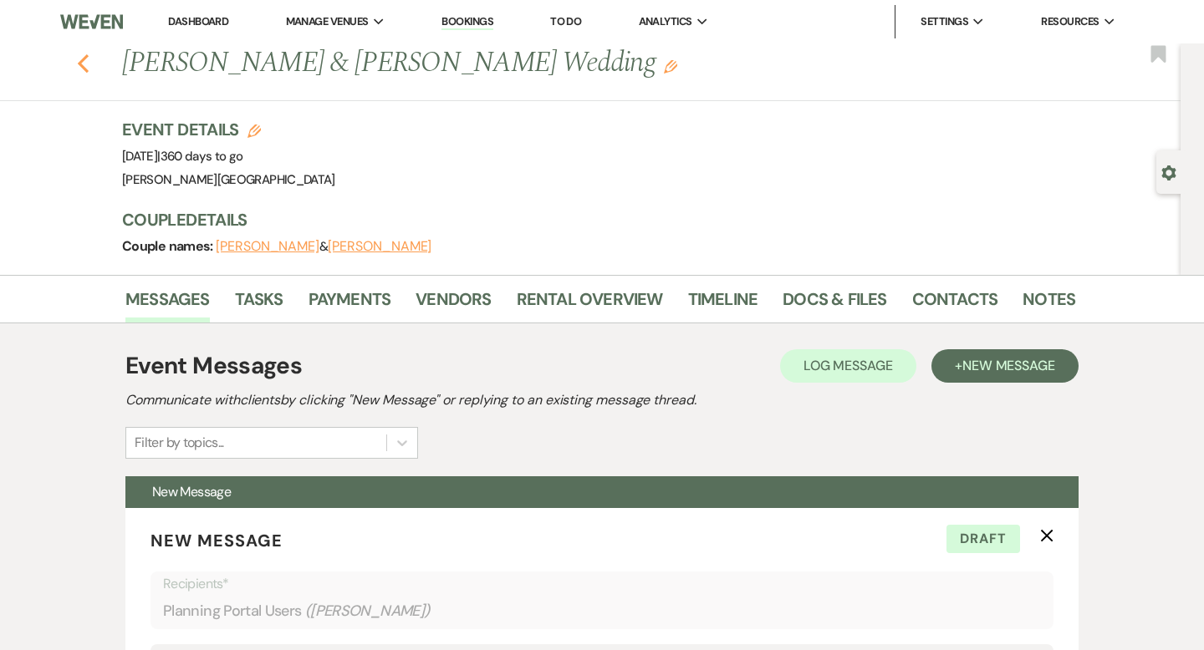
click at [79, 64] on icon "Previous" at bounding box center [83, 64] width 13 height 20
select select "2"
select select "8"
select select "2"
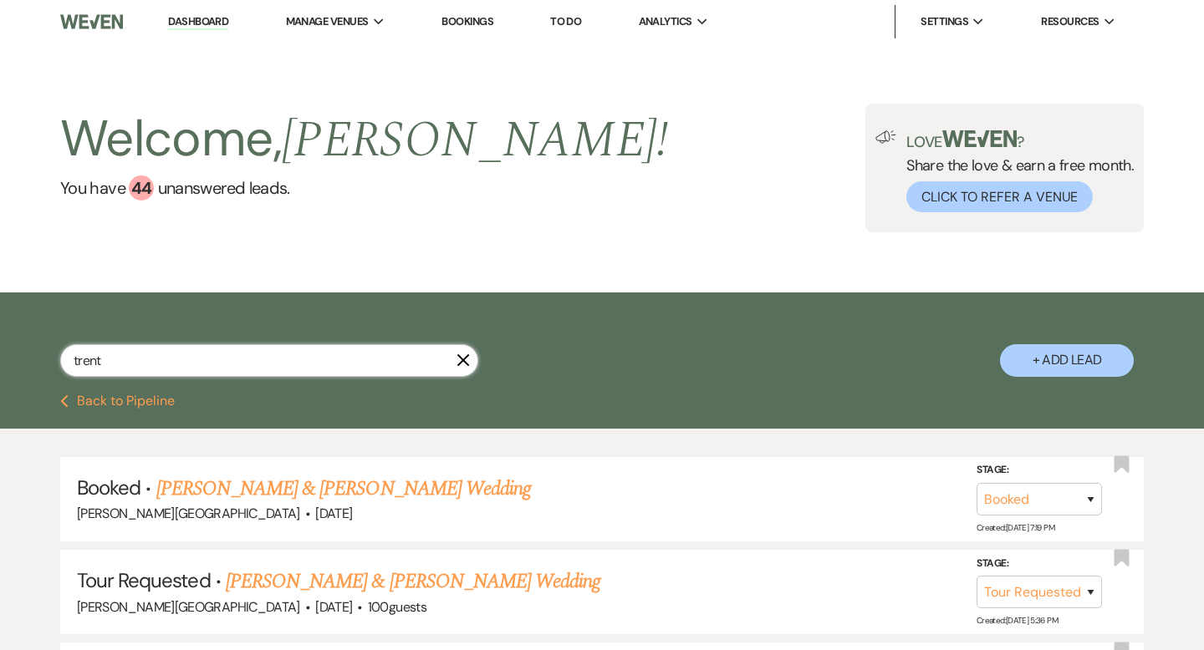
drag, startPoint x: 131, startPoint y: 362, endPoint x: 71, endPoint y: 362, distance: 60.2
click at [71, 362] on input "trent" at bounding box center [269, 360] width 418 height 33
type input "l"
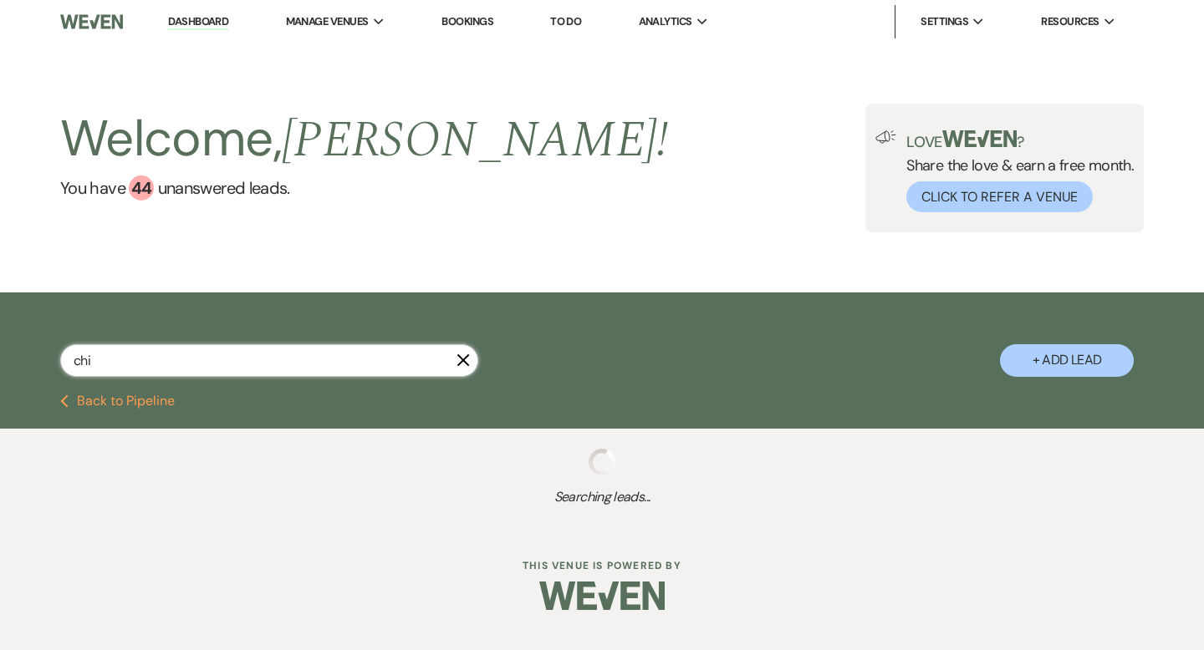
type input "chip"
select select "8"
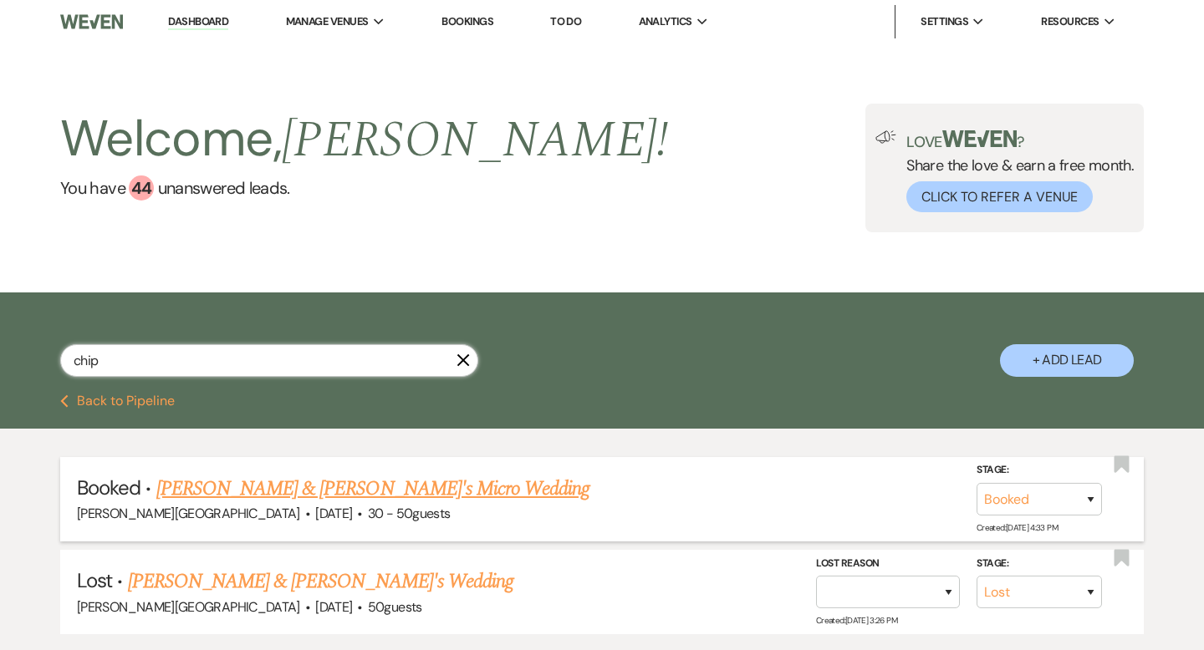
type input "chip"
click at [232, 486] on link "[PERSON_NAME] & [PERSON_NAME]'s Micro Wedding" at bounding box center [373, 489] width 434 height 30
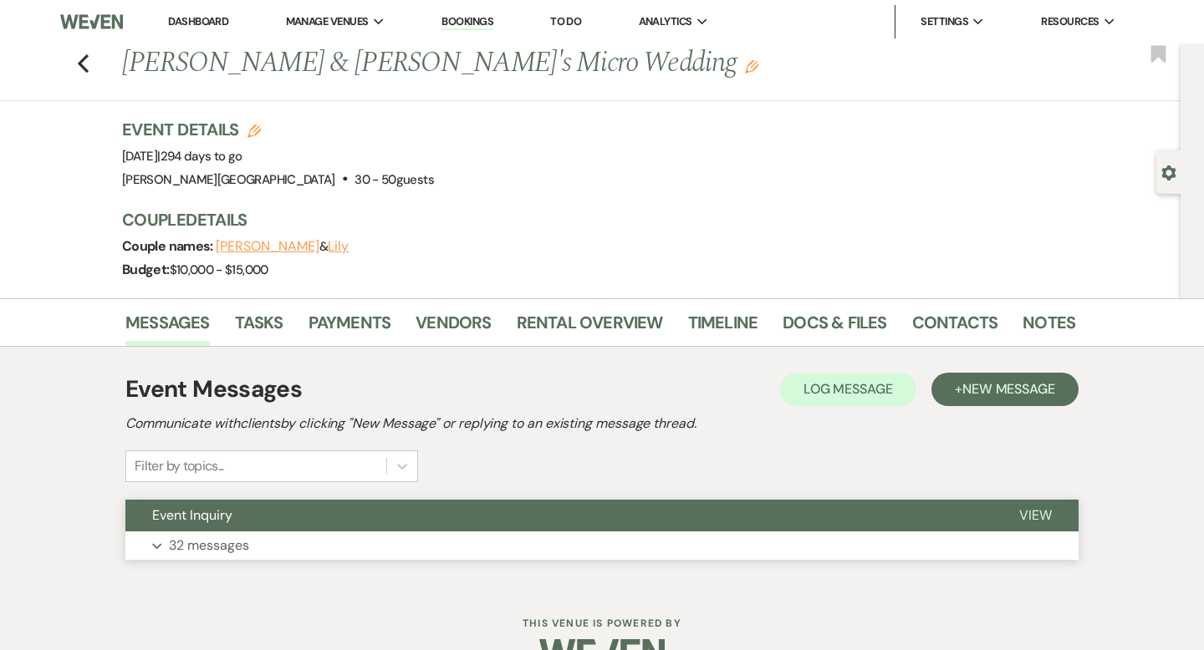
click at [436, 502] on button "Event Inquiry" at bounding box center [558, 516] width 867 height 32
